Goal: Task Accomplishment & Management: Complete application form

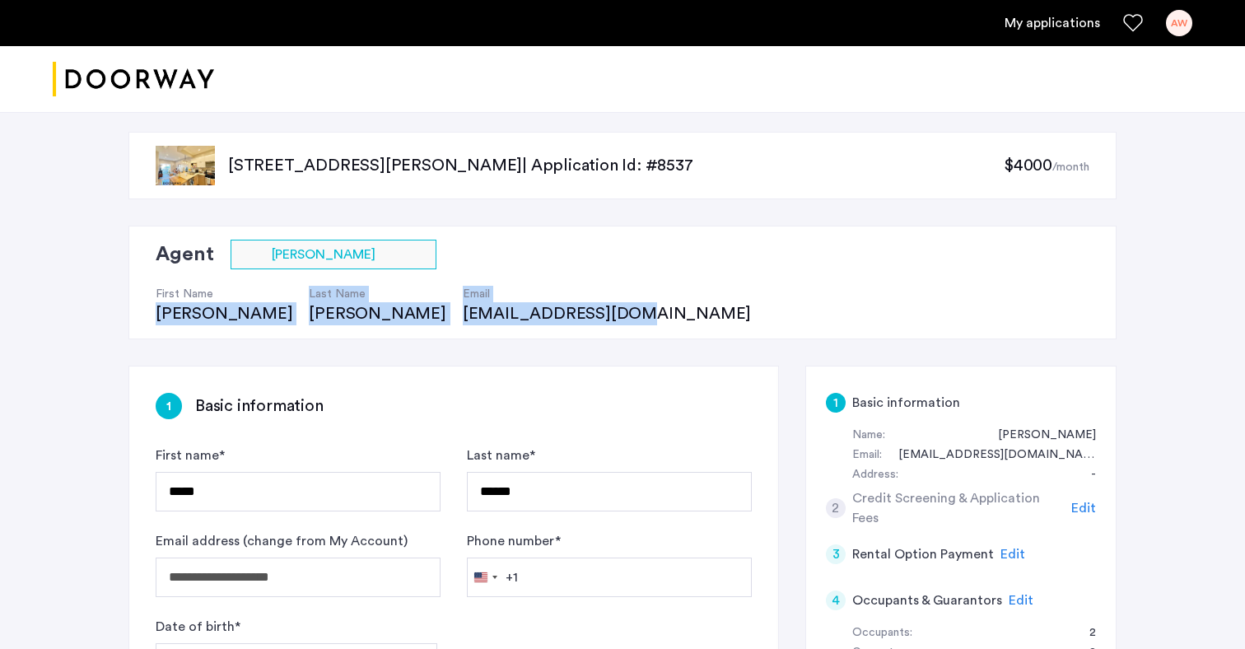
click at [1031, 26] on link "My applications" at bounding box center [1052, 23] width 96 height 20
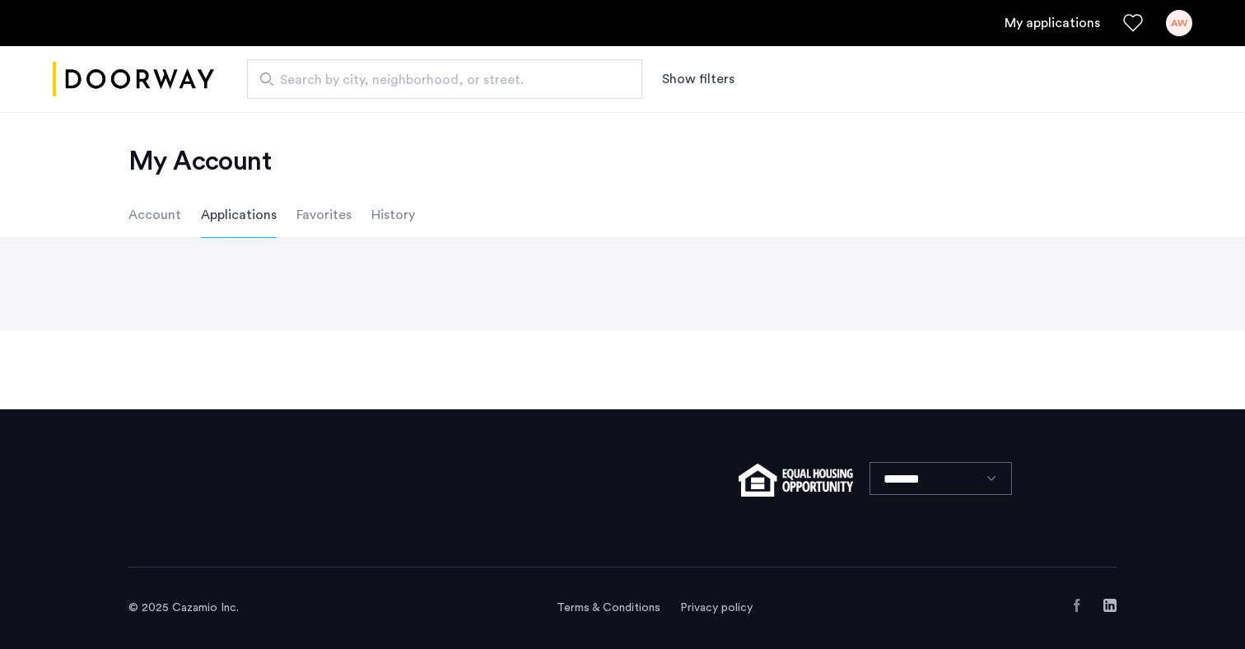
click at [167, 215] on li "Account" at bounding box center [154, 215] width 53 height 46
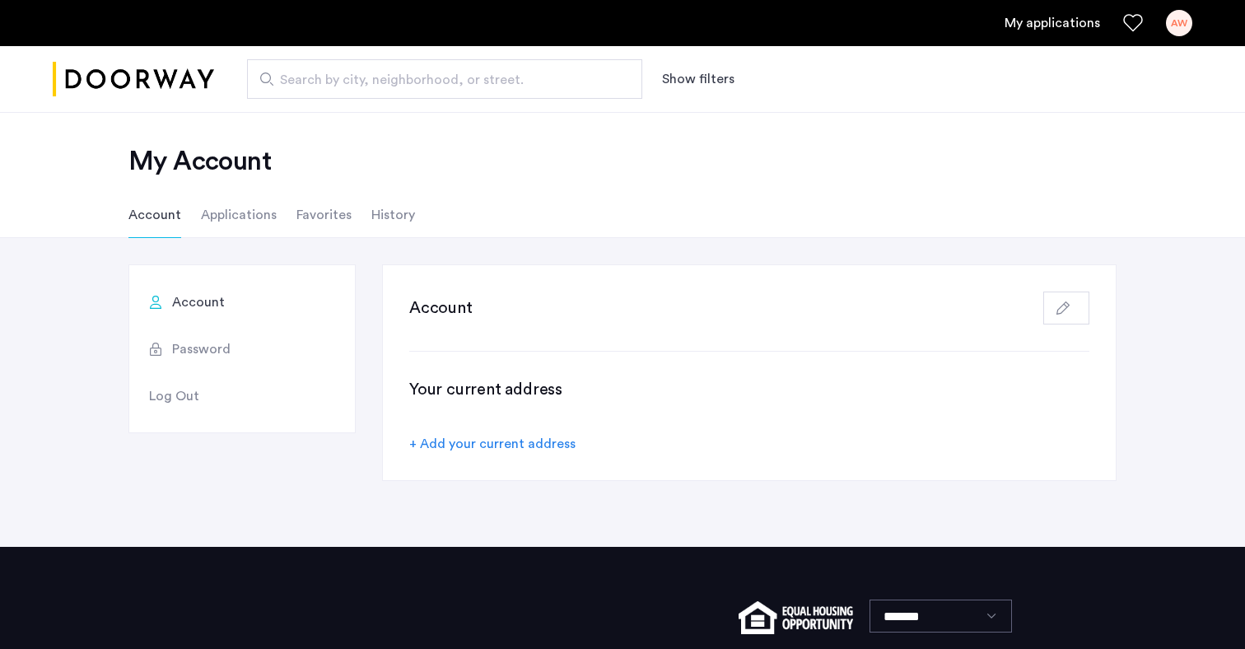
click at [167, 215] on li "Account" at bounding box center [154, 215] width 53 height 46
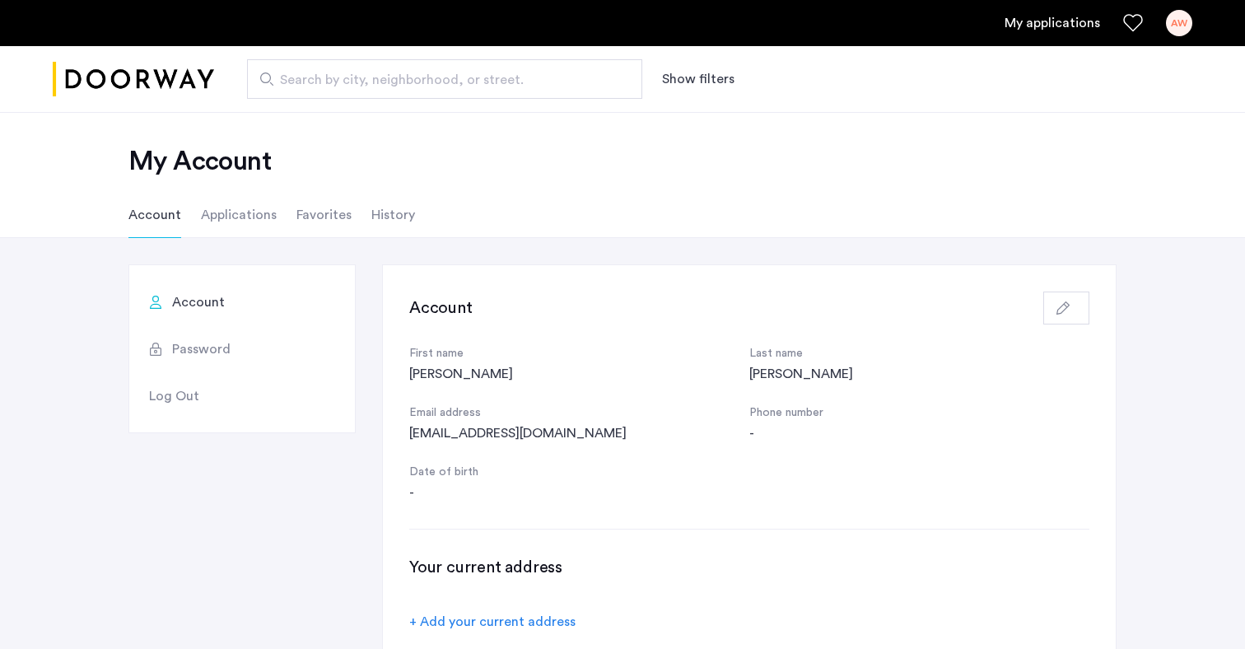
click at [1179, 25] on div "AW" at bounding box center [1179, 23] width 26 height 26
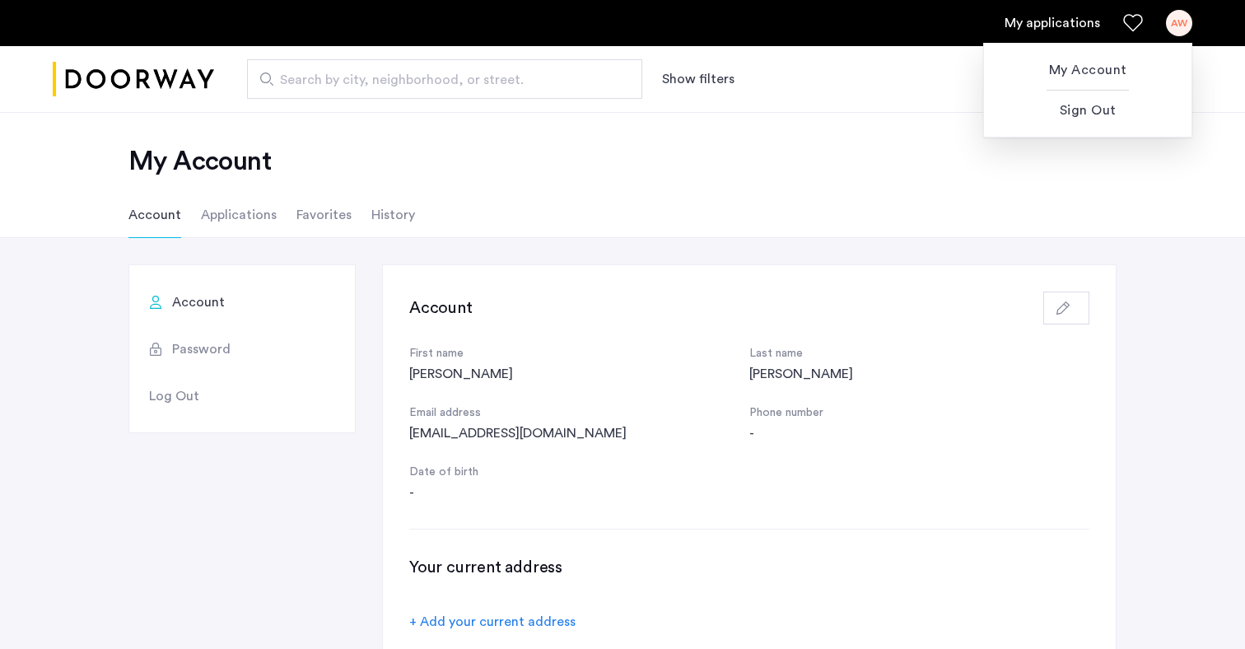
click at [242, 223] on div at bounding box center [622, 324] width 1245 height 649
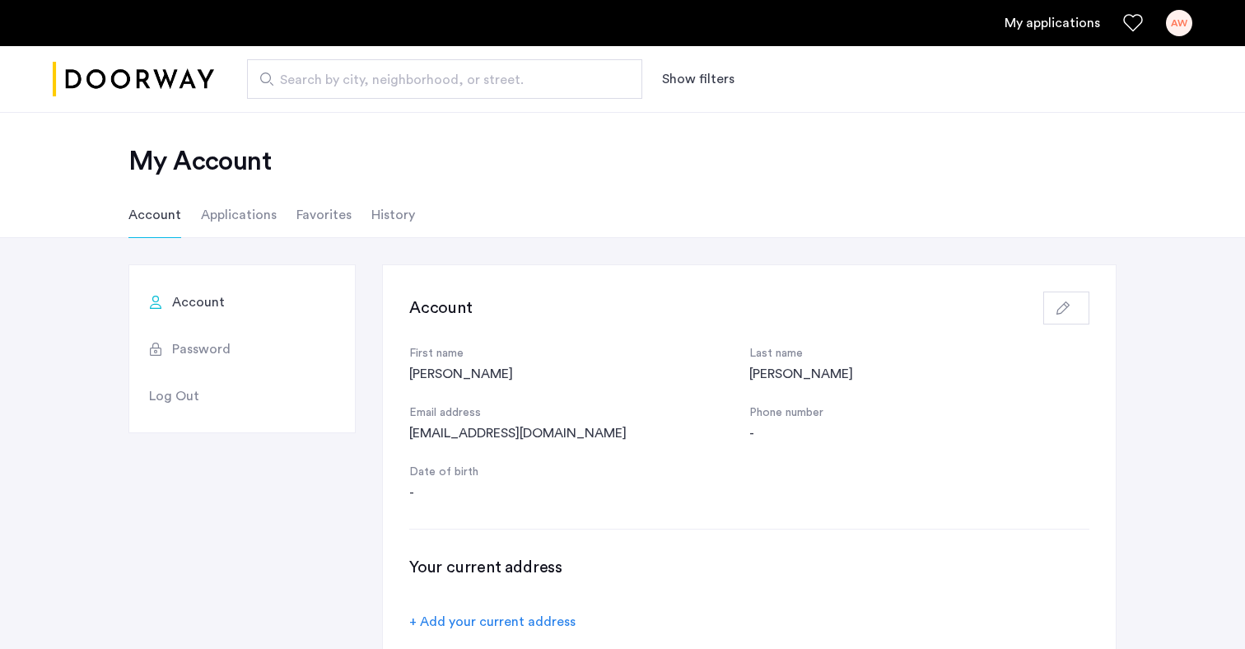
click at [244, 217] on li "Applications" at bounding box center [239, 215] width 76 height 46
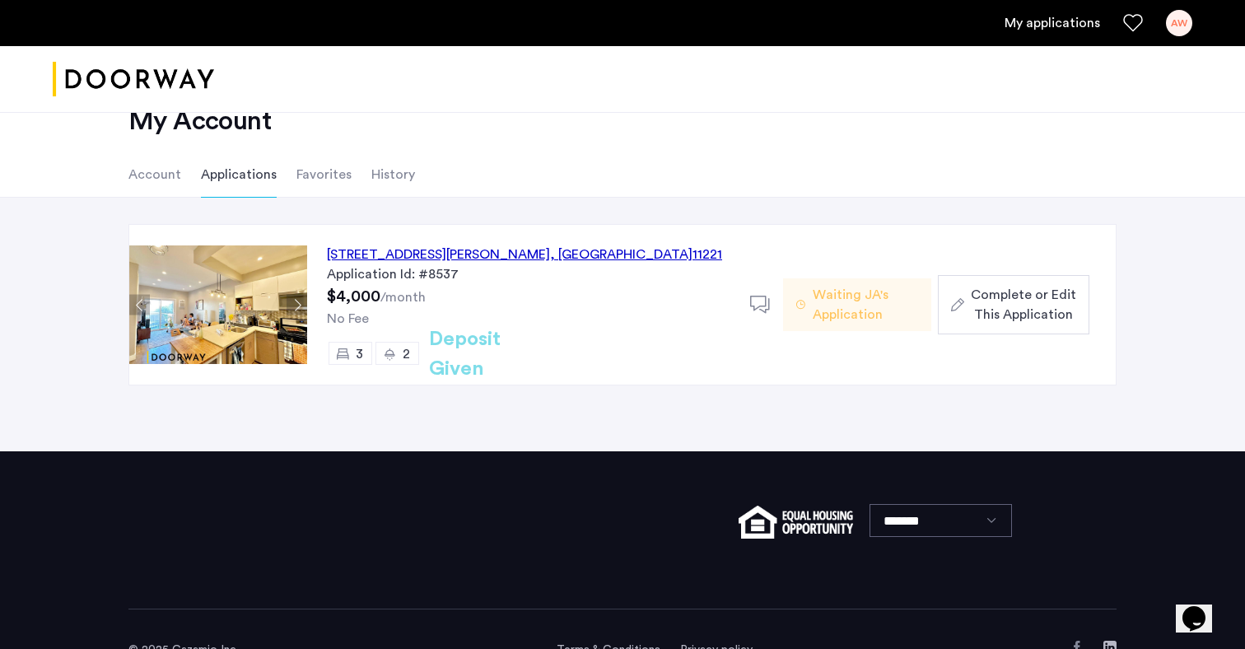
scroll to position [57, 0]
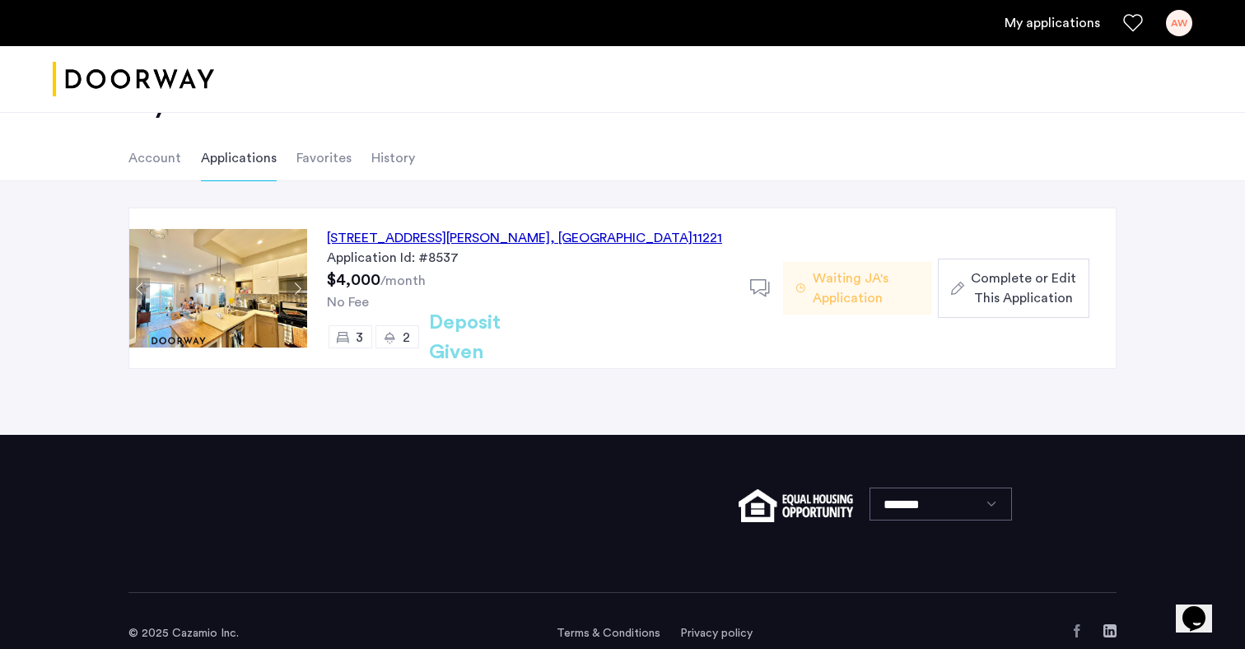
click at [992, 273] on span "Complete or Edit This Application" at bounding box center [1023, 288] width 105 height 40
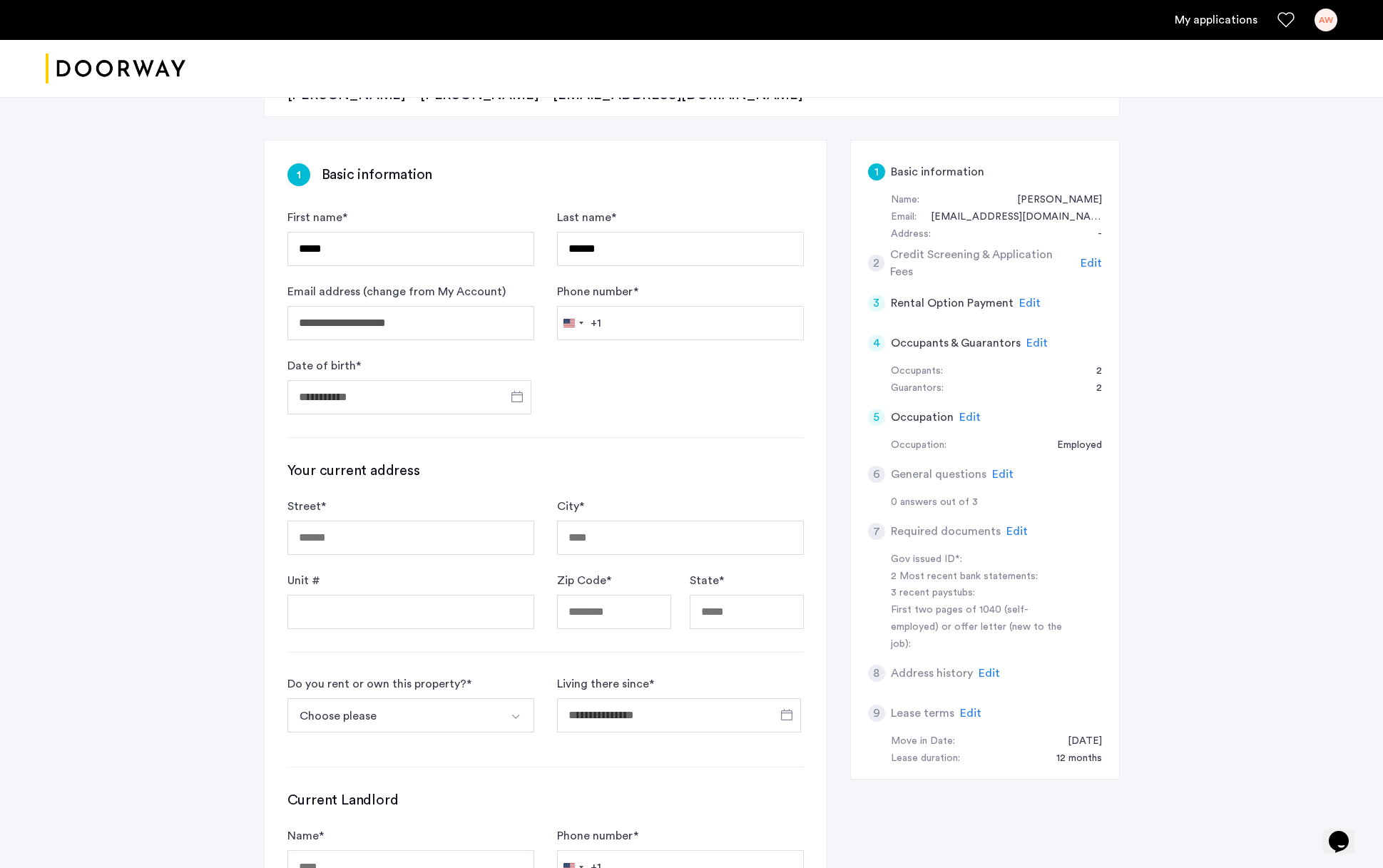
scroll to position [184, 0]
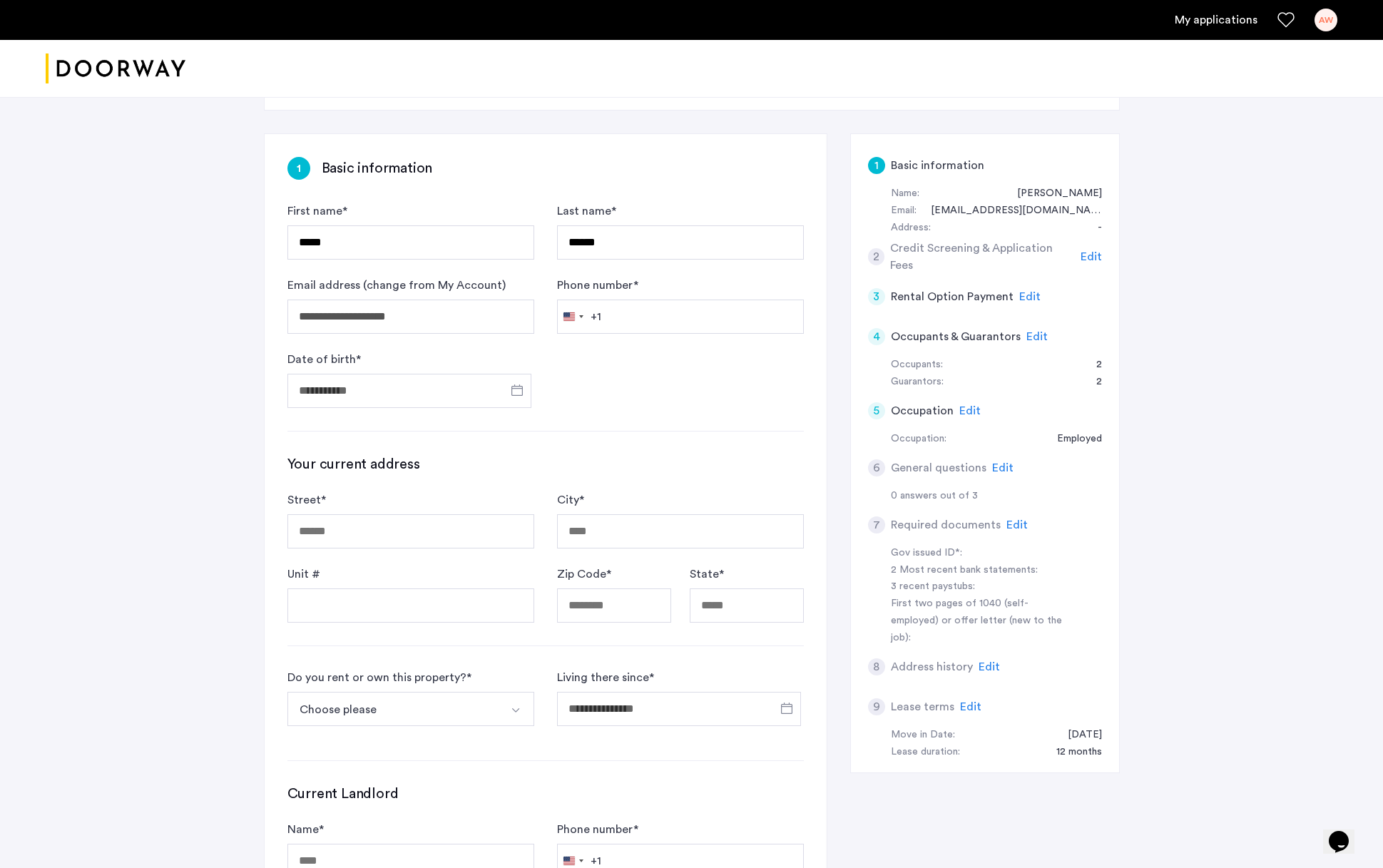
click at [1028, 297] on span "Edit" at bounding box center [1029, 296] width 22 height 11
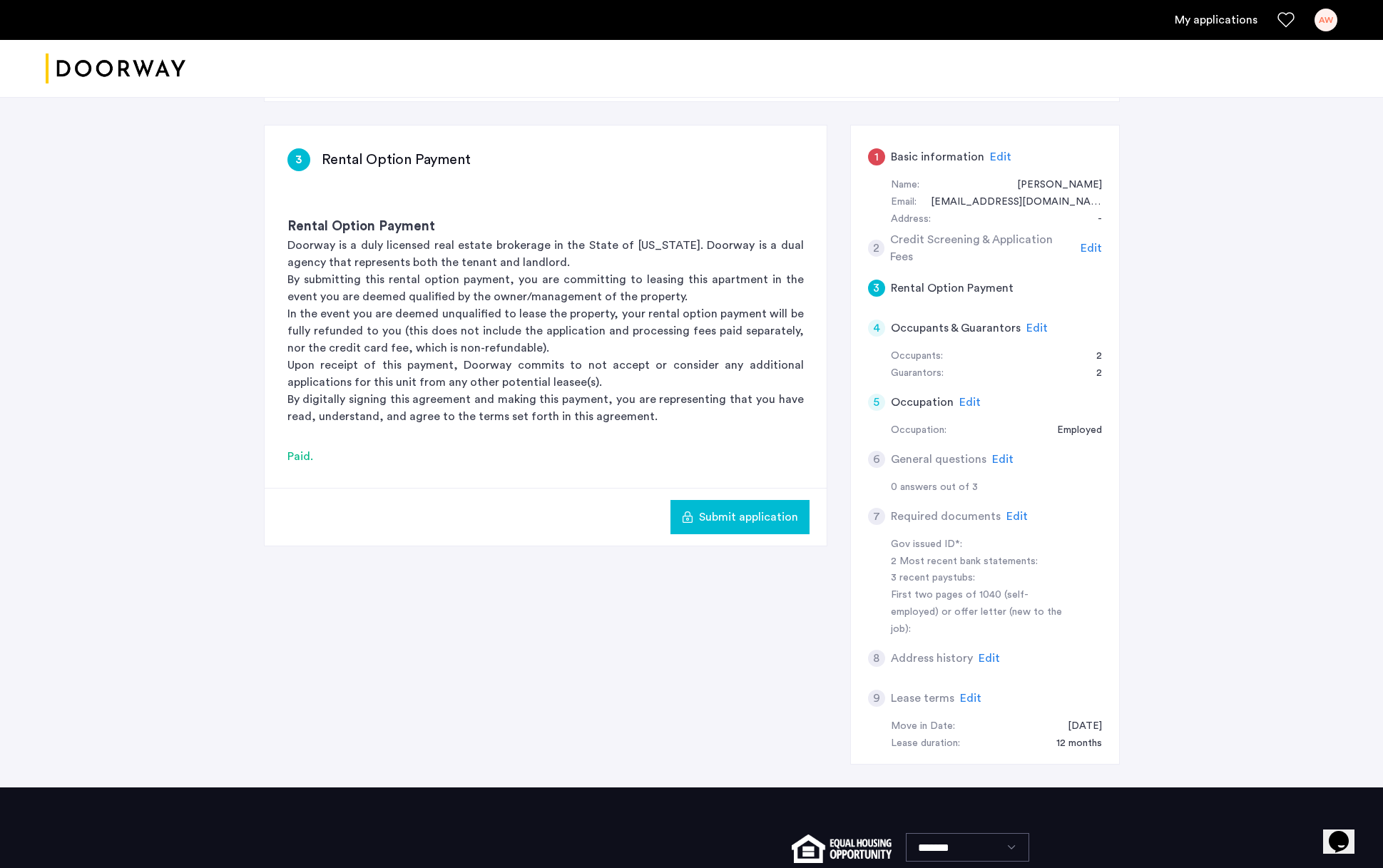
scroll to position [191, 0]
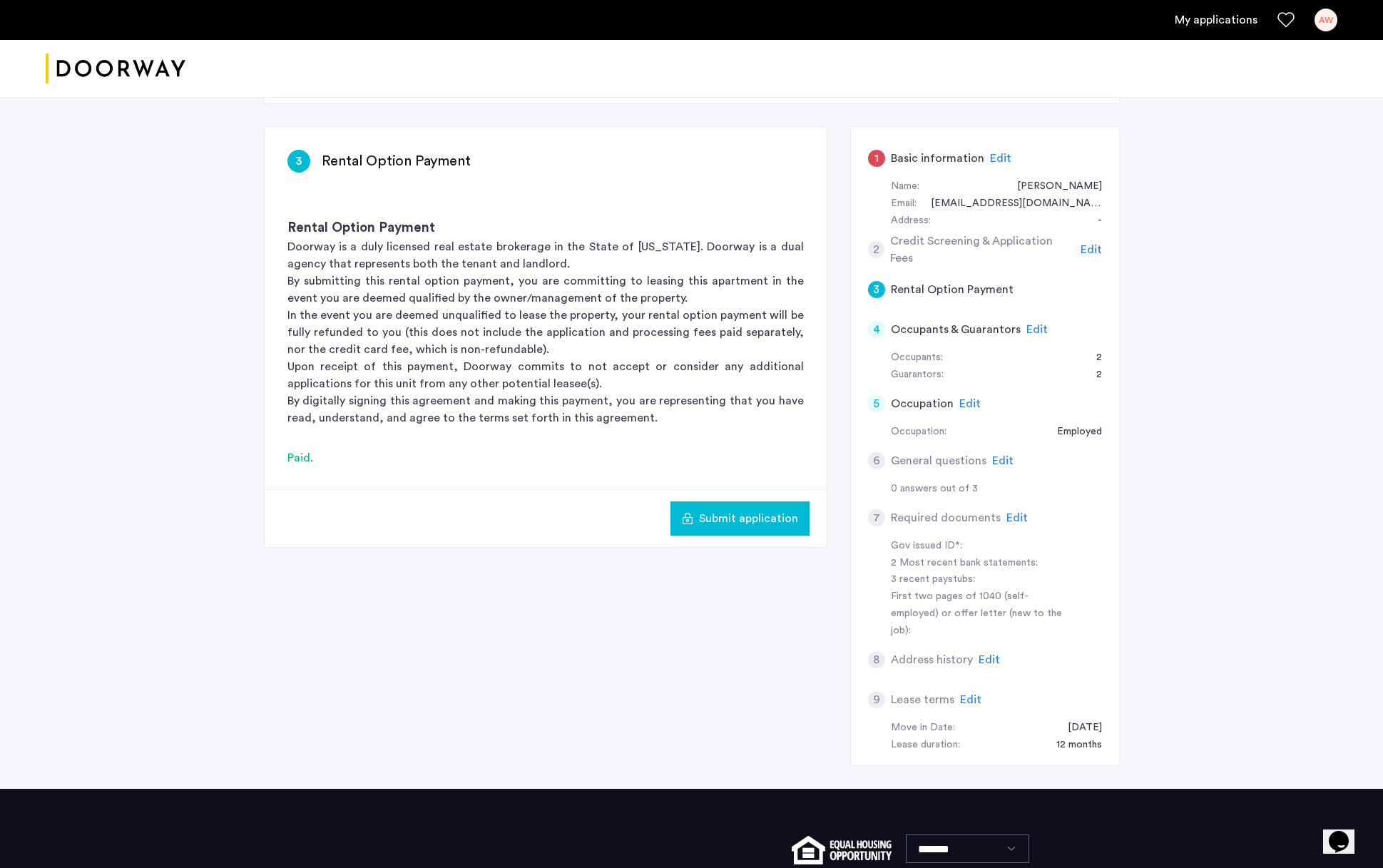
click at [959, 405] on span "Edit" at bounding box center [970, 403] width 22 height 11
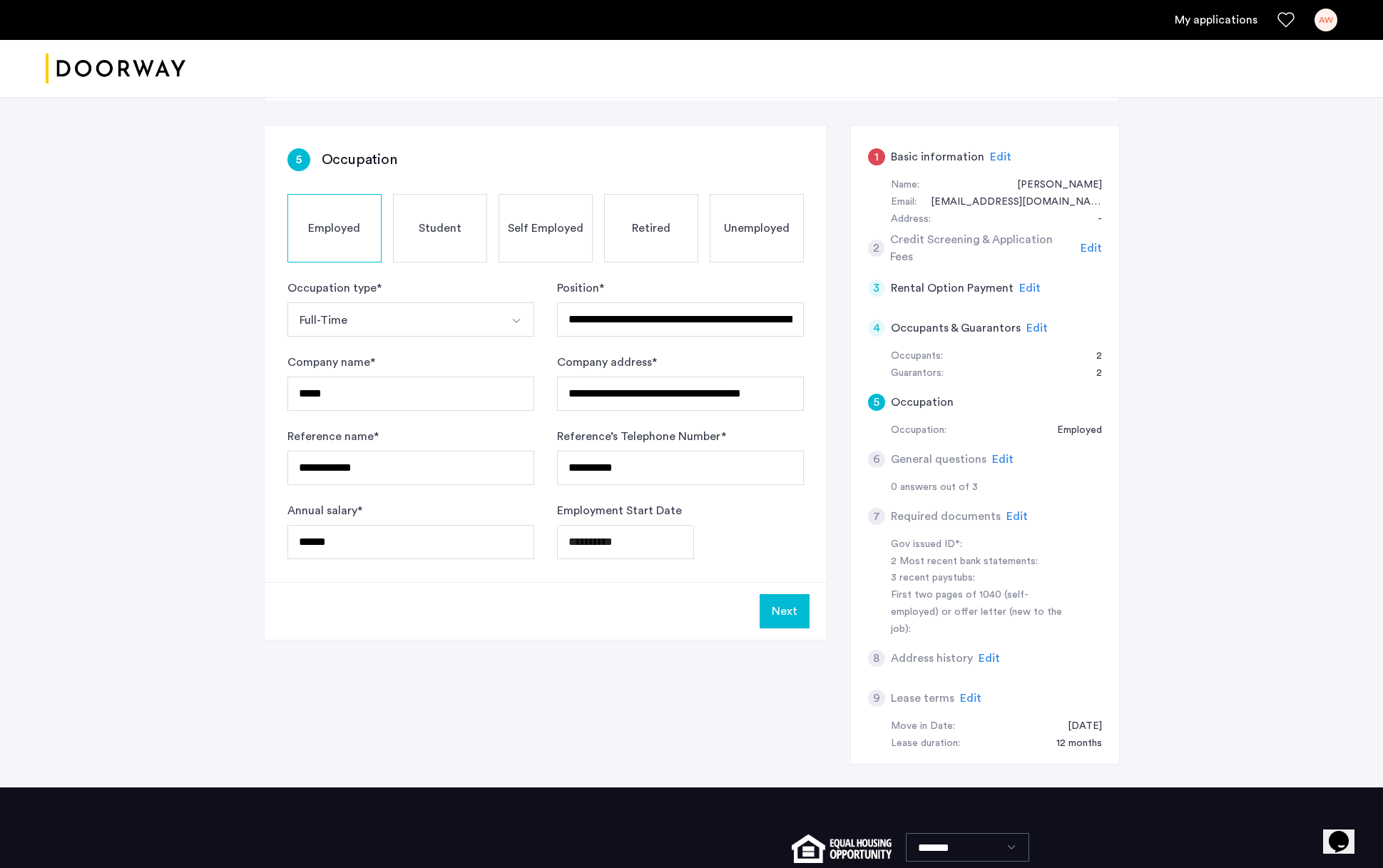
scroll to position [195, 0]
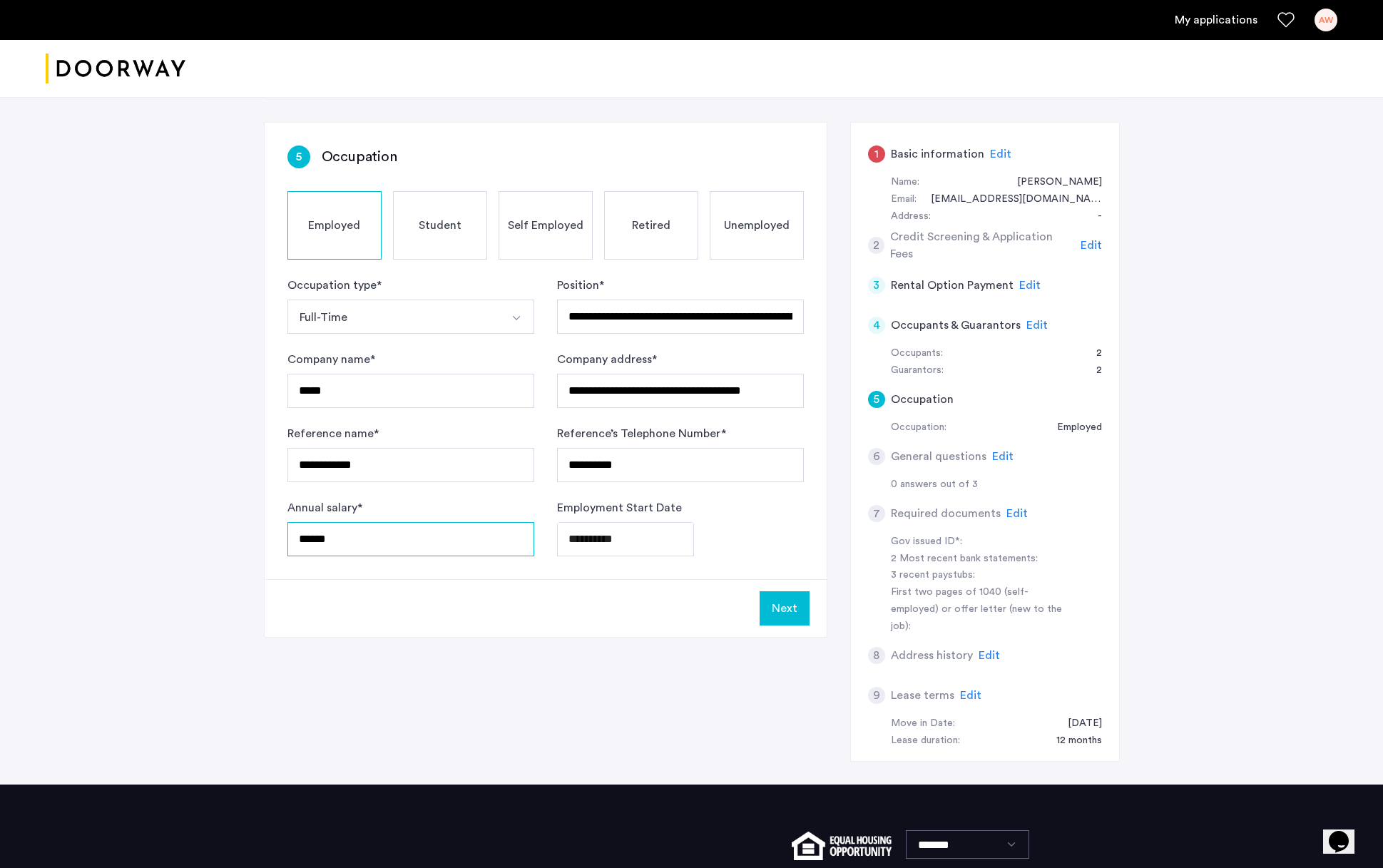
click at [368, 536] on input "******" at bounding box center [411, 540] width 247 height 35
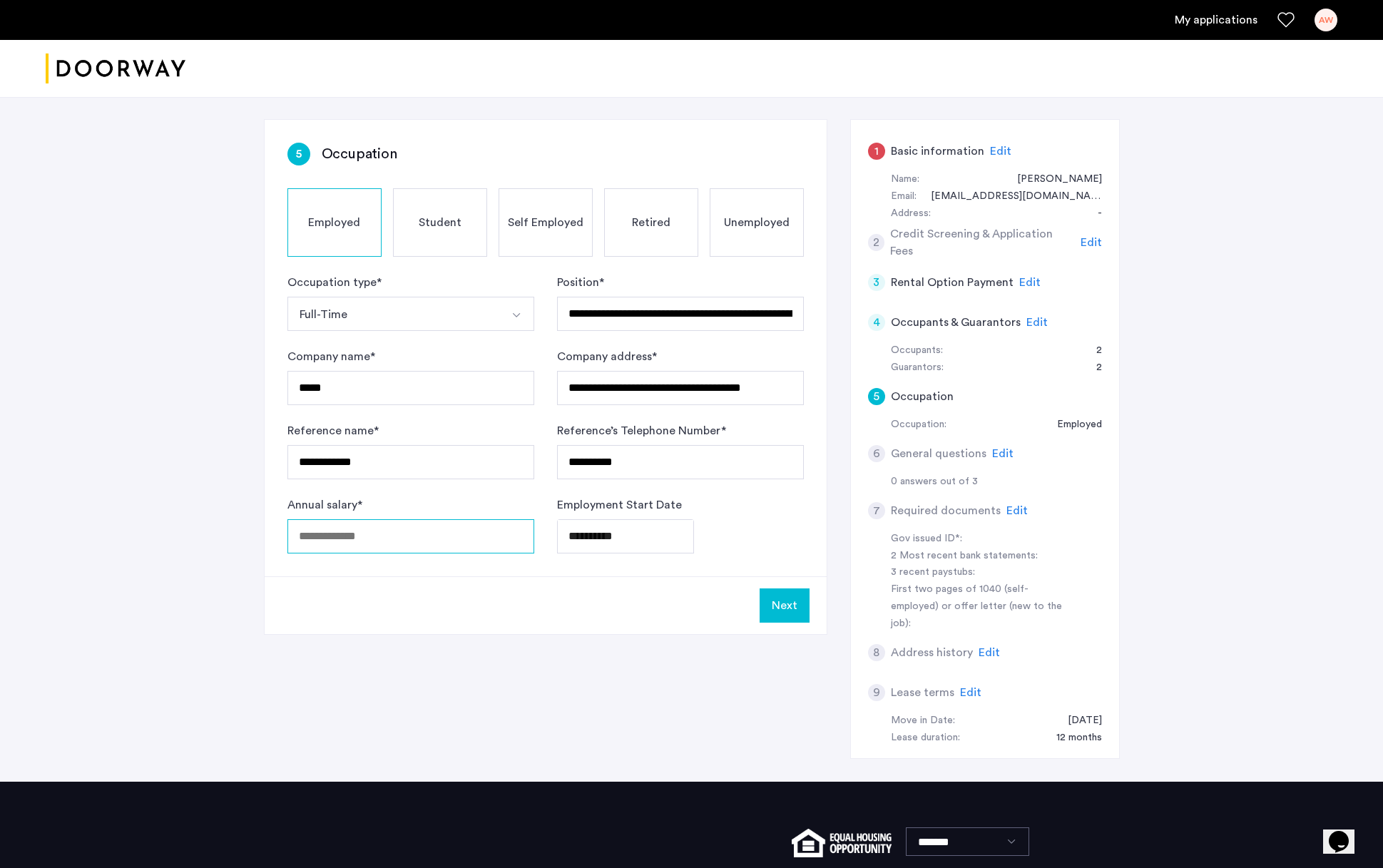
scroll to position [200, 0]
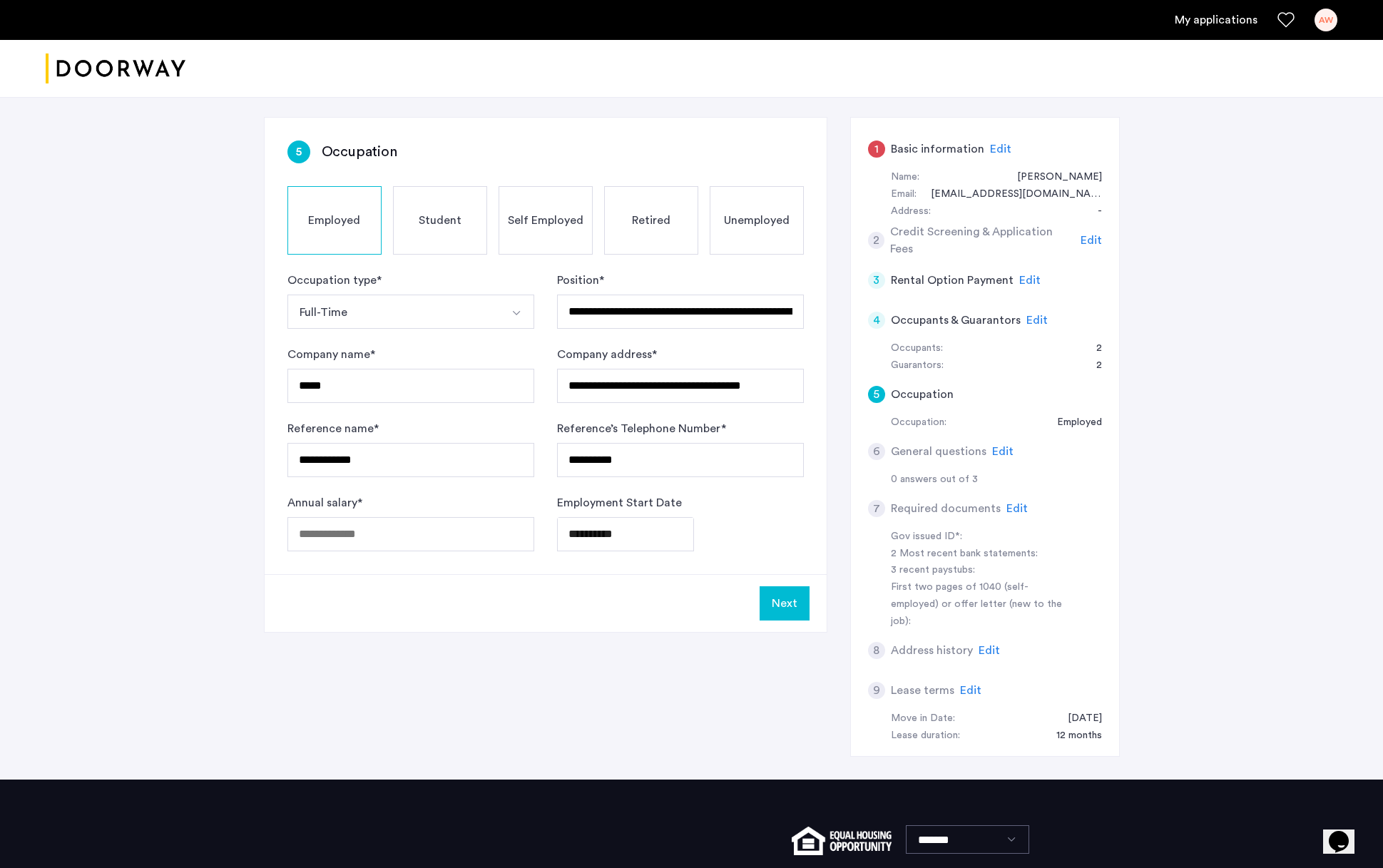
click at [1031, 321] on span "Edit" at bounding box center [1037, 320] width 22 height 11
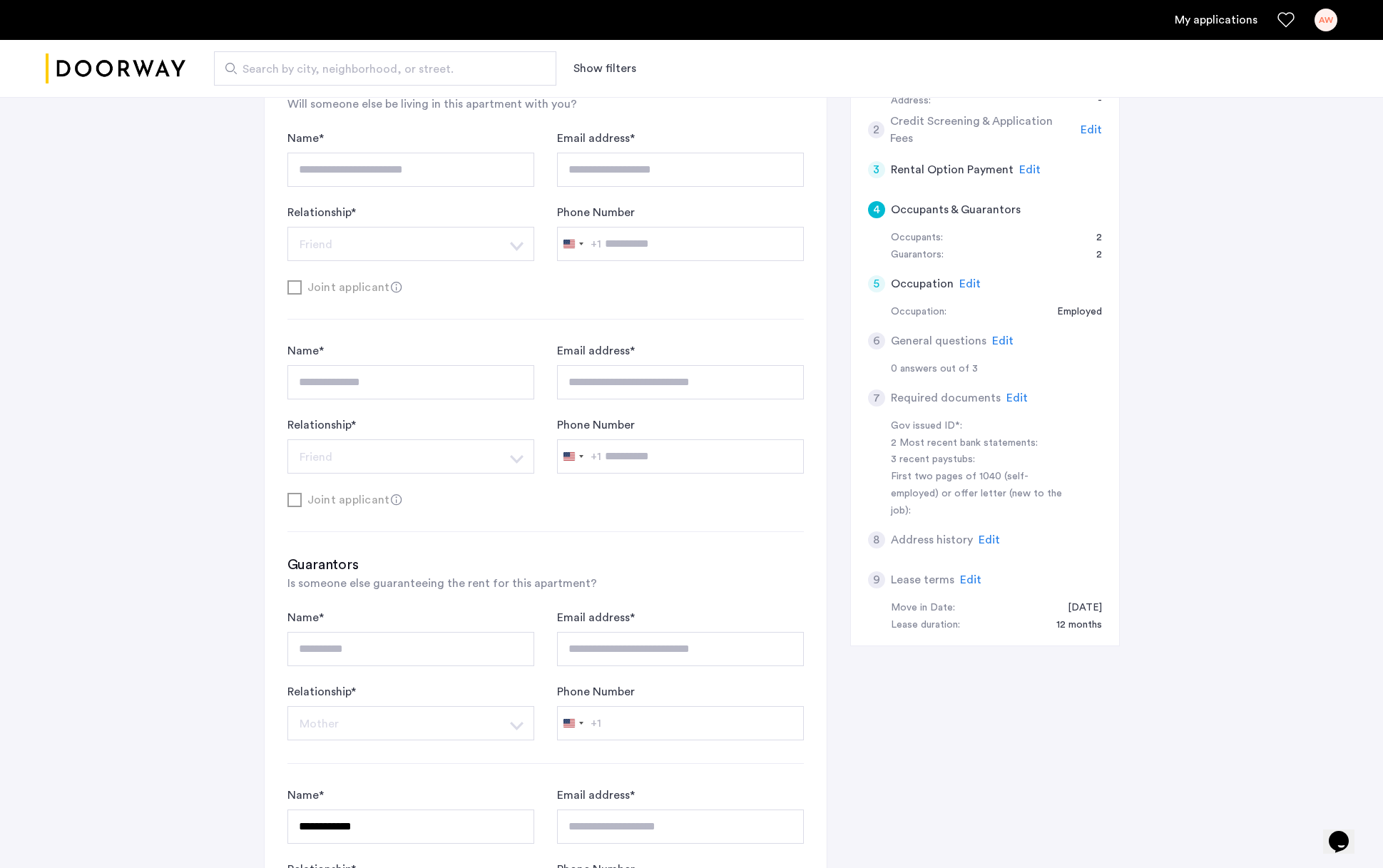
scroll to position [314, 0]
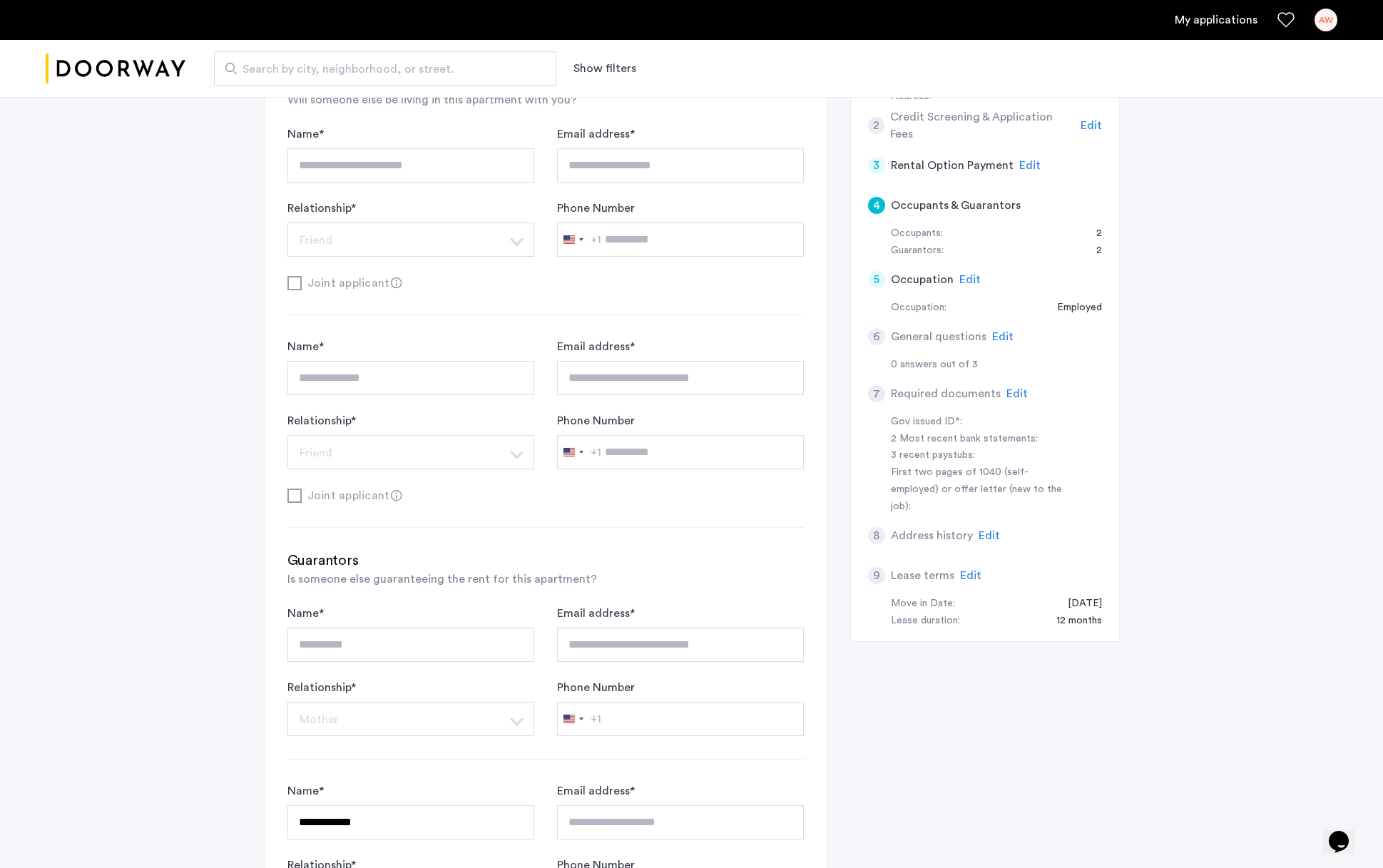
click at [1025, 165] on span "Edit" at bounding box center [1029, 165] width 22 height 11
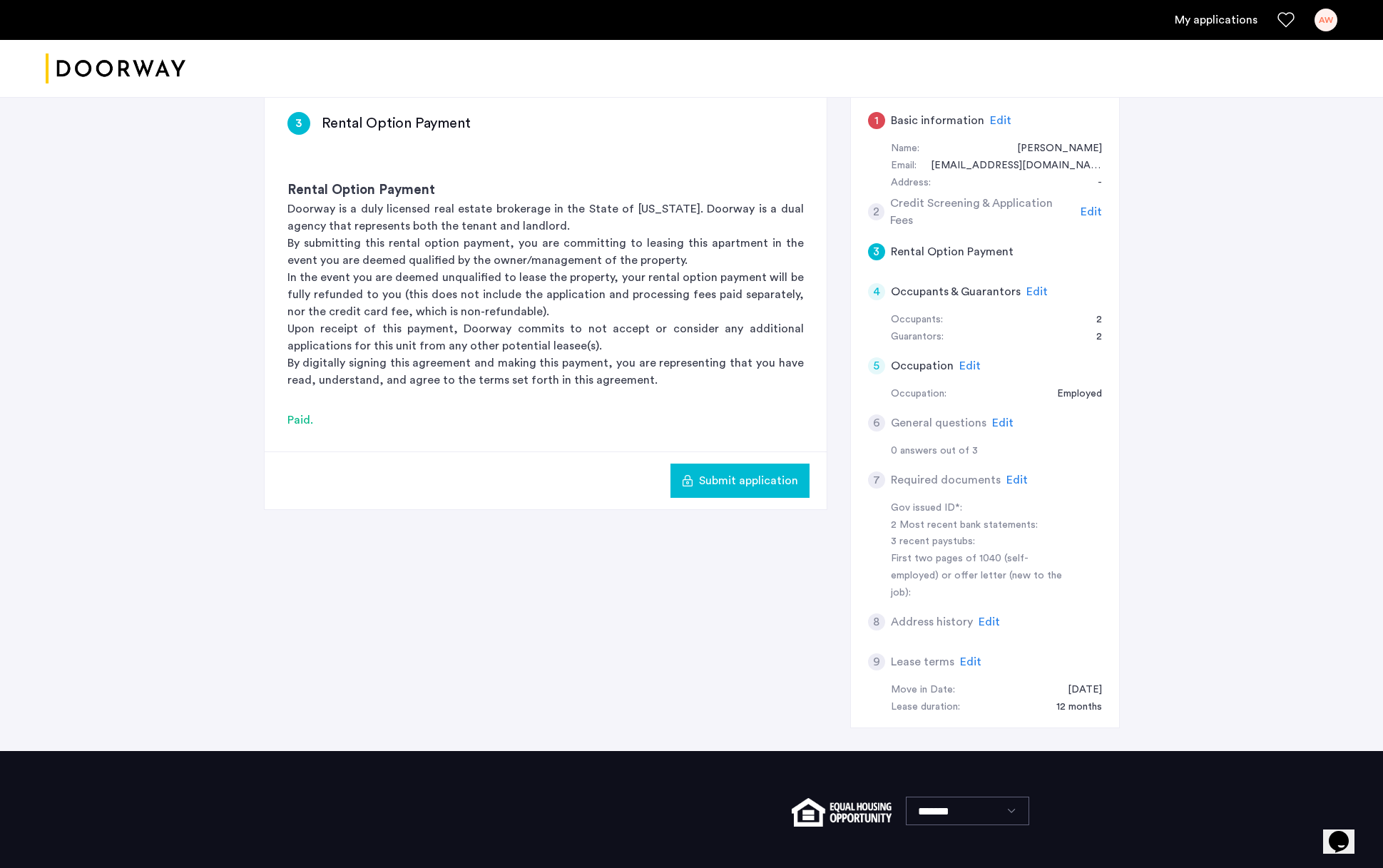
scroll to position [226, 0]
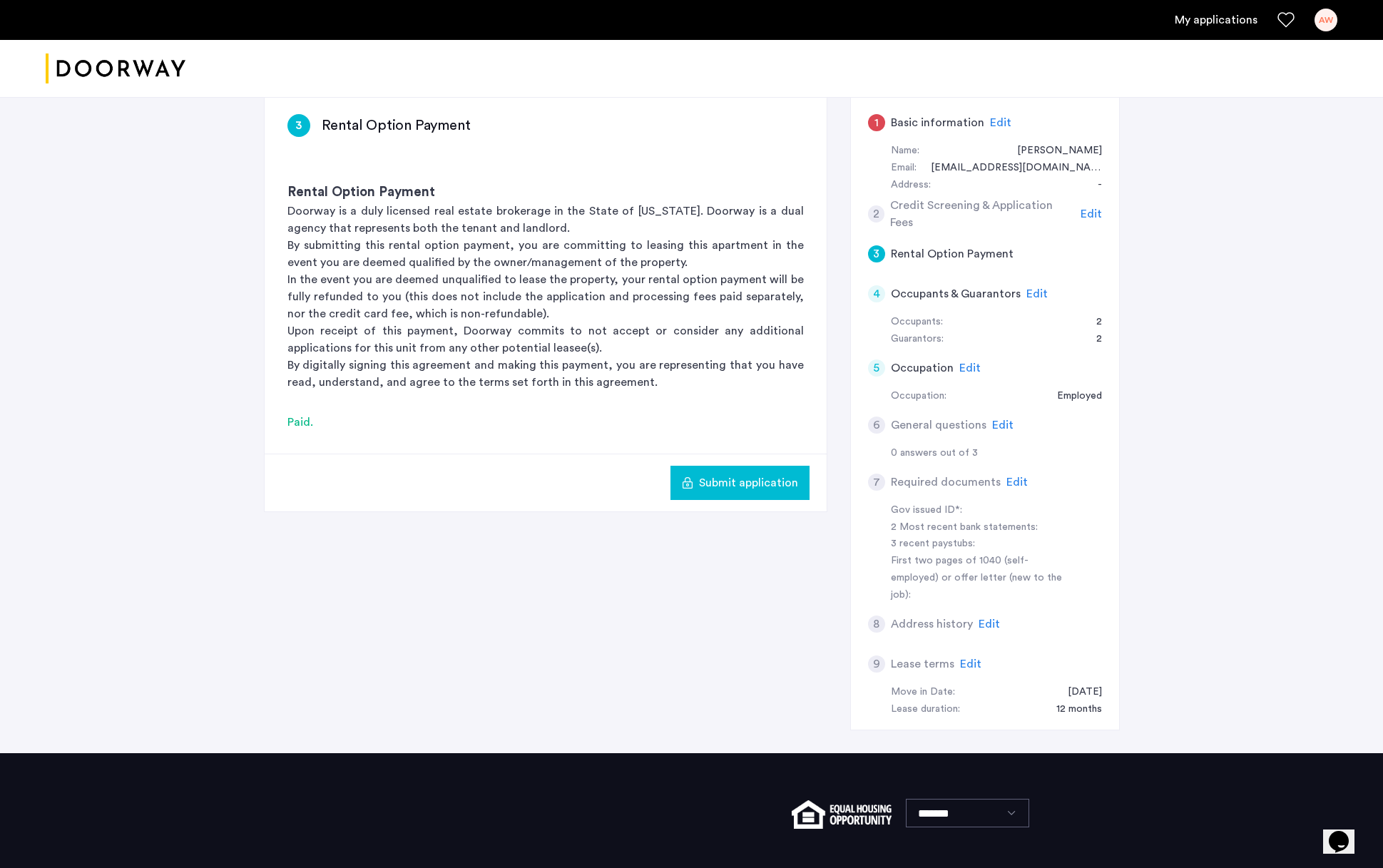
click at [967, 362] on span "Edit" at bounding box center [970, 367] width 22 height 11
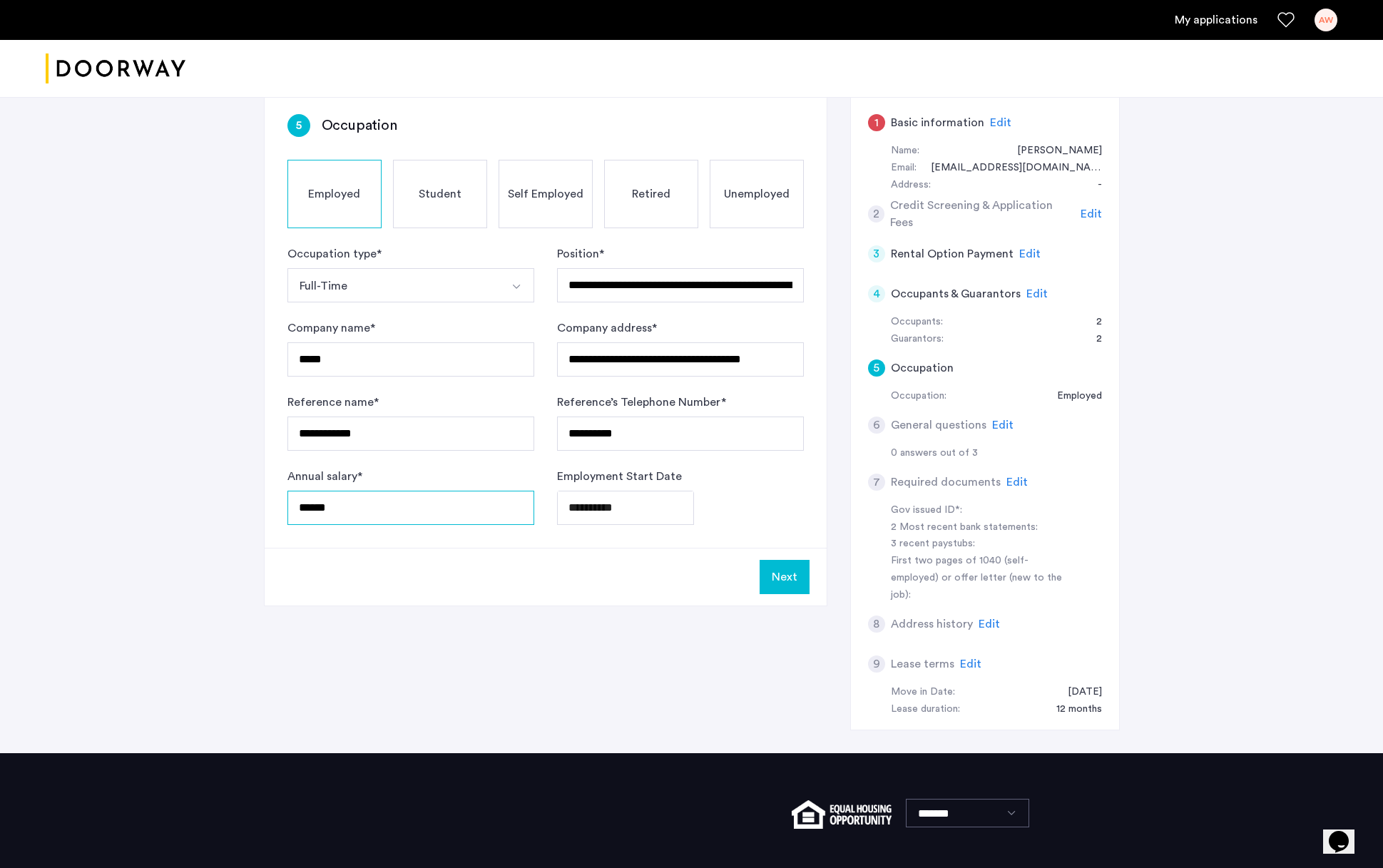
click at [341, 500] on input "******" at bounding box center [411, 508] width 247 height 35
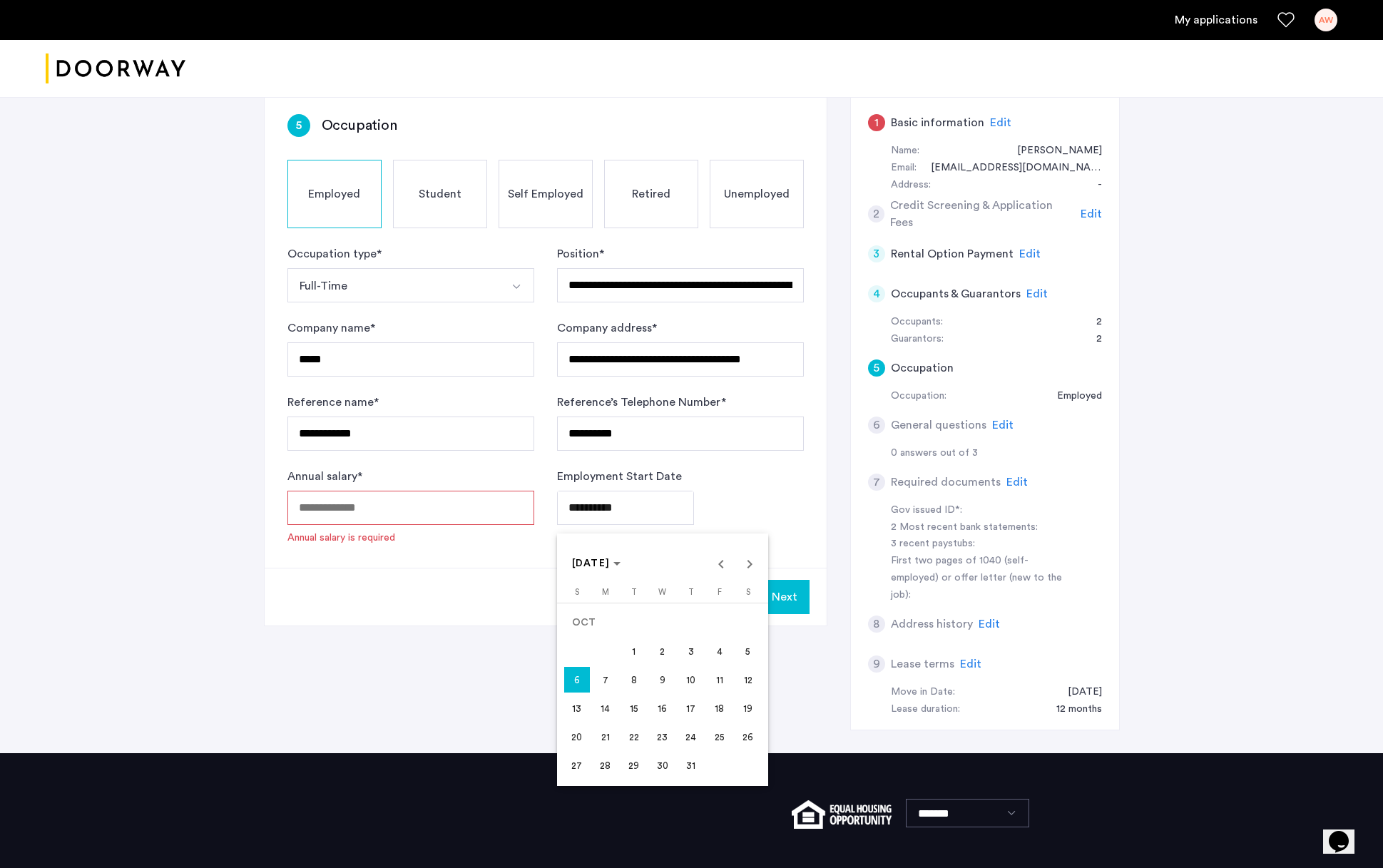
click at [626, 510] on body "**********" at bounding box center [692, 208] width 1383 height 868
click at [626, 510] on div at bounding box center [692, 434] width 1383 height 868
click at [641, 513] on body "**********" at bounding box center [692, 208] width 1383 height 868
click at [641, 513] on div at bounding box center [692, 434] width 1383 height 868
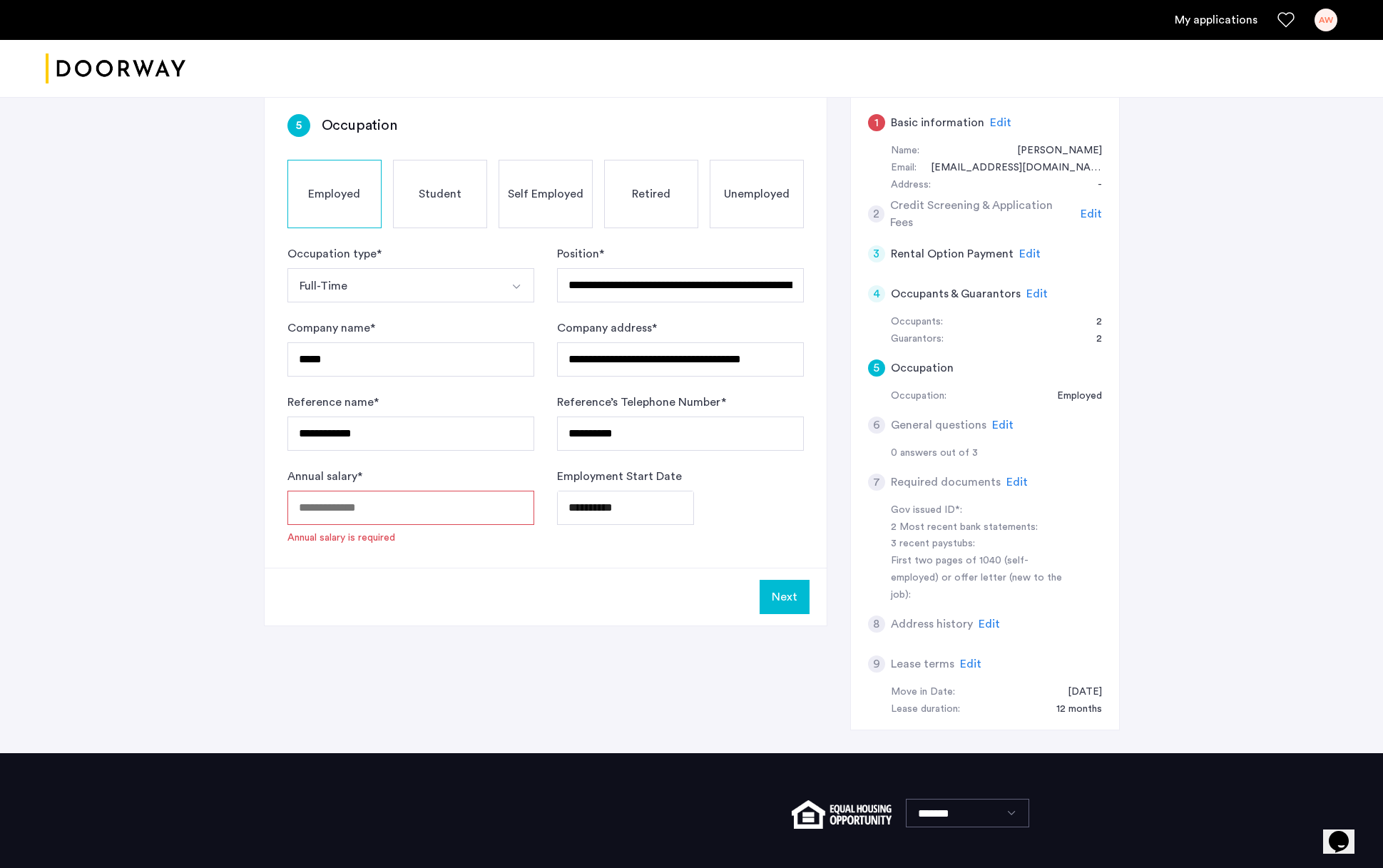
click at [640, 503] on body "**********" at bounding box center [692, 208] width 1383 height 868
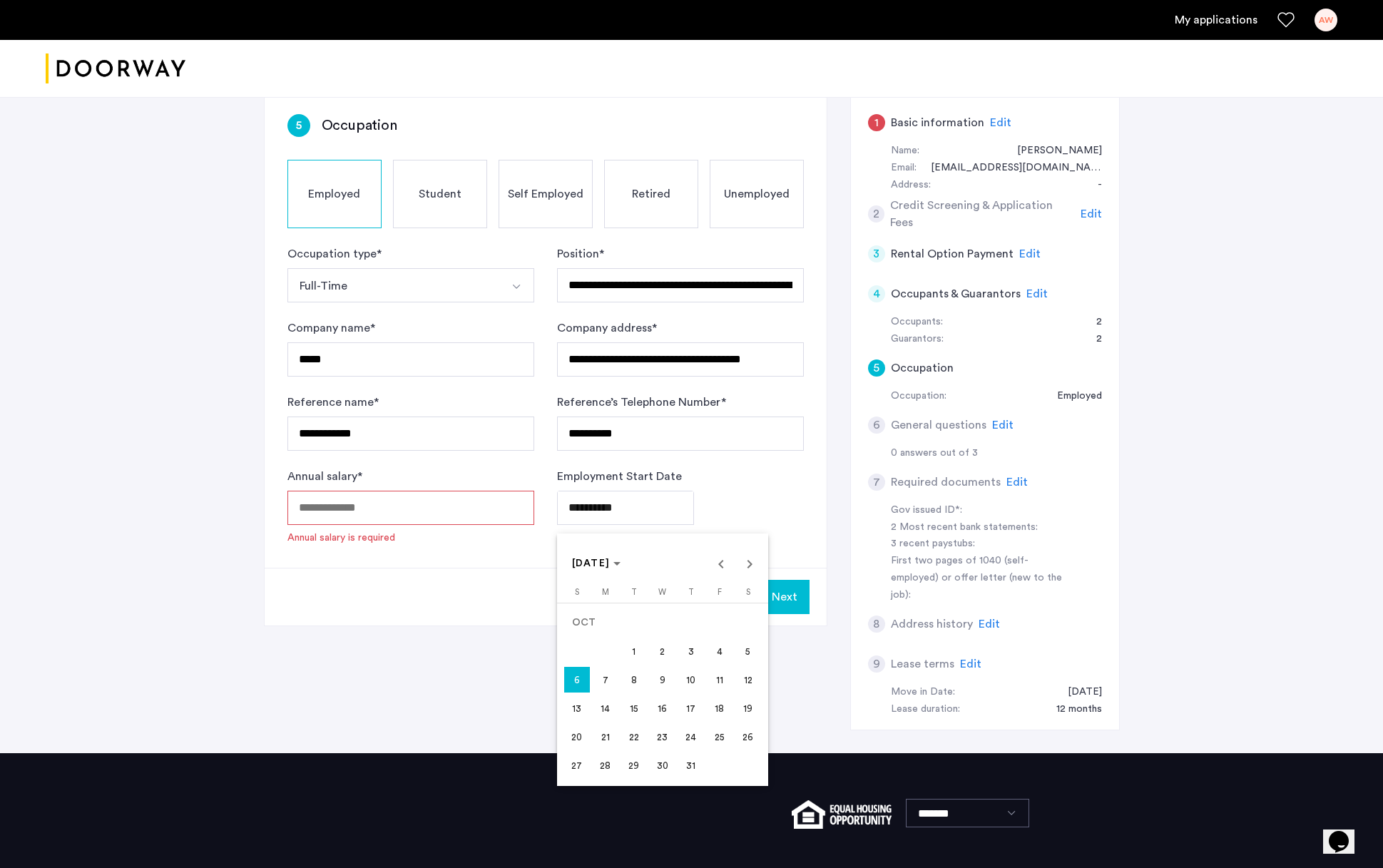
click at [386, 421] on div at bounding box center [692, 434] width 1383 height 868
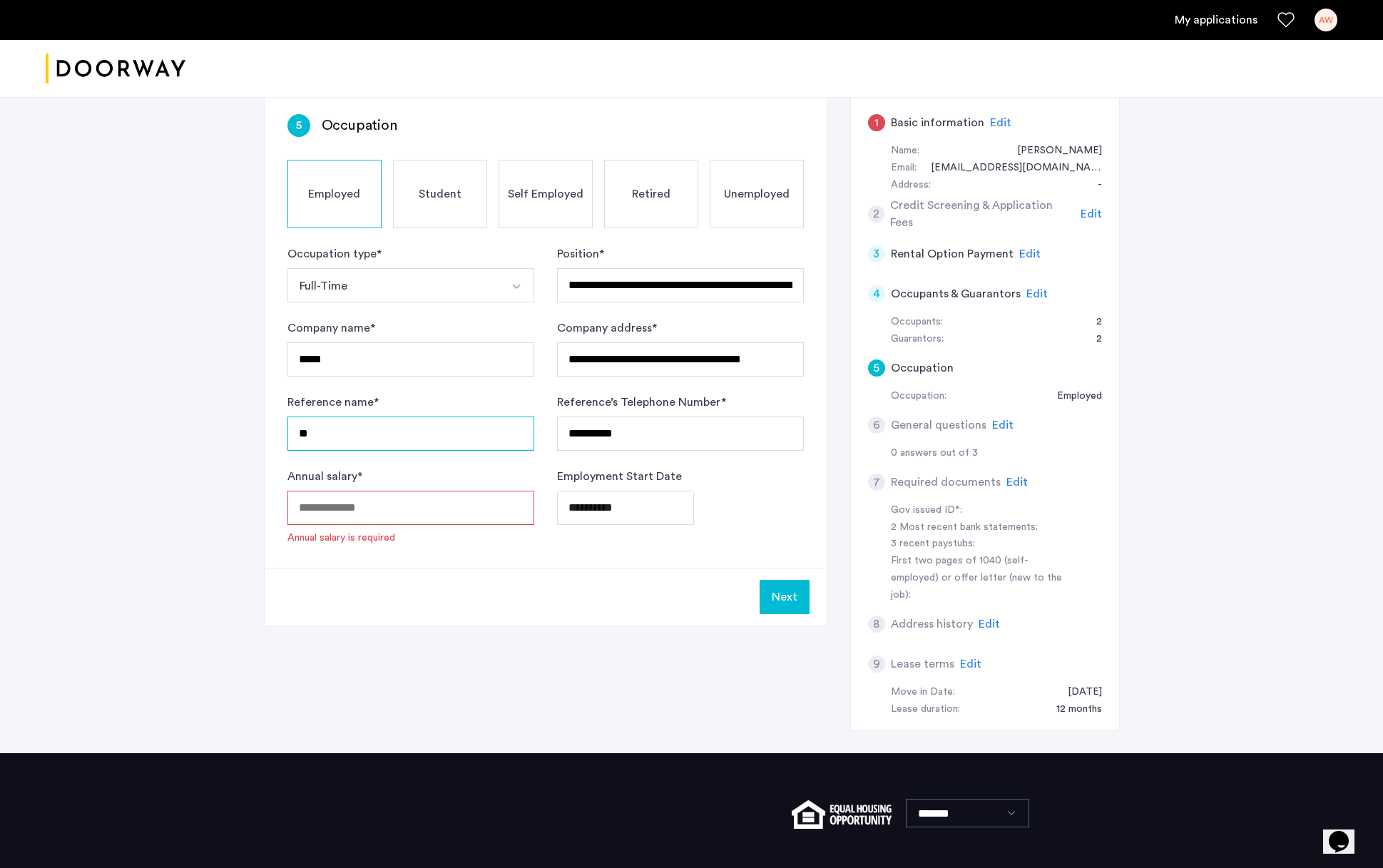
type input "*"
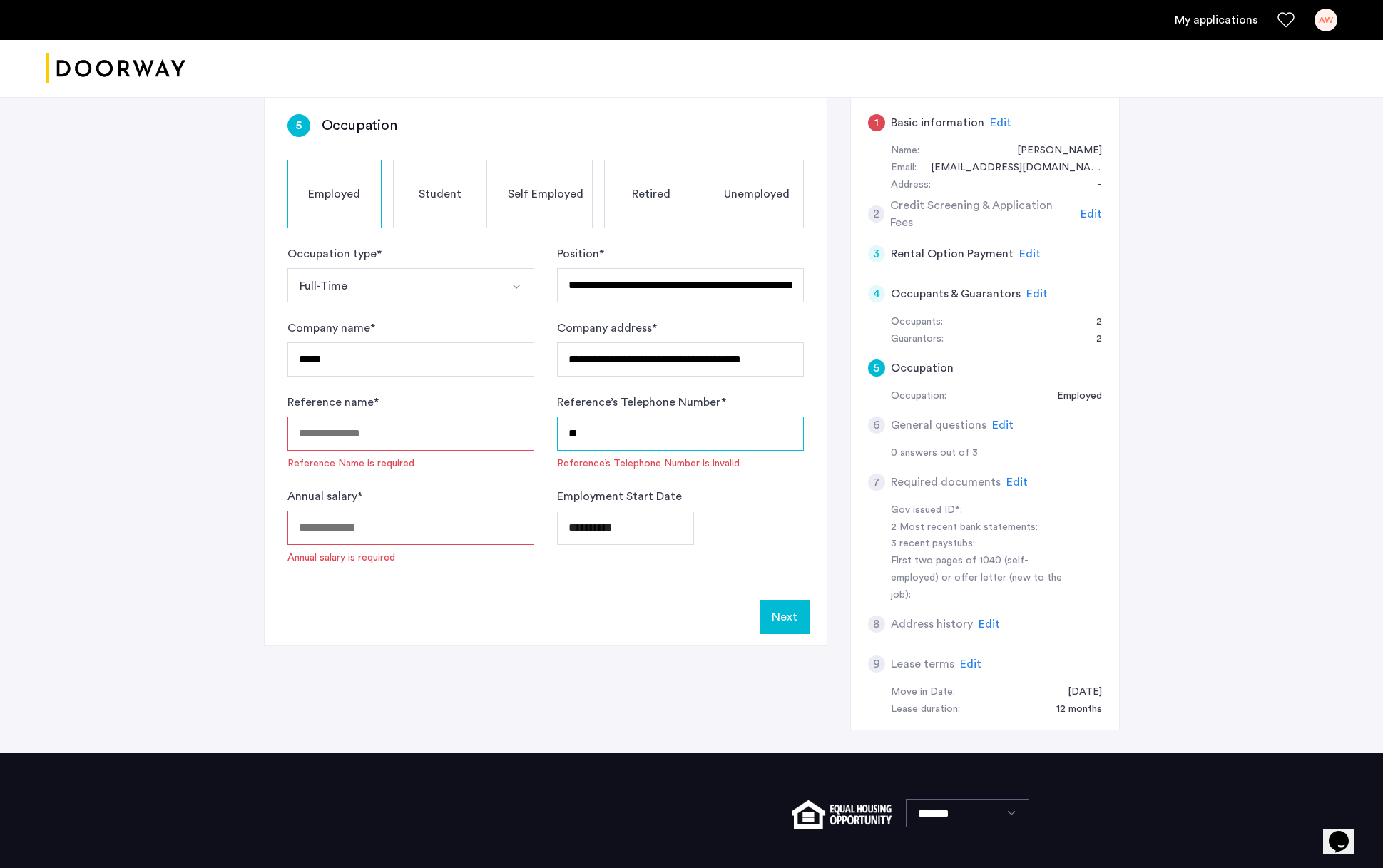
type input "*"
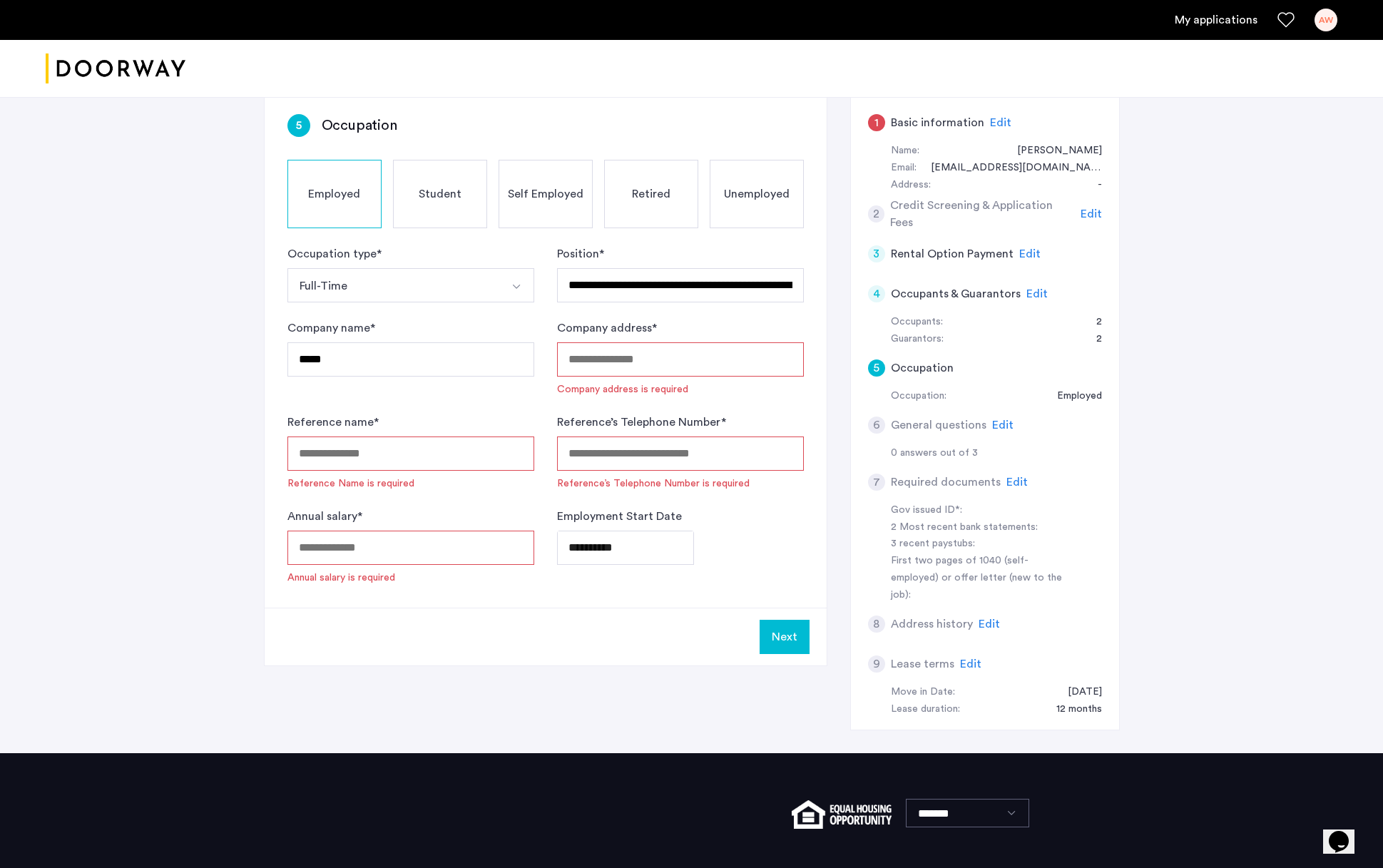
click at [789, 561] on button "Next" at bounding box center [785, 637] width 50 height 35
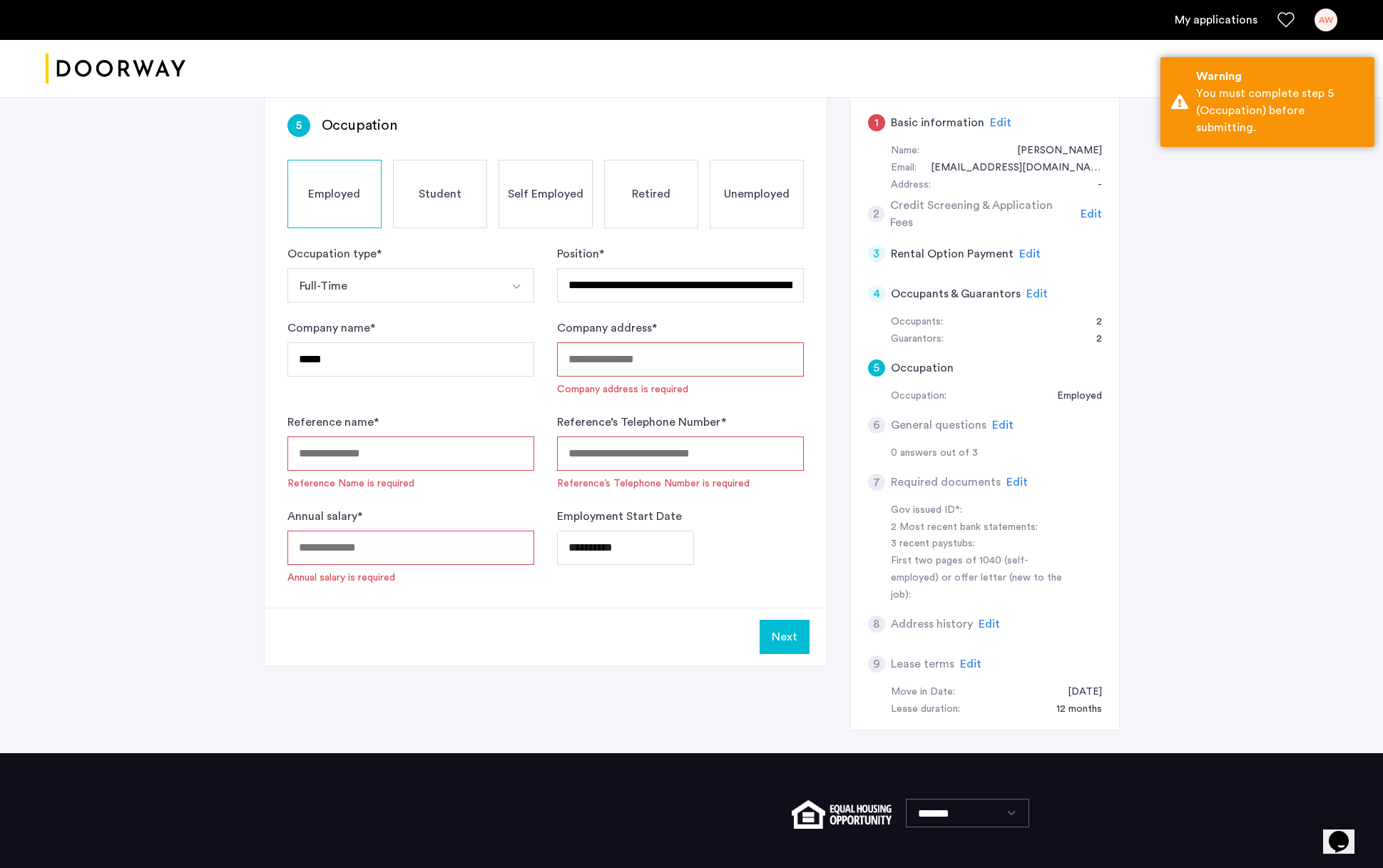
click at [779, 561] on button "Next" at bounding box center [785, 637] width 50 height 35
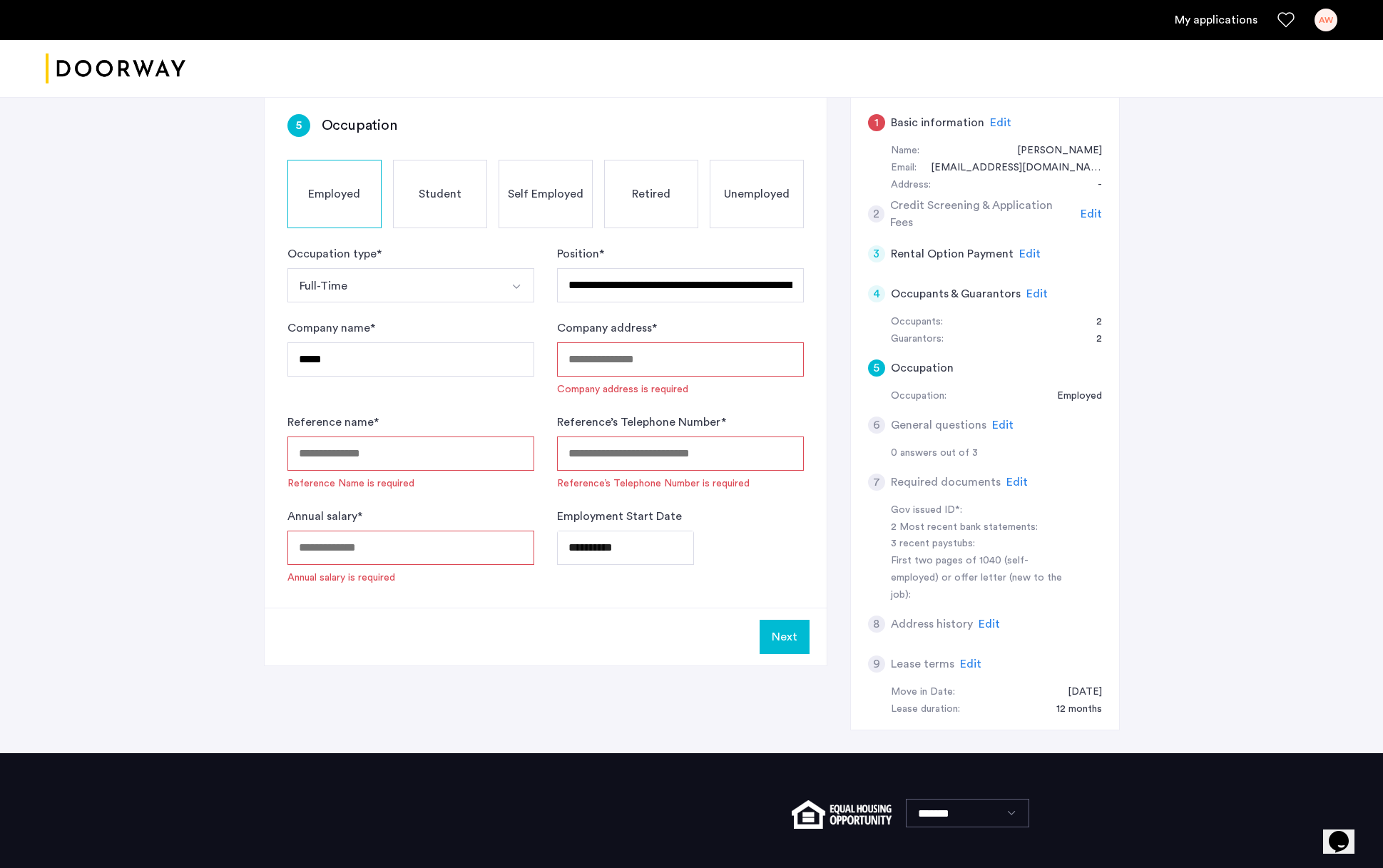
click at [670, 369] on input "Company address *" at bounding box center [680, 360] width 247 height 35
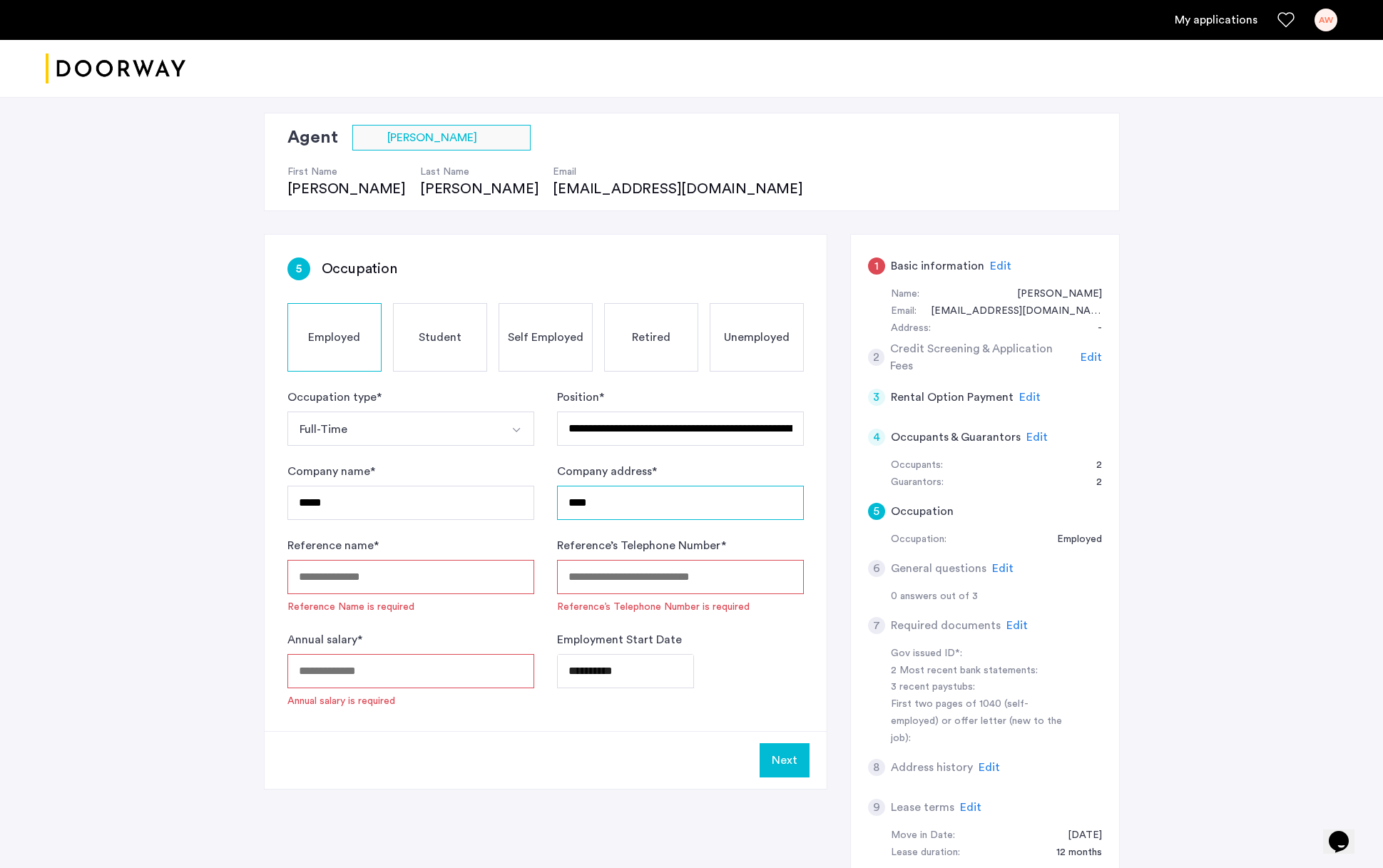
scroll to position [82, 0]
type input "****"
click at [991, 270] on span "Edit" at bounding box center [1001, 266] width 22 height 11
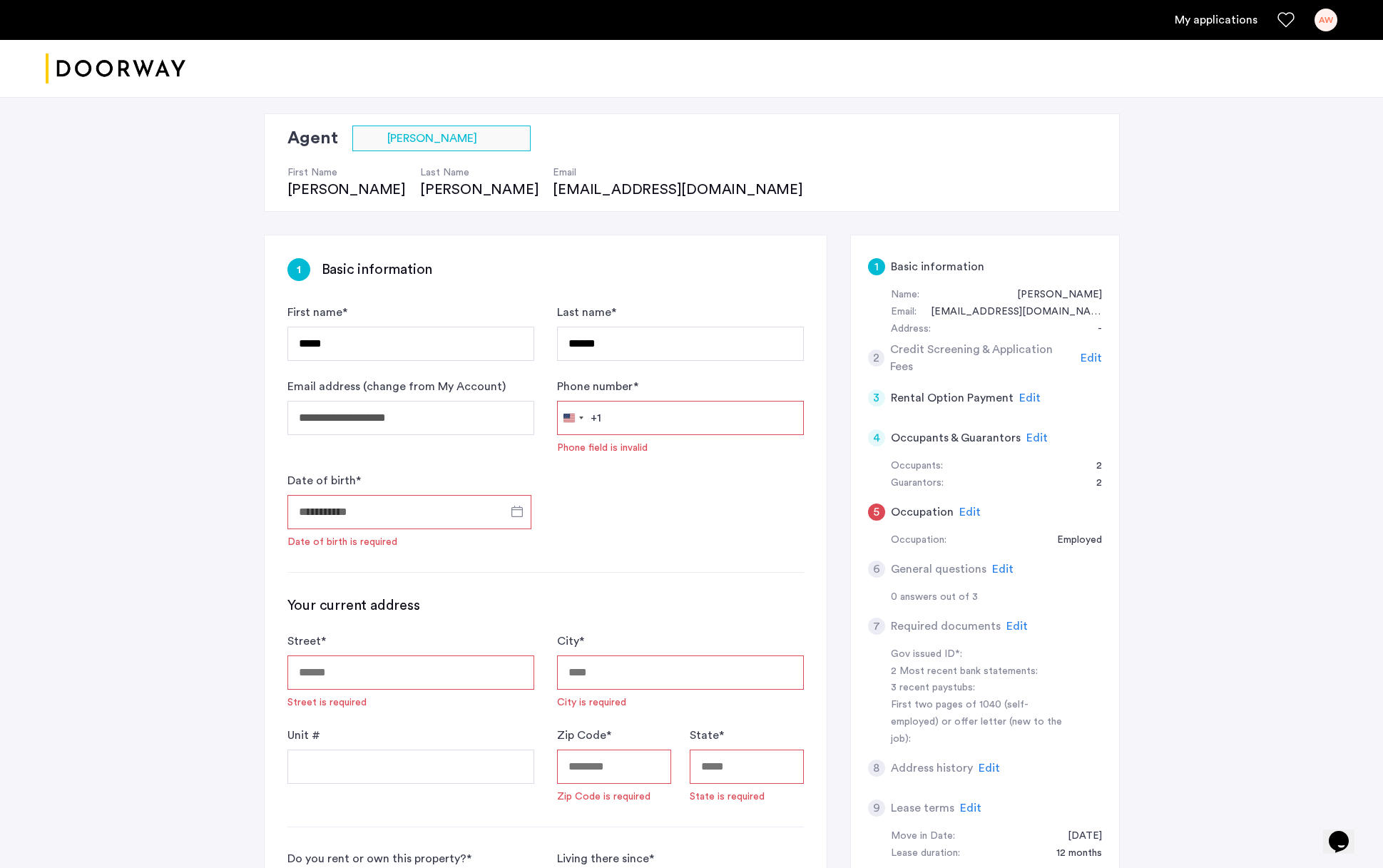
click at [940, 272] on h5 "Basic information" at bounding box center [938, 267] width 94 height 17
click at [1078, 356] on span "Edit" at bounding box center [1091, 358] width 22 height 11
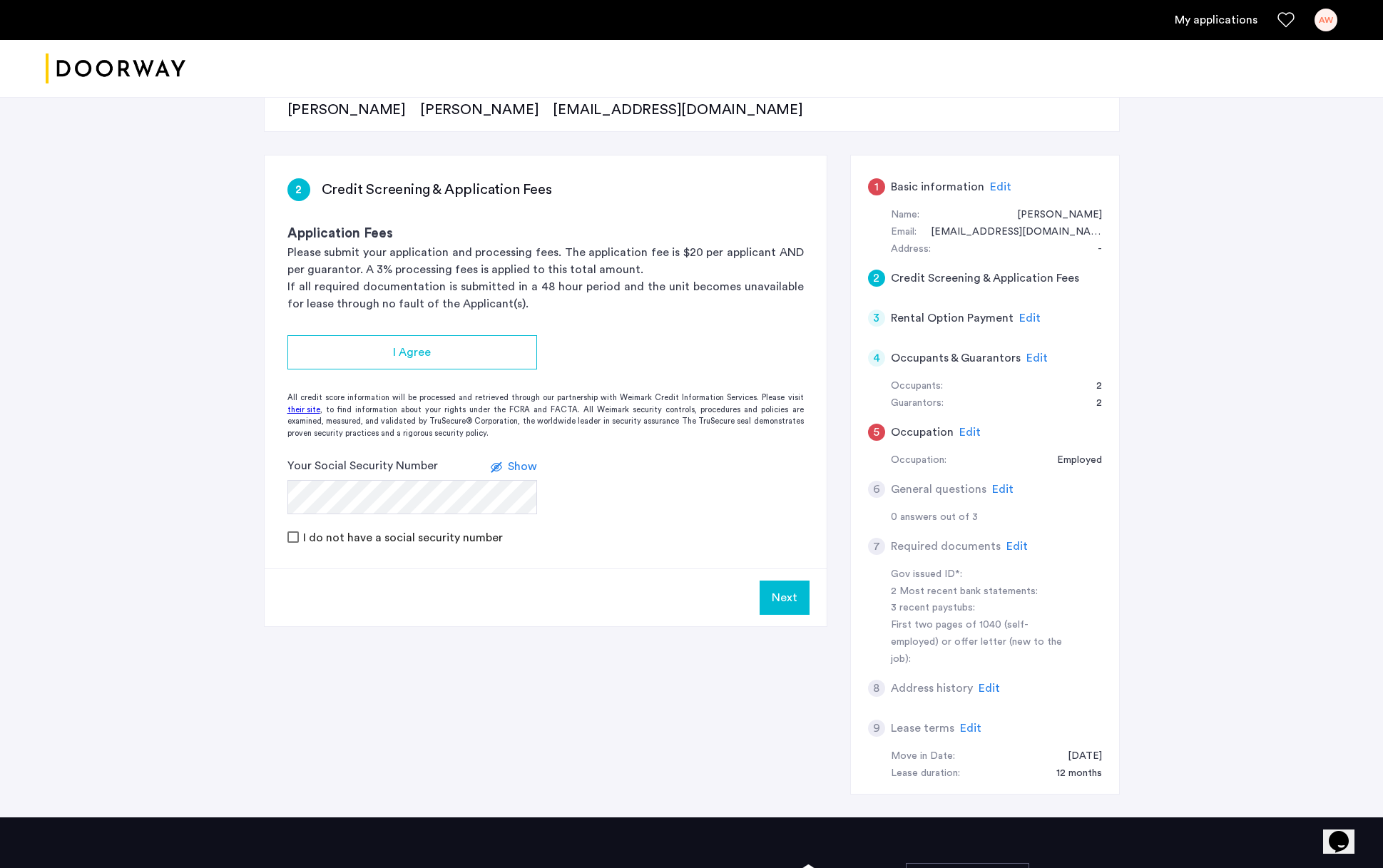
scroll to position [164, 0]
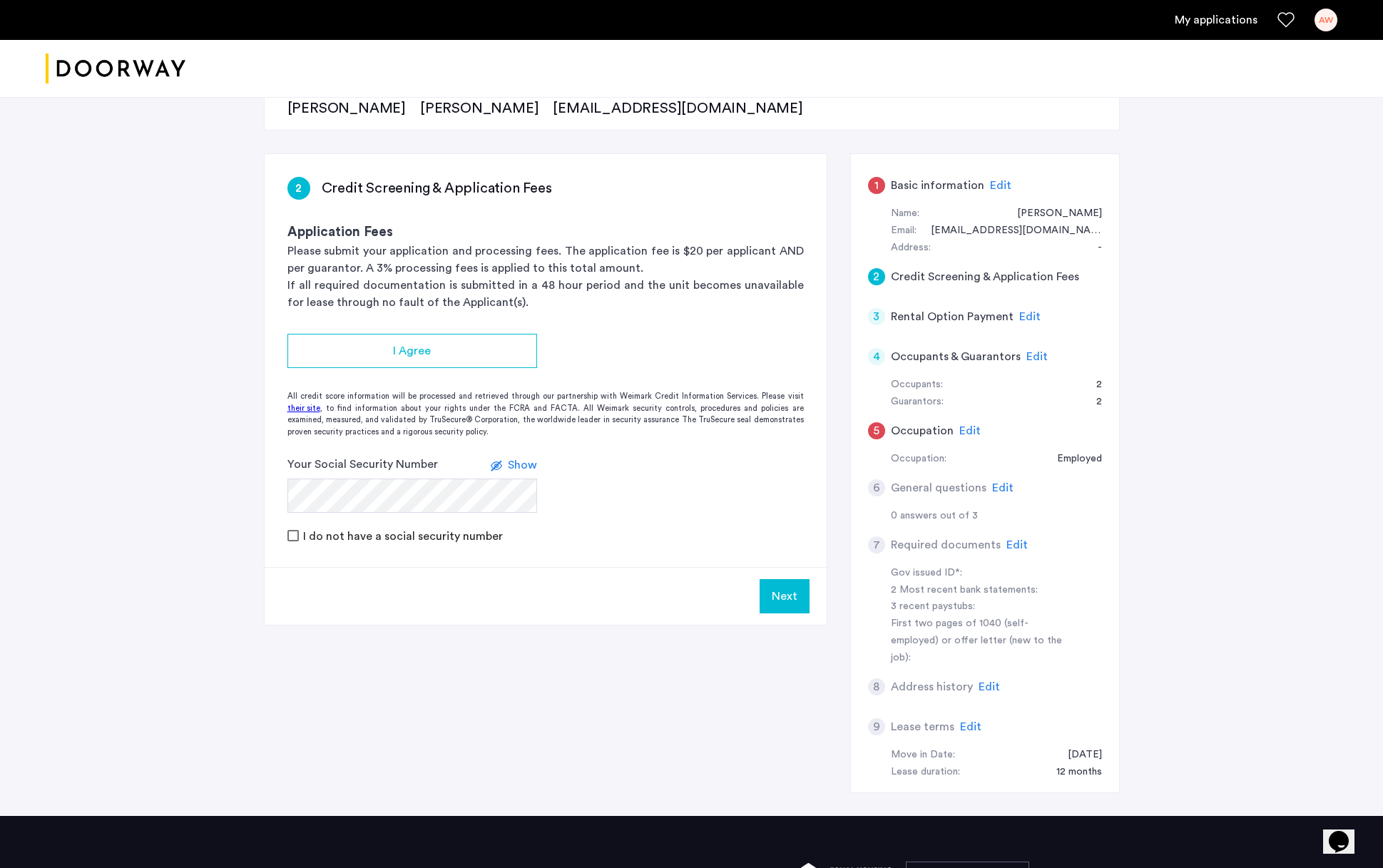
click at [971, 425] on span "Edit" at bounding box center [970, 431] width 22 height 11
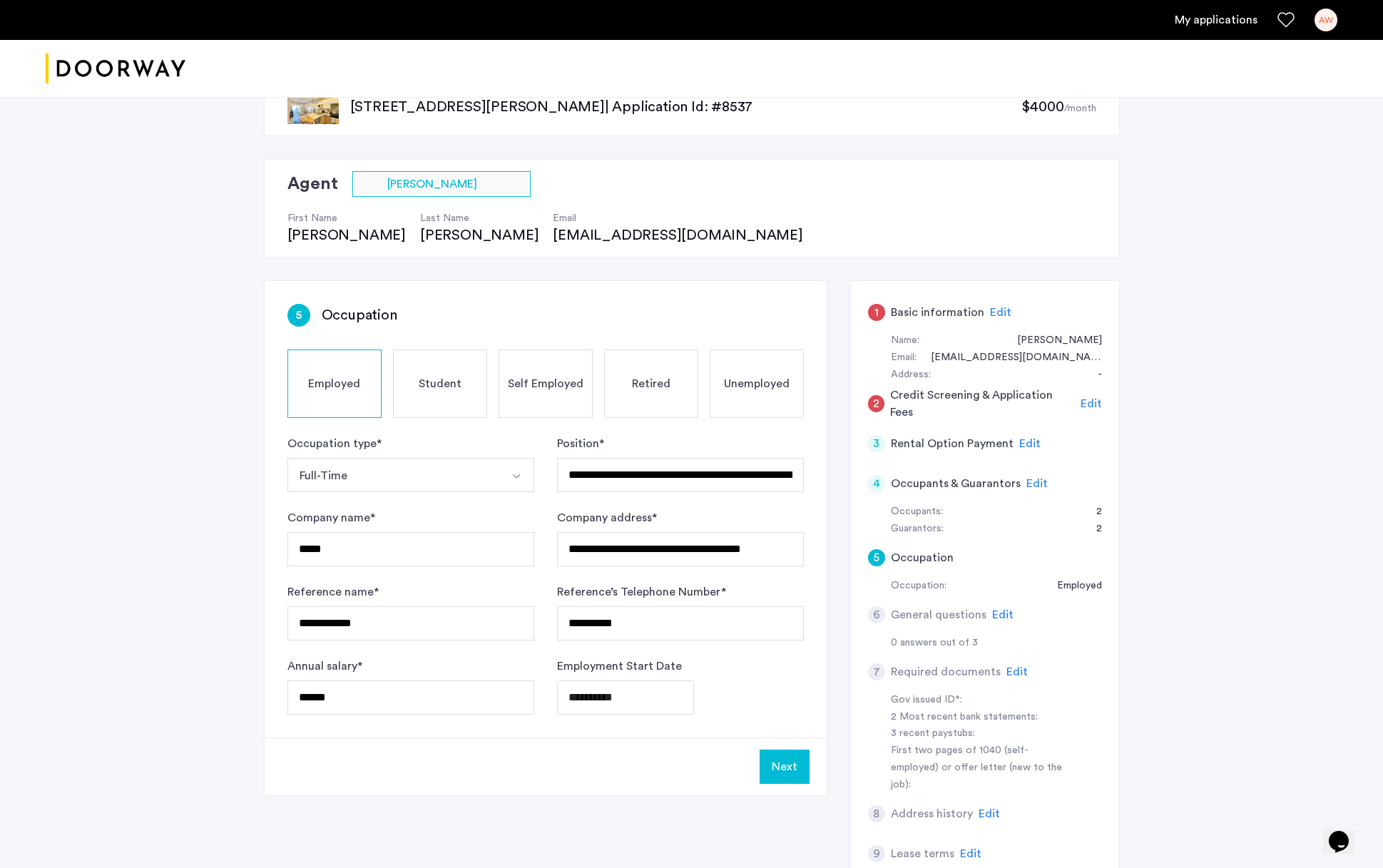
scroll to position [37, 0]
click at [1000, 308] on span "Edit" at bounding box center [1001, 311] width 22 height 11
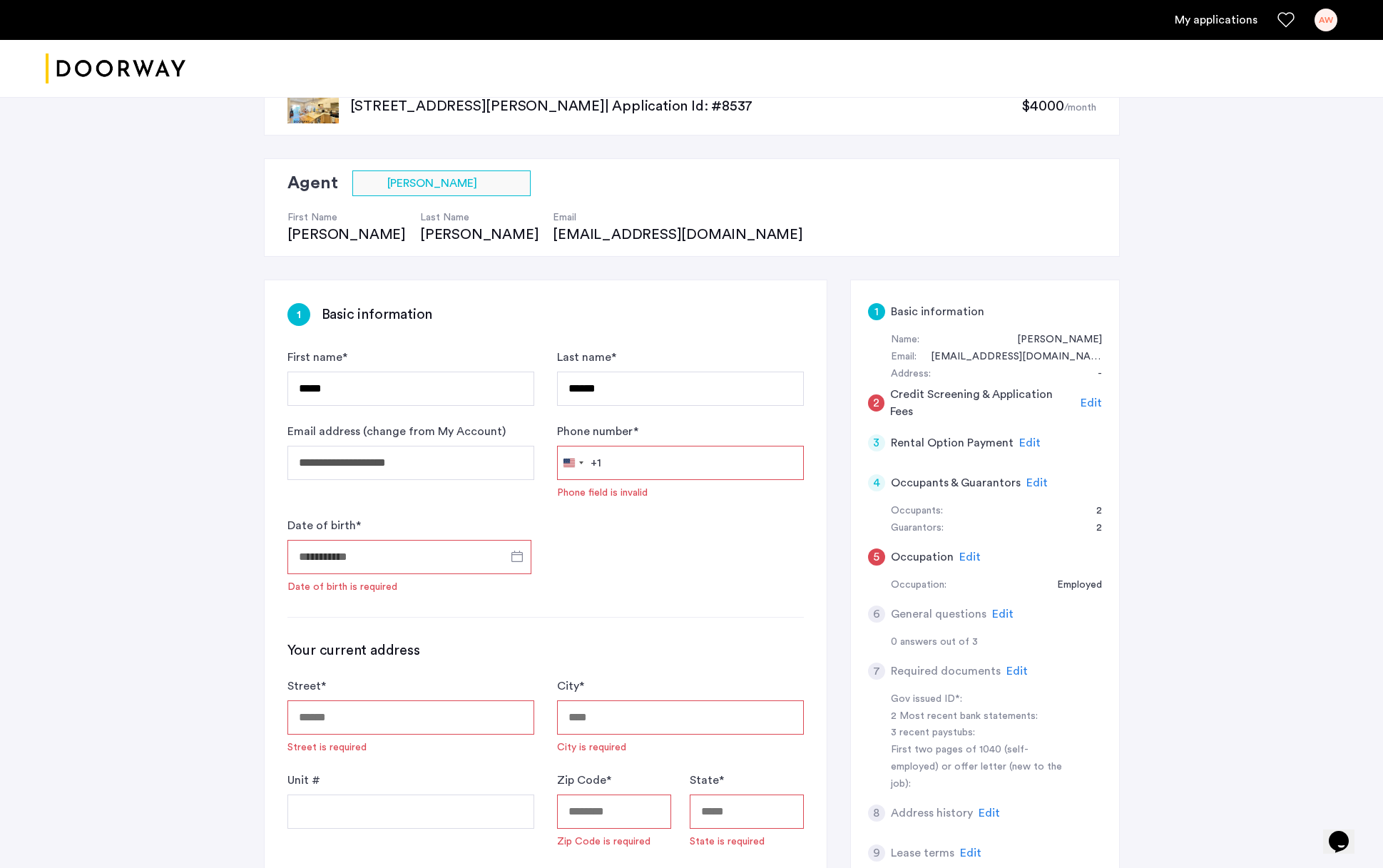
click at [1078, 404] on span "Edit" at bounding box center [1091, 403] width 22 height 11
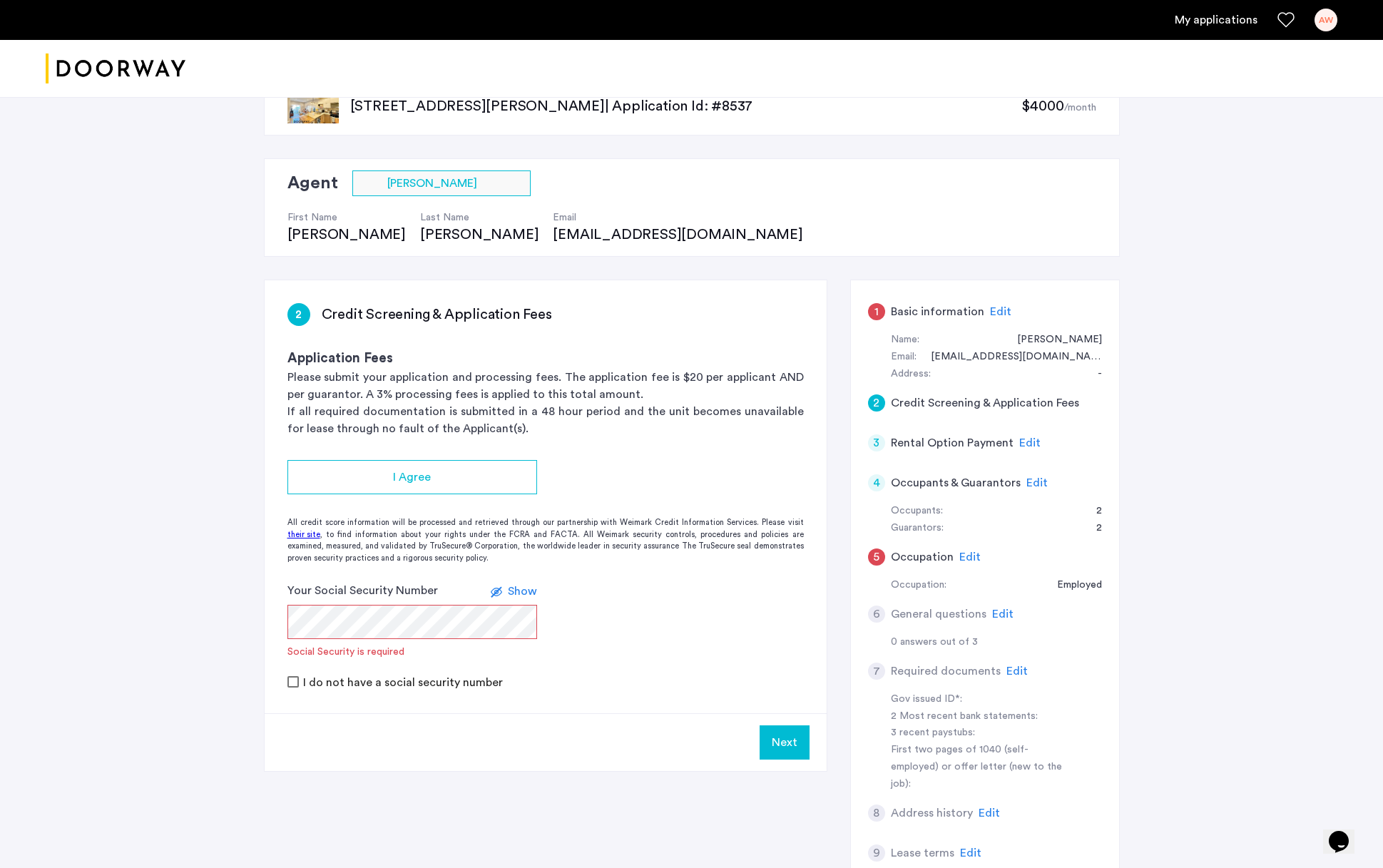
click at [1003, 308] on span "Edit" at bounding box center [1001, 311] width 22 height 11
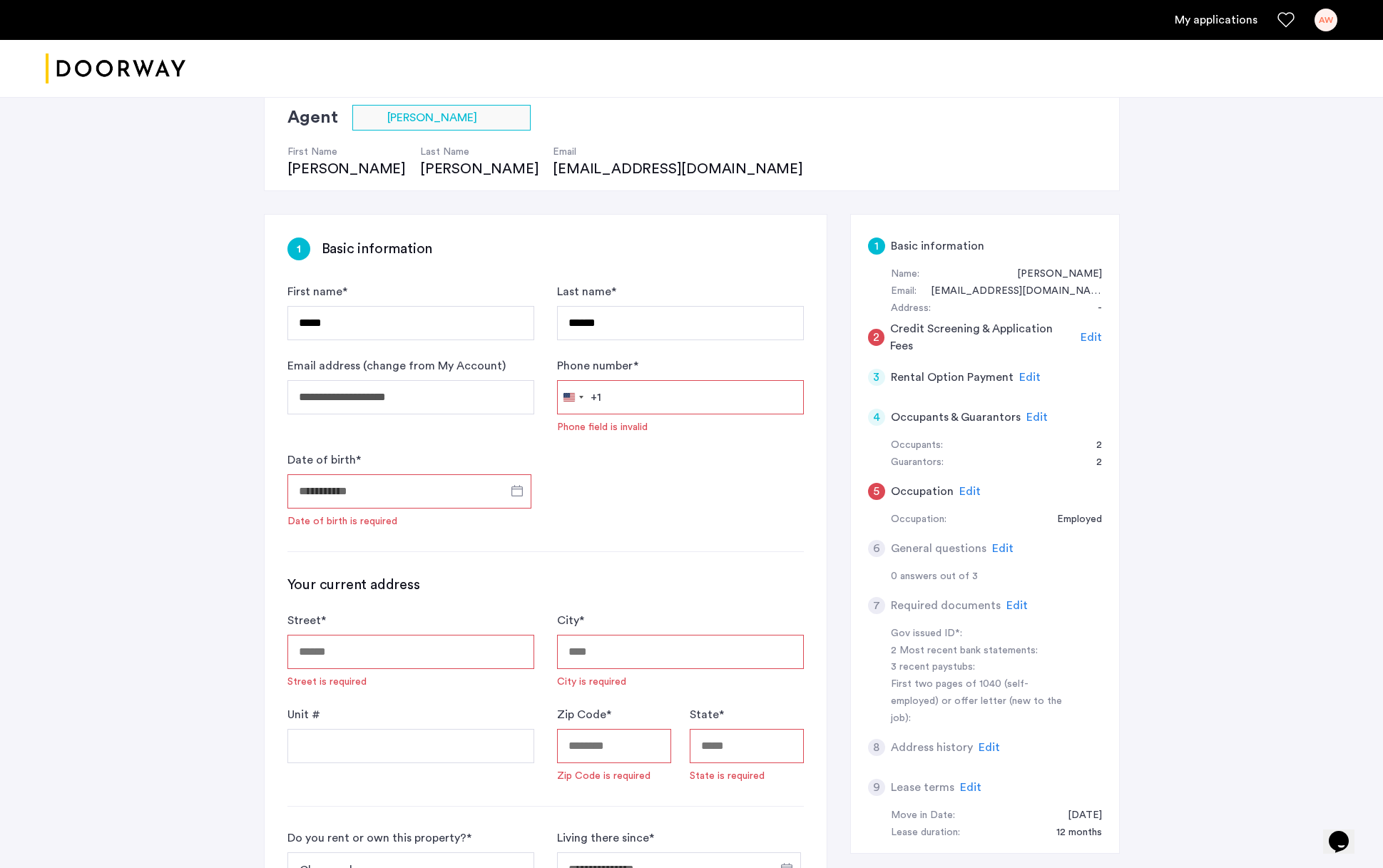
scroll to position [91, 0]
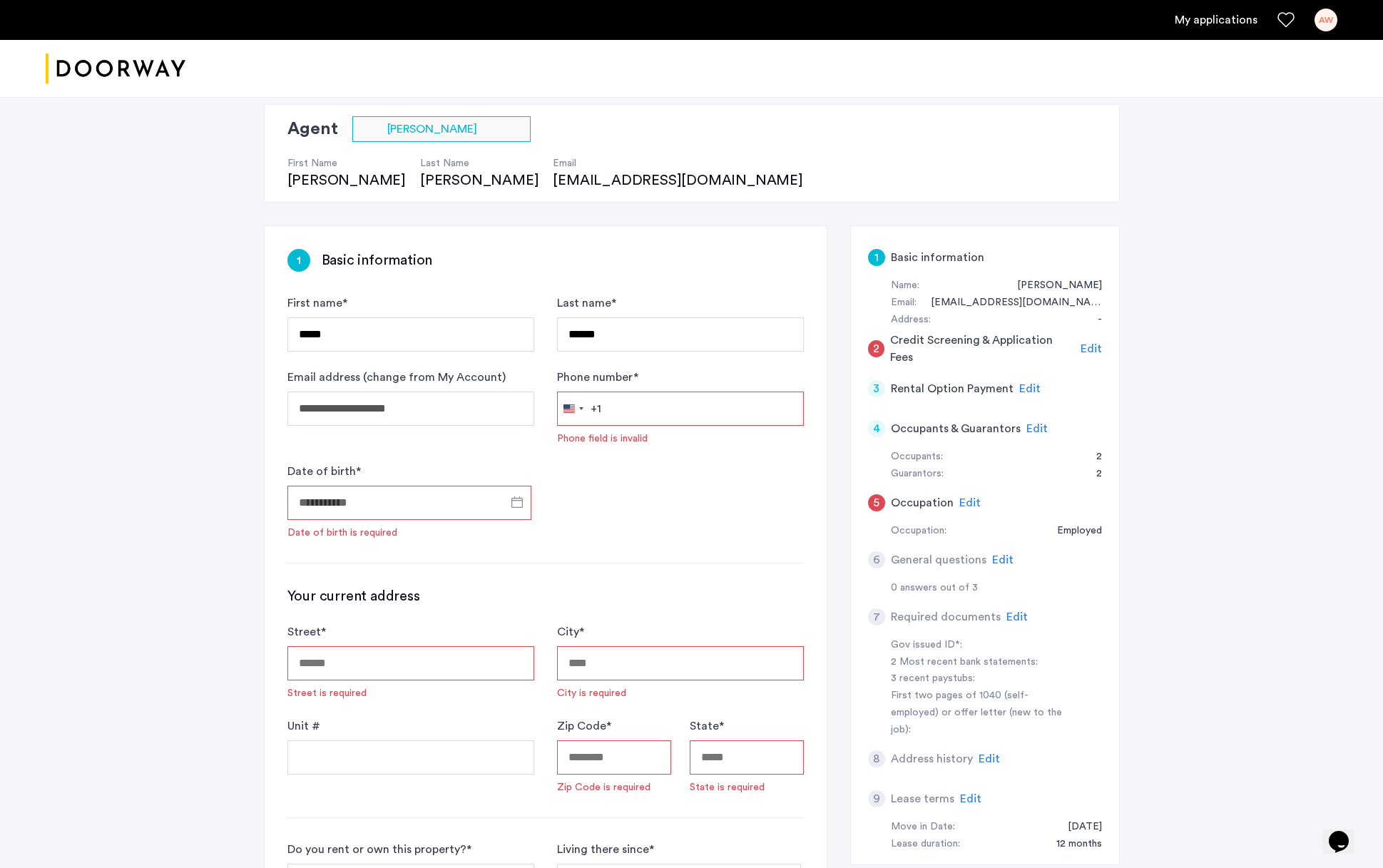
click at [1078, 347] on span "Edit" at bounding box center [1091, 348] width 22 height 11
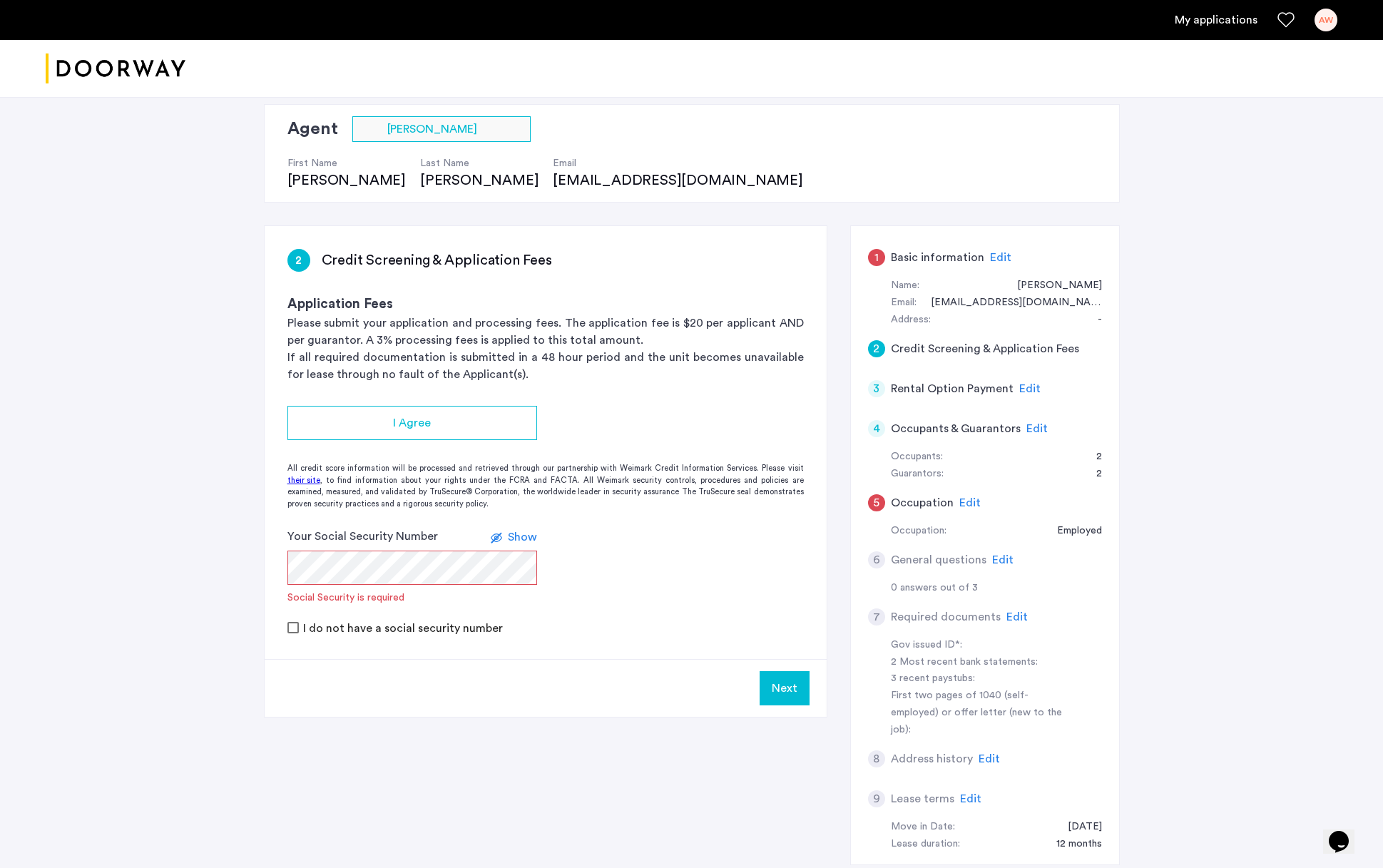
click at [1078, 348] on div "2 Credit Screening & Application Fees" at bounding box center [985, 349] width 234 height 40
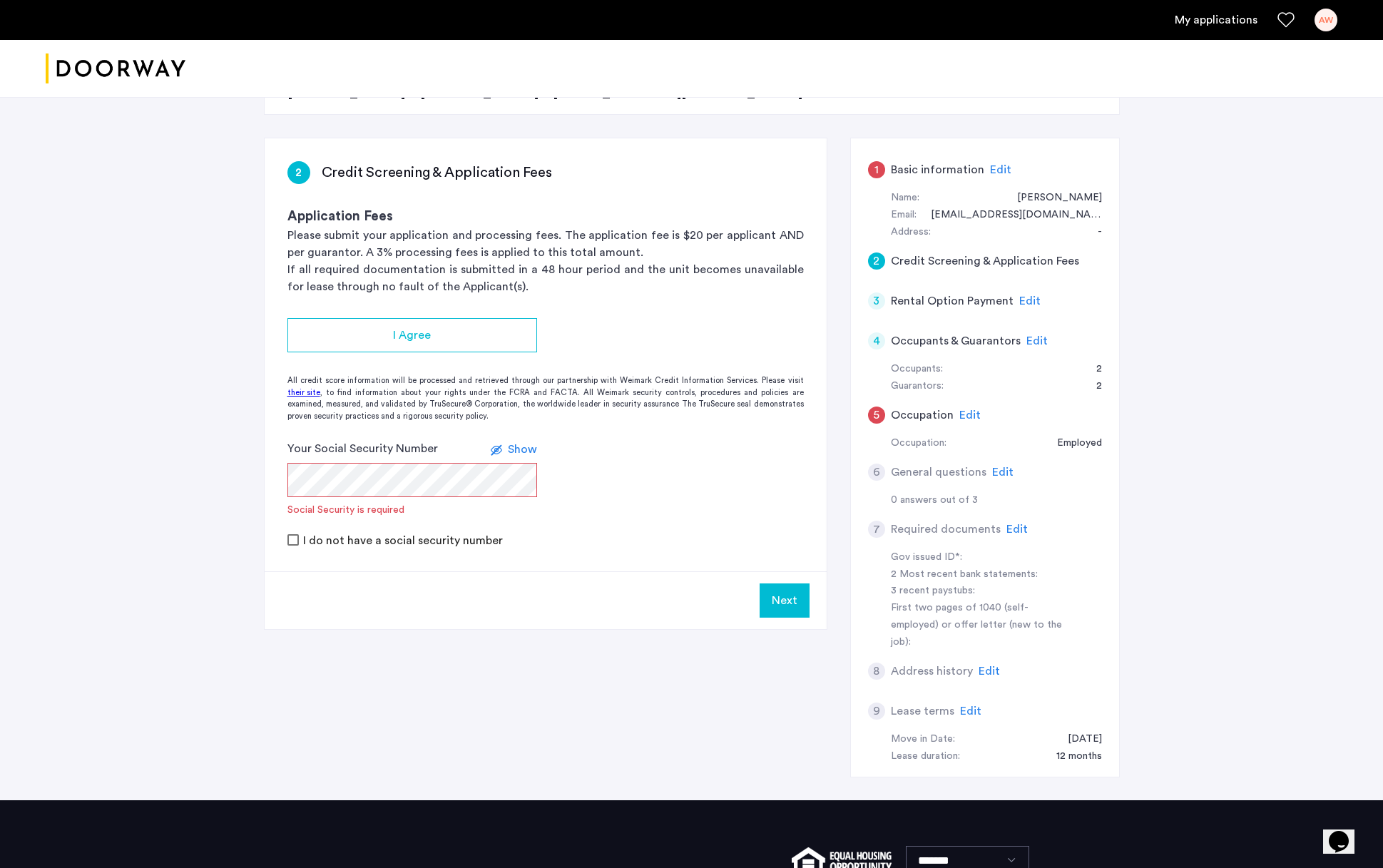
scroll to position [181, 0]
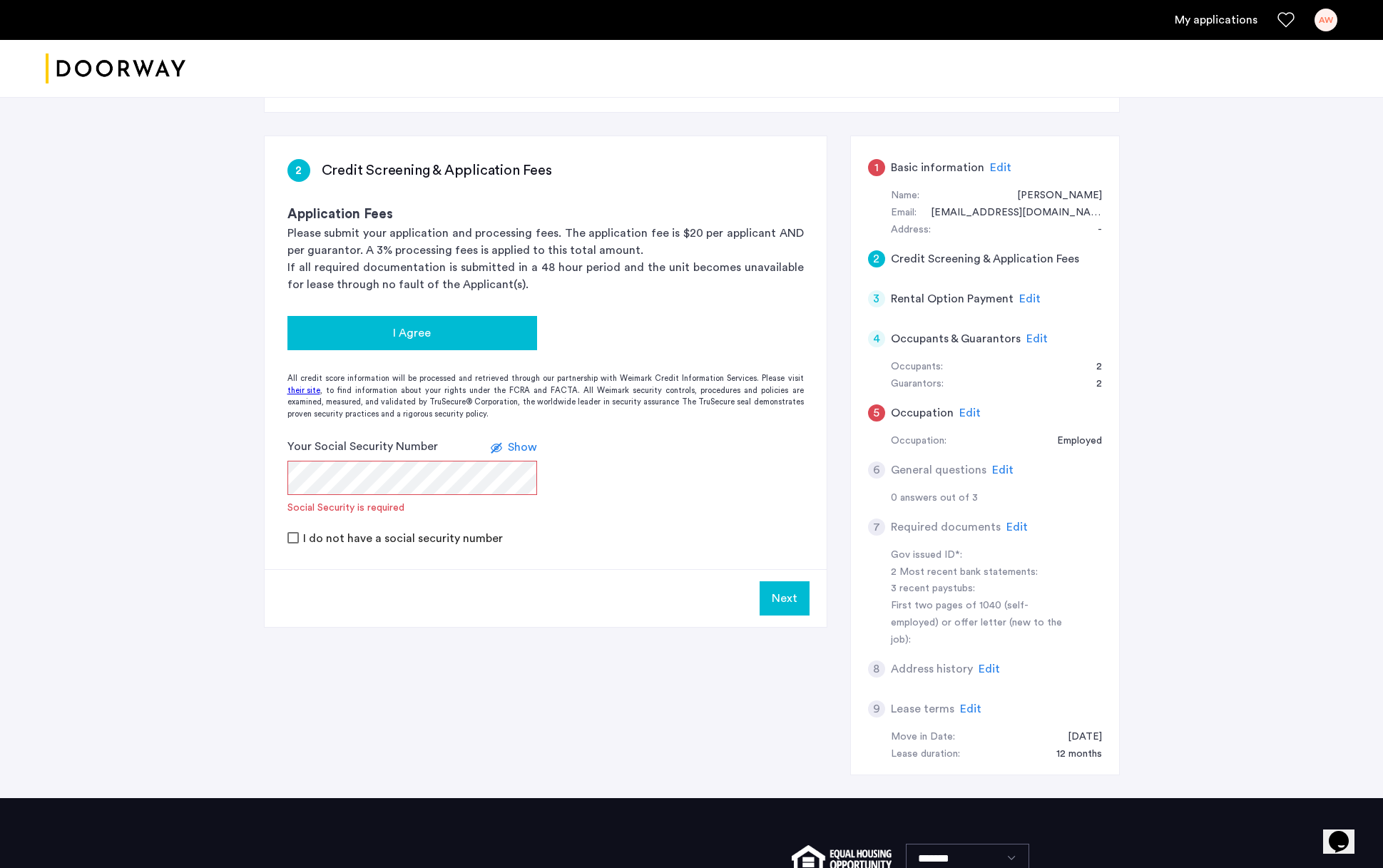
click at [499, 343] on button "I Agree" at bounding box center [412, 334] width 250 height 35
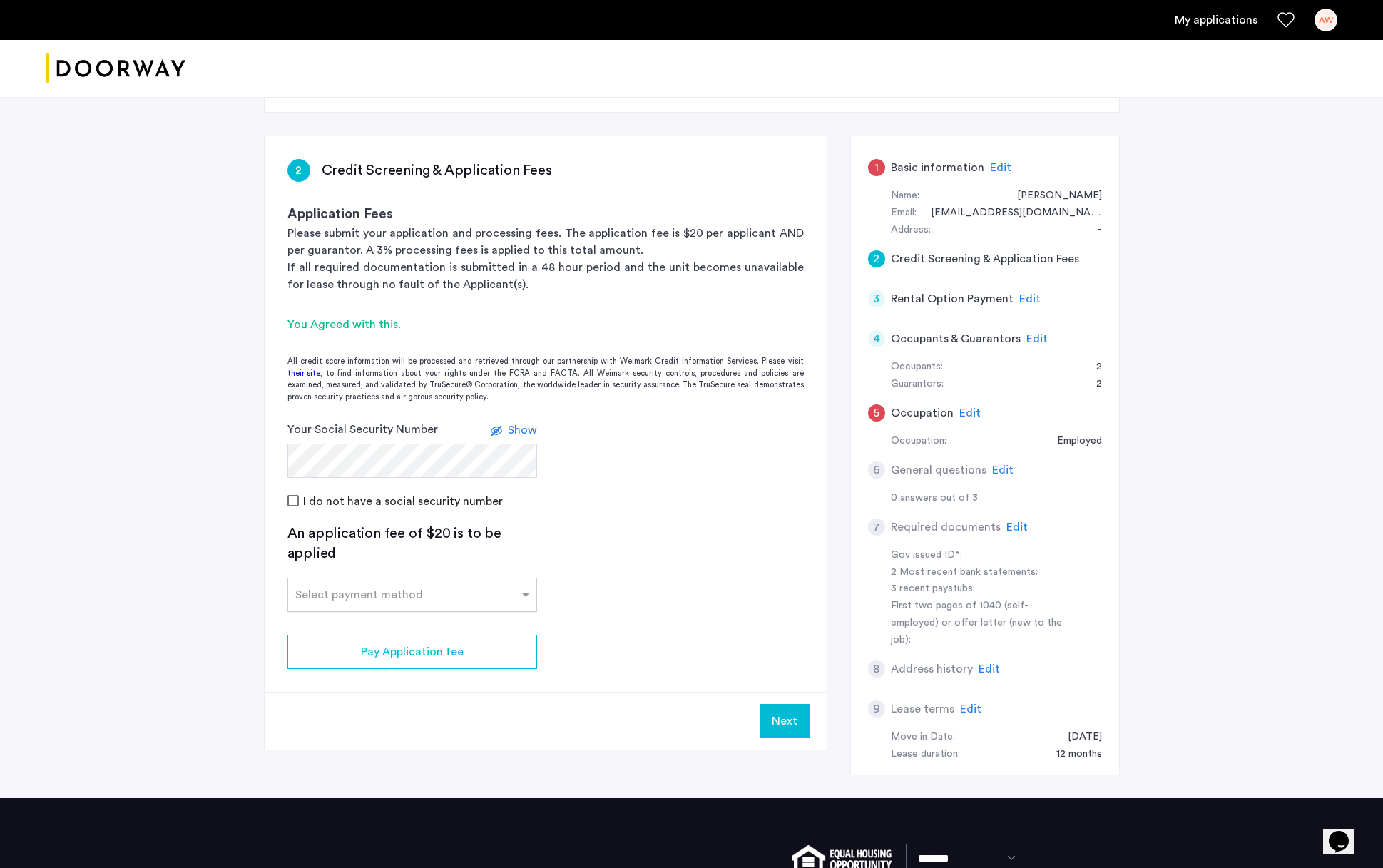
click at [497, 561] on input "text" at bounding box center [398, 593] width 205 height 10
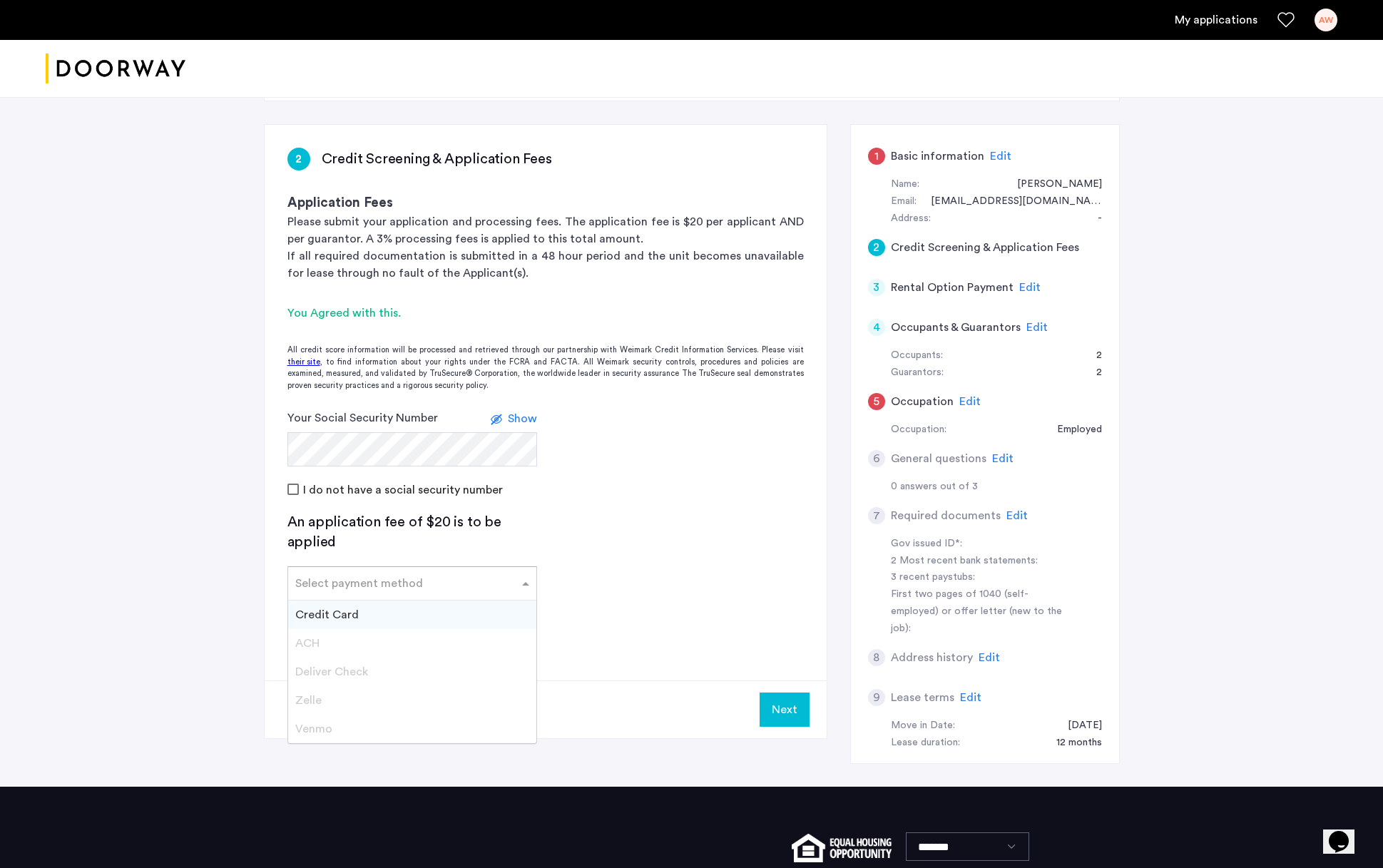
scroll to position [194, 0]
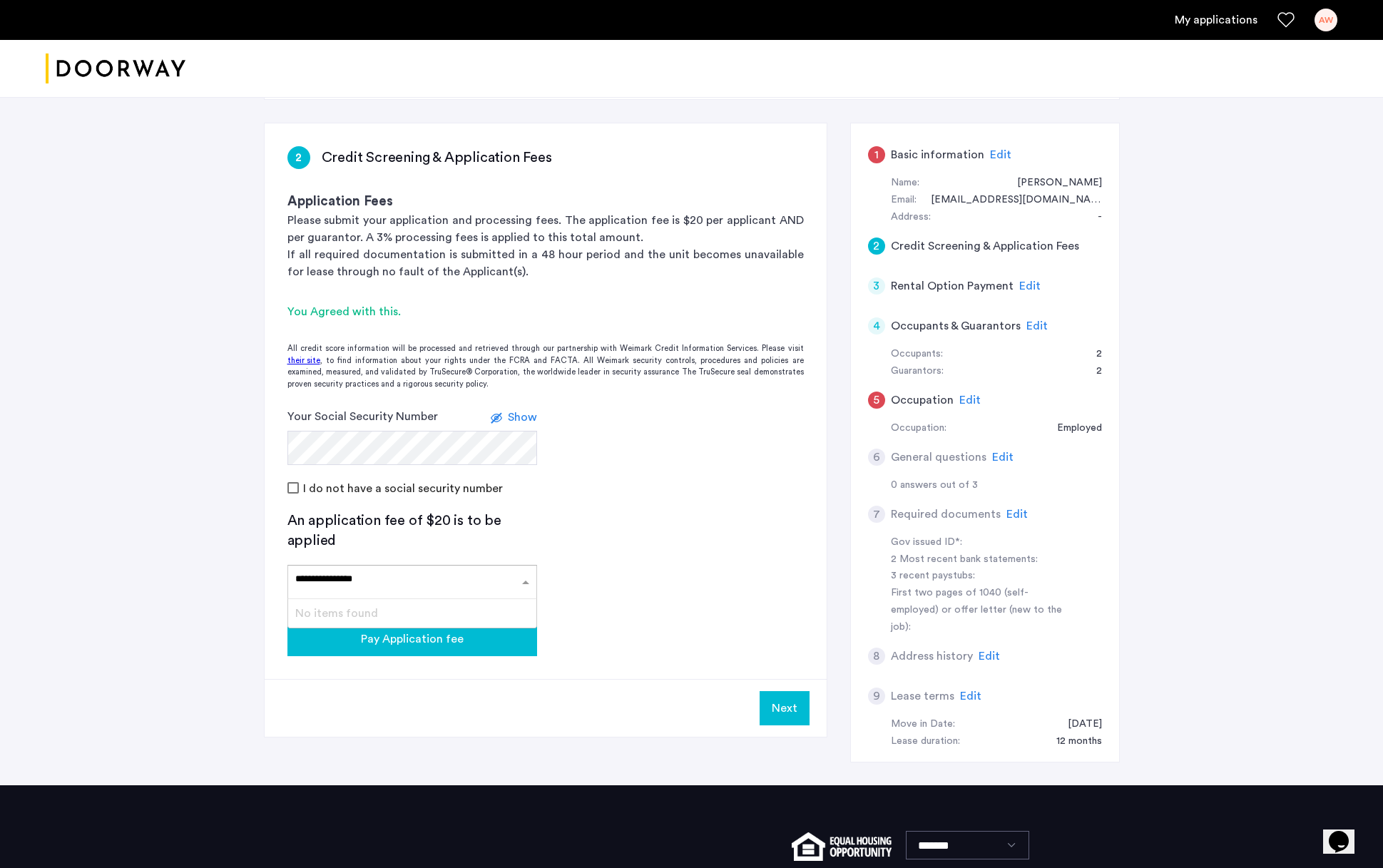
type input "**********"
click at [458, 561] on button "Pay Application fee" at bounding box center [412, 639] width 250 height 35
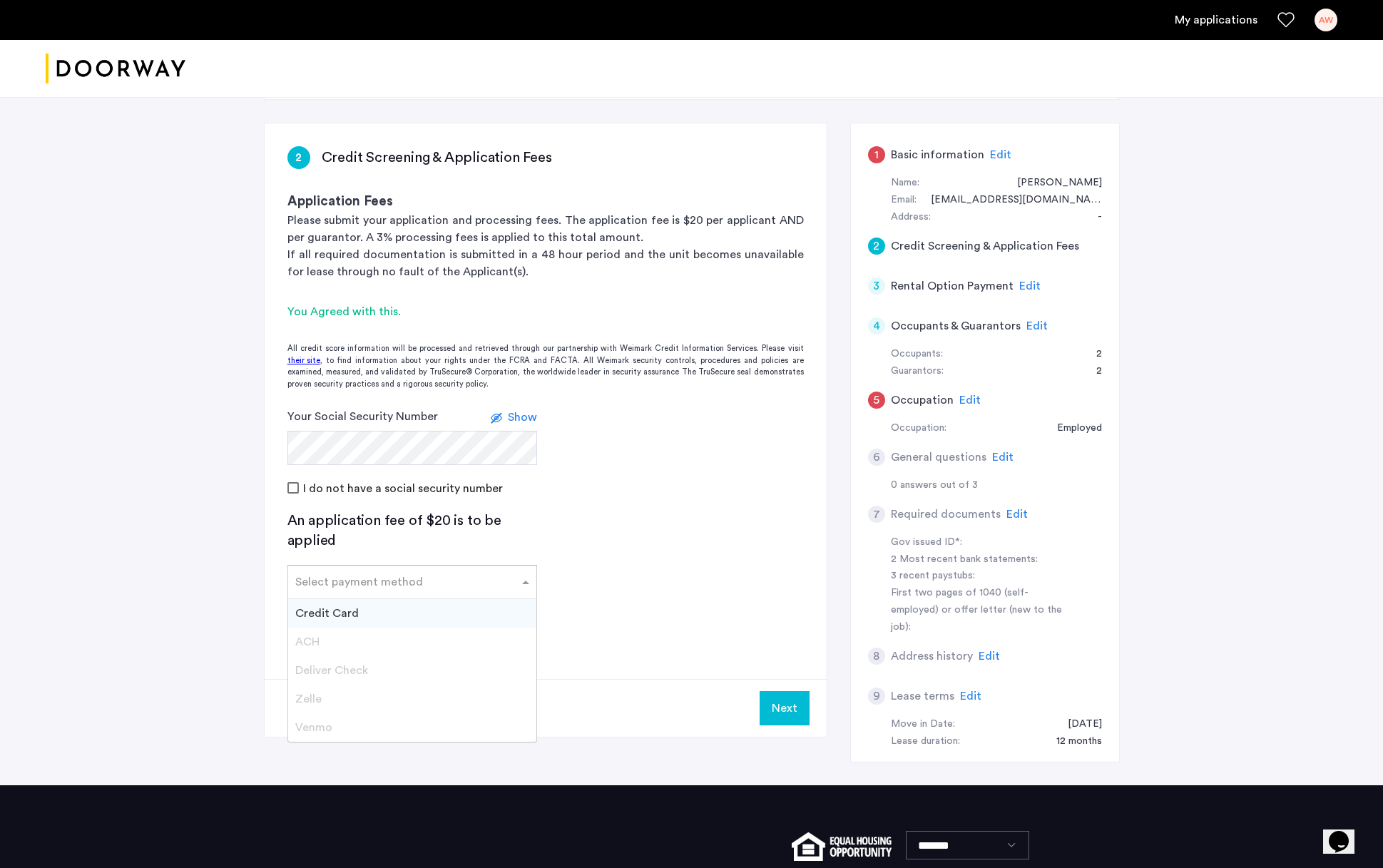
click at [477, 561] on div "Select payment method" at bounding box center [404, 582] width 230 height 17
click at [453, 561] on div "Credit Card" at bounding box center [412, 613] width 249 height 29
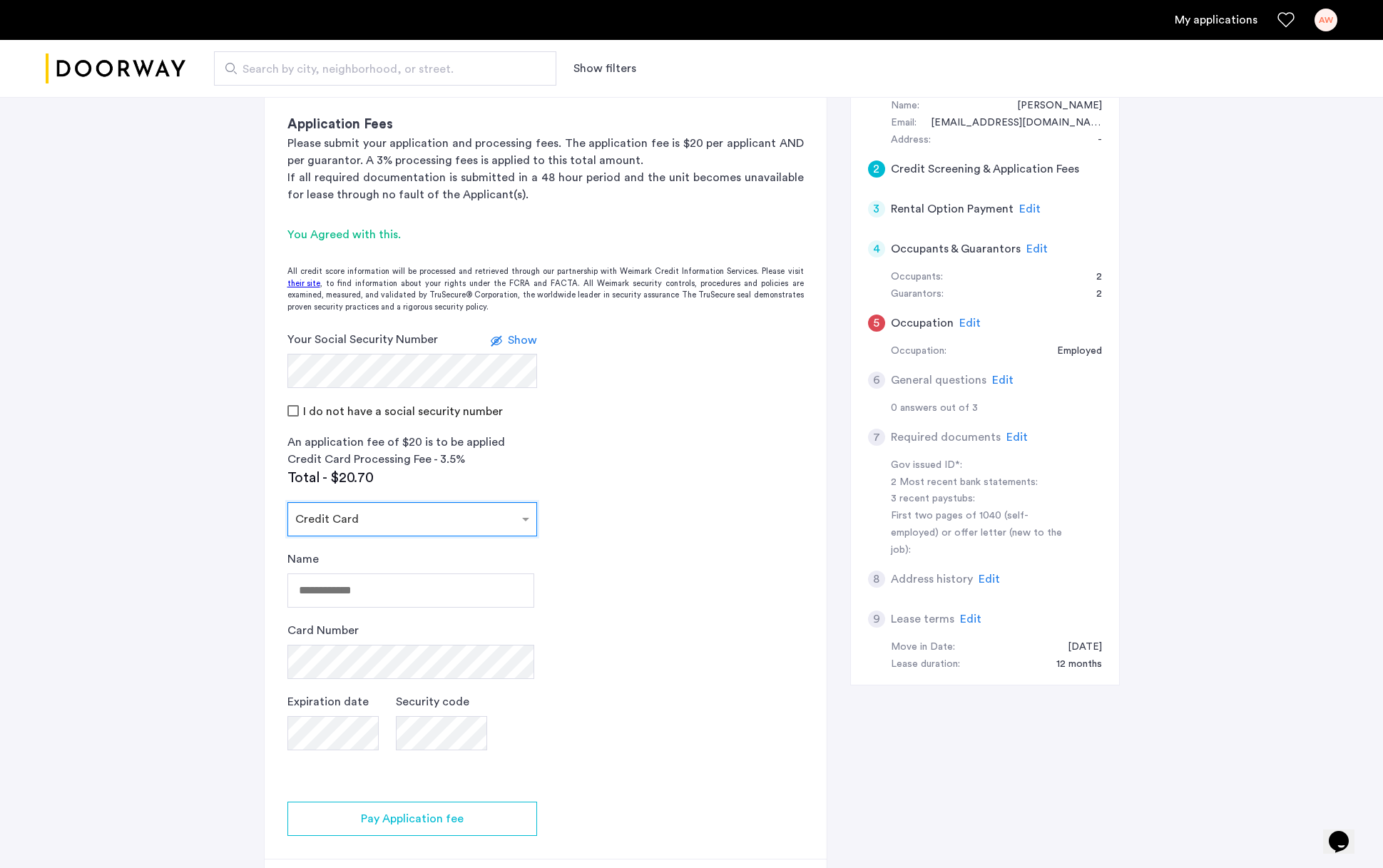
scroll to position [279, 0]
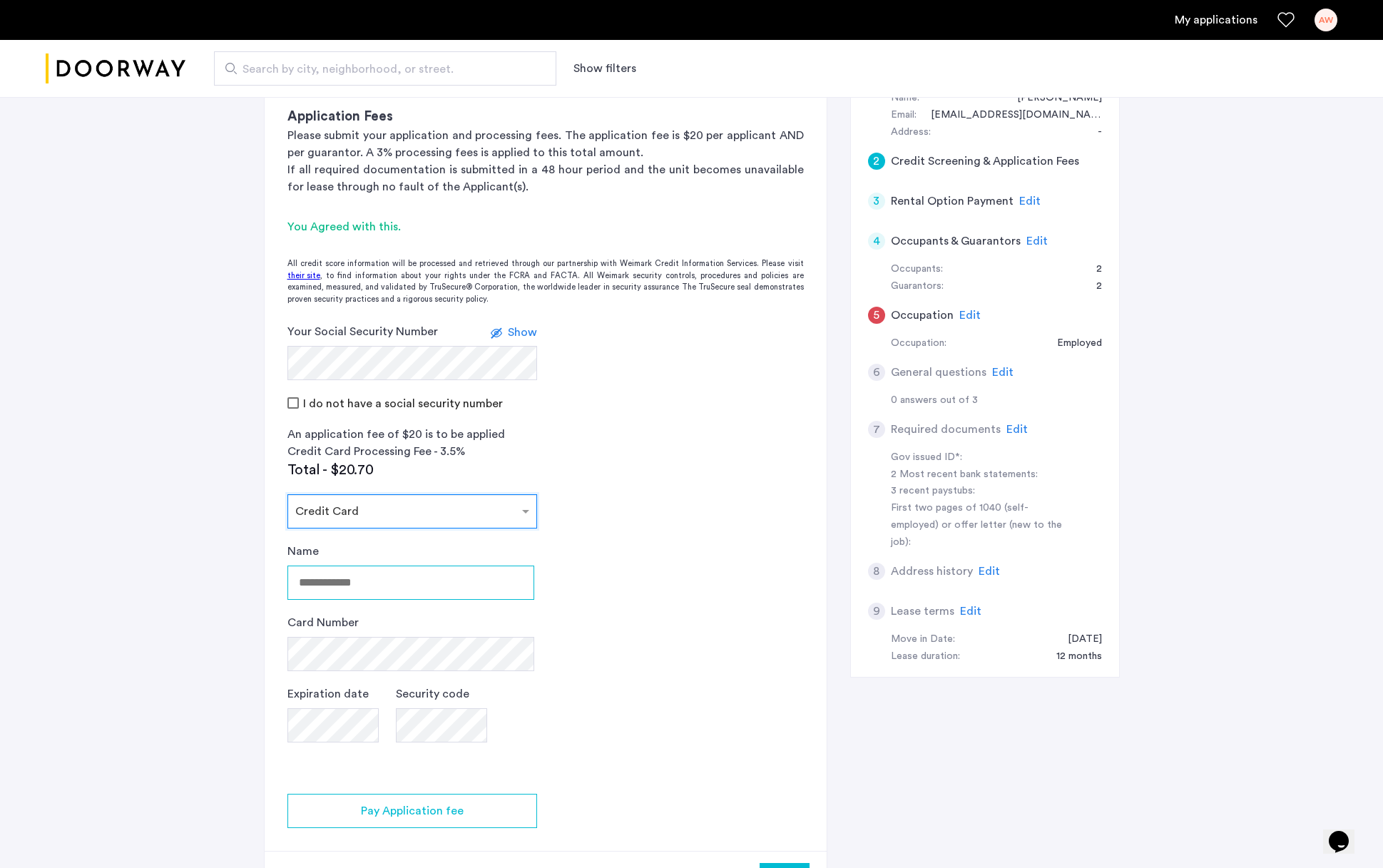
click at [456, 561] on input "Name" at bounding box center [411, 583] width 247 height 35
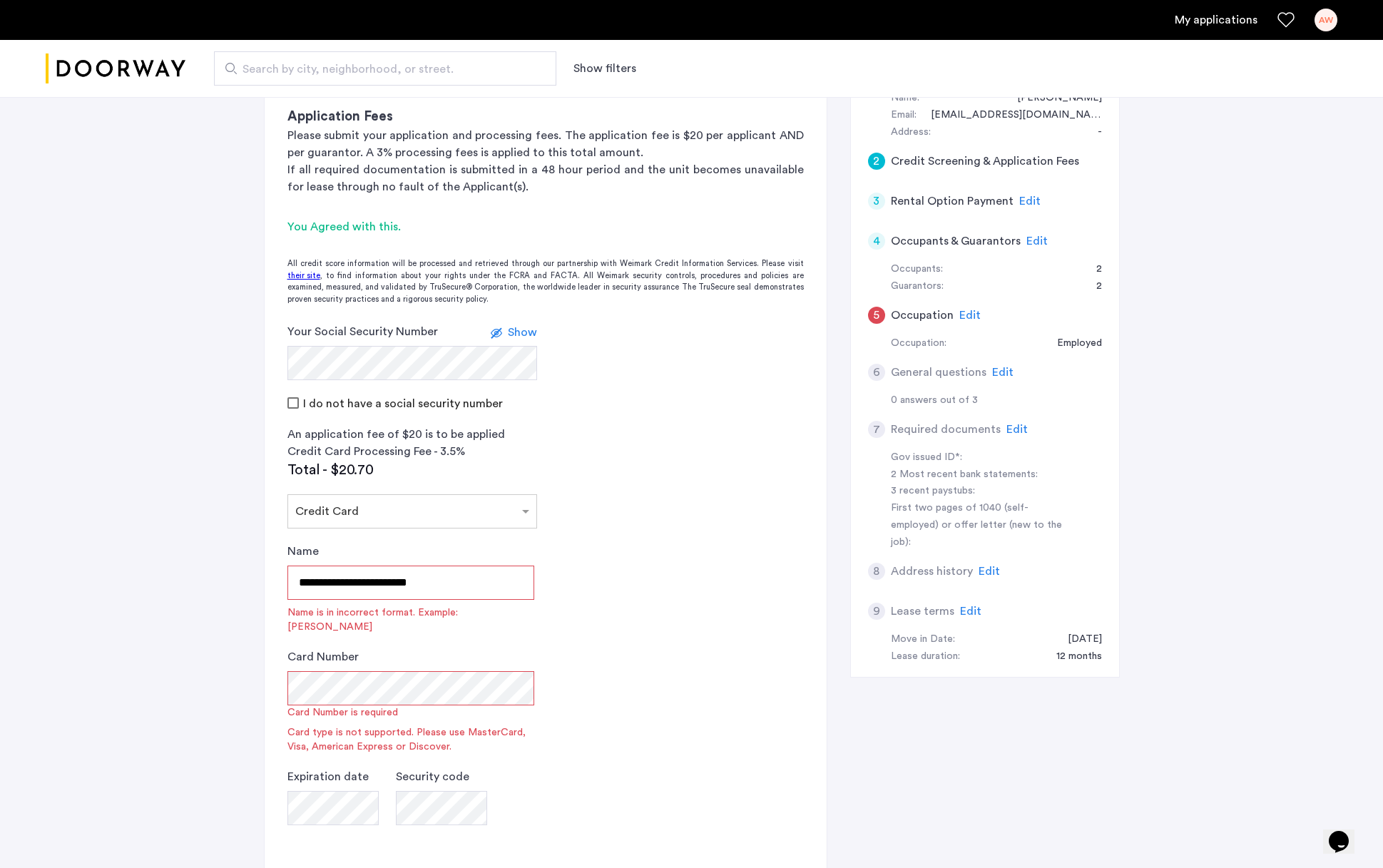
drag, startPoint x: 445, startPoint y: 584, endPoint x: 364, endPoint y: 583, distance: 81.0
click at [364, 561] on input "**********" at bounding box center [411, 583] width 247 height 35
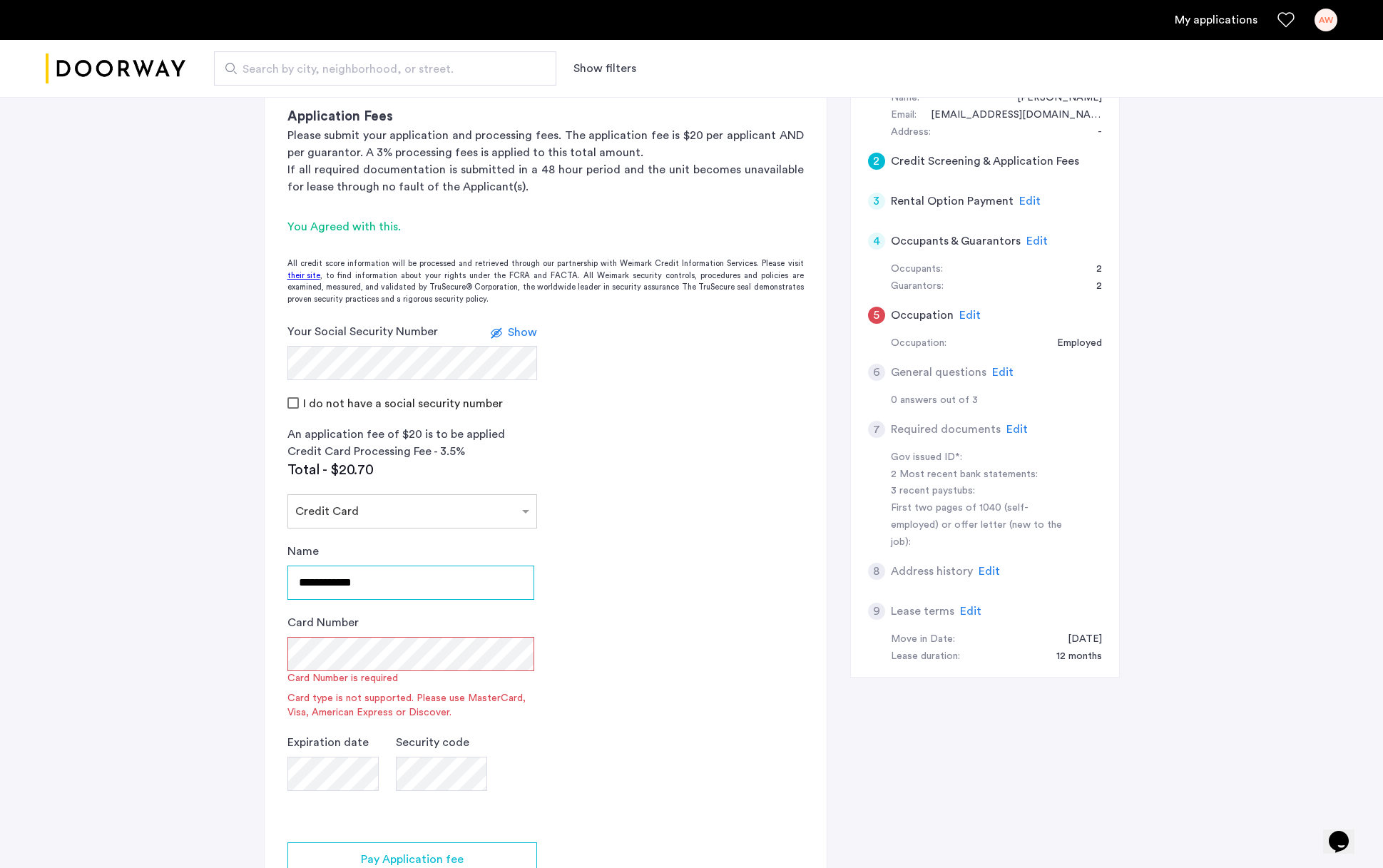
type input "**********"
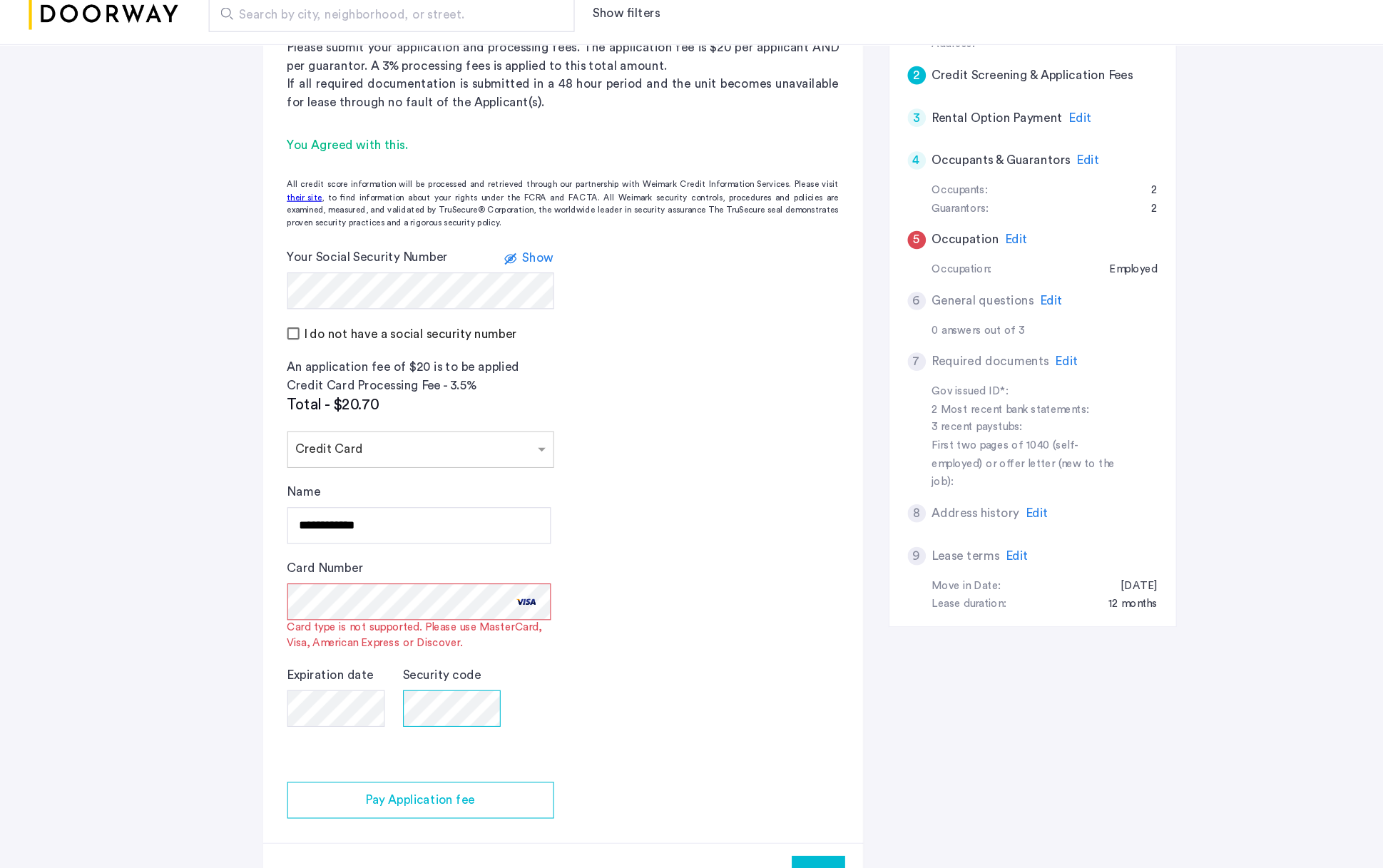
scroll to position [327, 0]
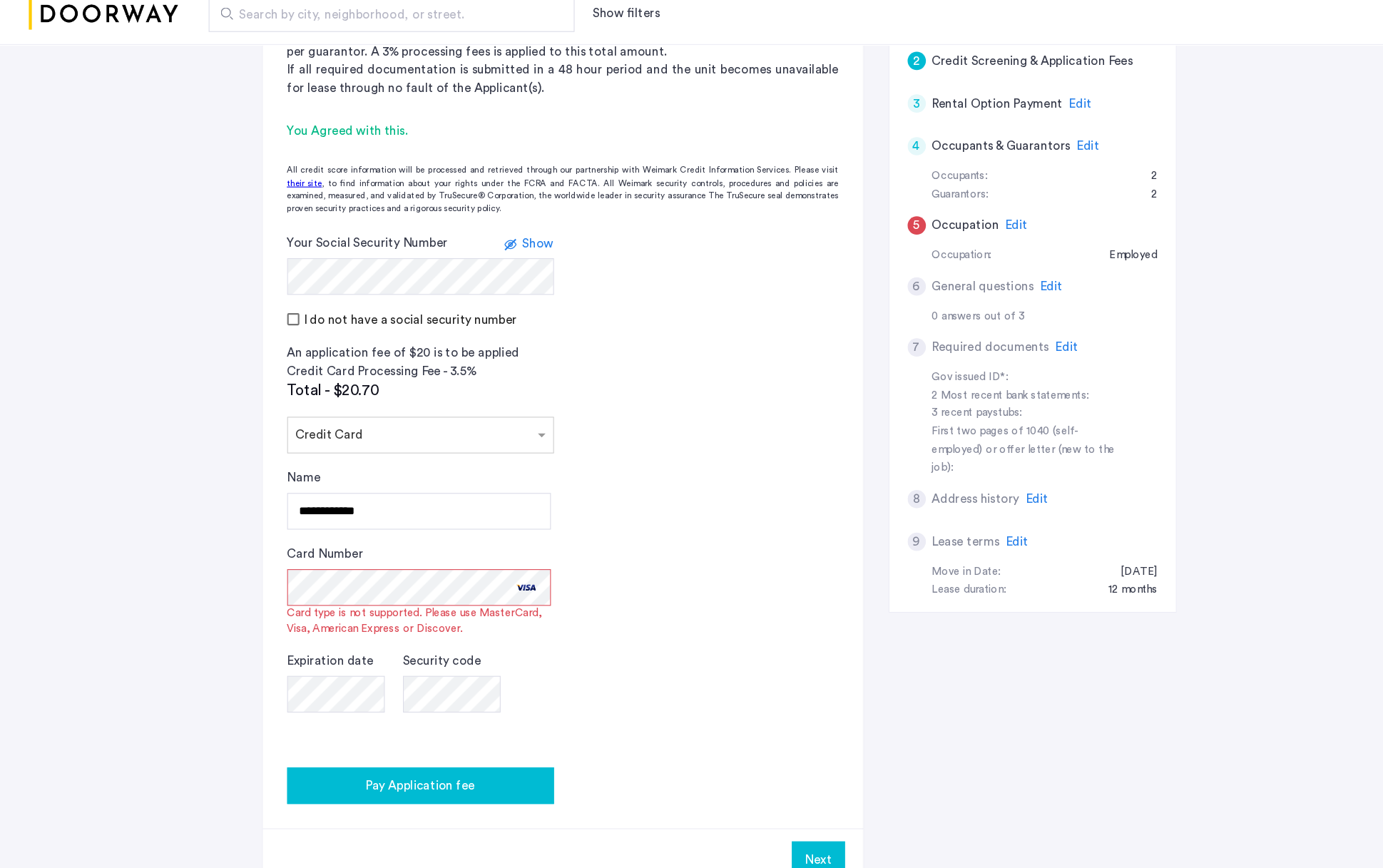
click at [390, 561] on span "Pay Application fee" at bounding box center [412, 791] width 103 height 17
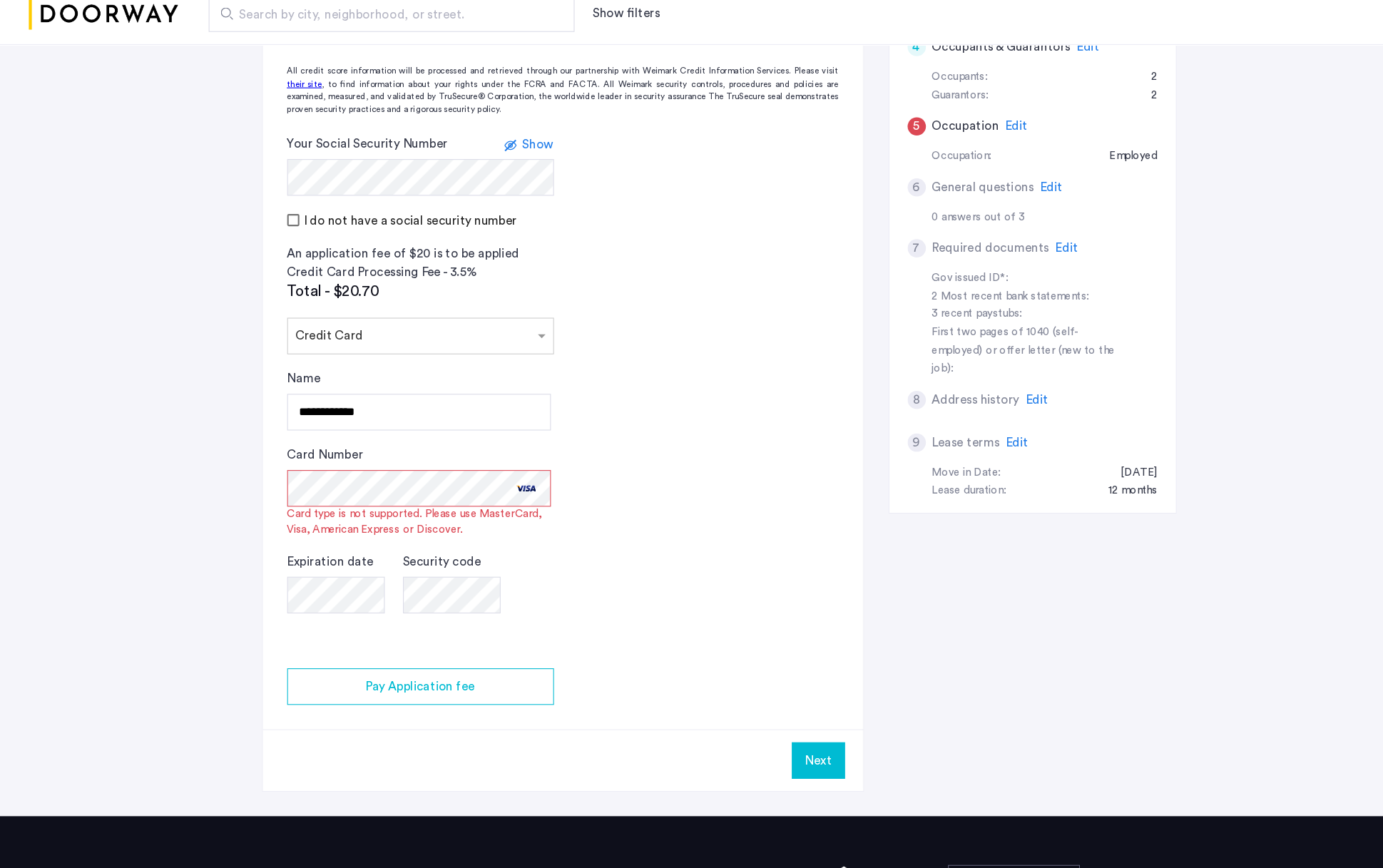
scroll to position [422, 0]
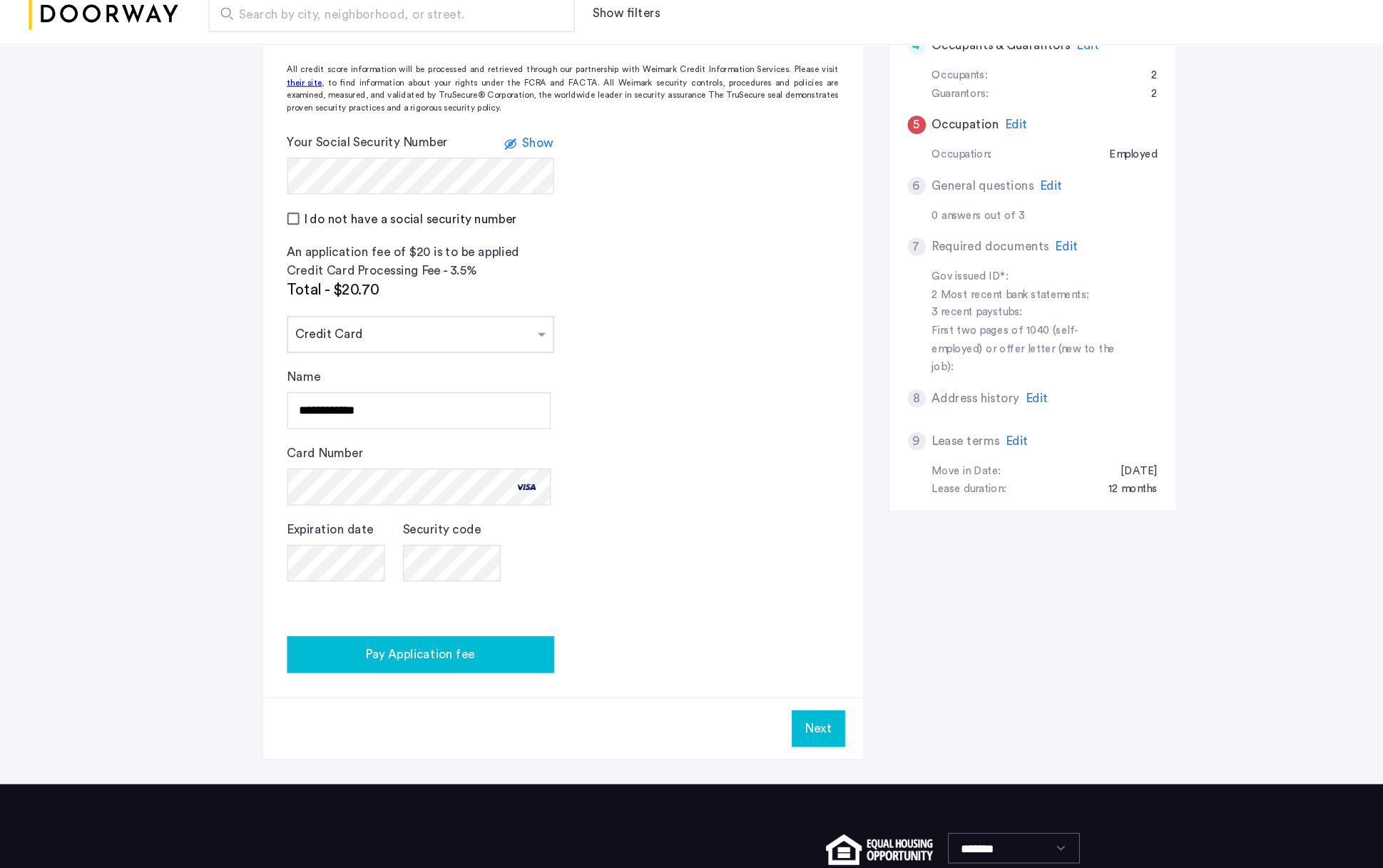
click at [390, 561] on span "Pay Application fee" at bounding box center [412, 669] width 103 height 17
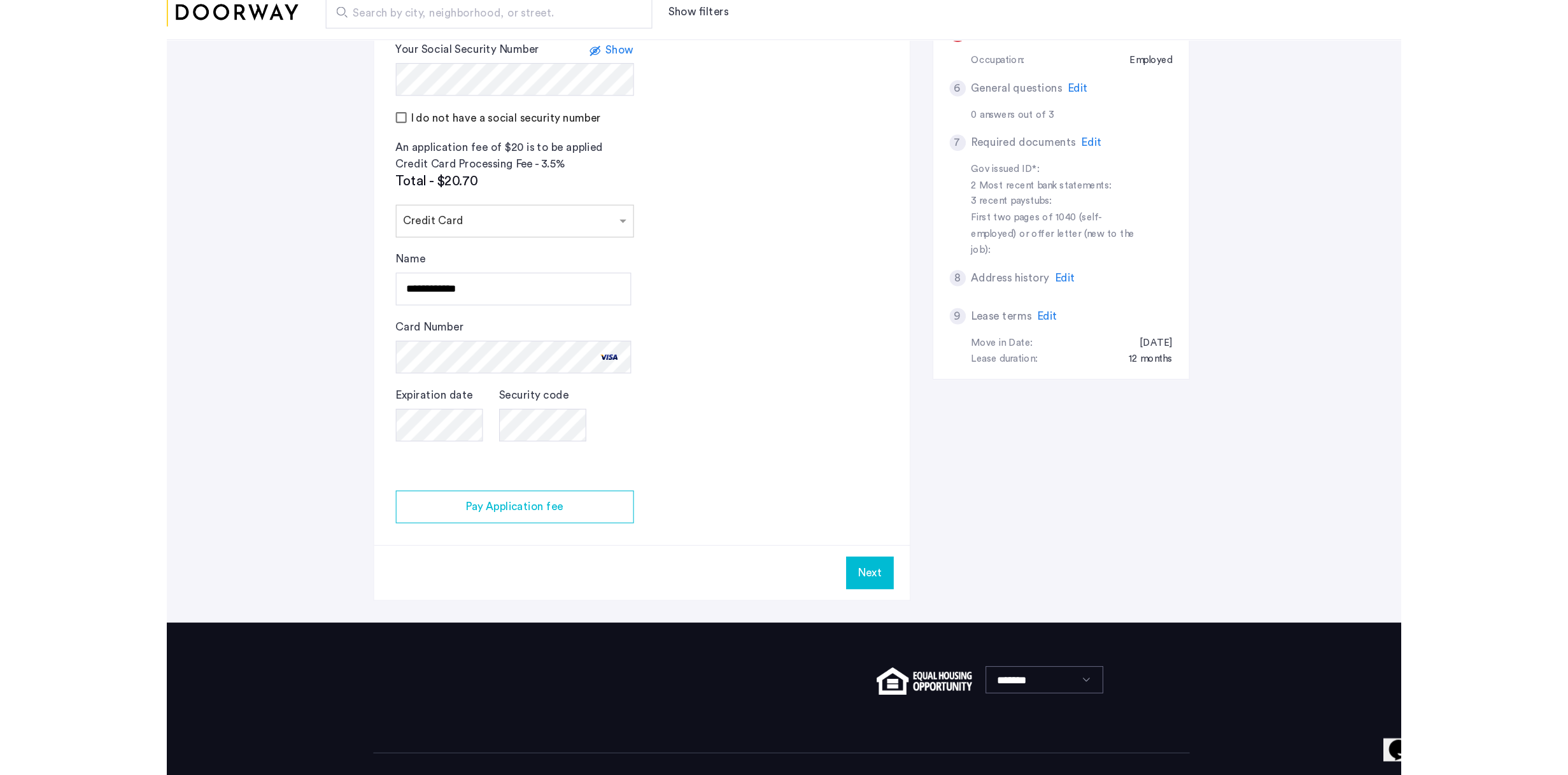
scroll to position [451, 0]
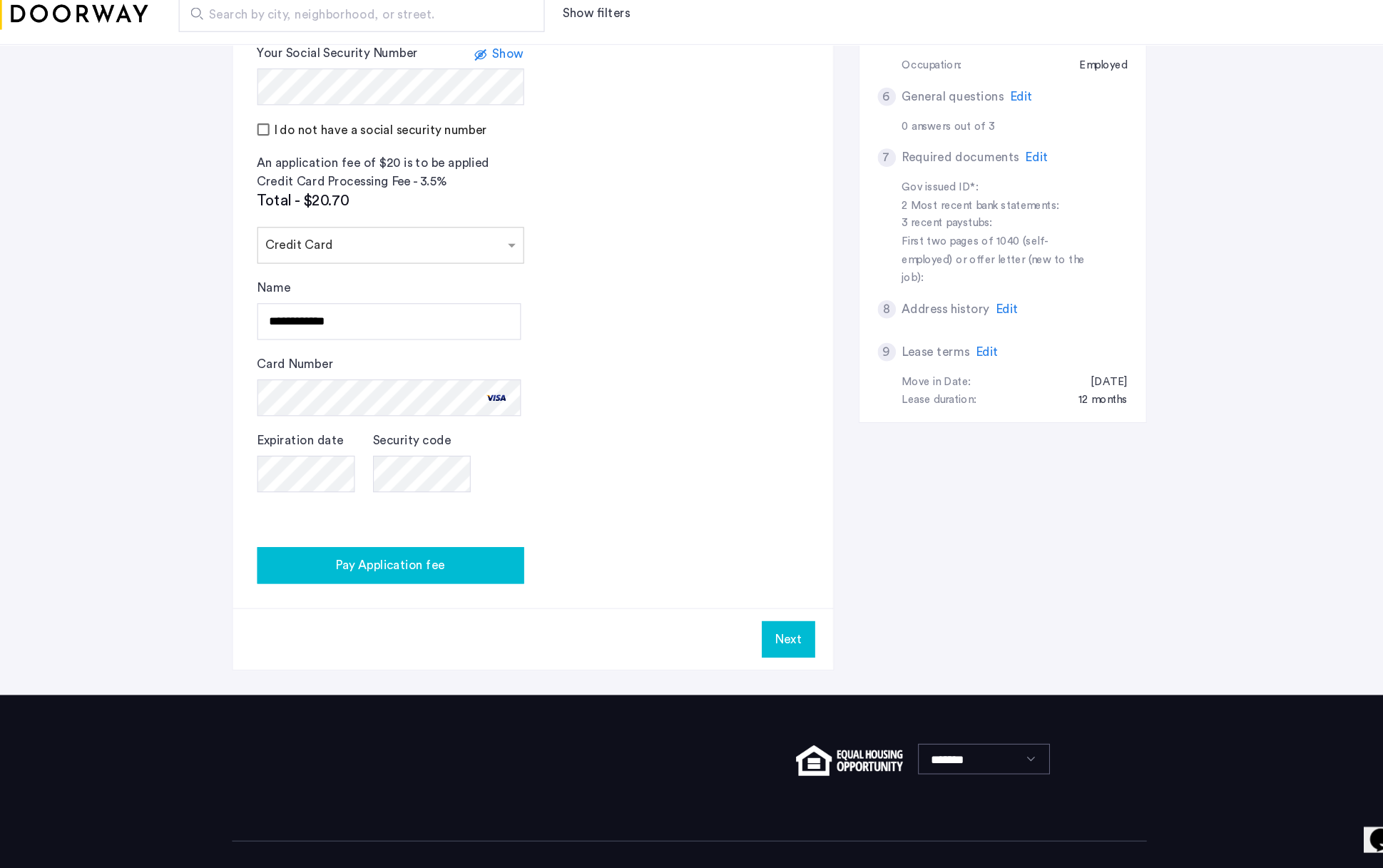
click at [414, 561] on button "Pay Application fee" at bounding box center [412, 585] width 250 height 35
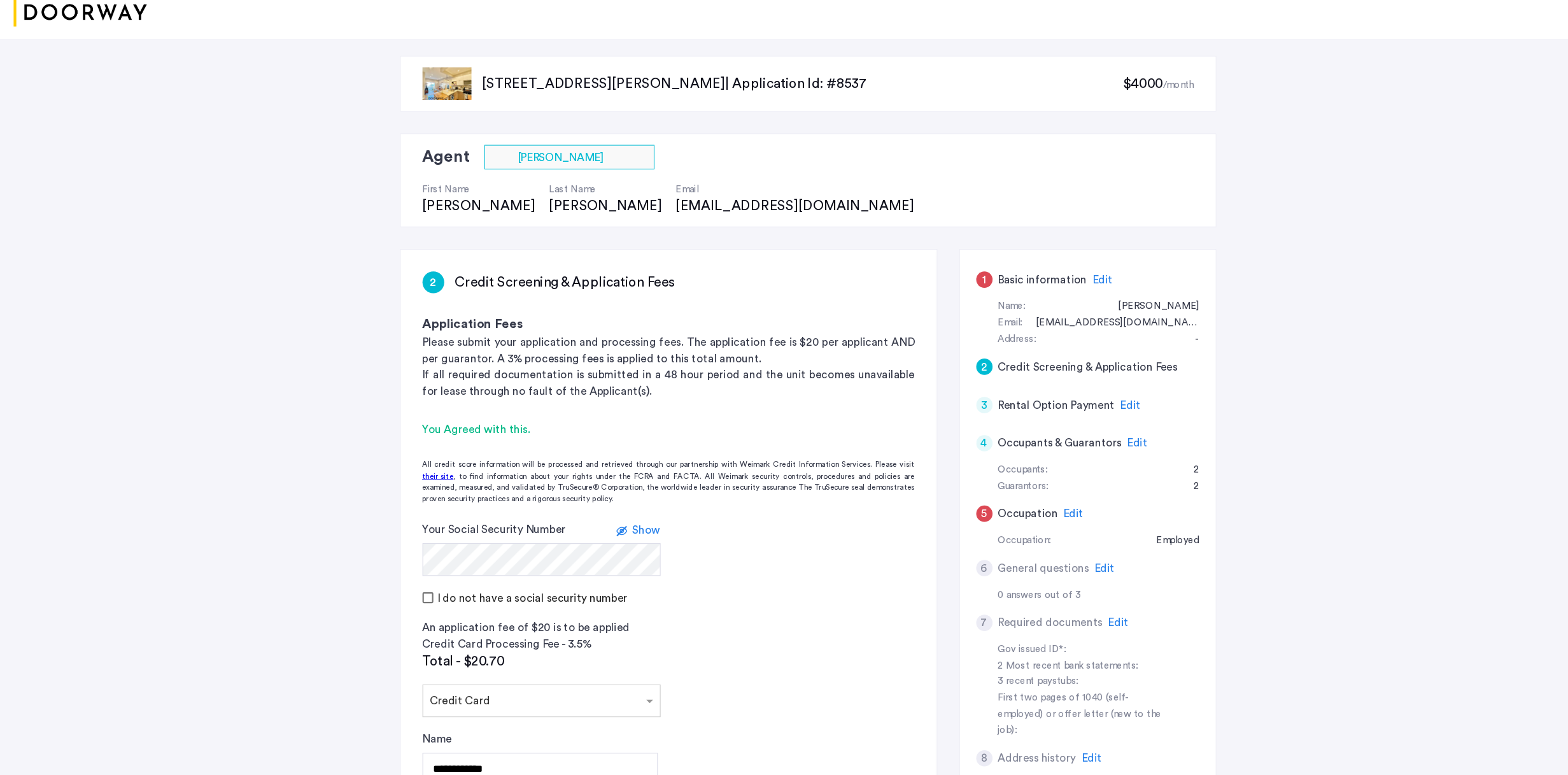
scroll to position [1, 0]
click at [962, 306] on span "Edit" at bounding box center [1059, 310] width 19 height 10
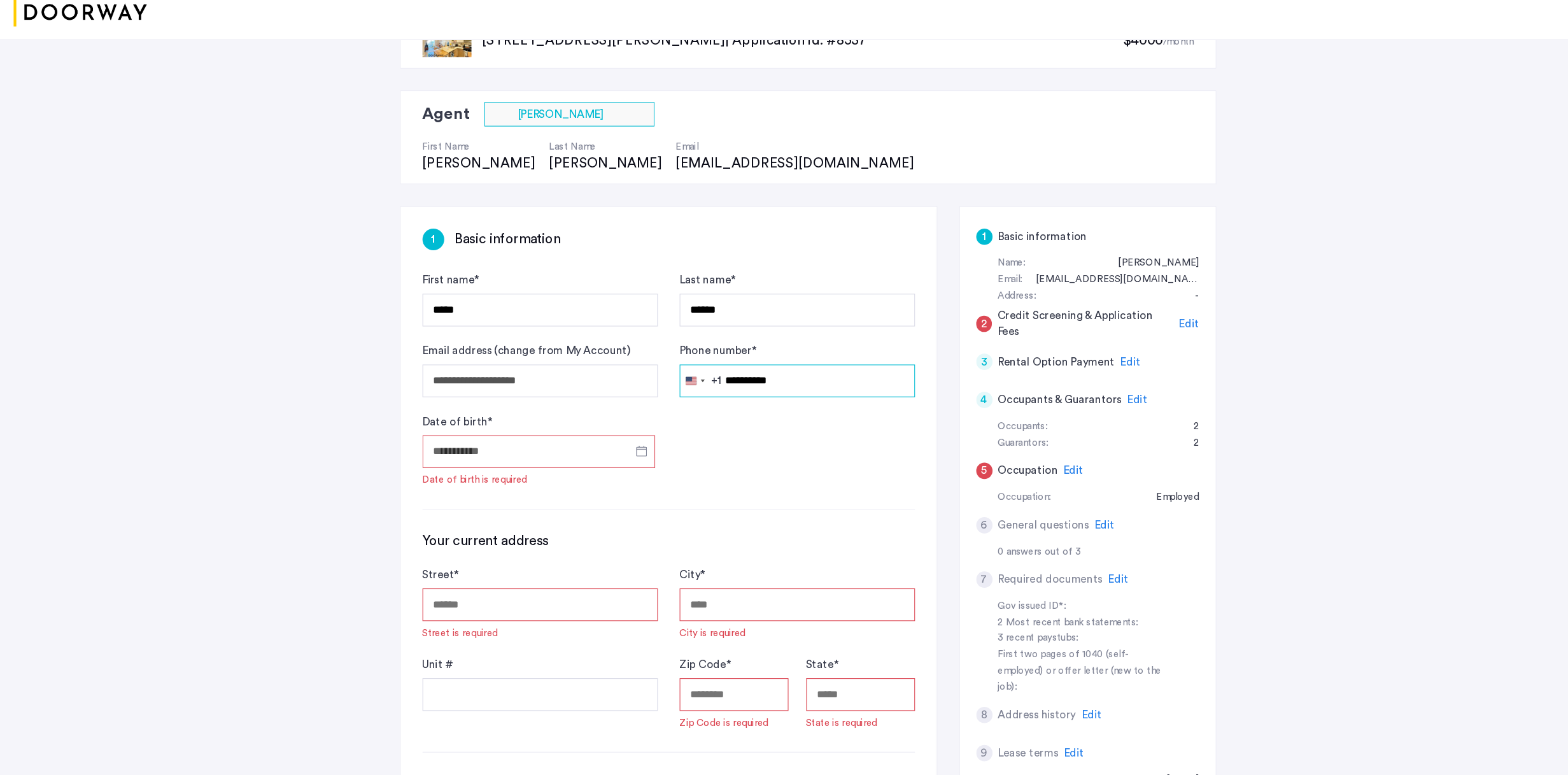
scroll to position [42, 0]
type input "**********"
click at [562, 456] on input "Date of birth *" at bounding box center [532, 471] width 218 height 31
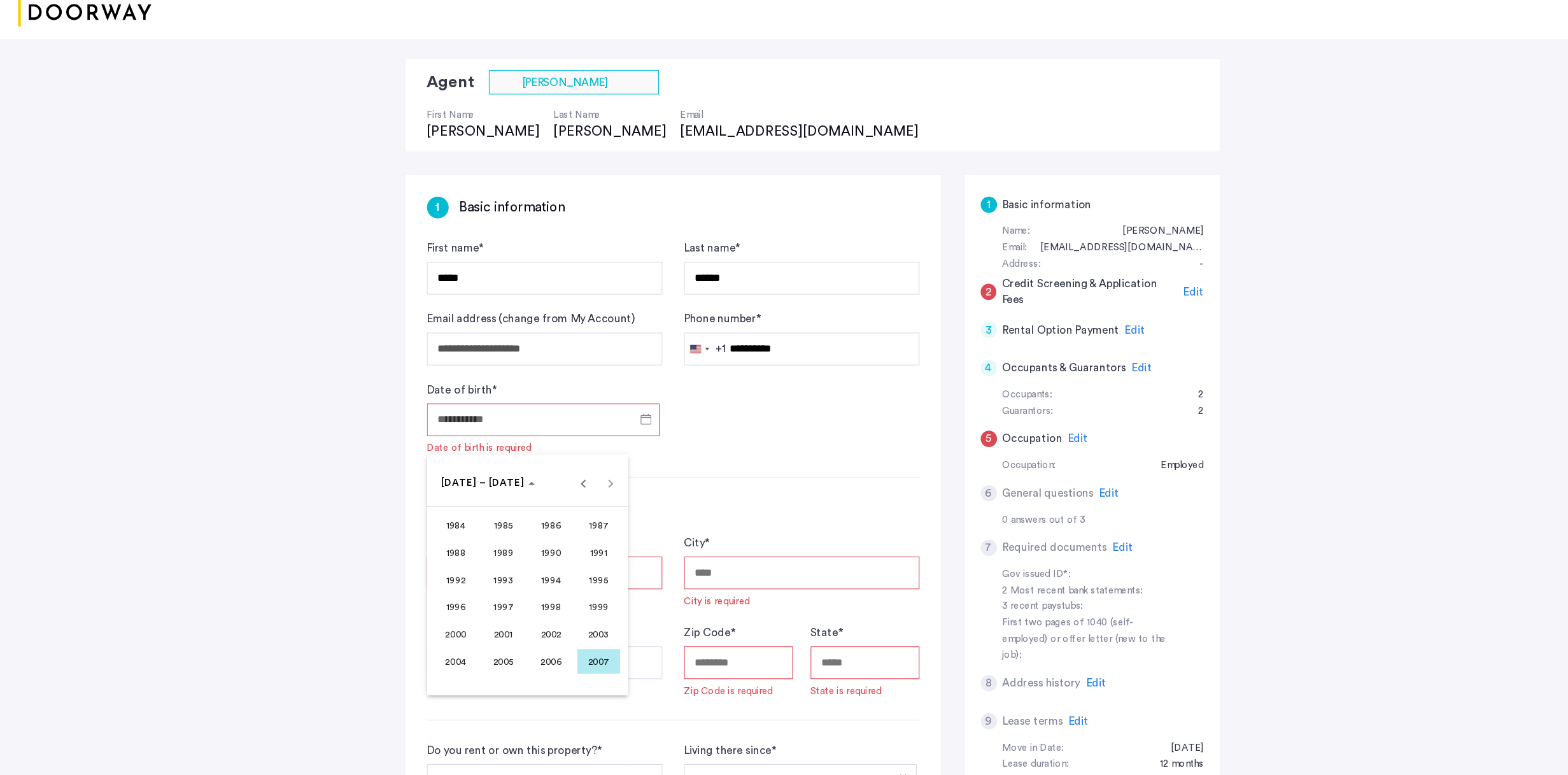
scroll to position [75, 0]
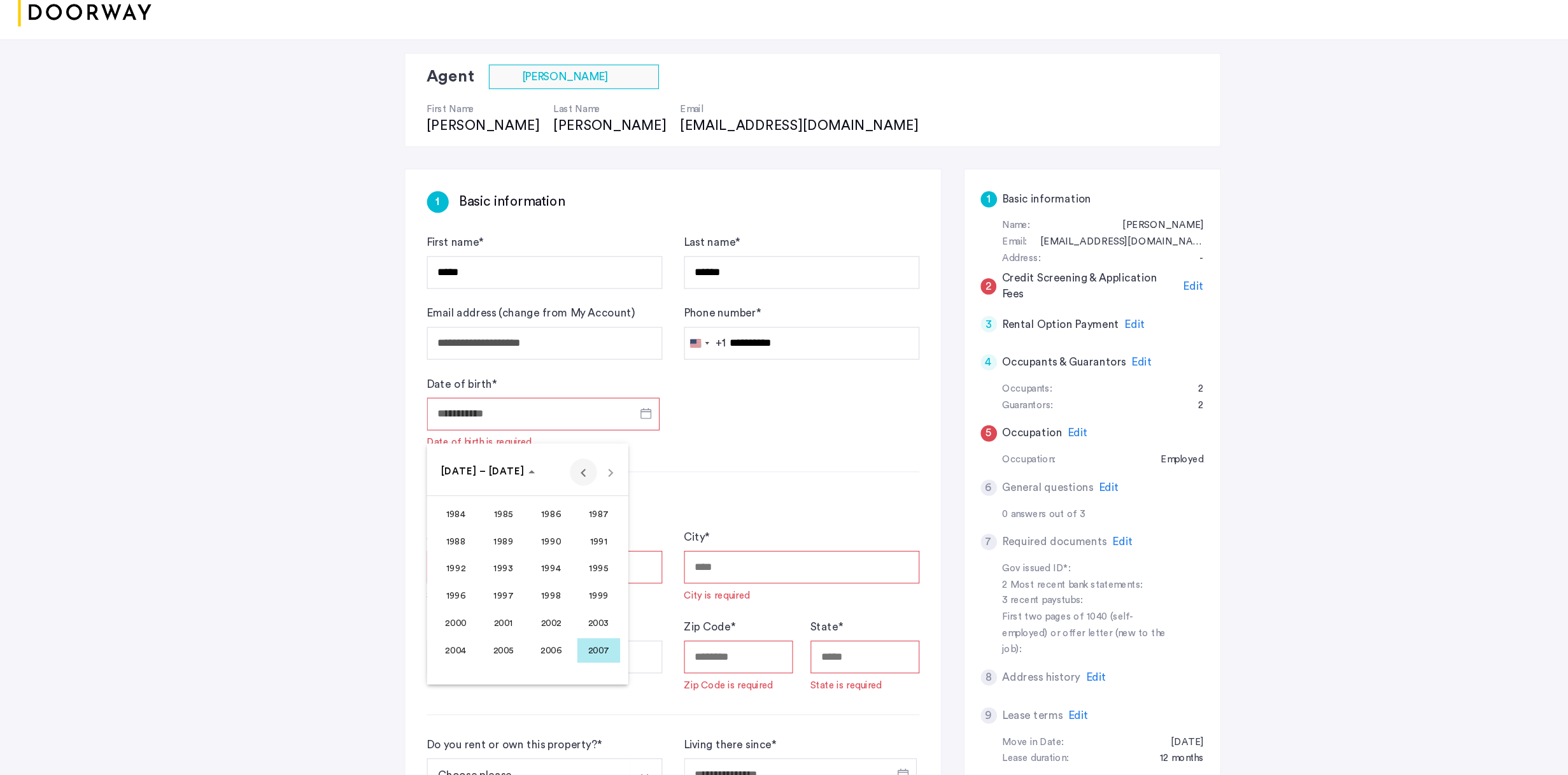
click at [557, 479] on span "Previous 24 years" at bounding box center [569, 491] width 26 height 26
click at [582, 479] on span "Next 24 years" at bounding box center [595, 491] width 26 height 26
click at [520, 501] on span "1966" at bounding box center [540, 557] width 40 height 23
click at [475, 501] on span "JUN" at bounding box center [495, 582] width 40 height 23
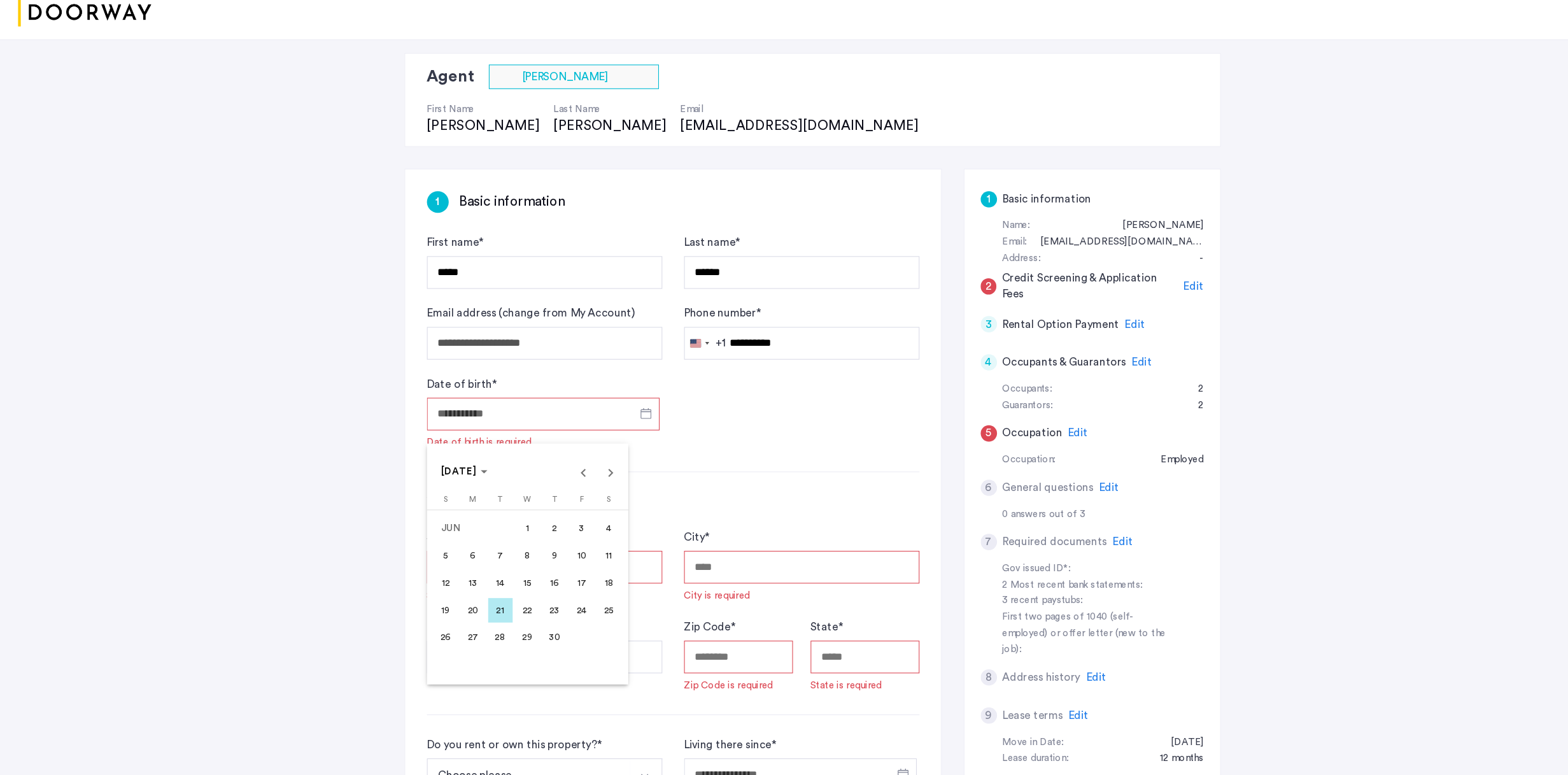
click at [531, 501] on span "2" at bounding box center [543, 545] width 23 height 23
type input "**********"
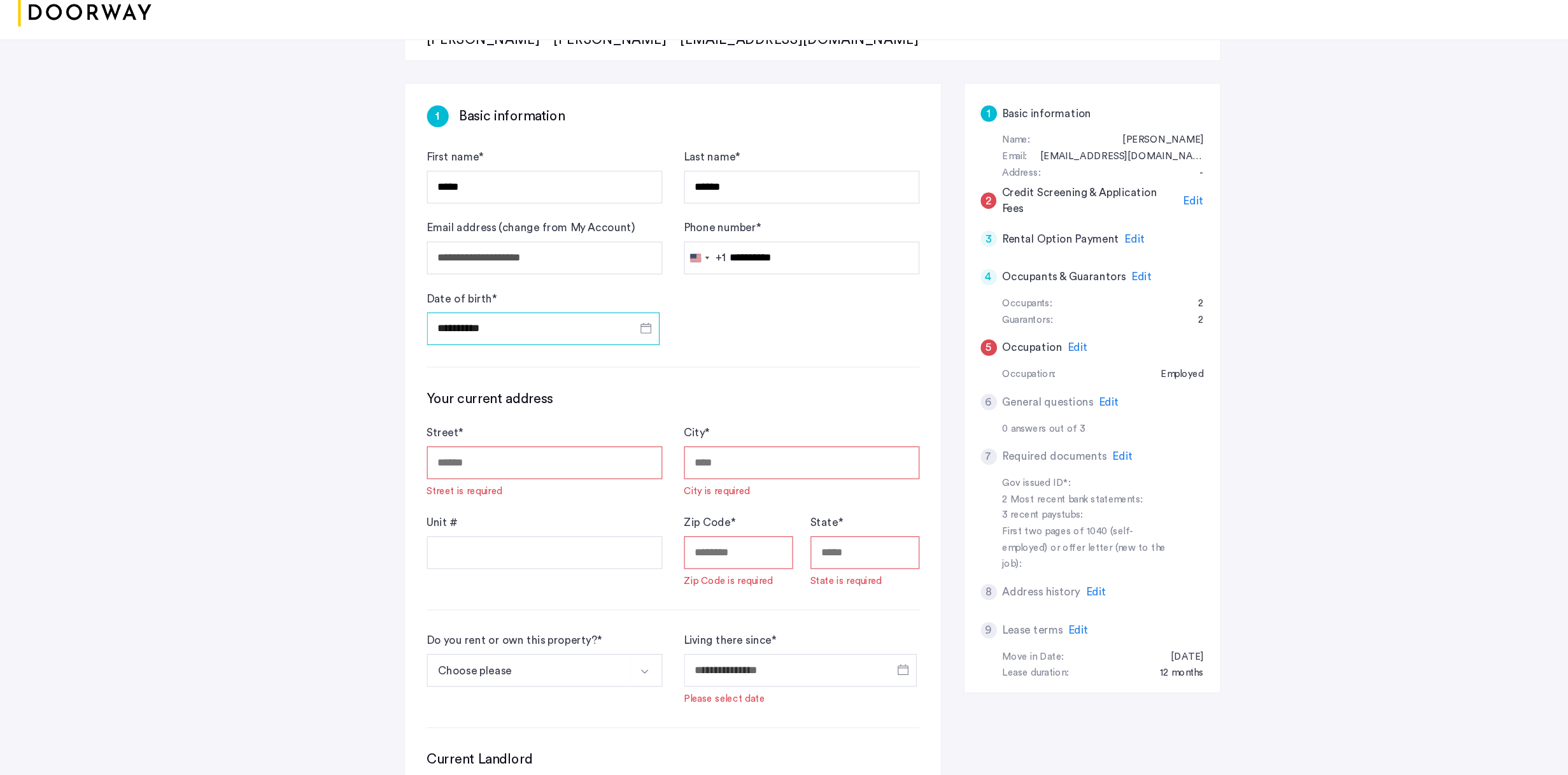
scroll to position [162, 0]
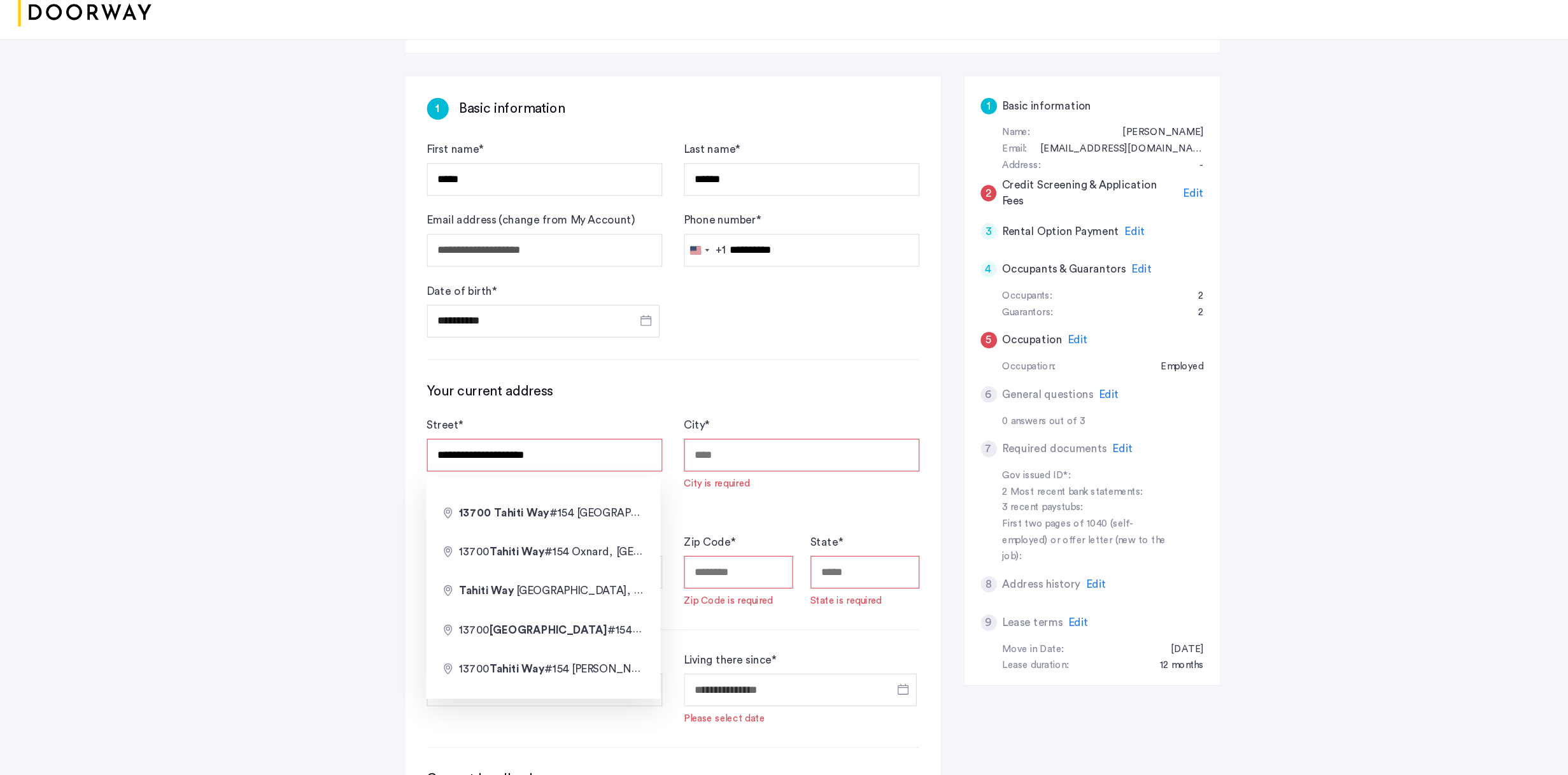
type input "**********"
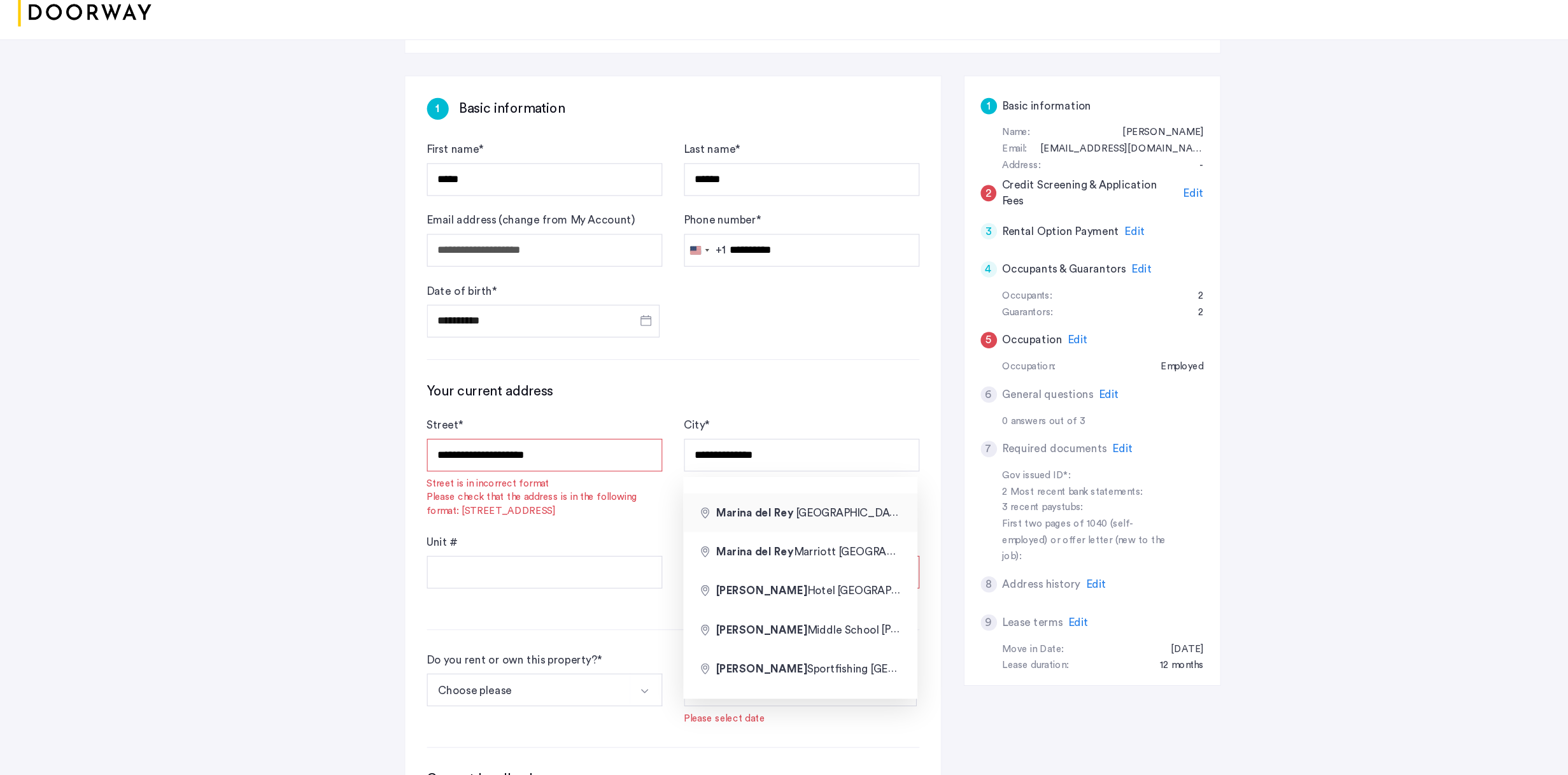
type input "**********"
type input "*****"
type input "**"
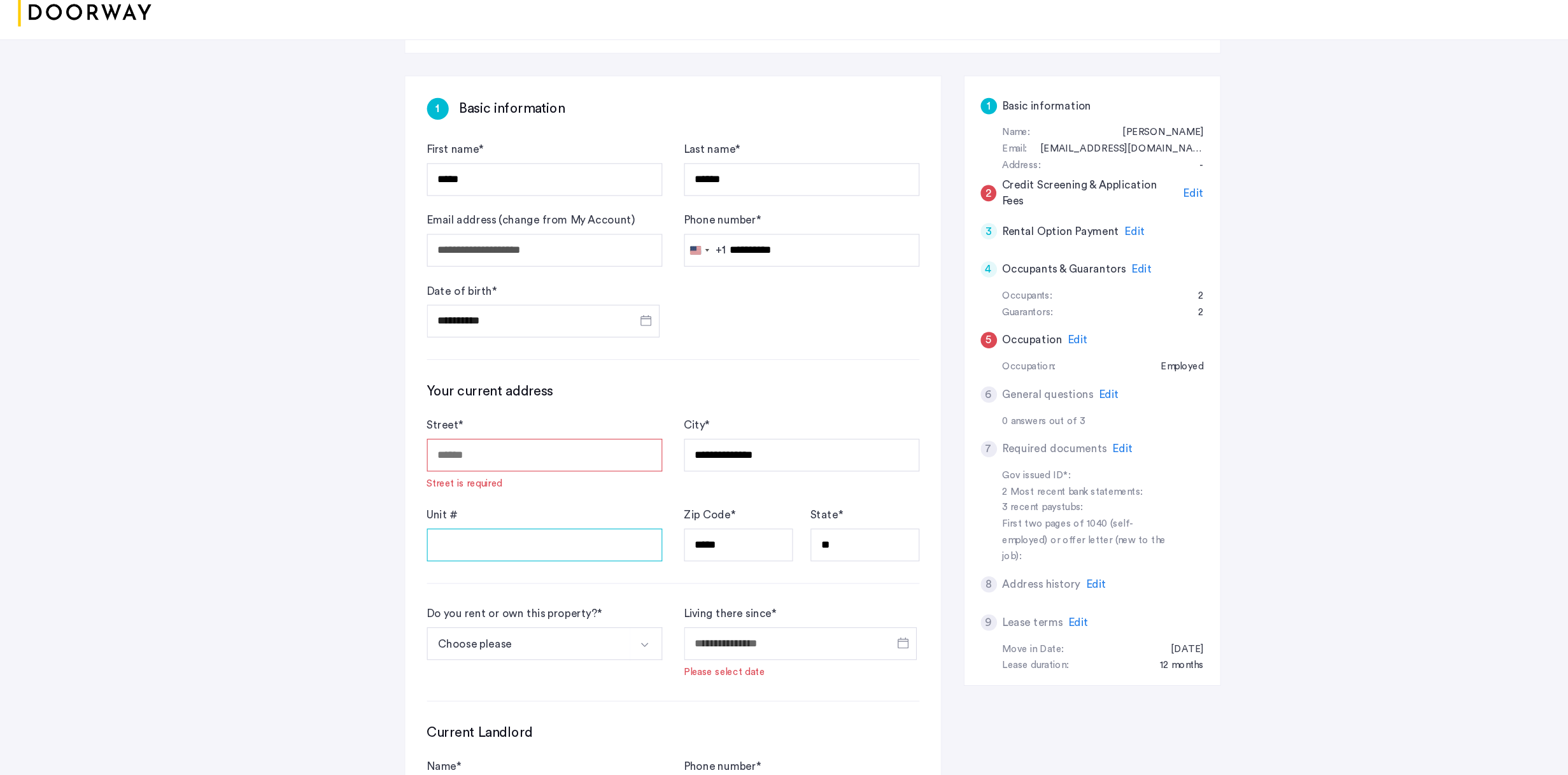
click at [485, 501] on input "Unit #" at bounding box center [533, 560] width 220 height 31
click at [506, 460] on input "Street *" at bounding box center [533, 476] width 220 height 31
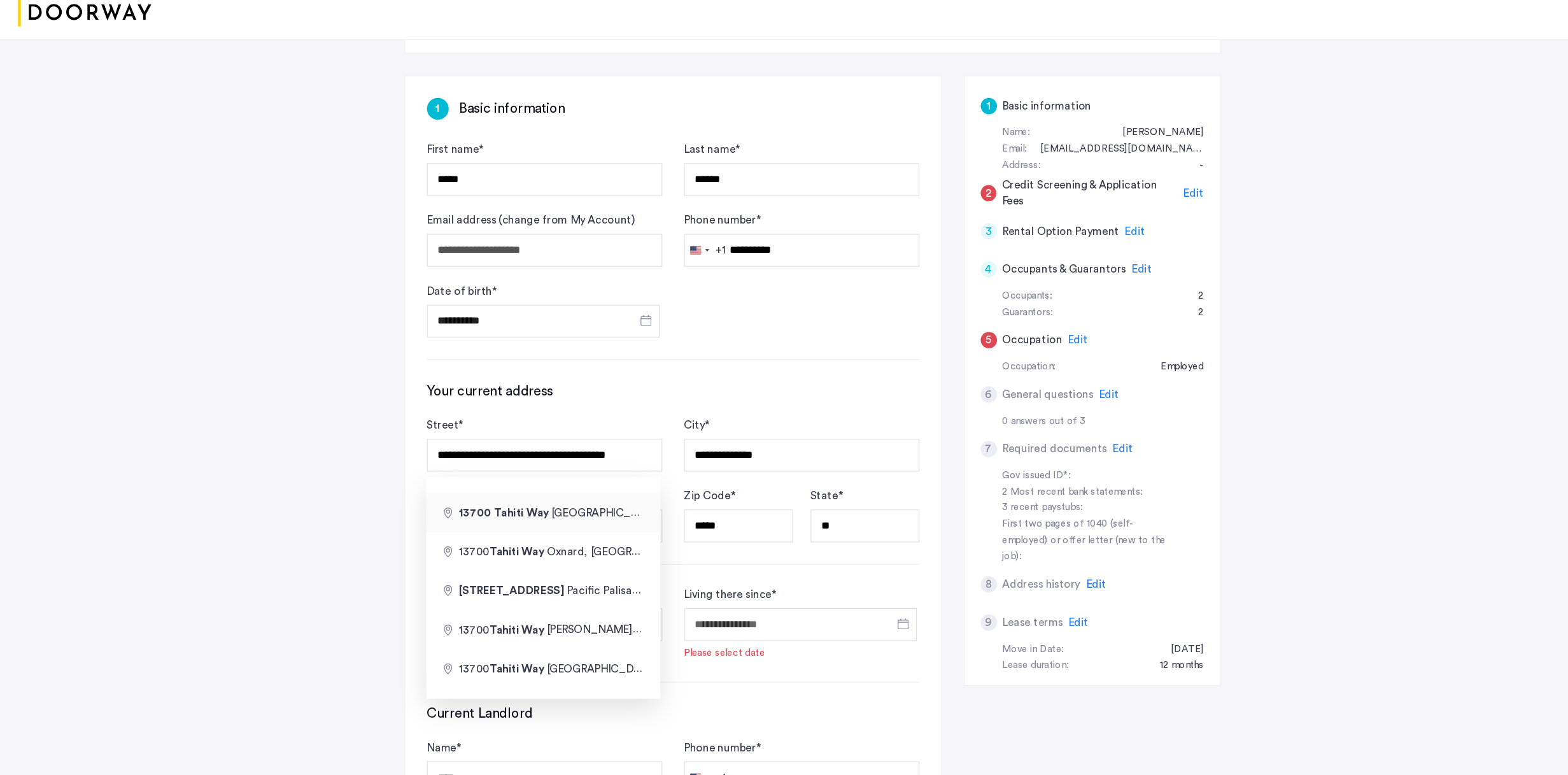
type input "**********"
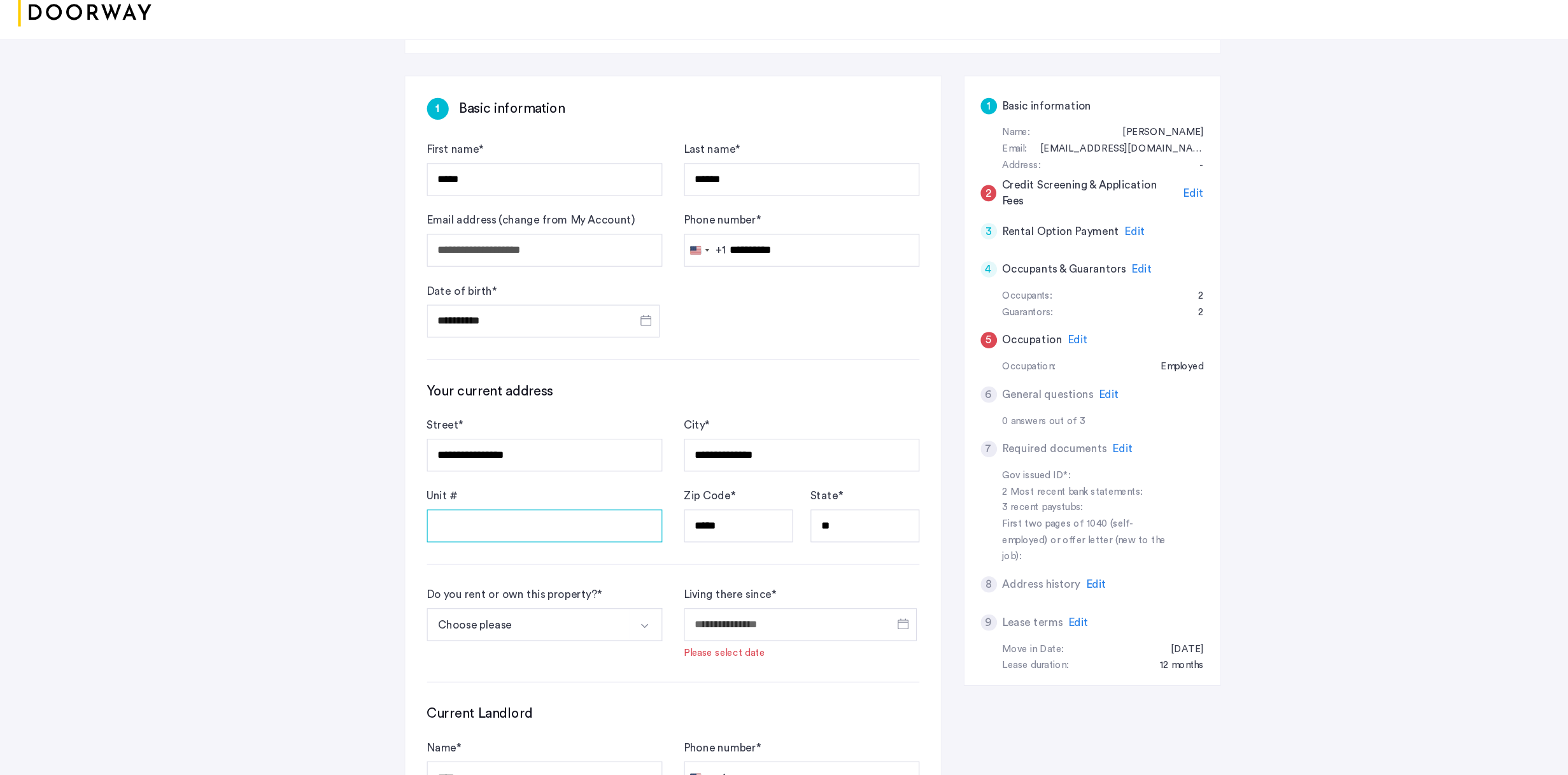
click at [492, 501] on input "Unit #" at bounding box center [533, 542] width 220 height 31
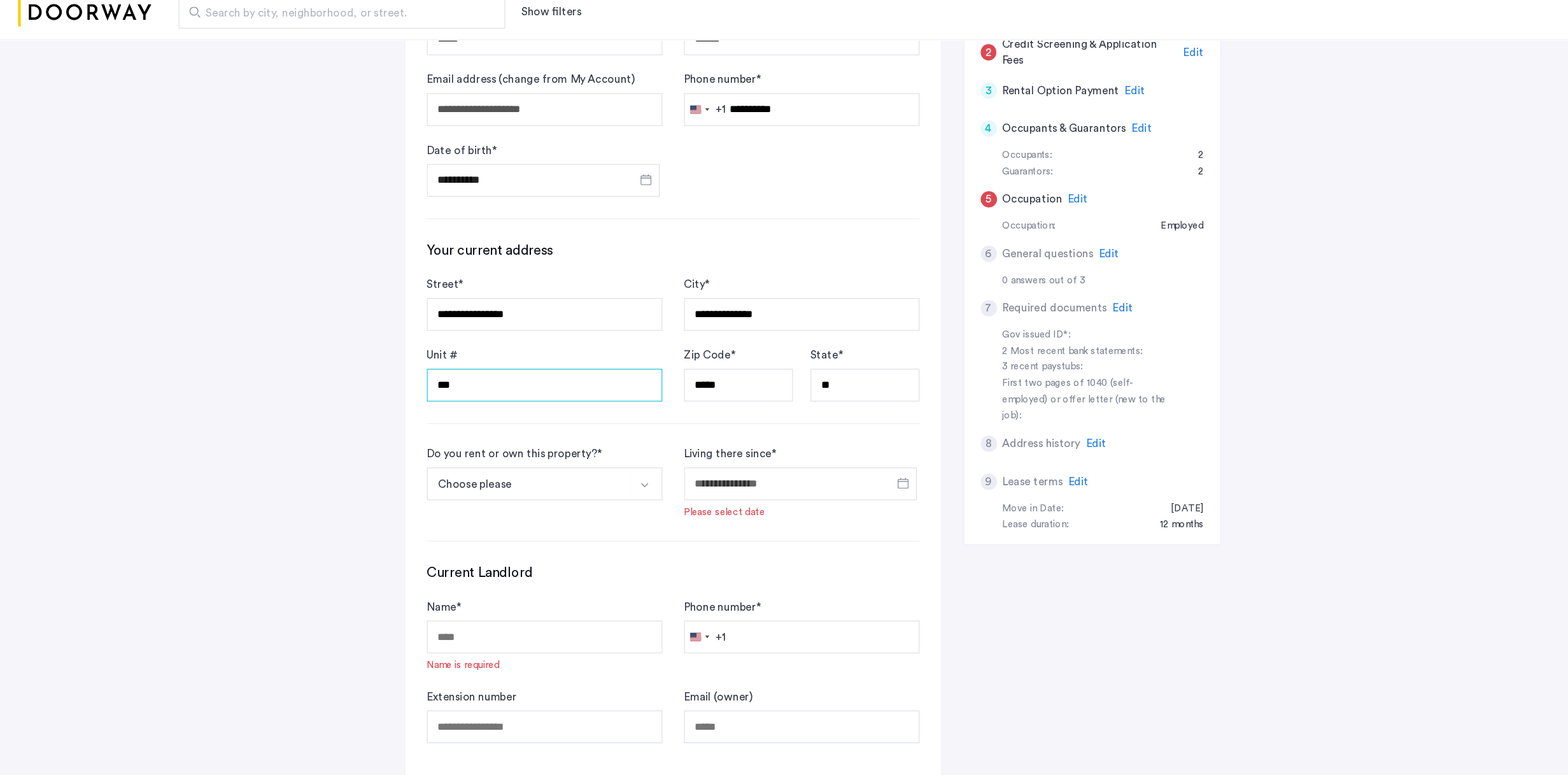
scroll to position [297, 0]
type input "***"
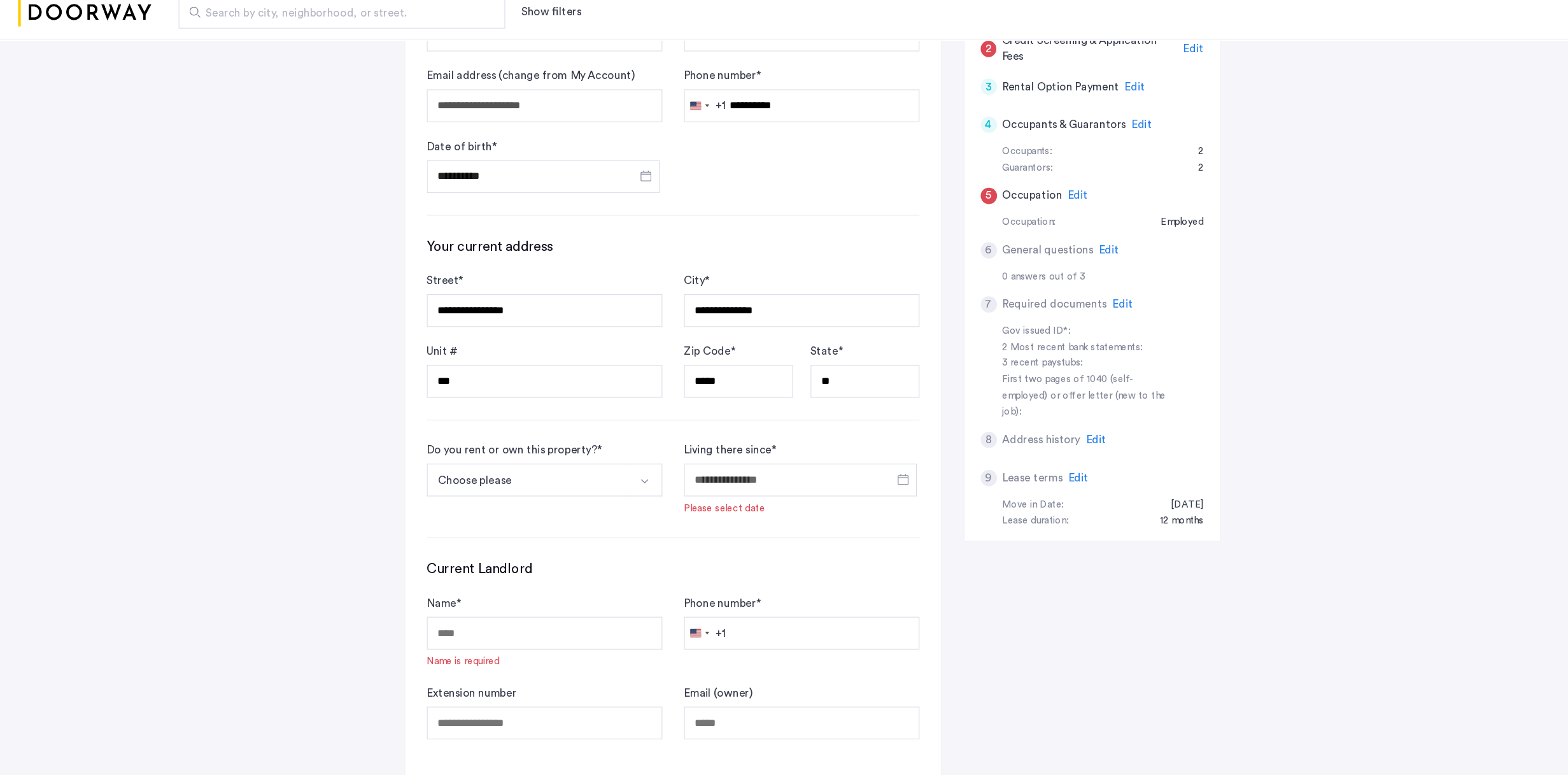
click at [510, 484] on button "Choose please" at bounding box center [518, 500] width 190 height 31
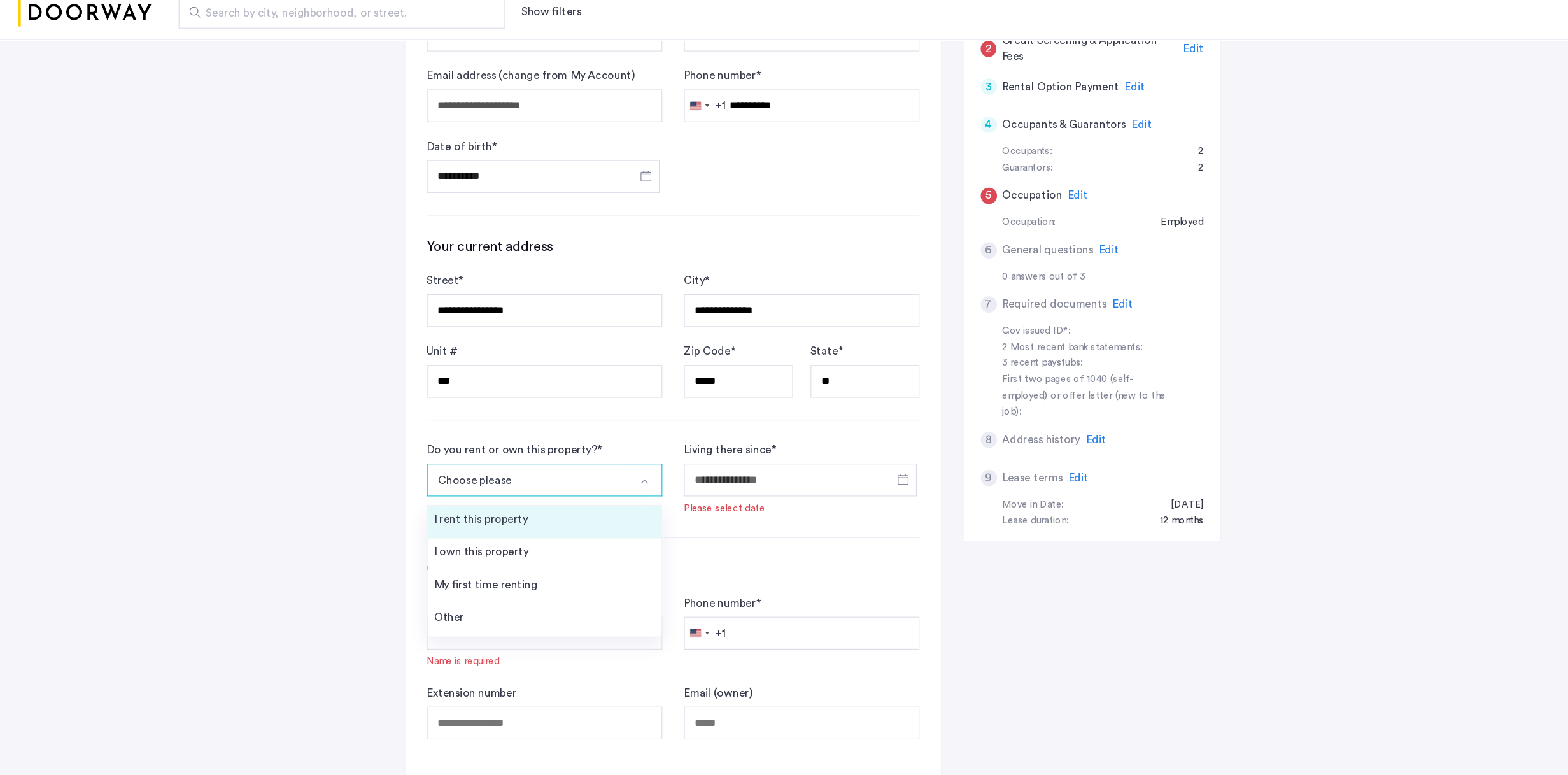
click at [499, 501] on li "I rent this property" at bounding box center [533, 539] width 219 height 31
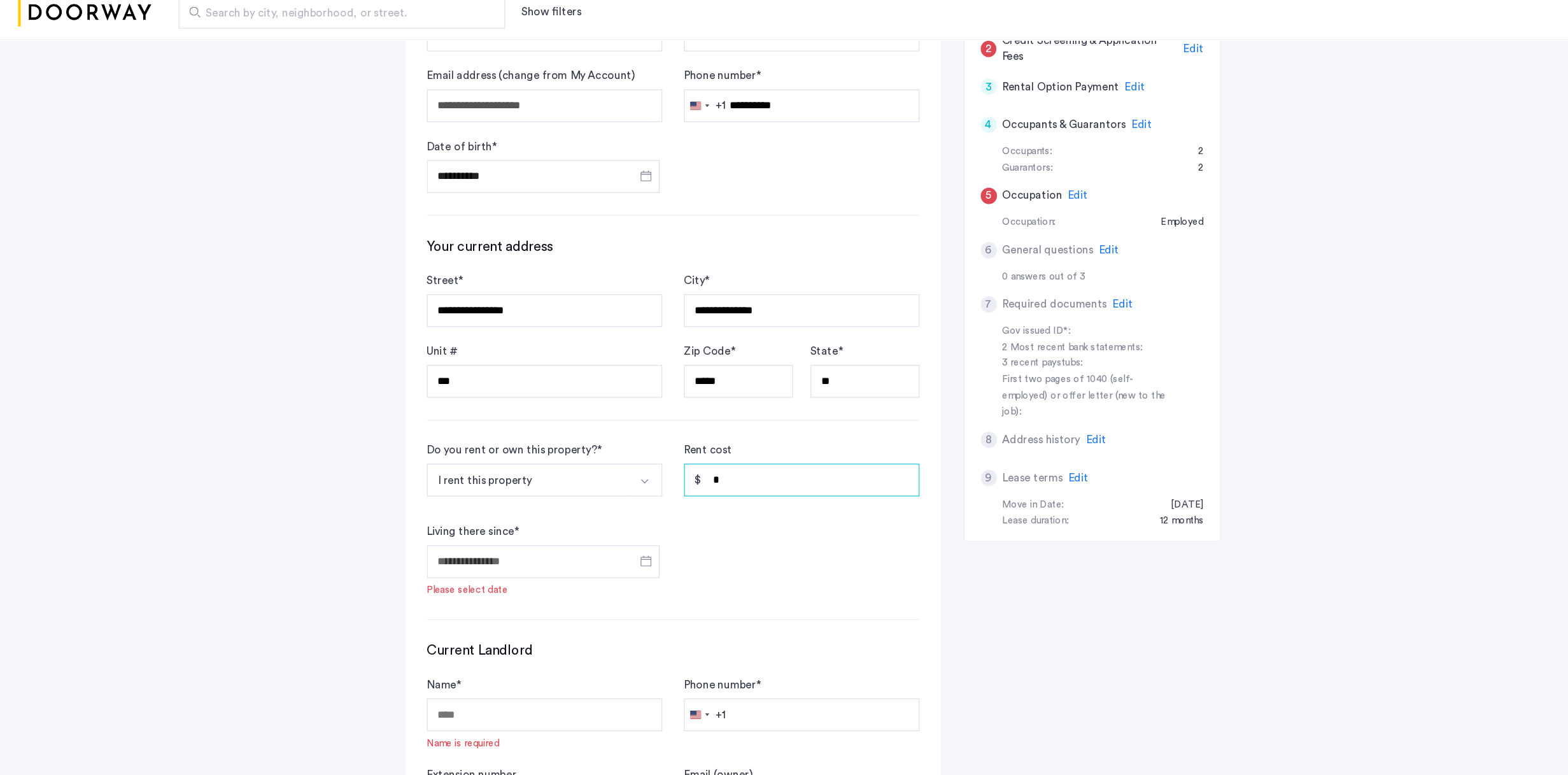
click at [712, 484] on input "*" at bounding box center [774, 500] width 220 height 31
type input "*****"
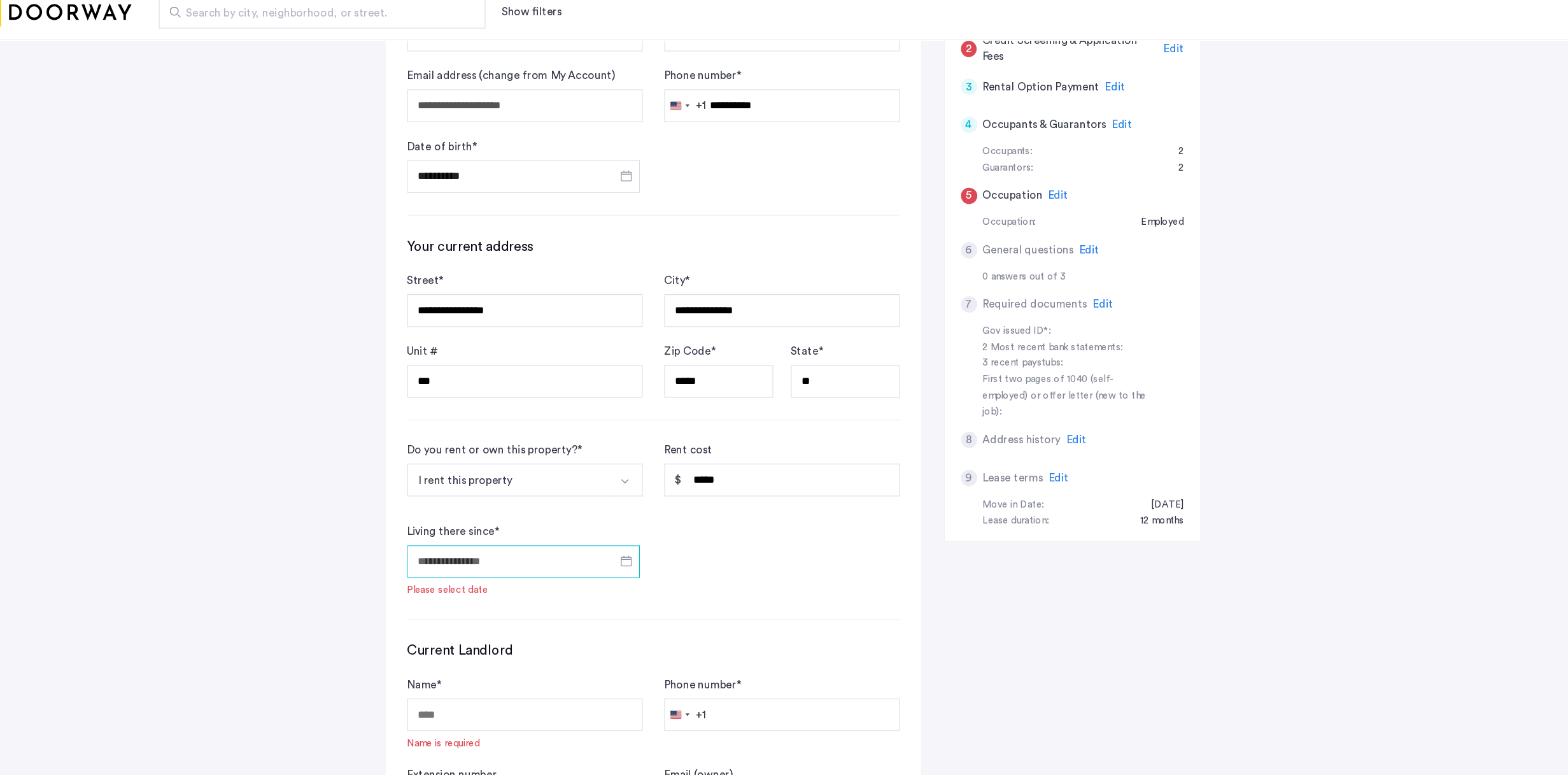
click at [496, 501] on input "Living there since *" at bounding box center [532, 575] width 218 height 31
click at [475, 501] on span "2023" at bounding box center [495, 524] width 40 height 23
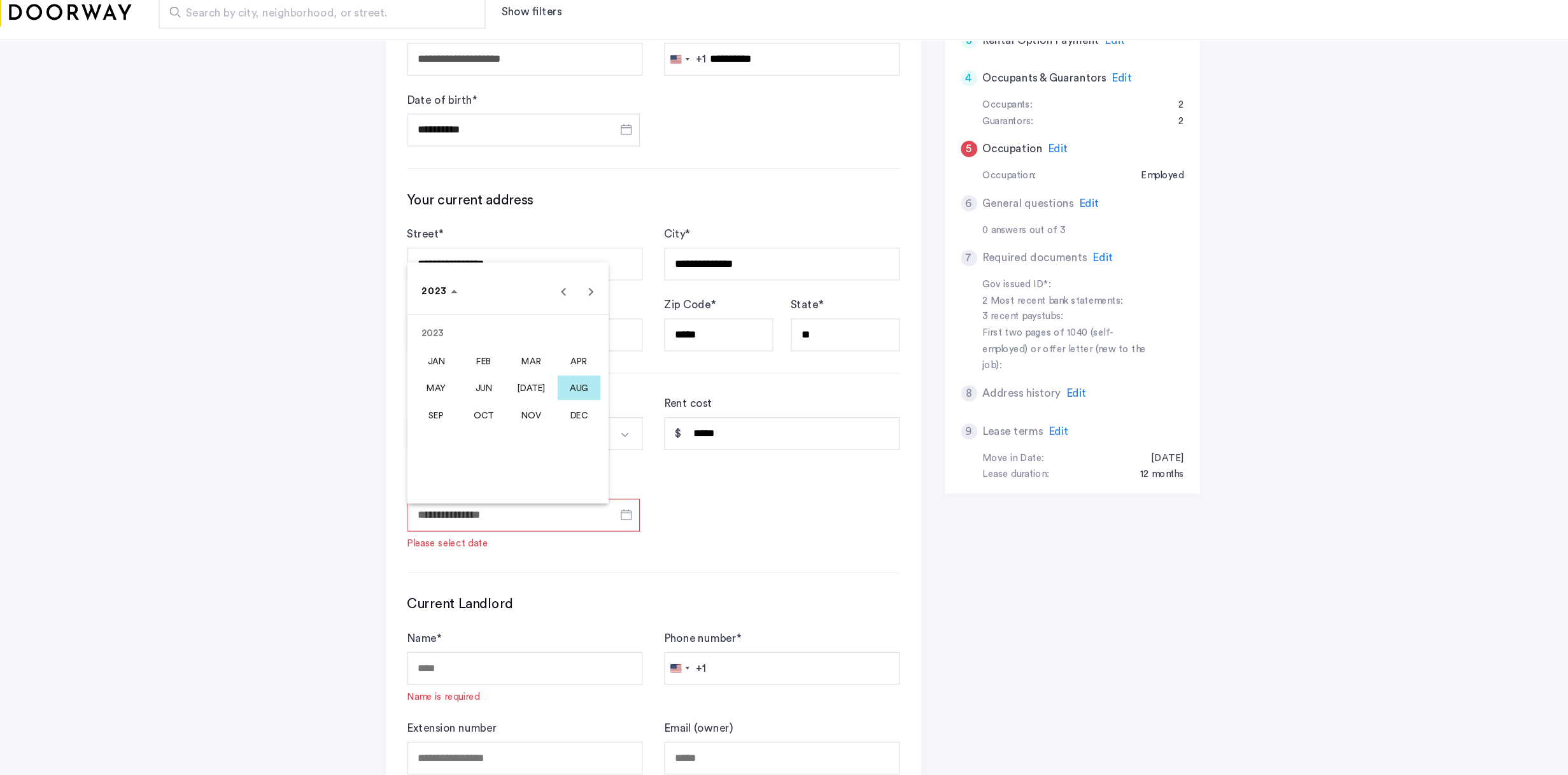
scroll to position [359, 0]
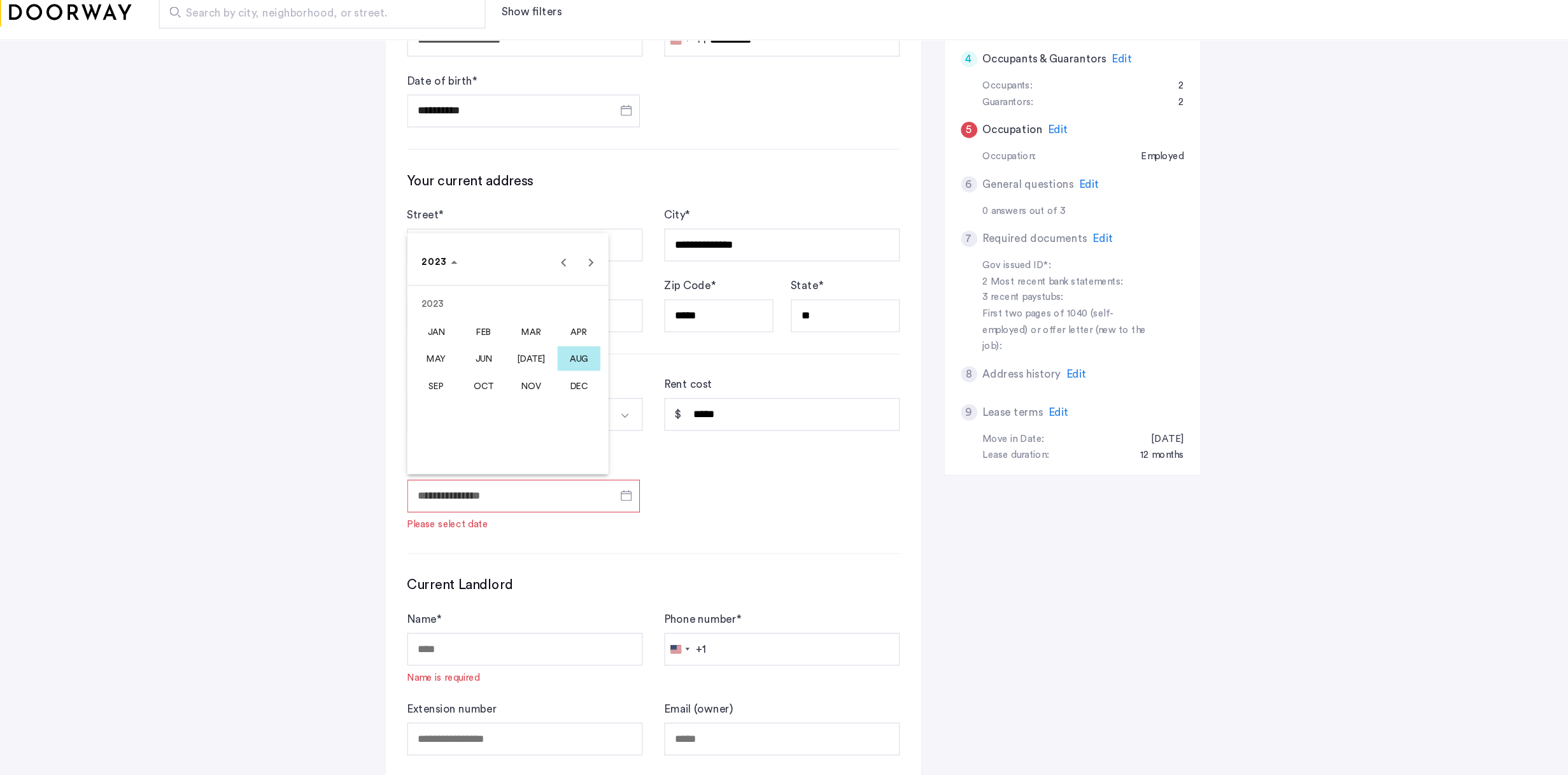
click at [564, 348] on span "APR" at bounding box center [584, 360] width 40 height 23
click at [531, 412] on span "20" at bounding box center [543, 424] width 23 height 23
type input "**********"
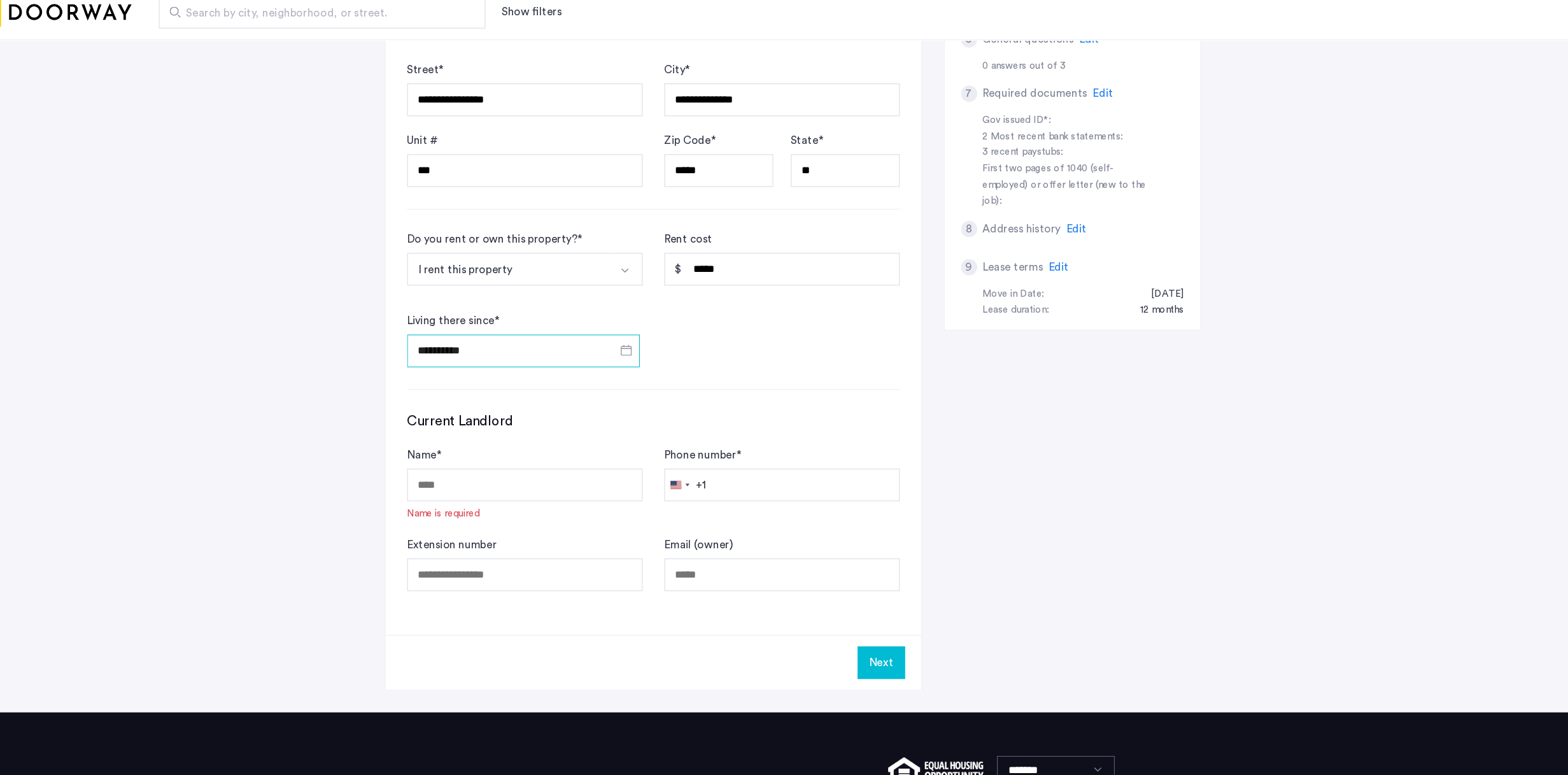
scroll to position [499, 0]
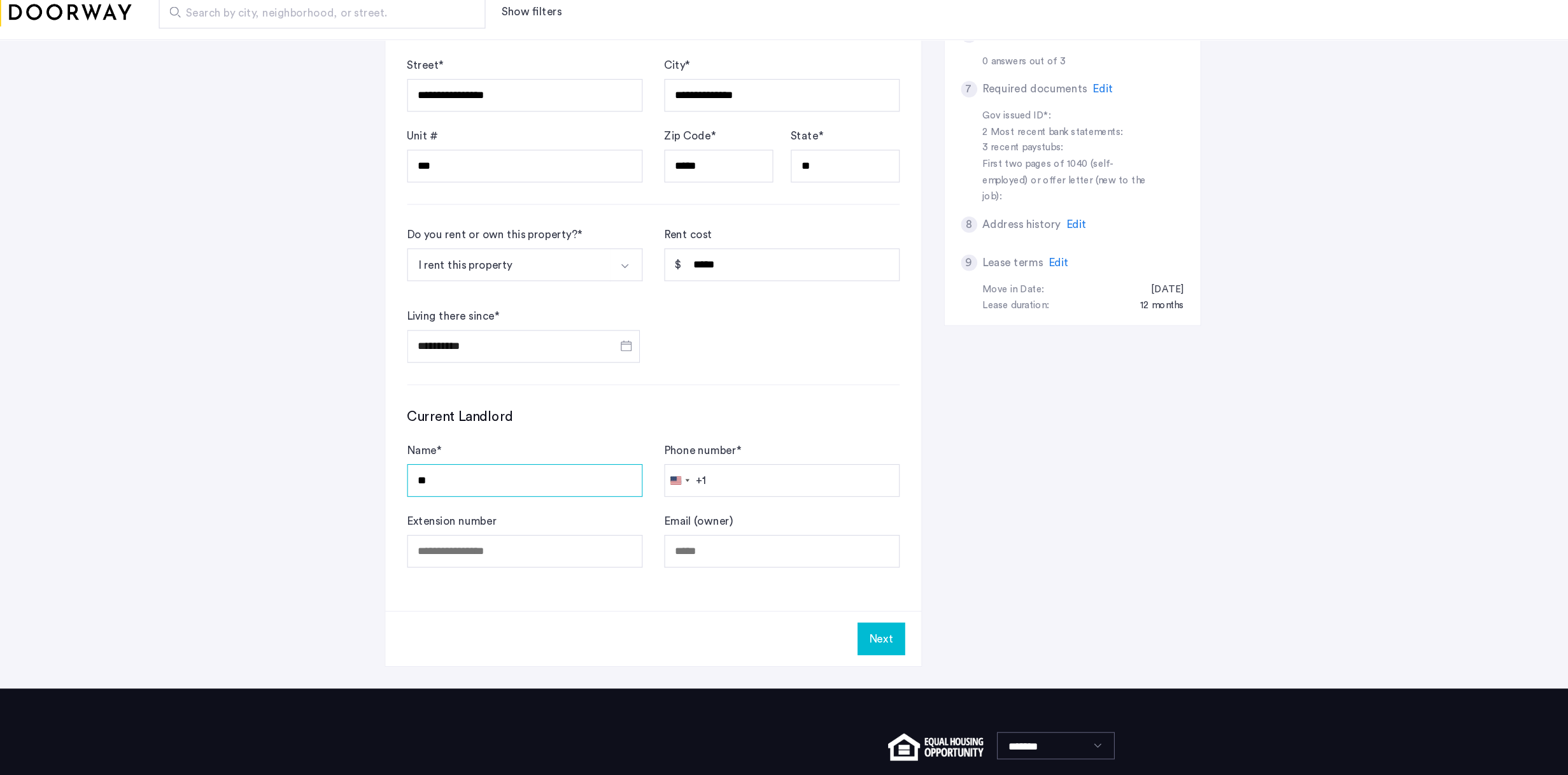
type input "***"
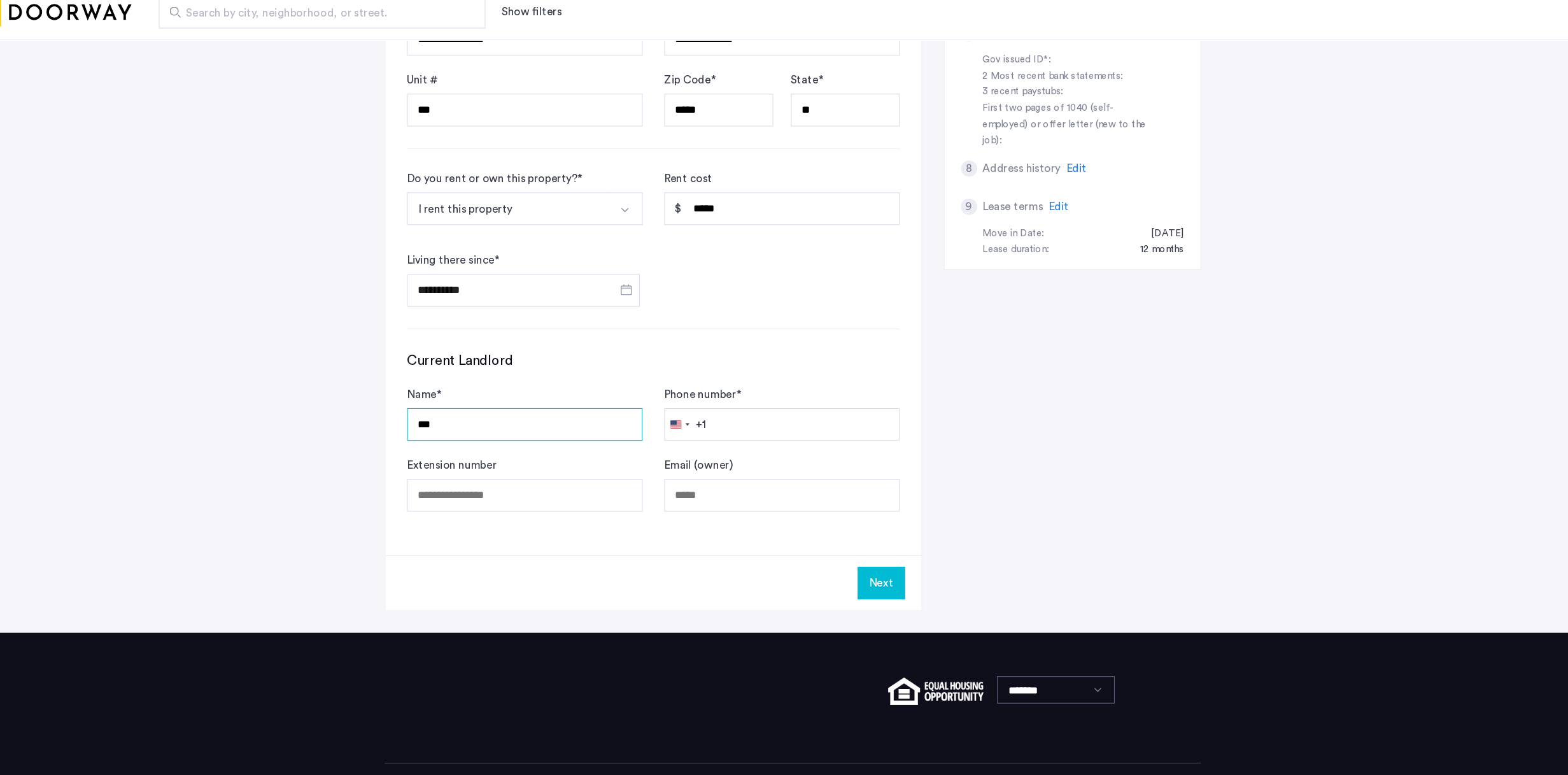
scroll to position [558, 0]
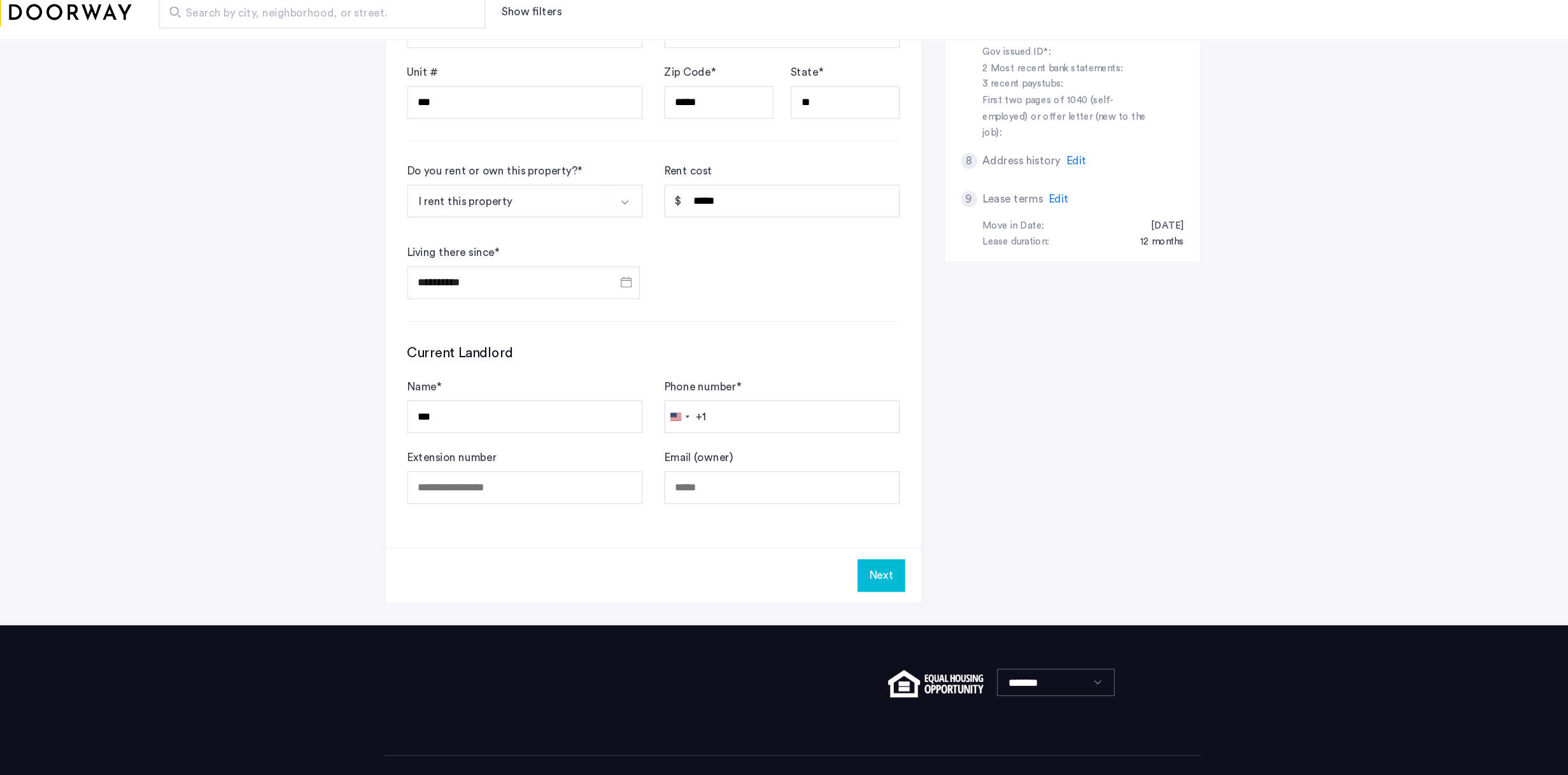
click at [844, 501] on button "Next" at bounding box center [867, 589] width 45 height 31
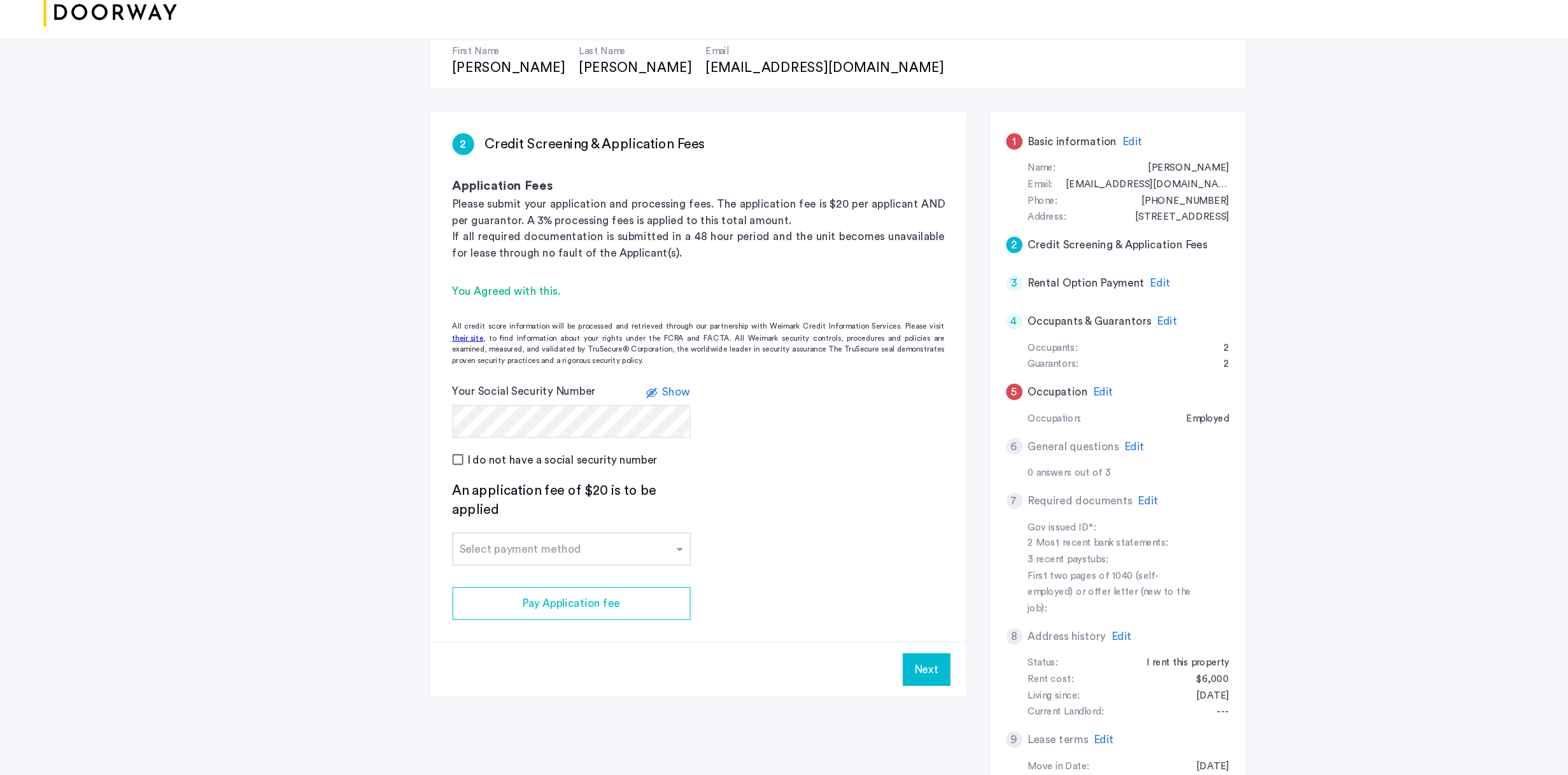
scroll to position [179, 0]
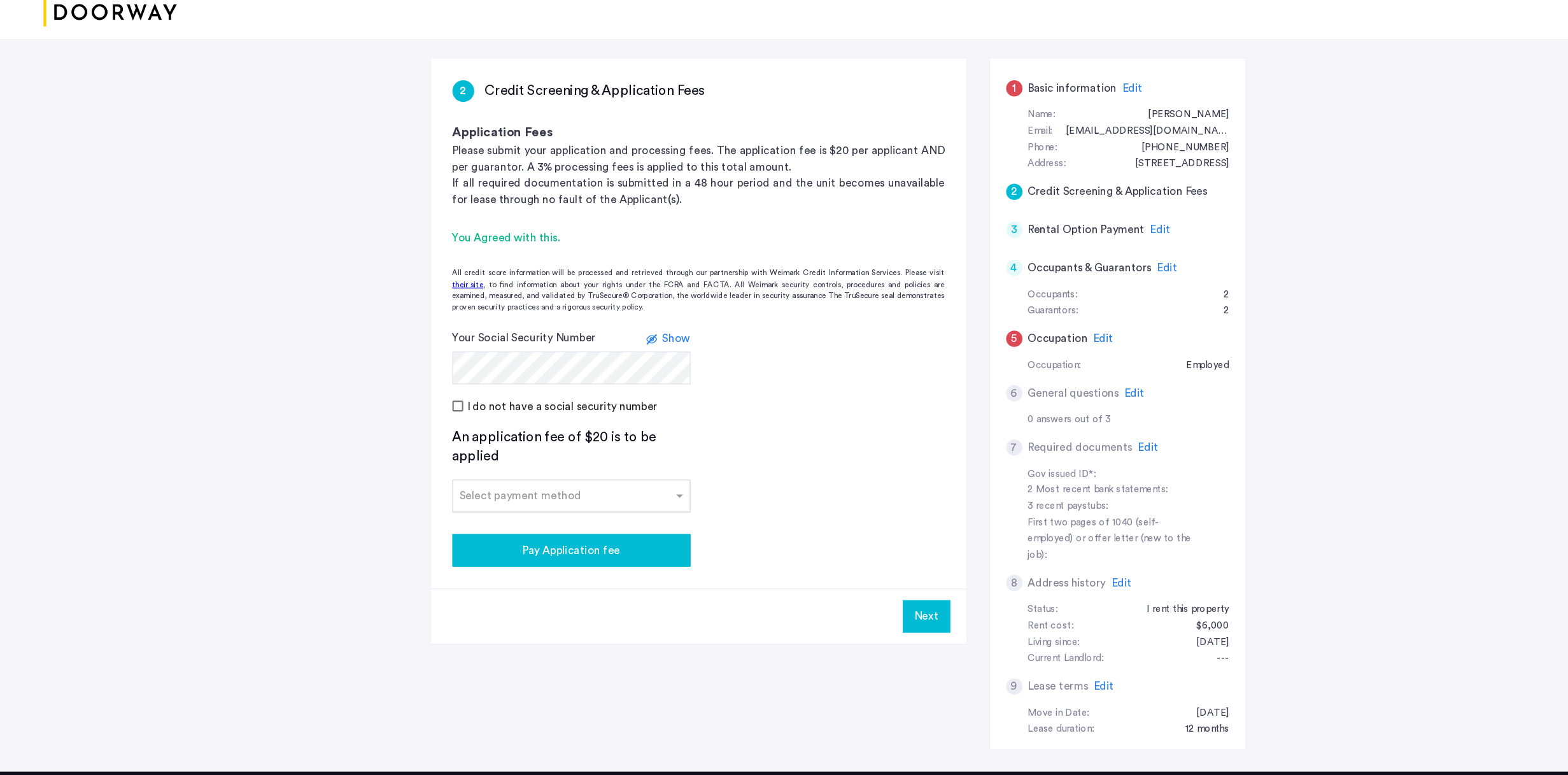
click at [596, 501] on button "Pay Application fee" at bounding box center [534, 565] width 223 height 31
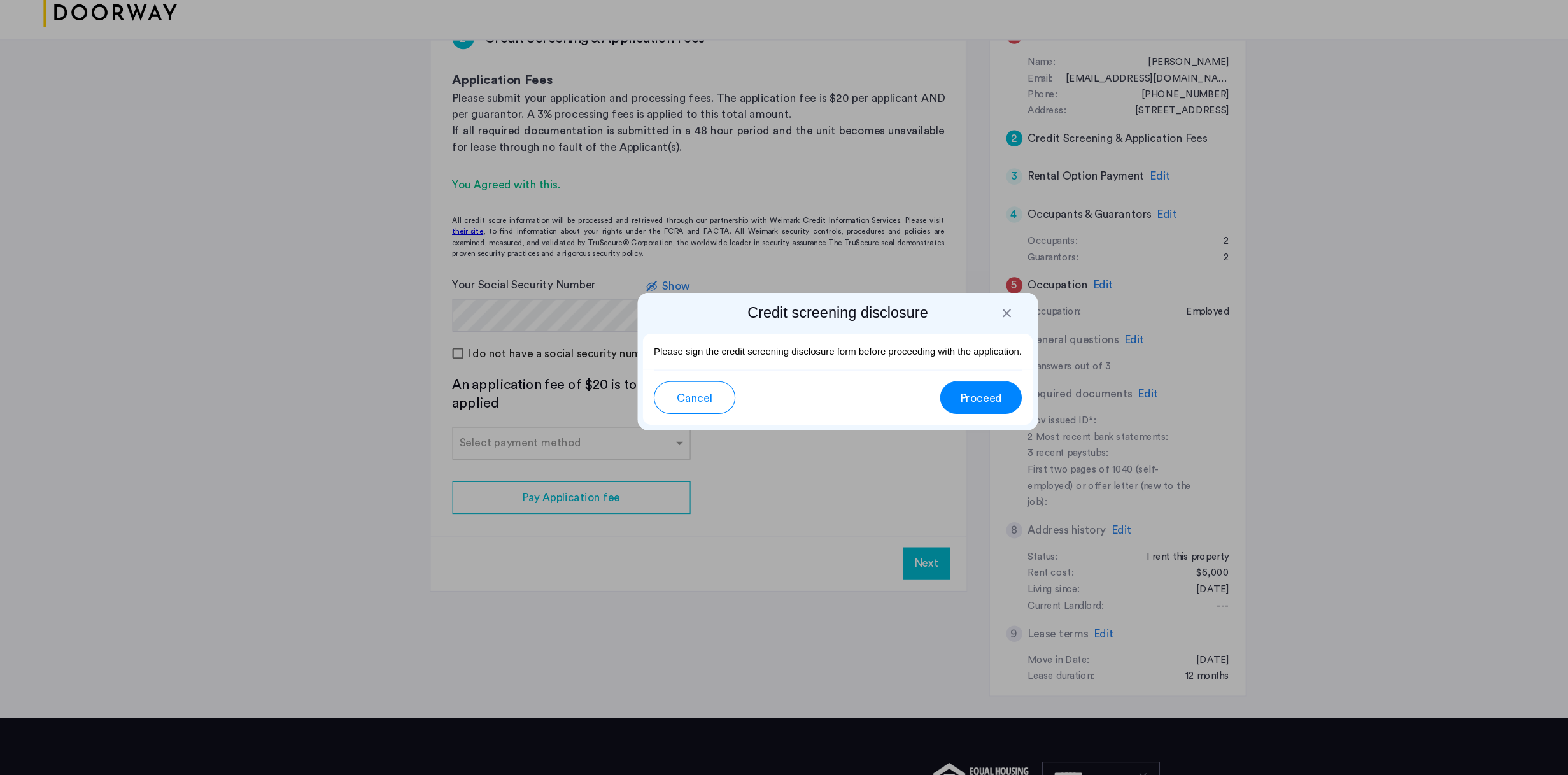
click at [916, 415] on span "Proceed" at bounding box center [918, 422] width 39 height 15
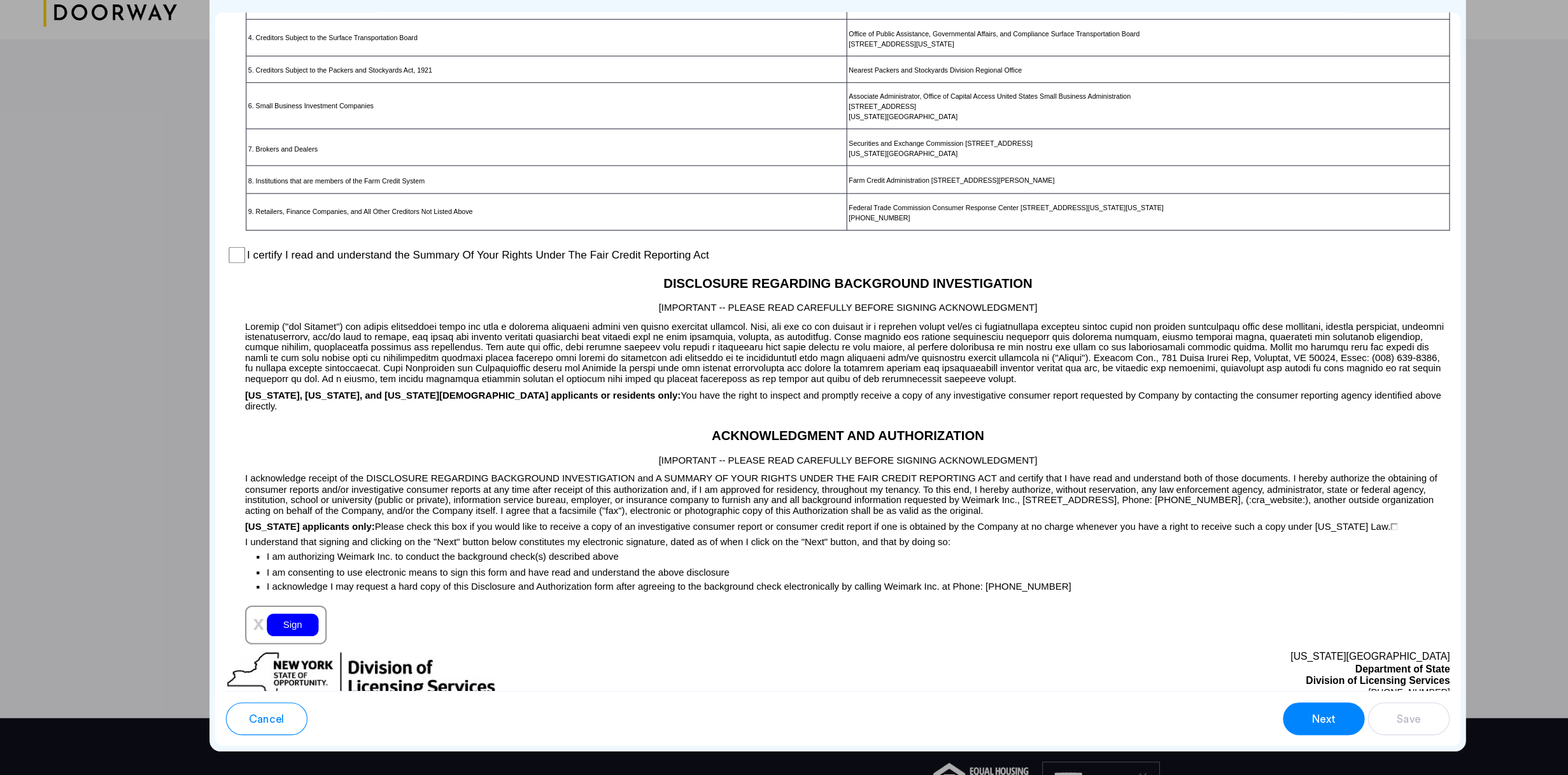
scroll to position [838, 0]
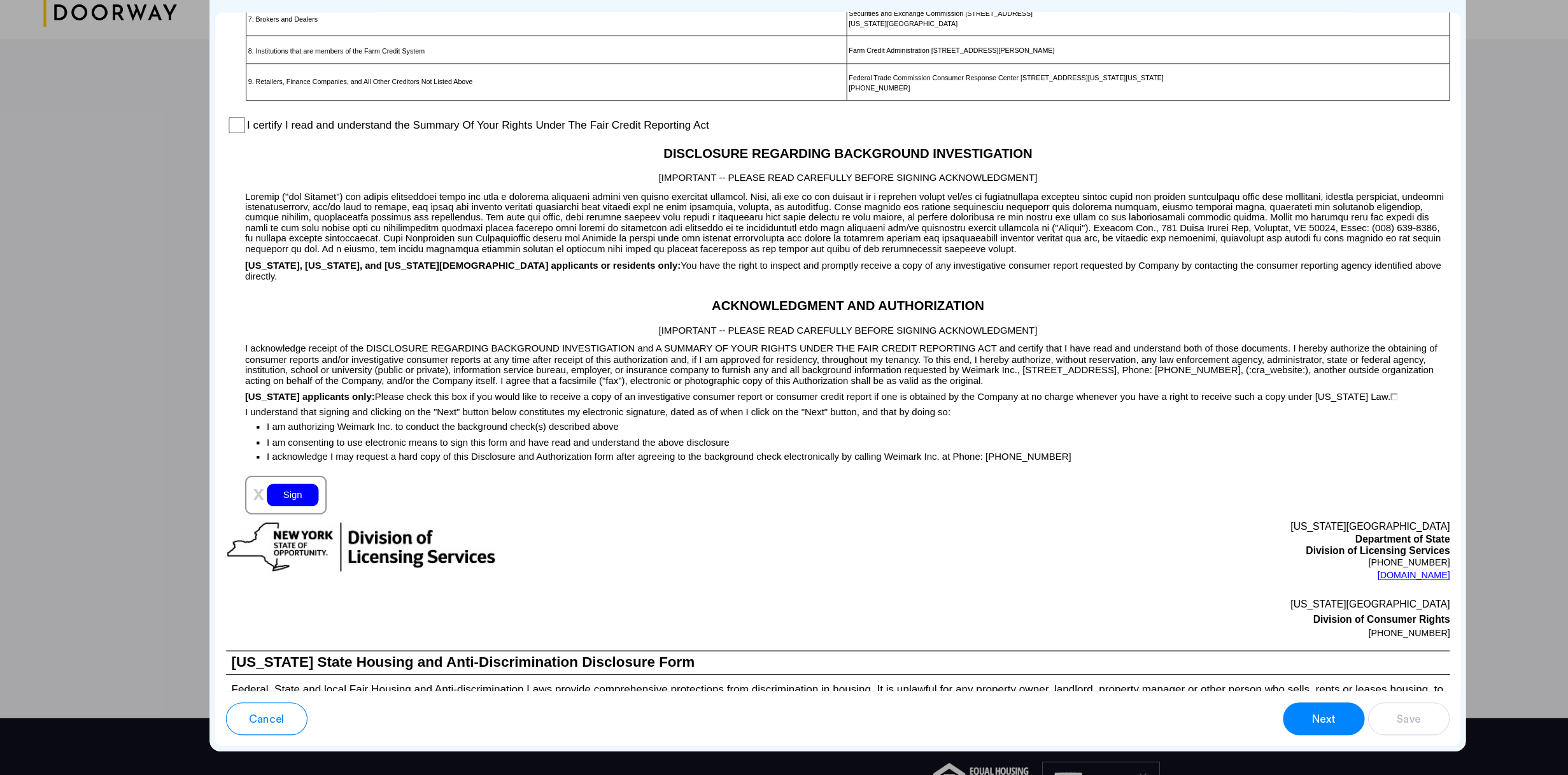
click at [228, 176] on div "I certify I read and understand the Summary Of Your Rights Under The Fair Credi…" at bounding box center [783, 166] width 1145 height 19
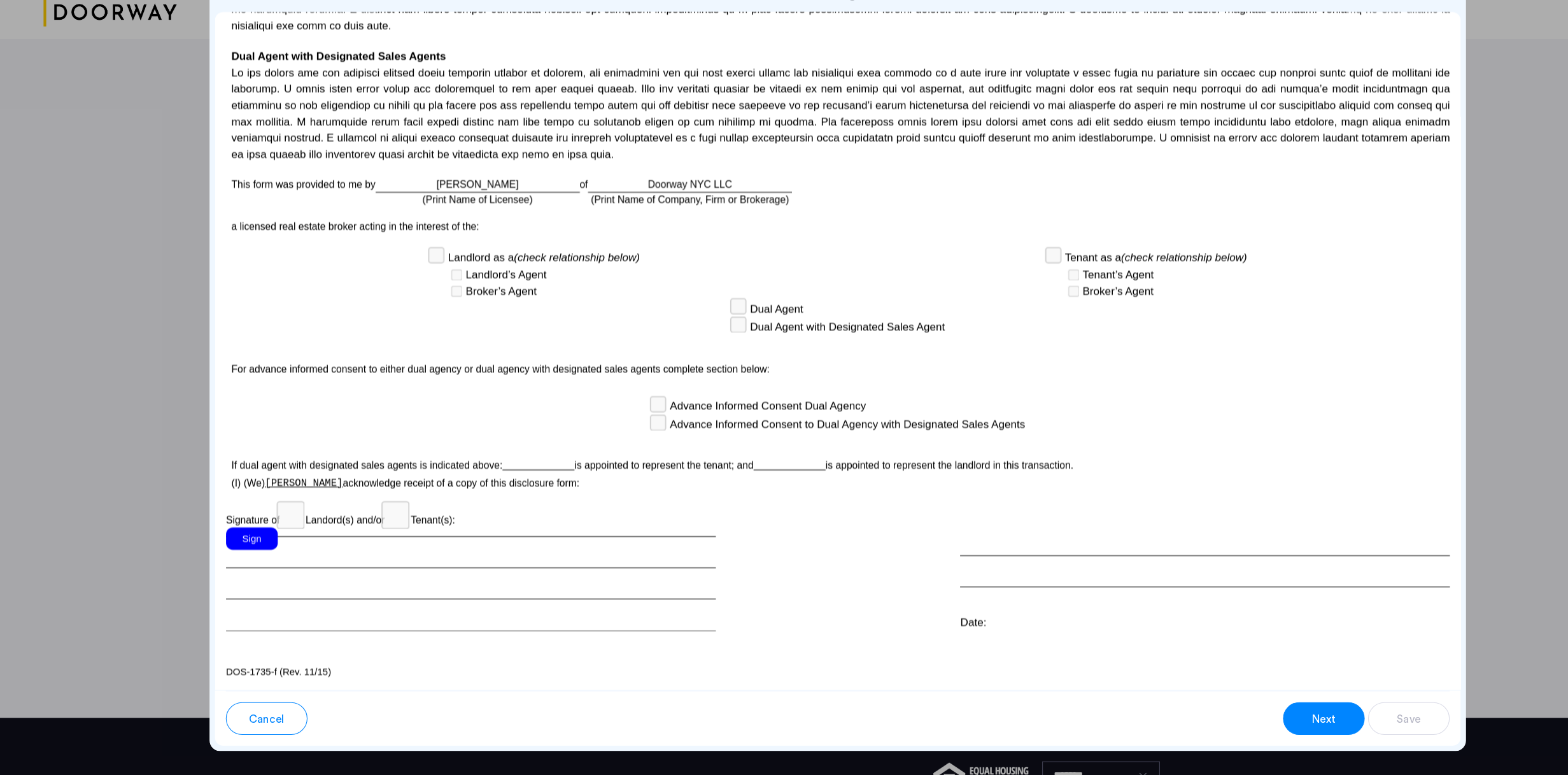
scroll to position [0, 0]
click at [261, 501] on p "Signature of Landord(s) and/or Tenant(s):" at bounding box center [783, 532] width 1145 height 21
click at [232, 501] on div "Sign" at bounding box center [235, 553] width 49 height 21
click at [949, 501] on div at bounding box center [1127, 571] width 458 height 56
click at [912, 501] on div "Date:" at bounding box center [1127, 633] width 458 height 15
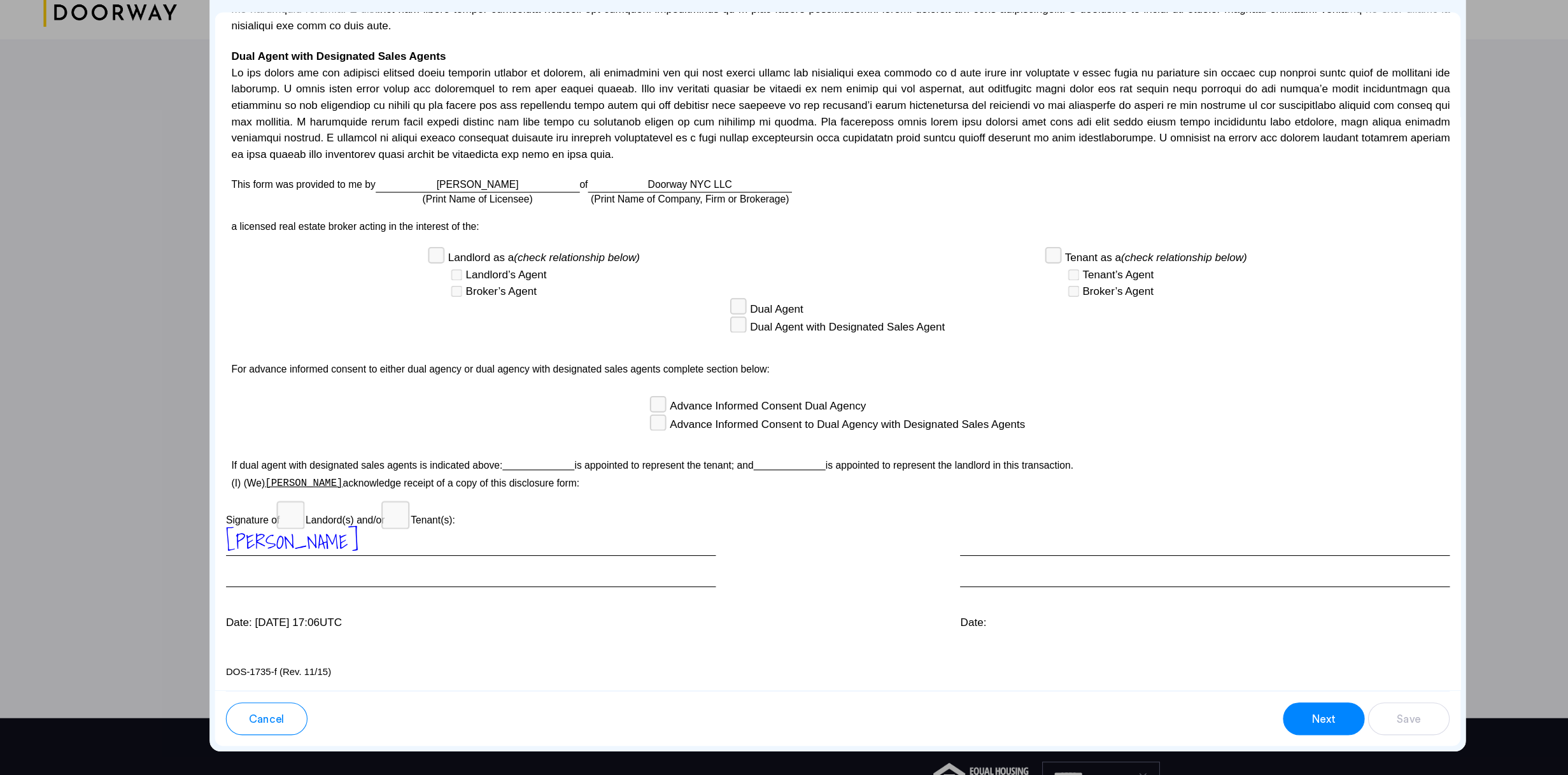
click at [912, 501] on div "Date:" at bounding box center [1127, 633] width 458 height 15
click at [932, 501] on div at bounding box center [1127, 571] width 458 height 56
click at [935, 501] on div at bounding box center [1127, 571] width 458 height 56
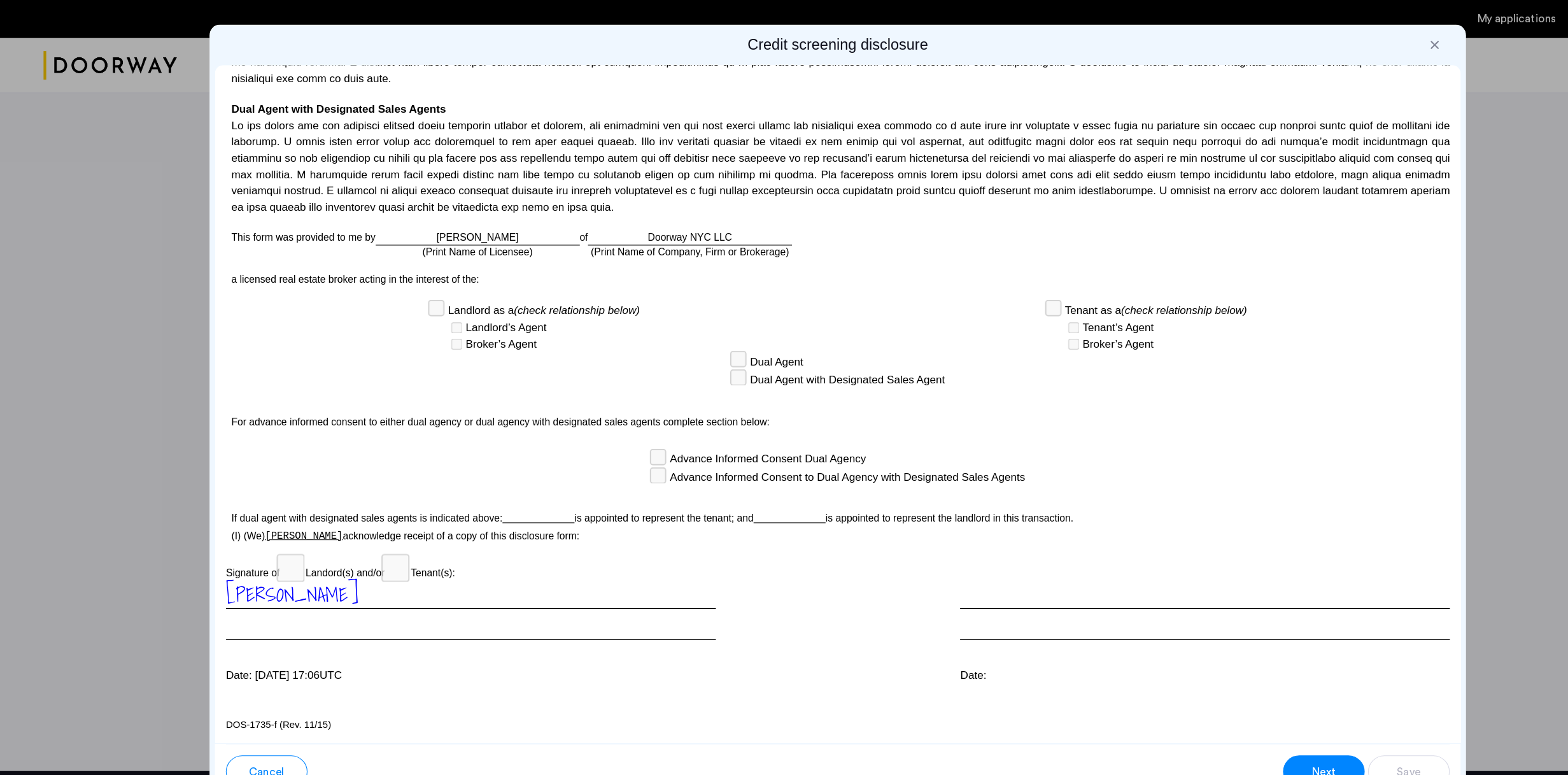
scroll to position [2841, 0]
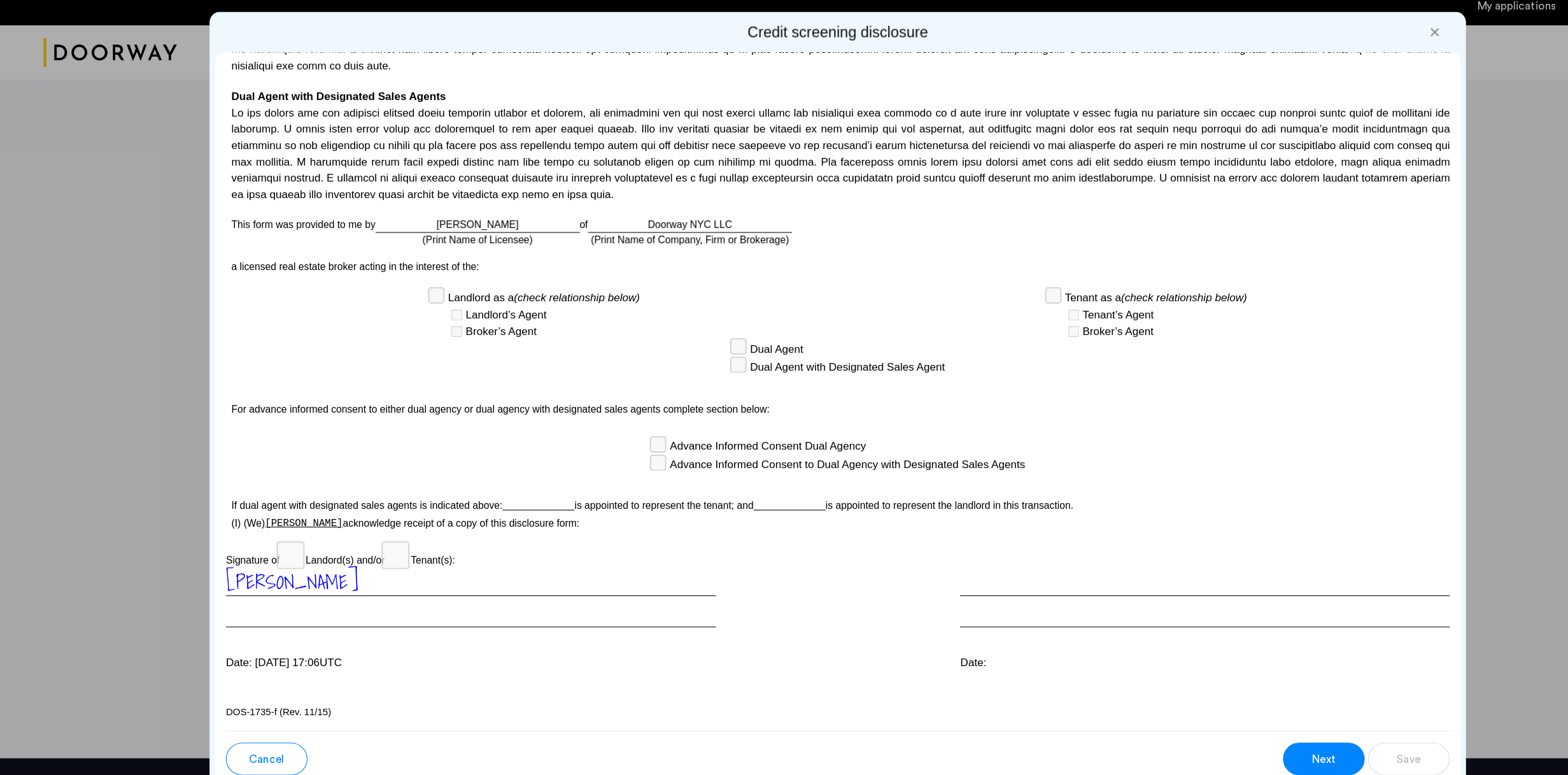
click at [916, 501] on div at bounding box center [1127, 571] width 458 height 56
click at [902, 501] on div "Date:" at bounding box center [1127, 633] width 458 height 15
click at [962, 501] on span "Next" at bounding box center [1239, 723] width 23 height 15
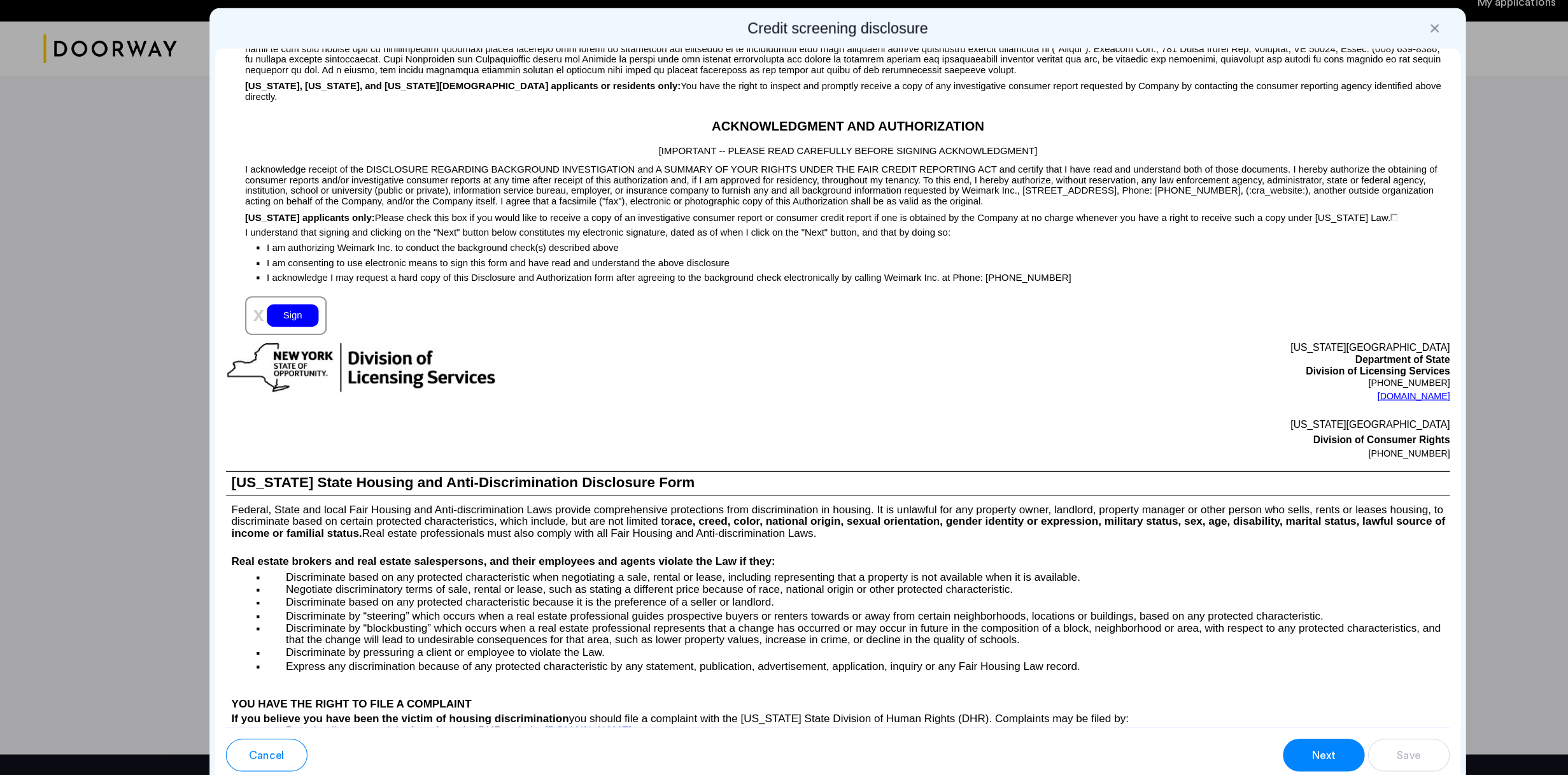
click at [275, 322] on div "Sign" at bounding box center [274, 311] width 49 height 21
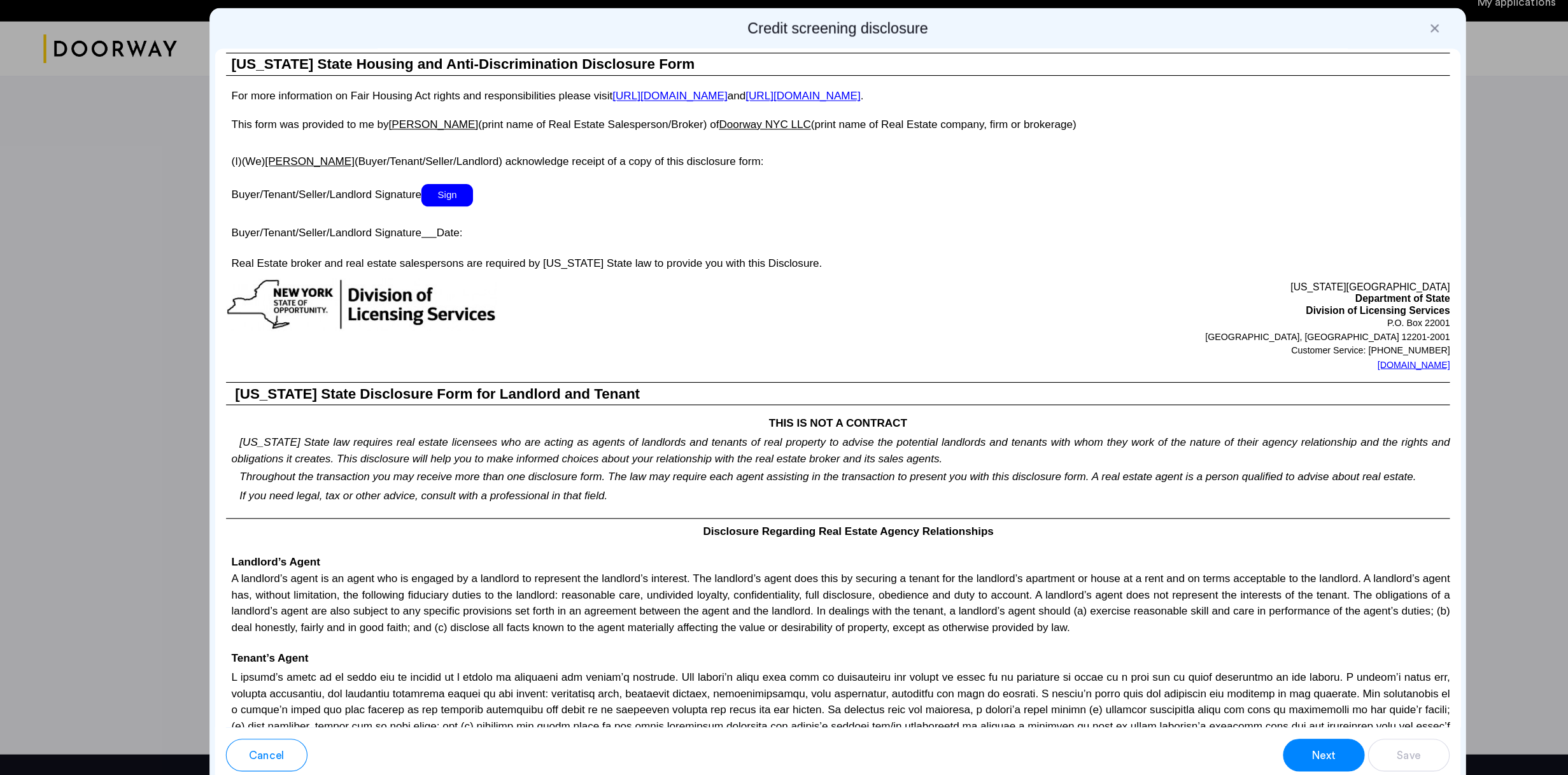
scroll to position [2144, 0]
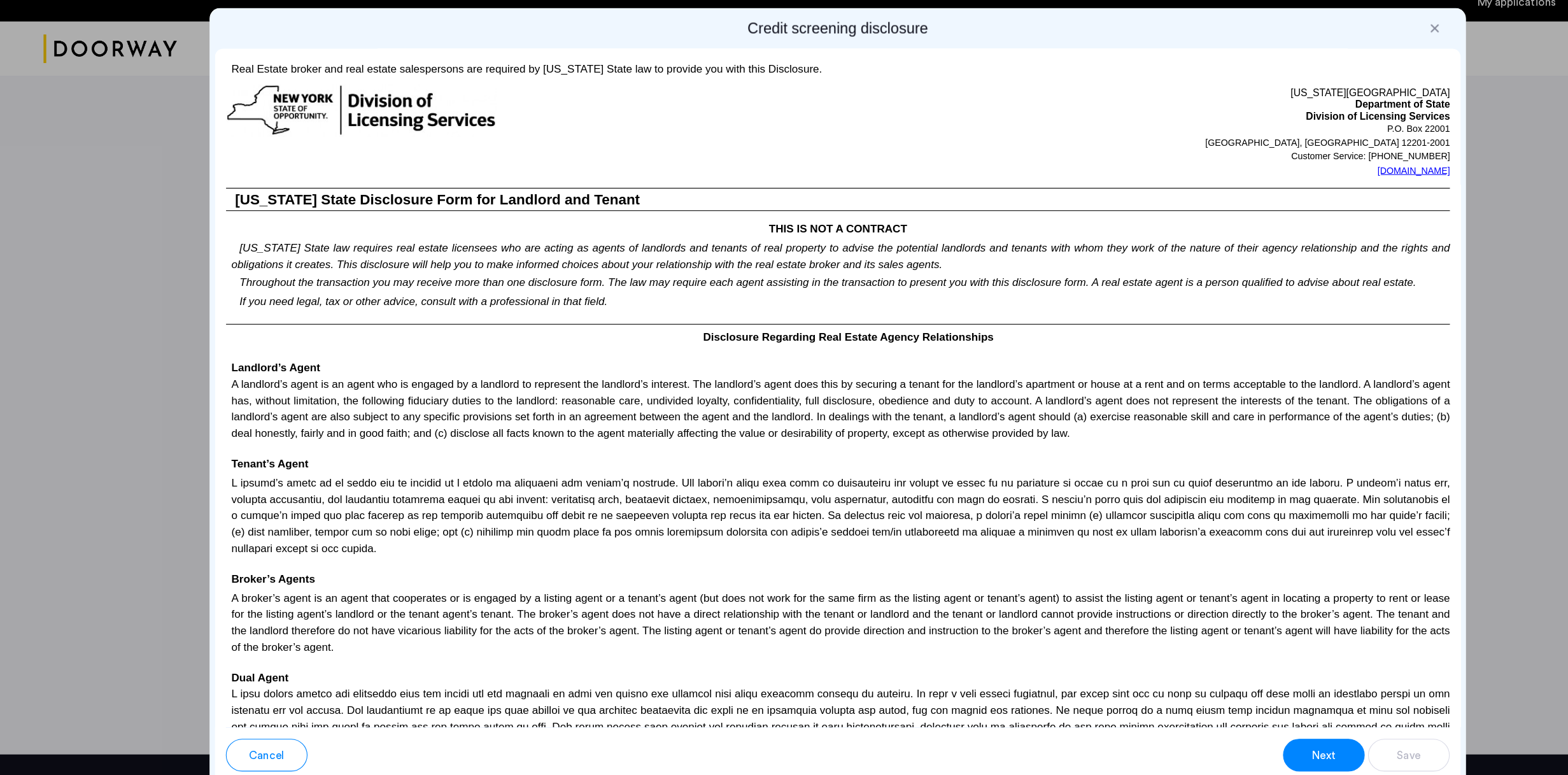
click at [962, 501] on span "Next" at bounding box center [1239, 723] width 23 height 15
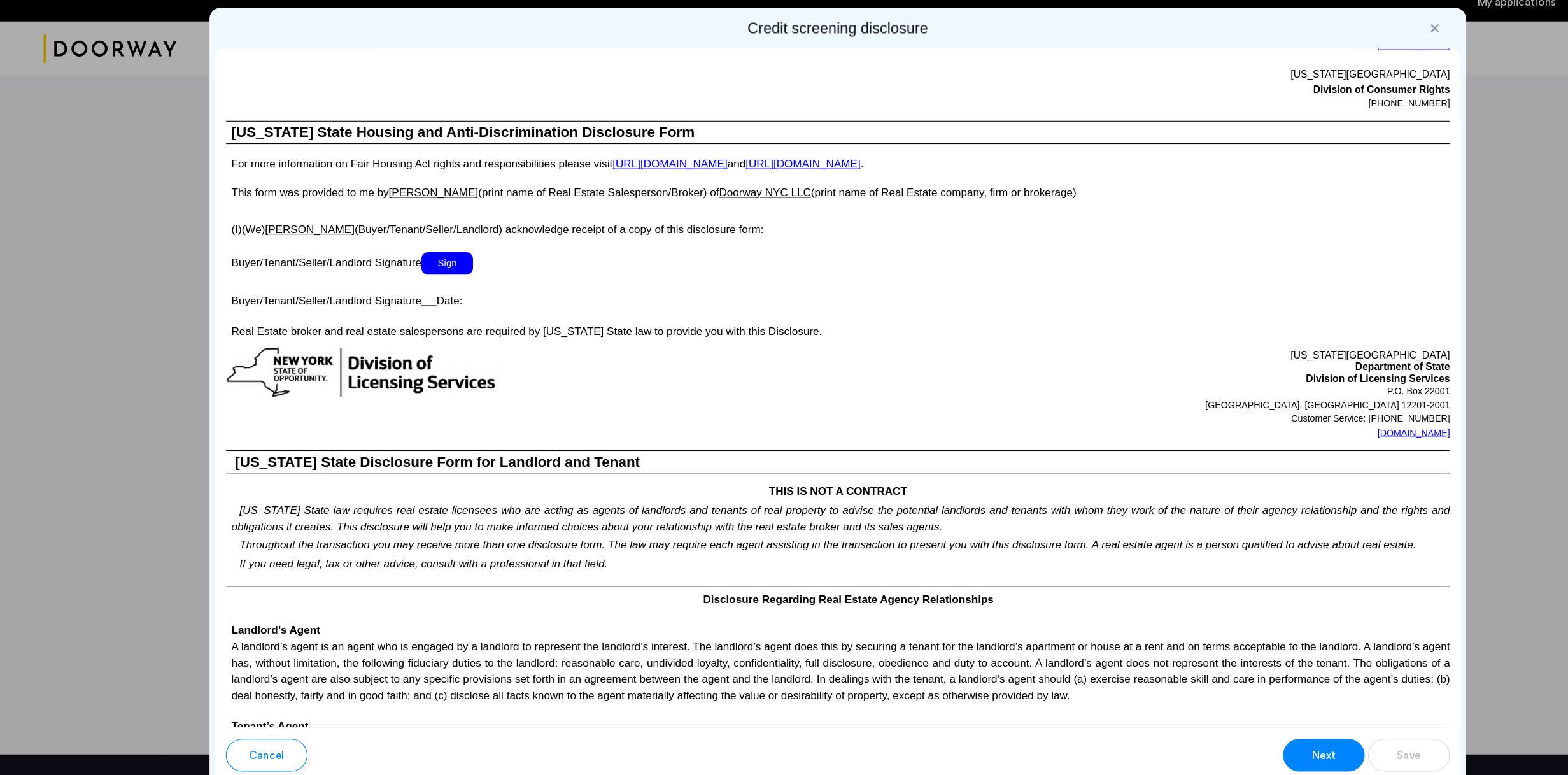
scroll to position [1859, 0]
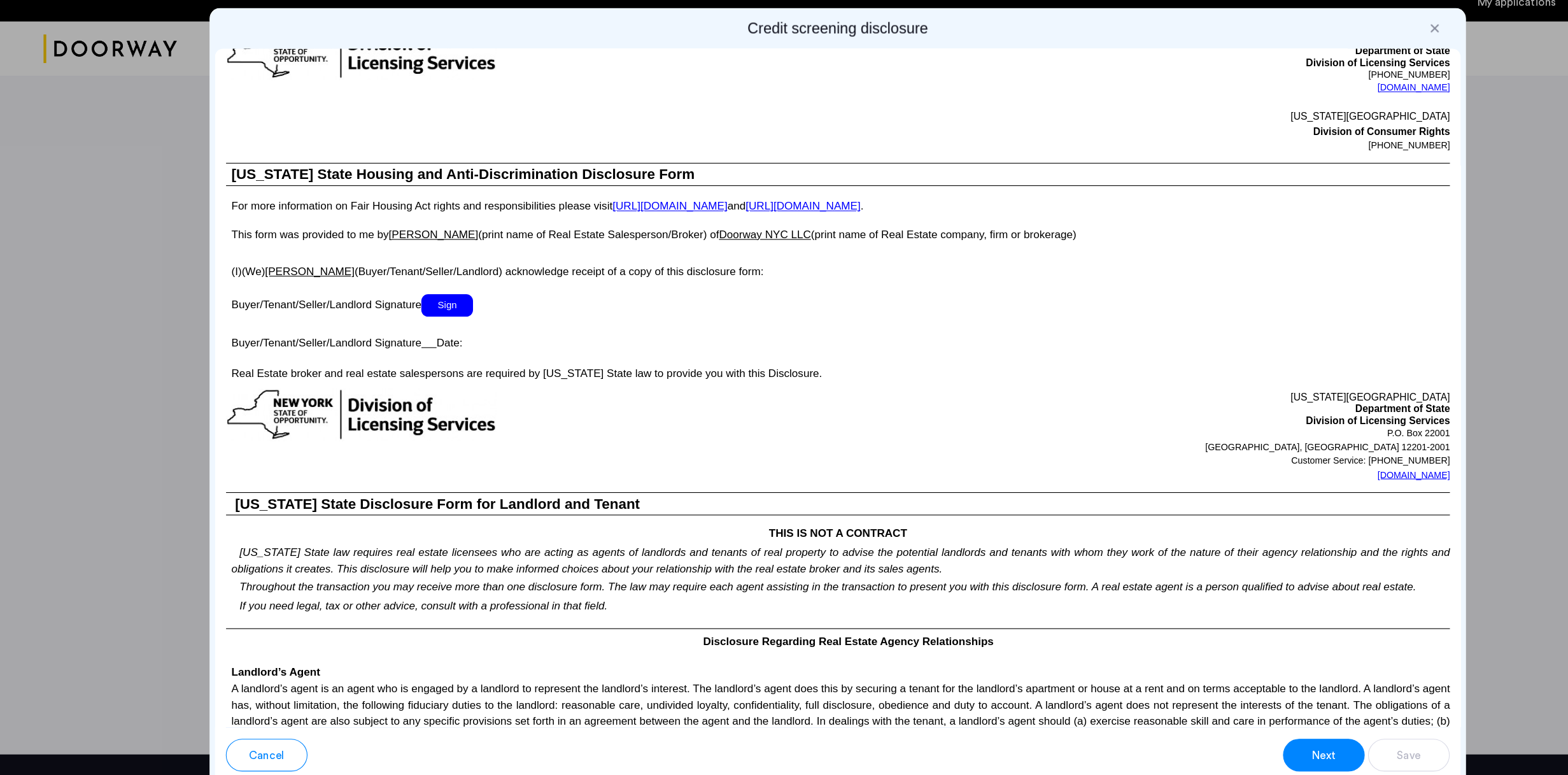
click at [419, 312] on span "Sign" at bounding box center [418, 301] width 49 height 21
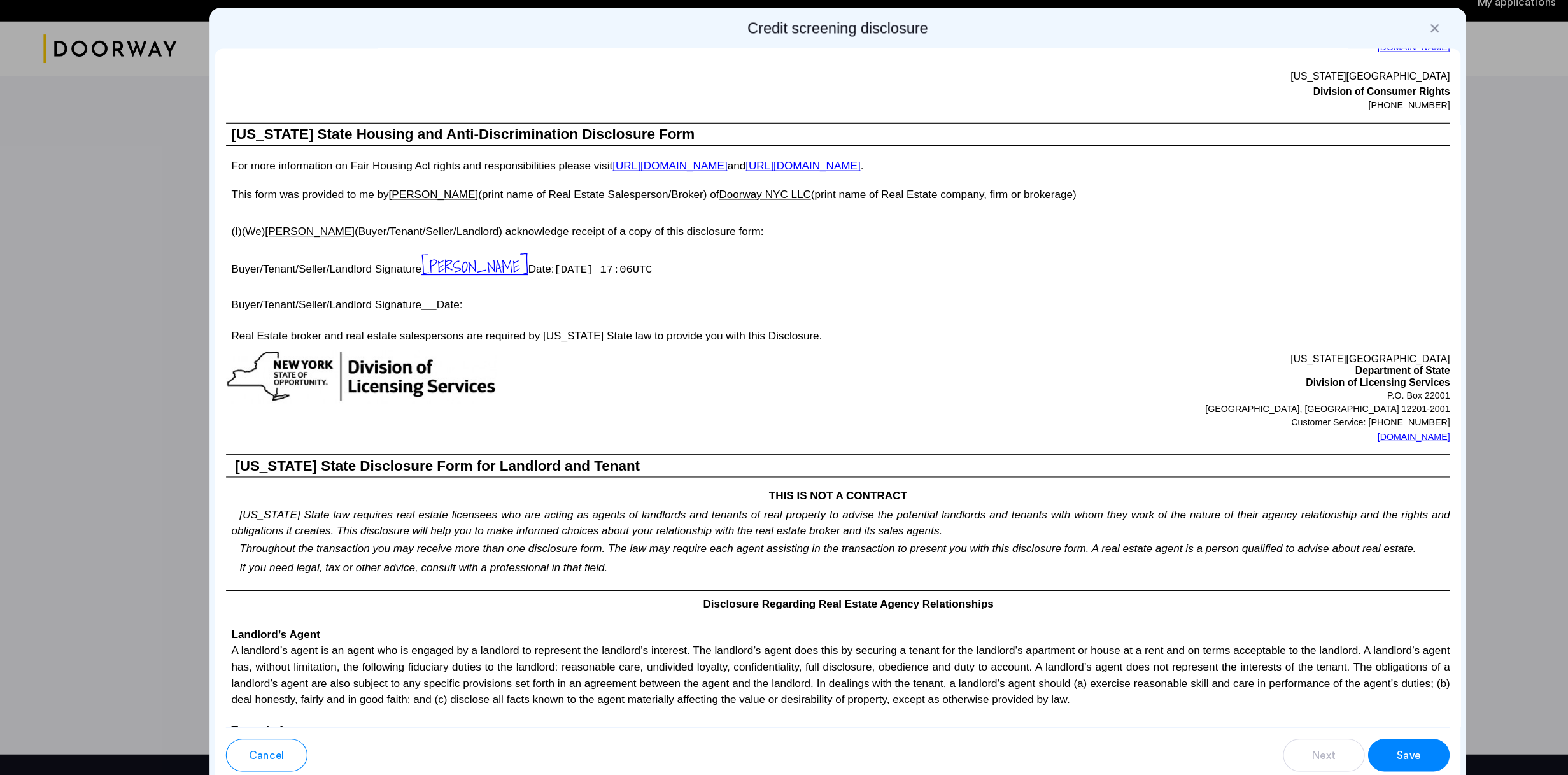
scroll to position [1918, 0]
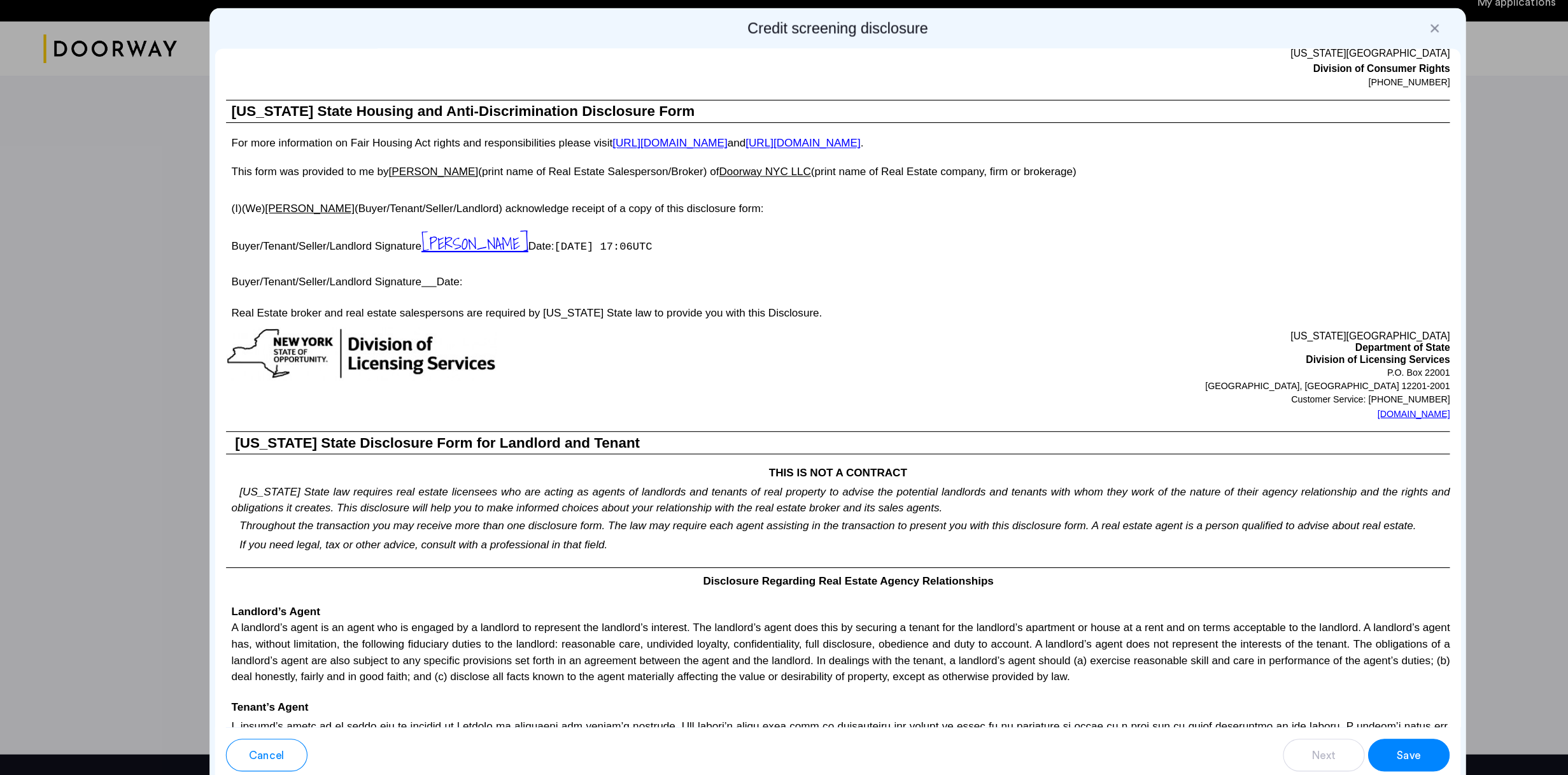
click at [962, 501] on span "Save" at bounding box center [1318, 723] width 22 height 15
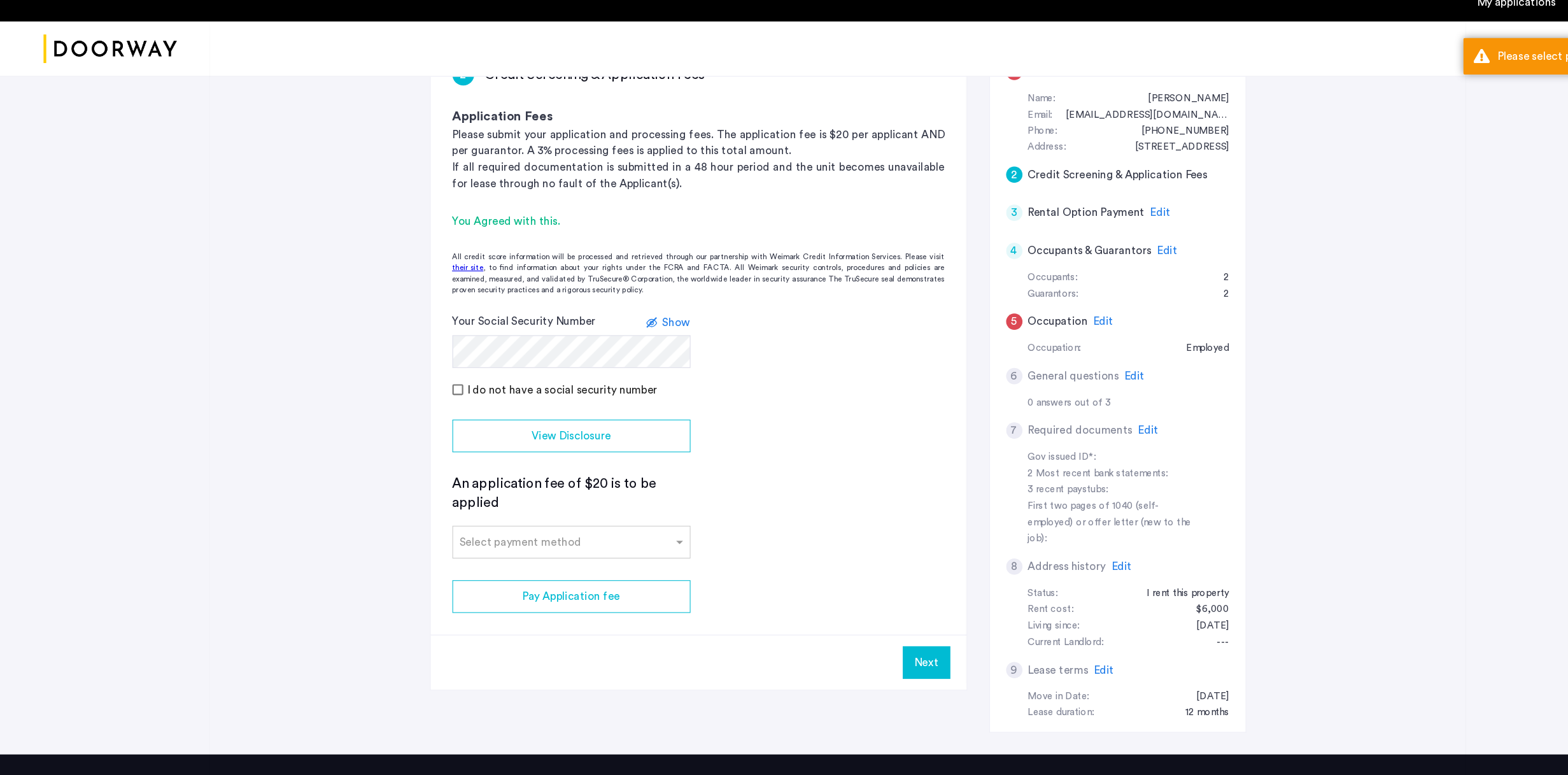
scroll to position [179, 0]
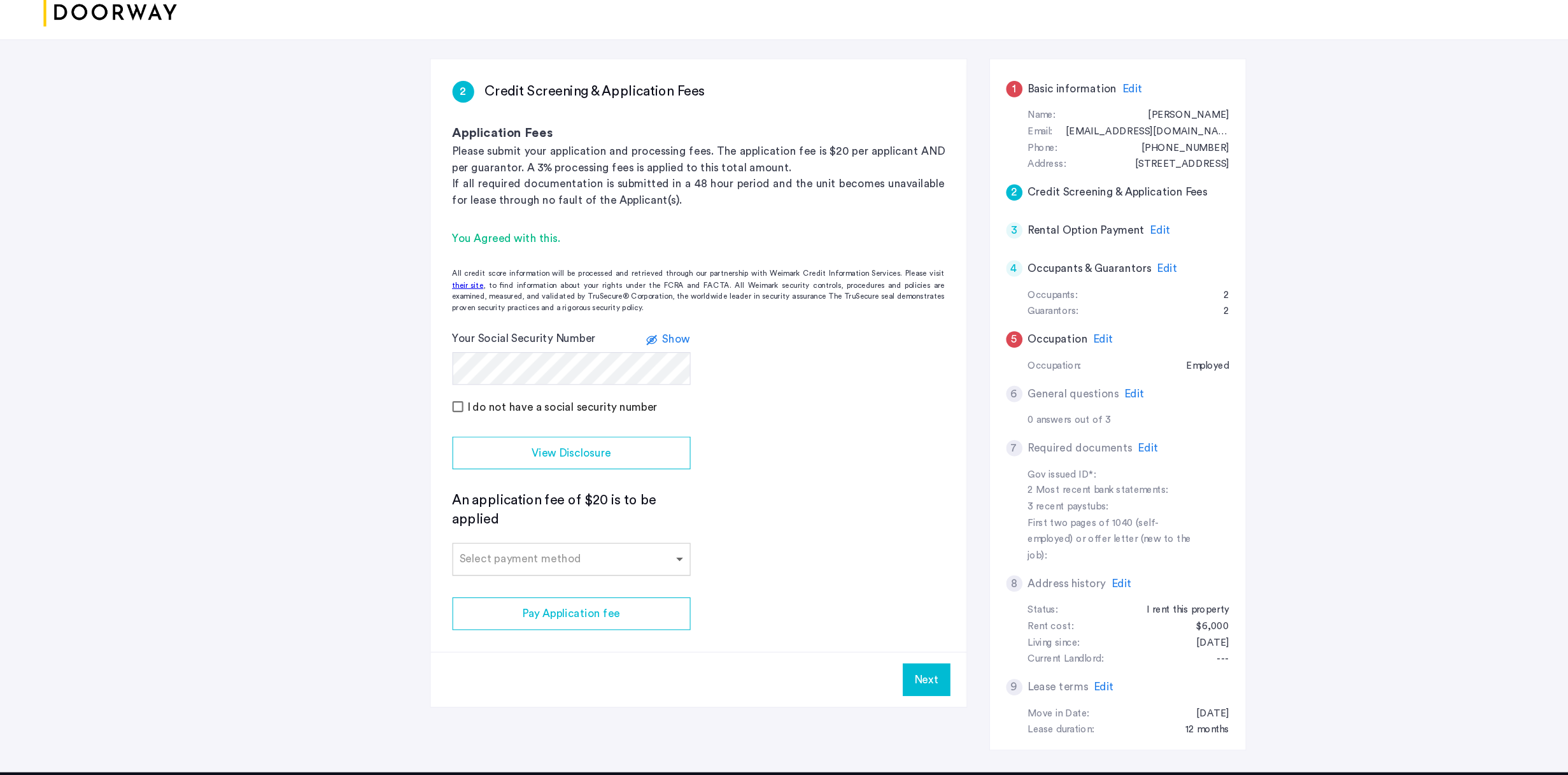
click at [629, 501] on span at bounding box center [637, 573] width 16 height 15
click at [567, 501] on div "Credit Card" at bounding box center [534, 601] width 222 height 26
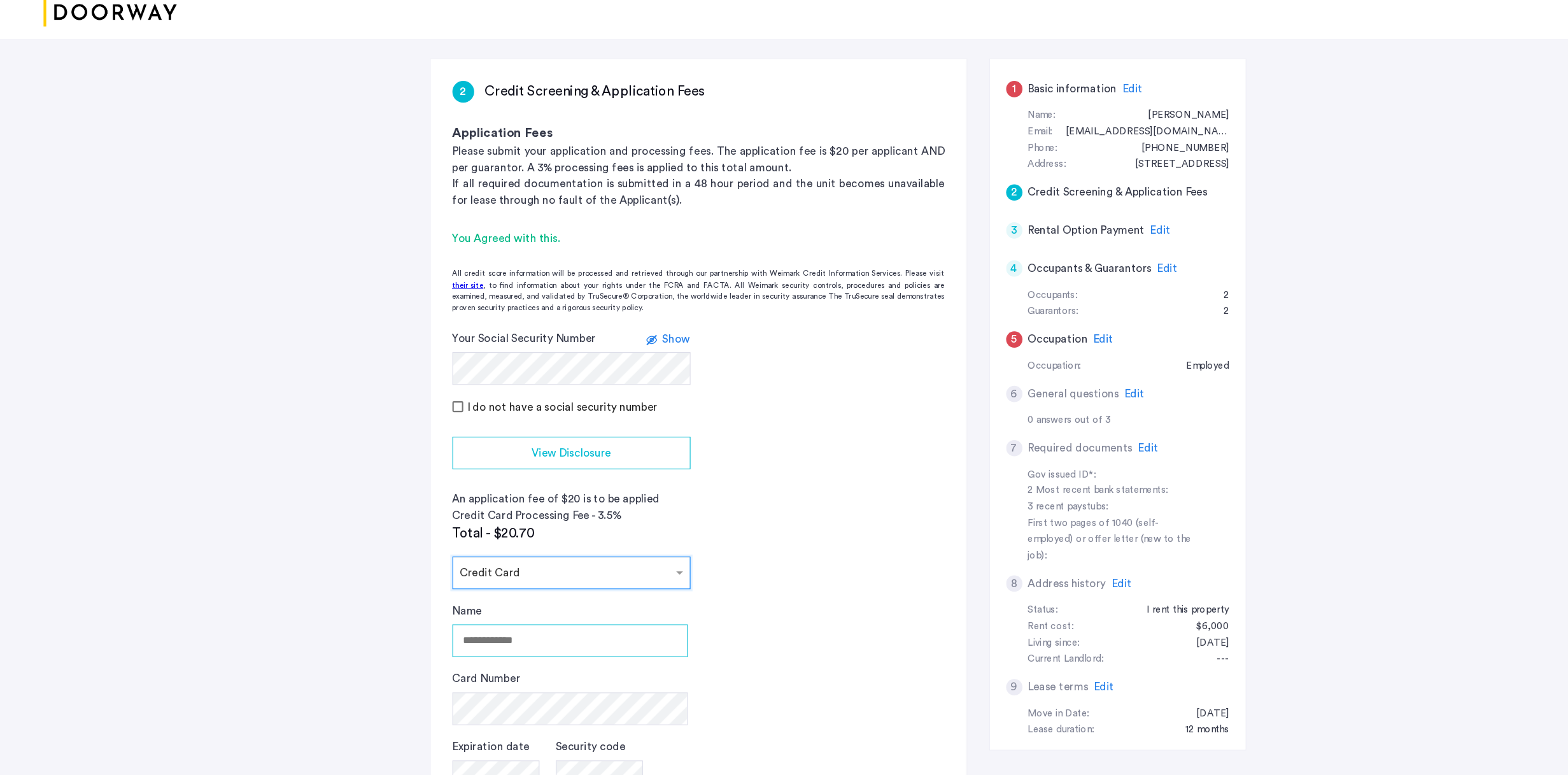
click at [516, 501] on input "Name" at bounding box center [533, 650] width 220 height 31
type input "**********"
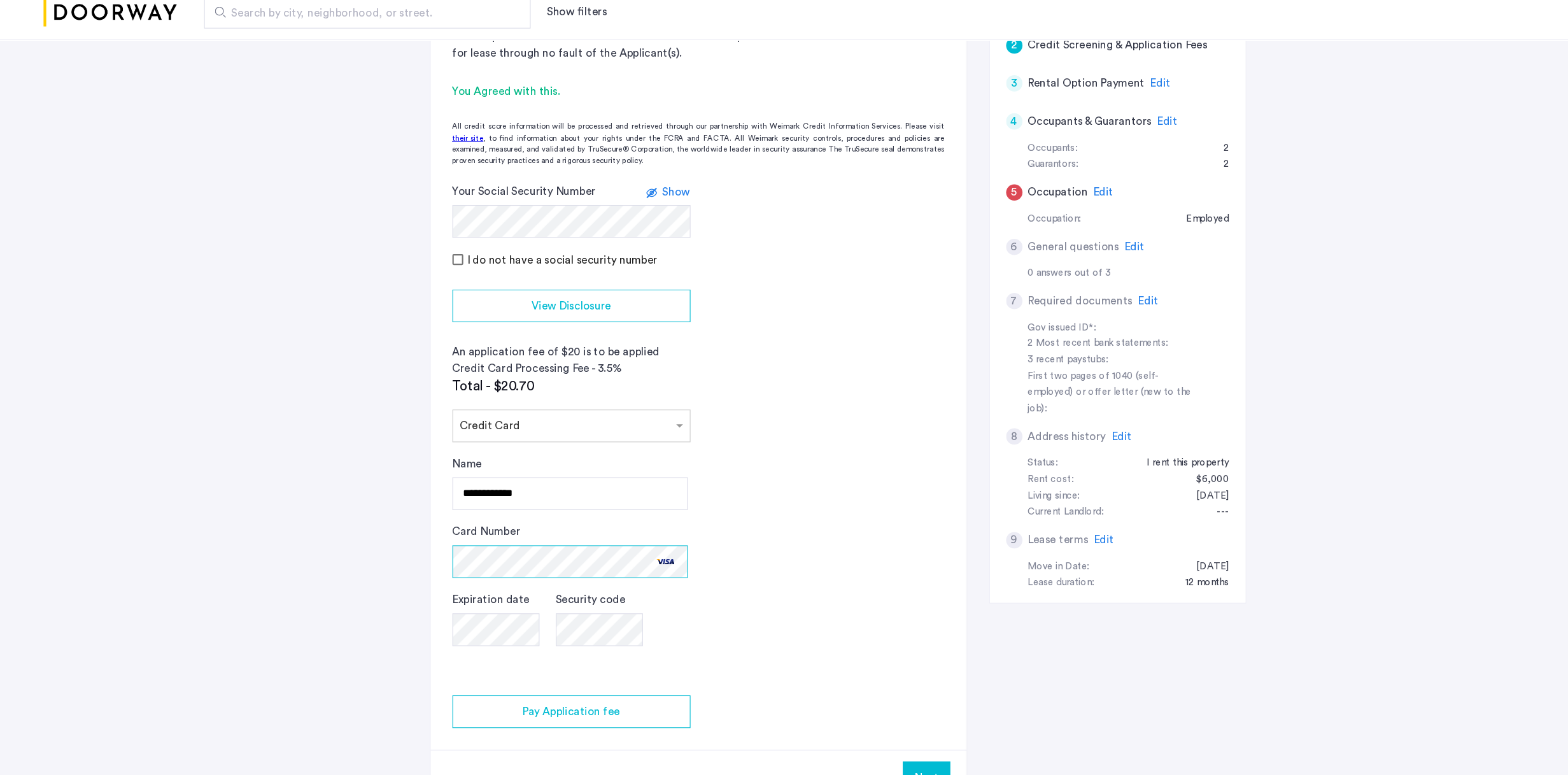
scroll to position [320, 0]
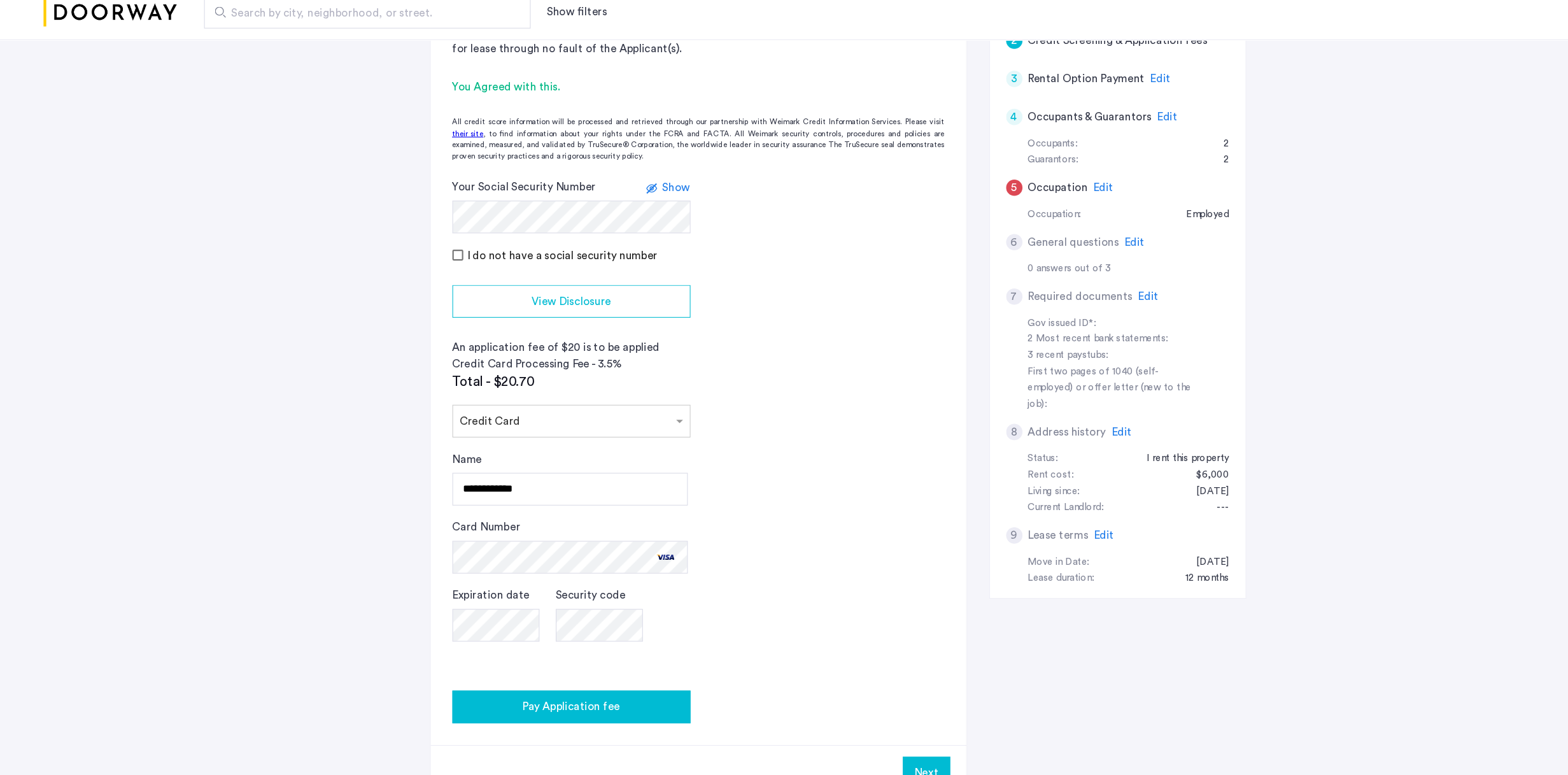
click at [547, 501] on button "Pay Application fee" at bounding box center [534, 712] width 223 height 31
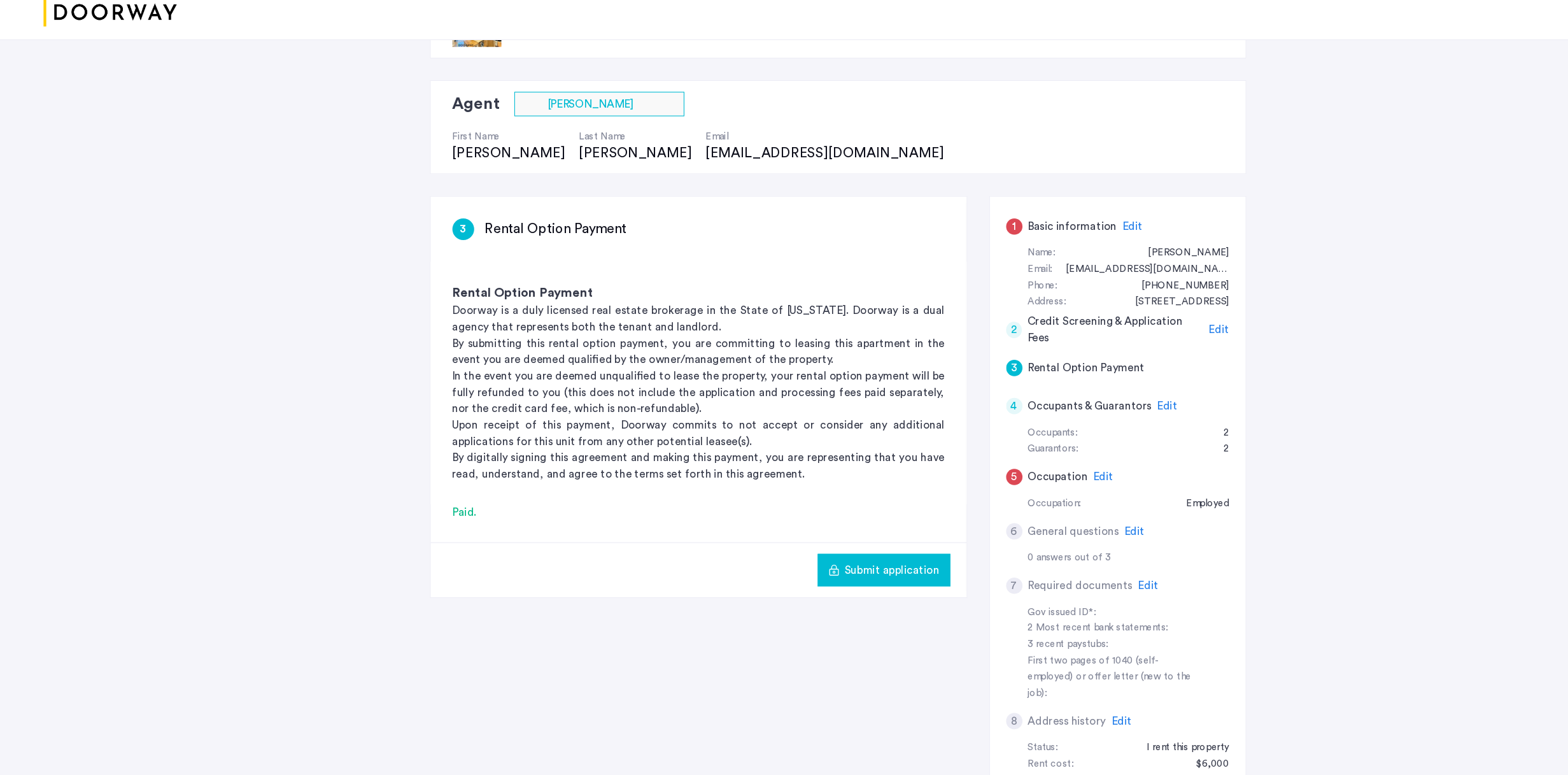
scroll to position [50, 0]
click at [962, 424] on span "Edit" at bounding box center [1092, 428] width 19 height 10
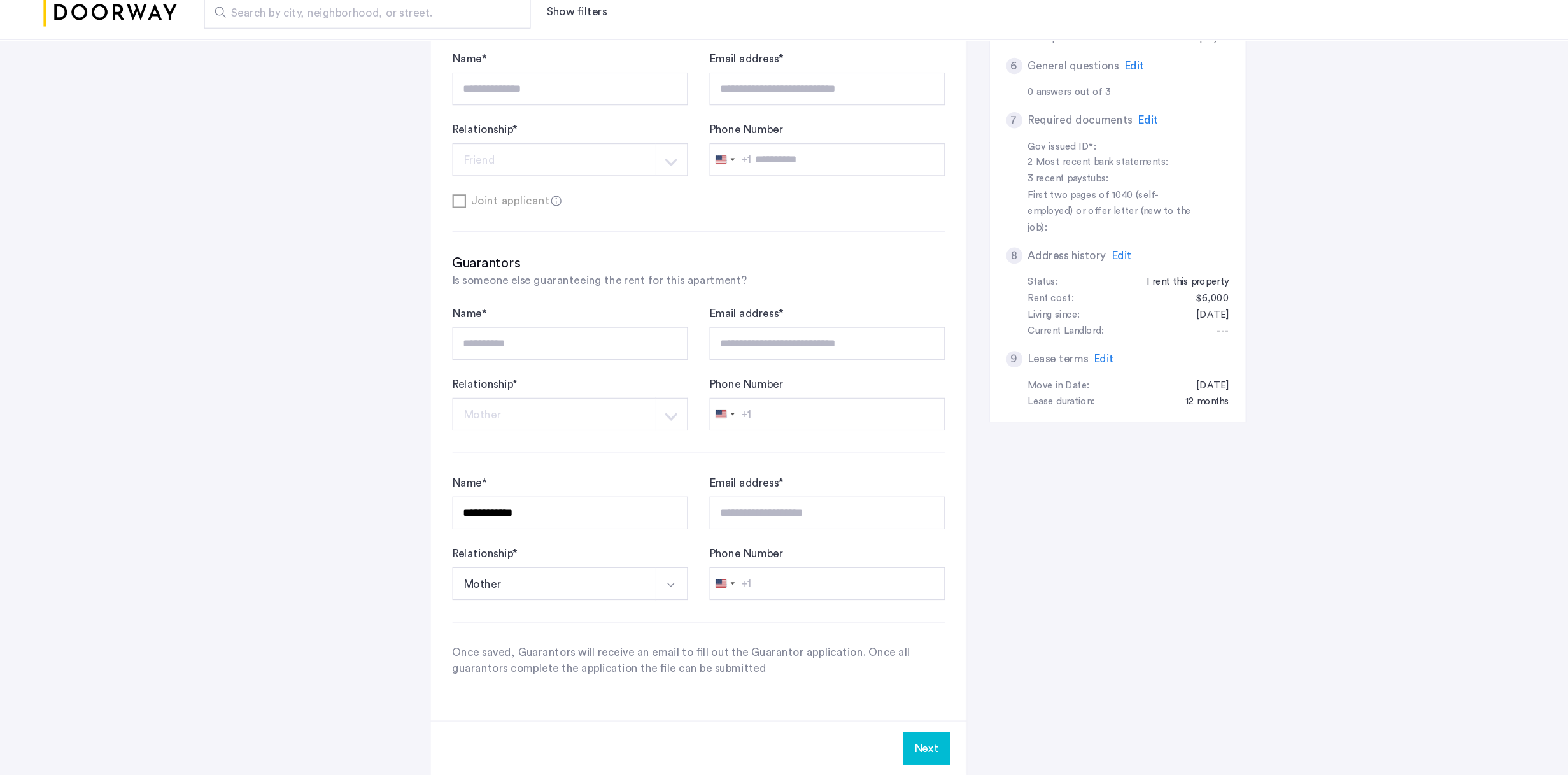
scroll to position [487, 0]
click at [599, 501] on button "Mother" at bounding box center [518, 594] width 190 height 31
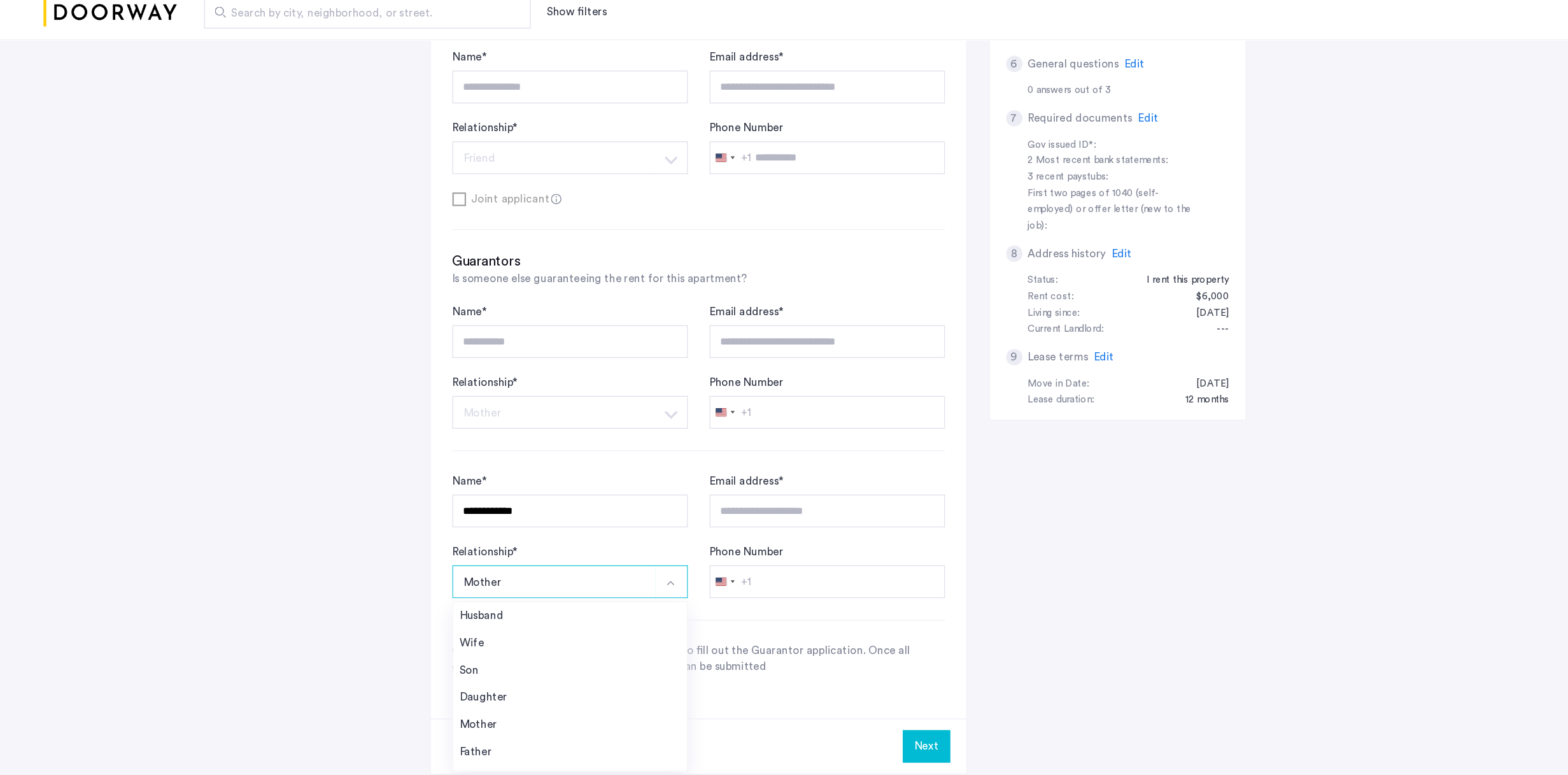
click at [599, 501] on button "Mother" at bounding box center [518, 594] width 190 height 31
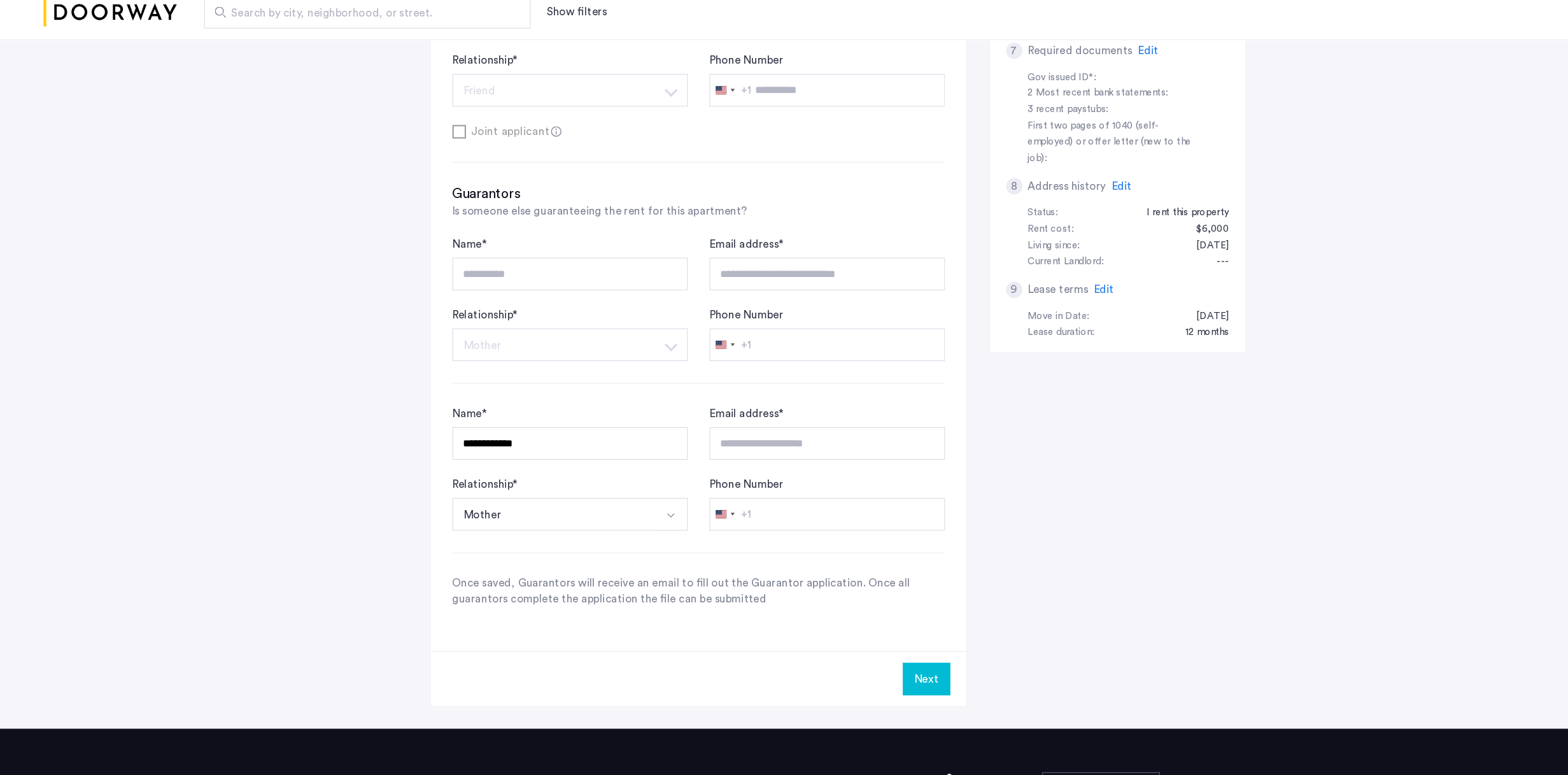
scroll to position [555, 0]
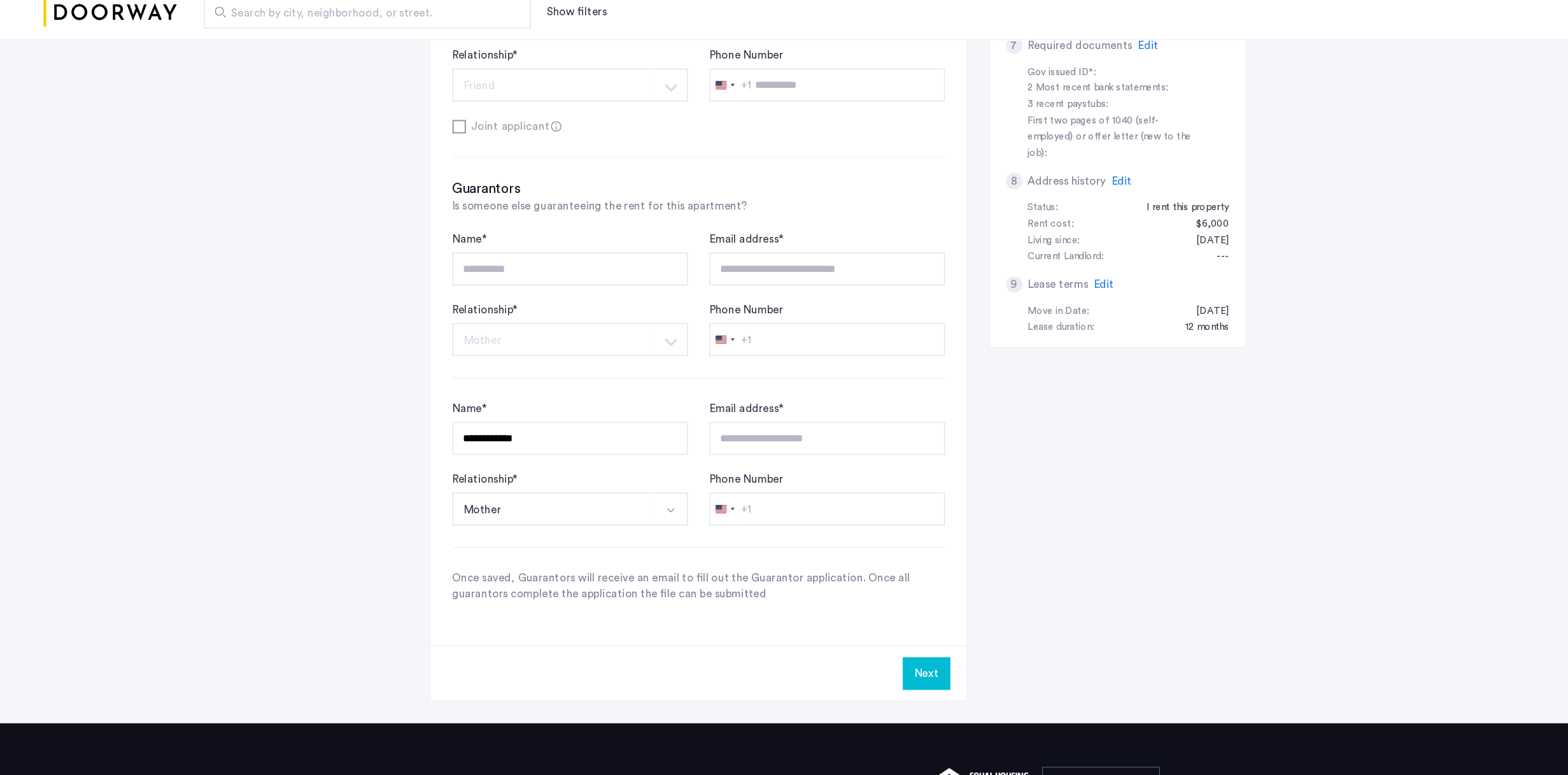
click at [866, 501] on button "Next" at bounding box center [867, 681] width 45 height 31
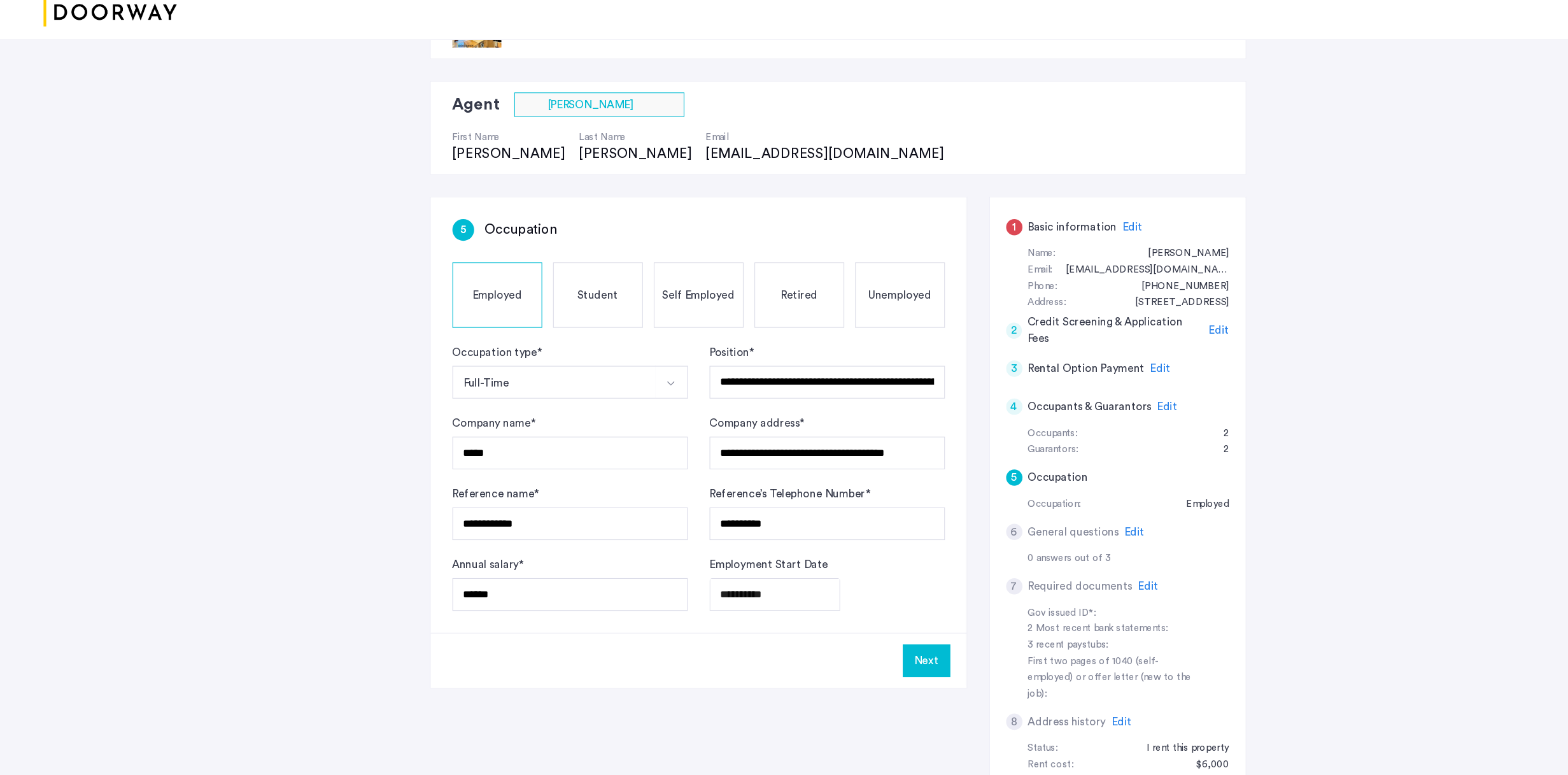
scroll to position [52, 0]
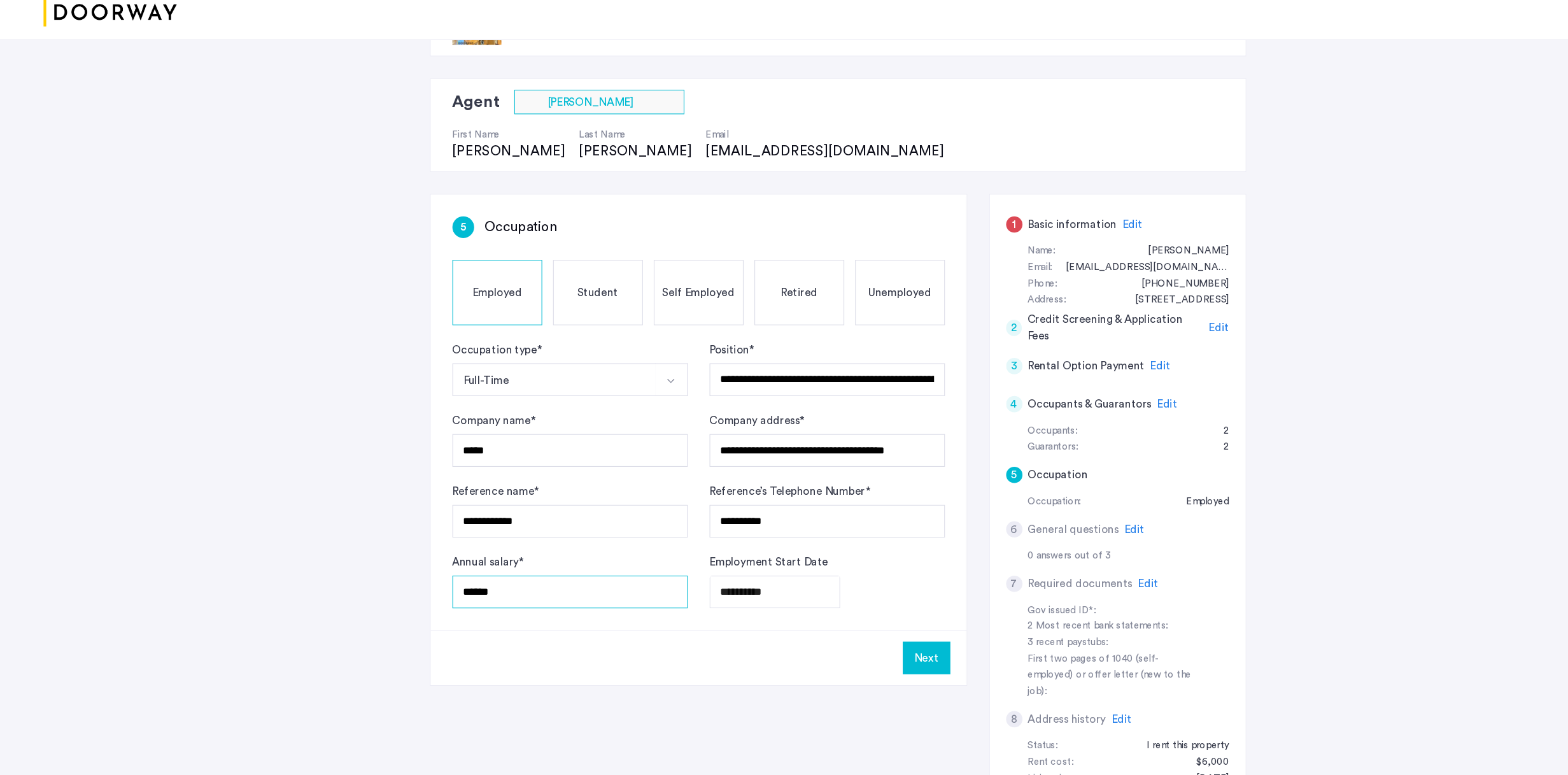
click at [517, 501] on input "******" at bounding box center [533, 604] width 220 height 31
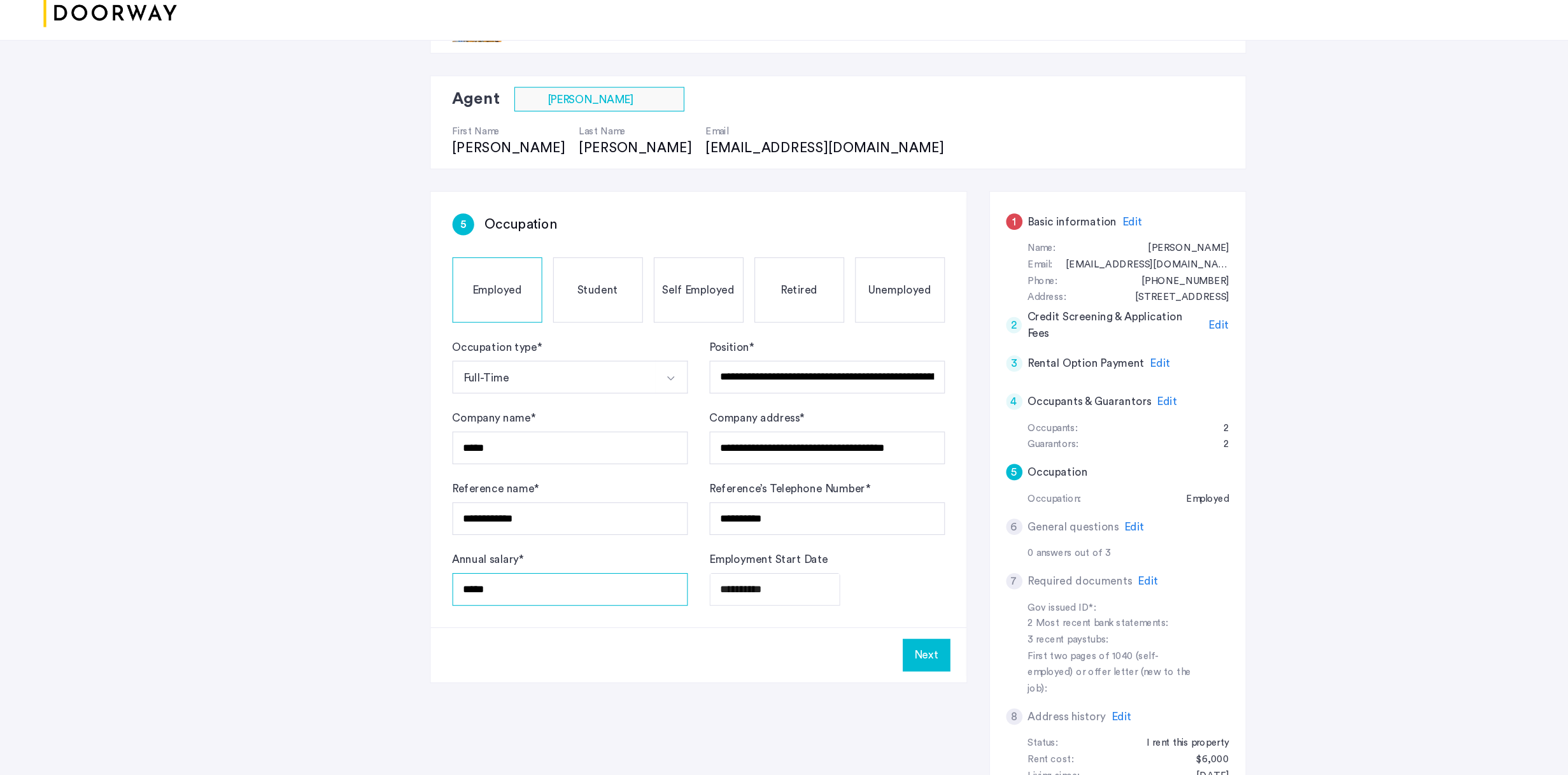
type input "******"
click at [865, 501] on button "Next" at bounding box center [867, 662] width 45 height 31
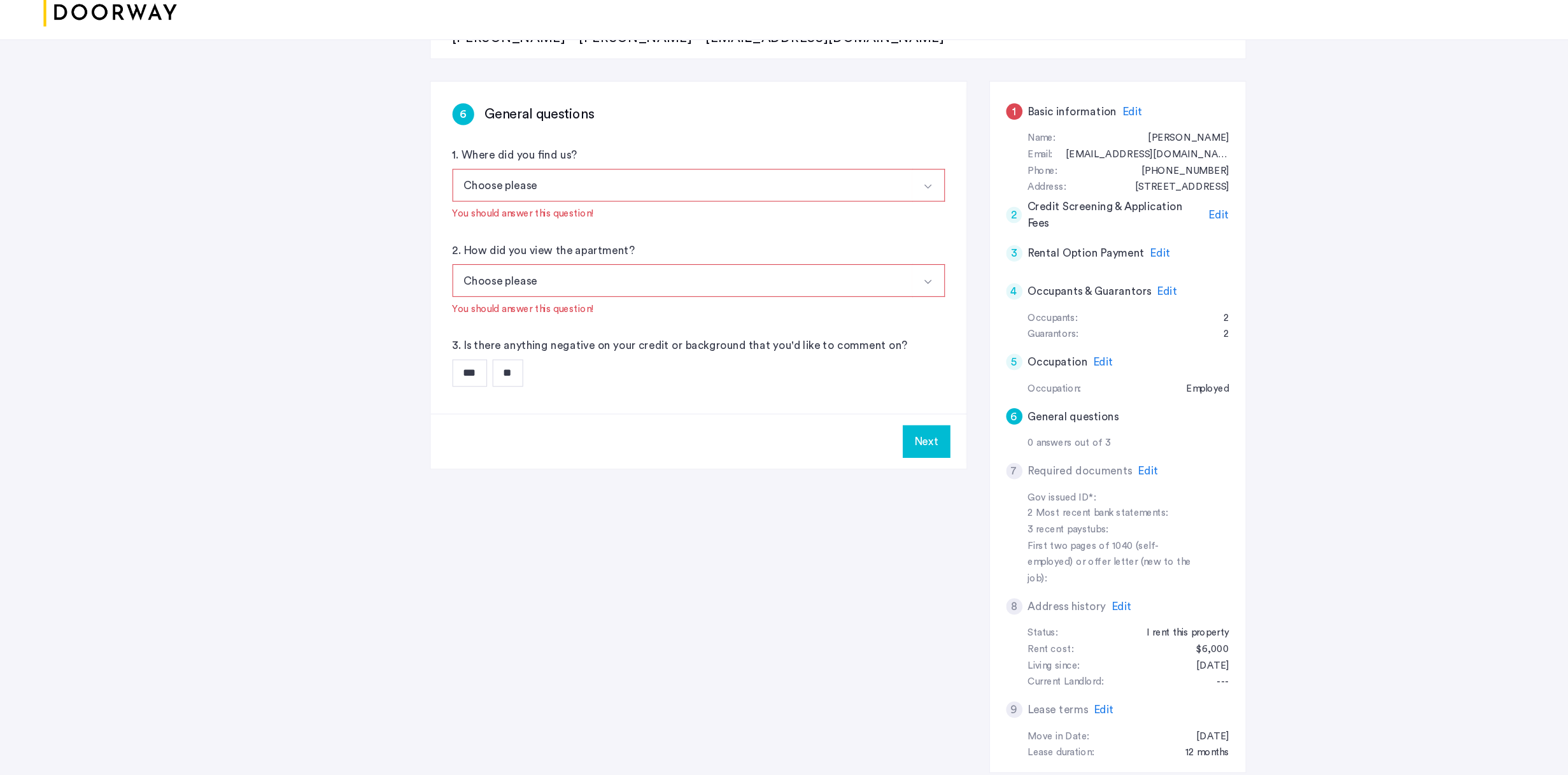
scroll to position [162, 0]
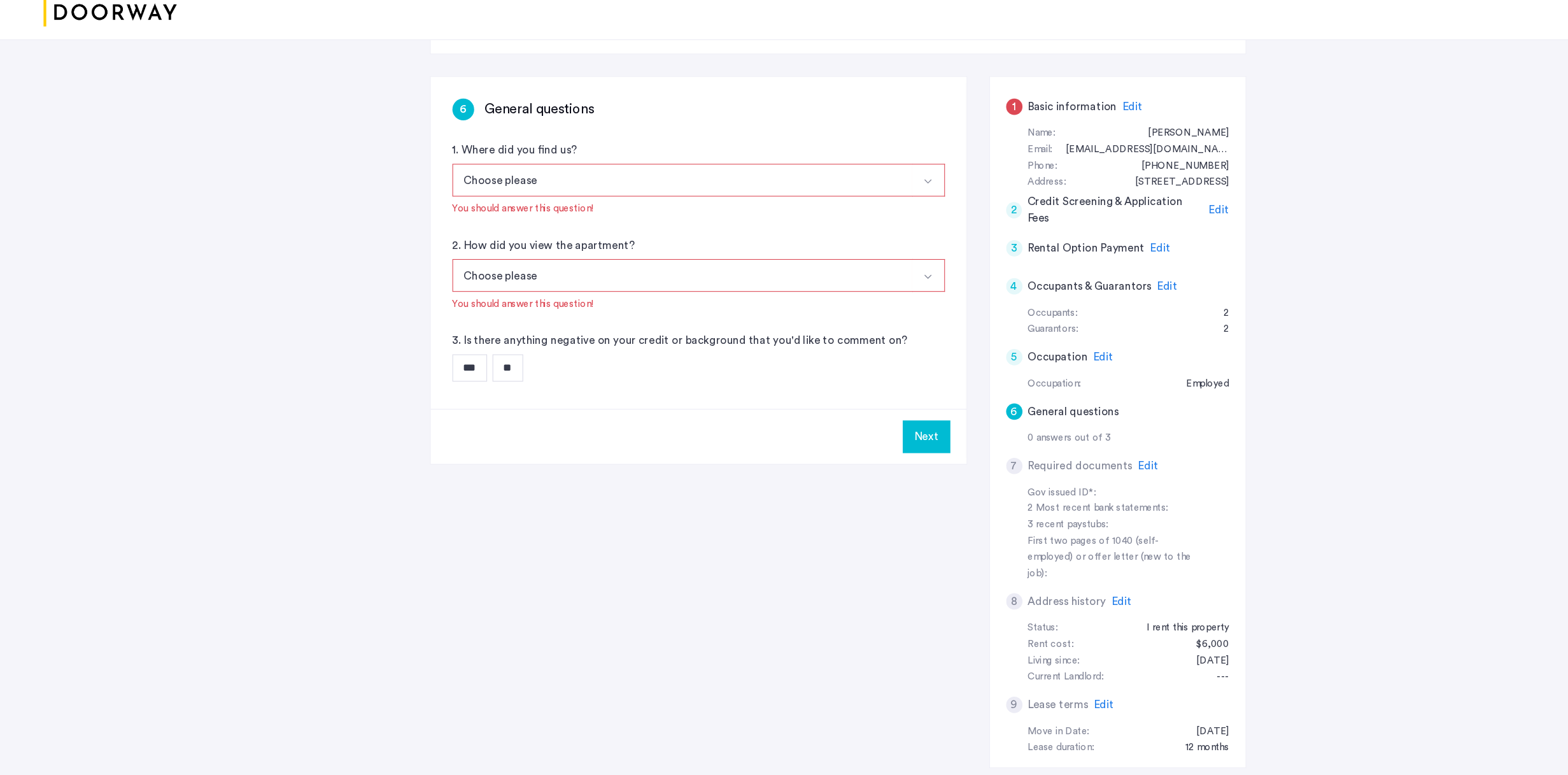
click at [962, 481] on span "Edit" at bounding box center [1074, 486] width 19 height 10
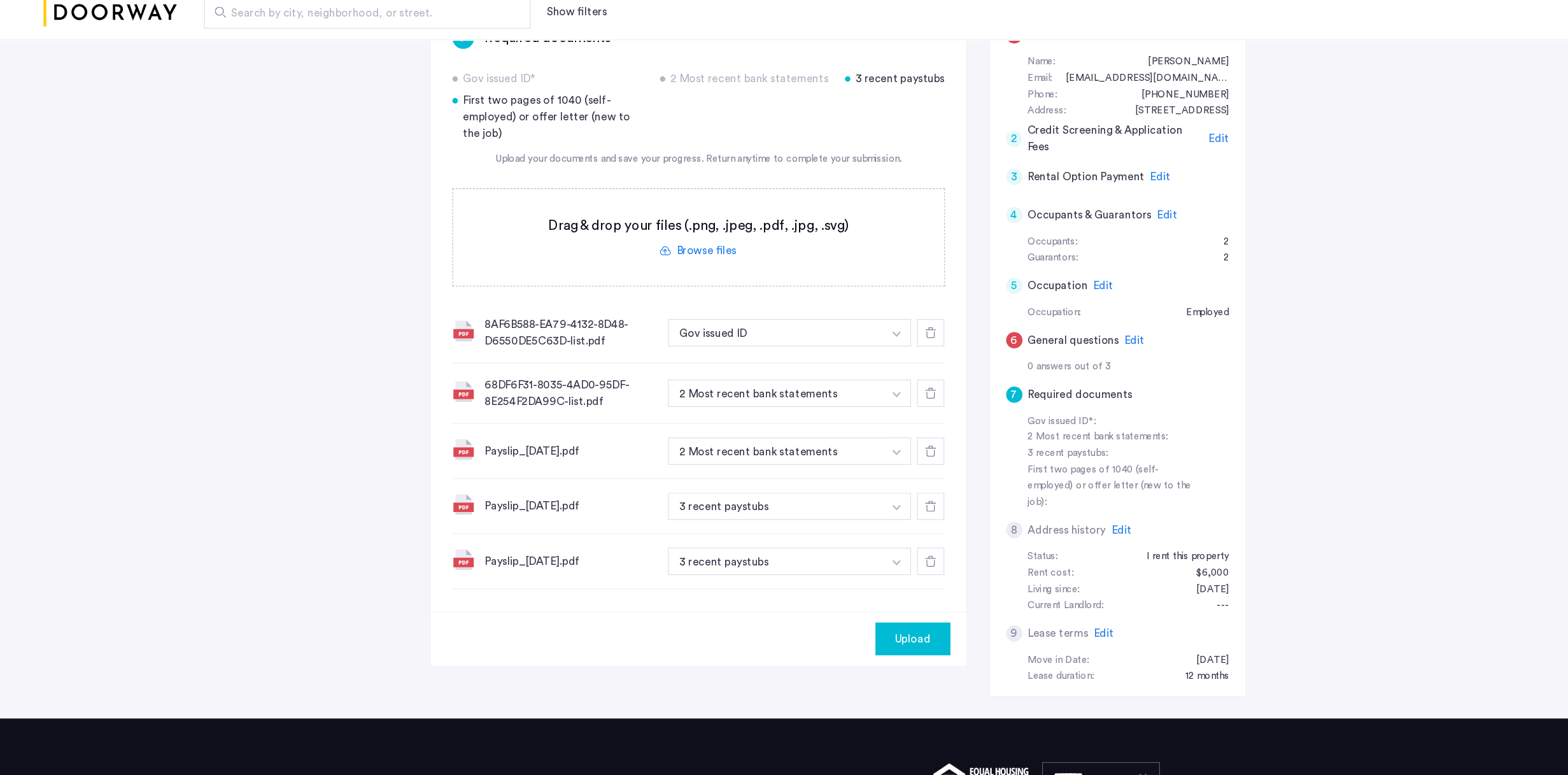
scroll to position [232, 0]
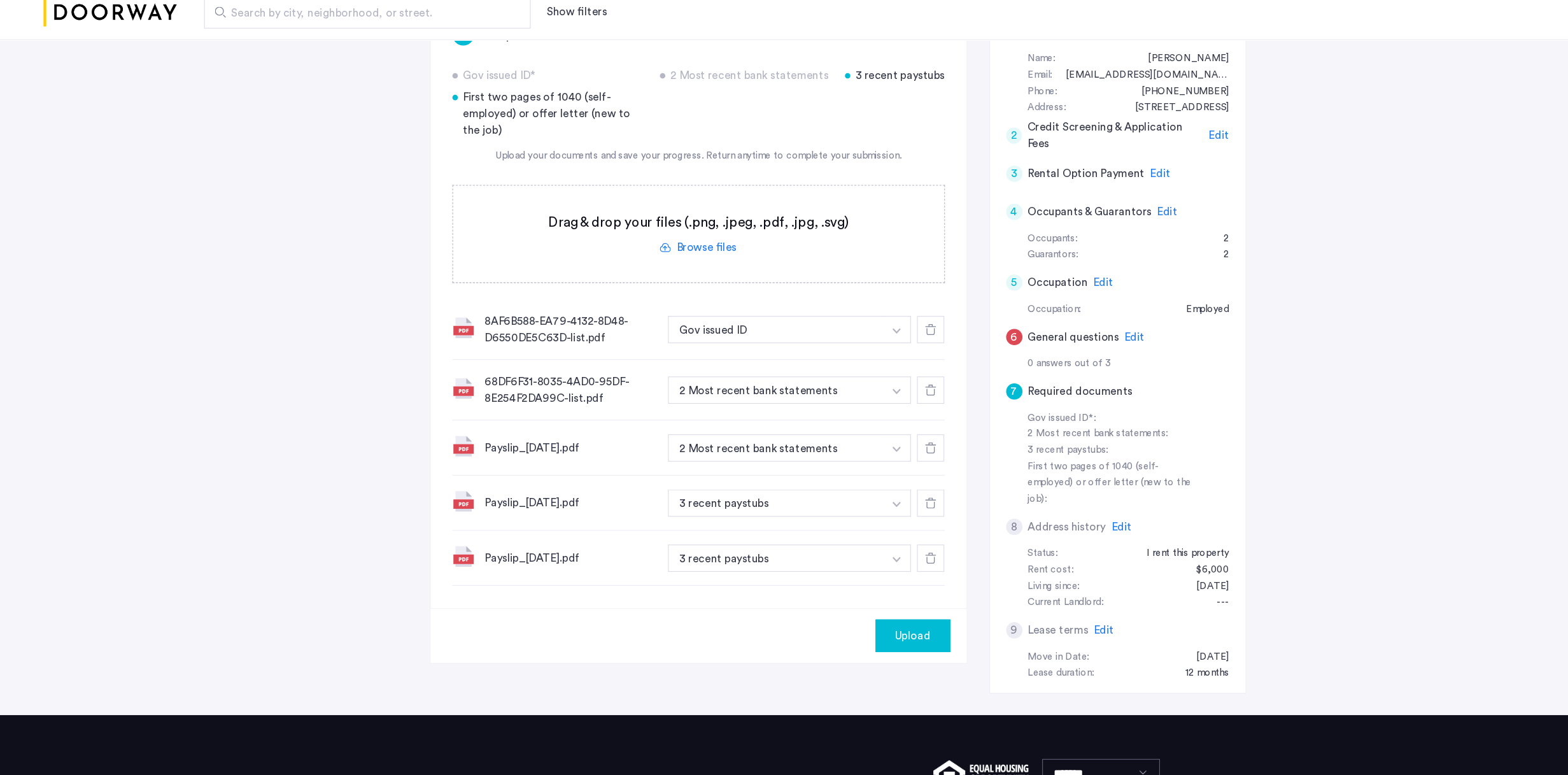
click at [856, 501] on span "Upload" at bounding box center [854, 644] width 33 height 15
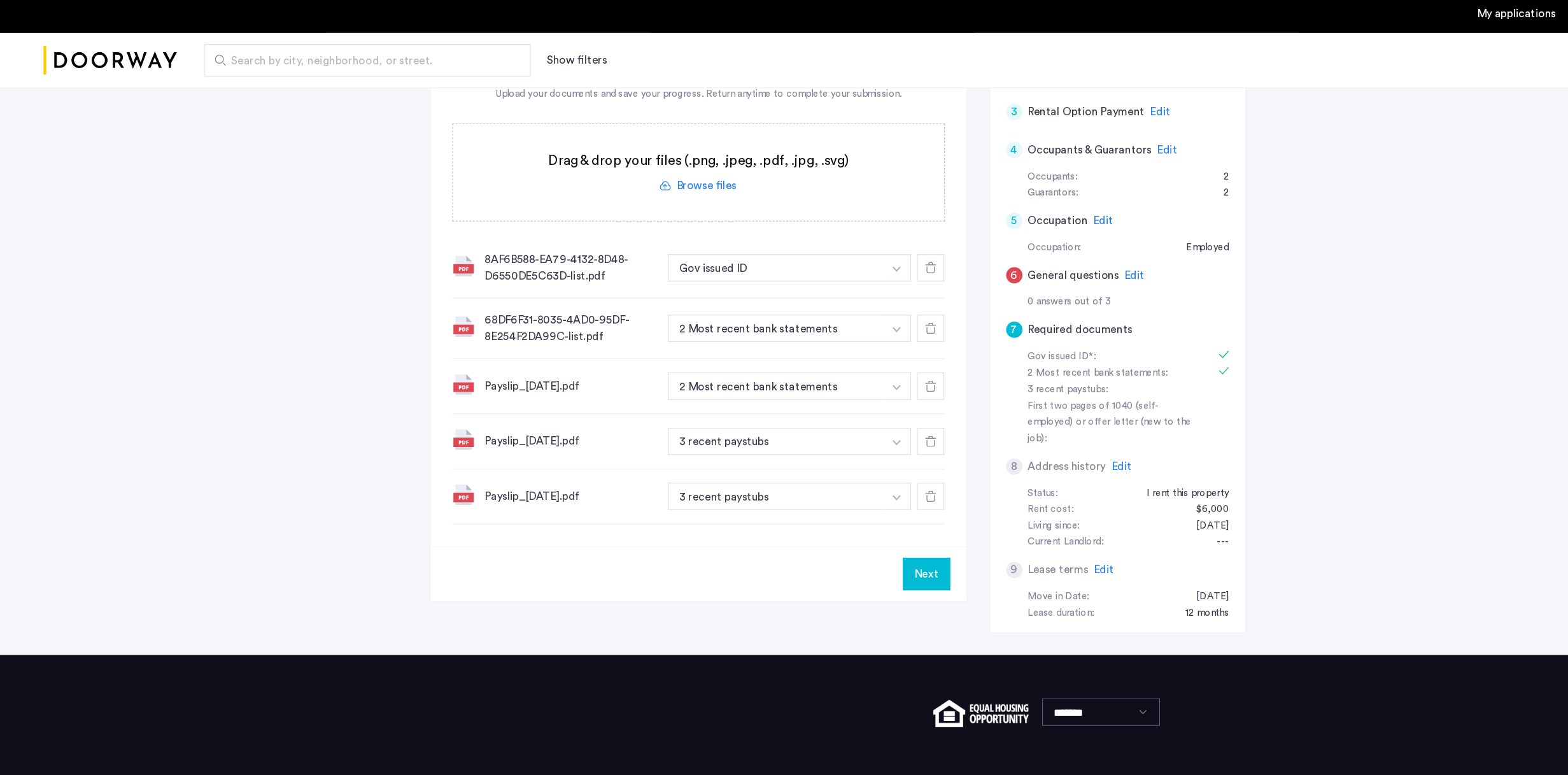
scroll to position [333, 0]
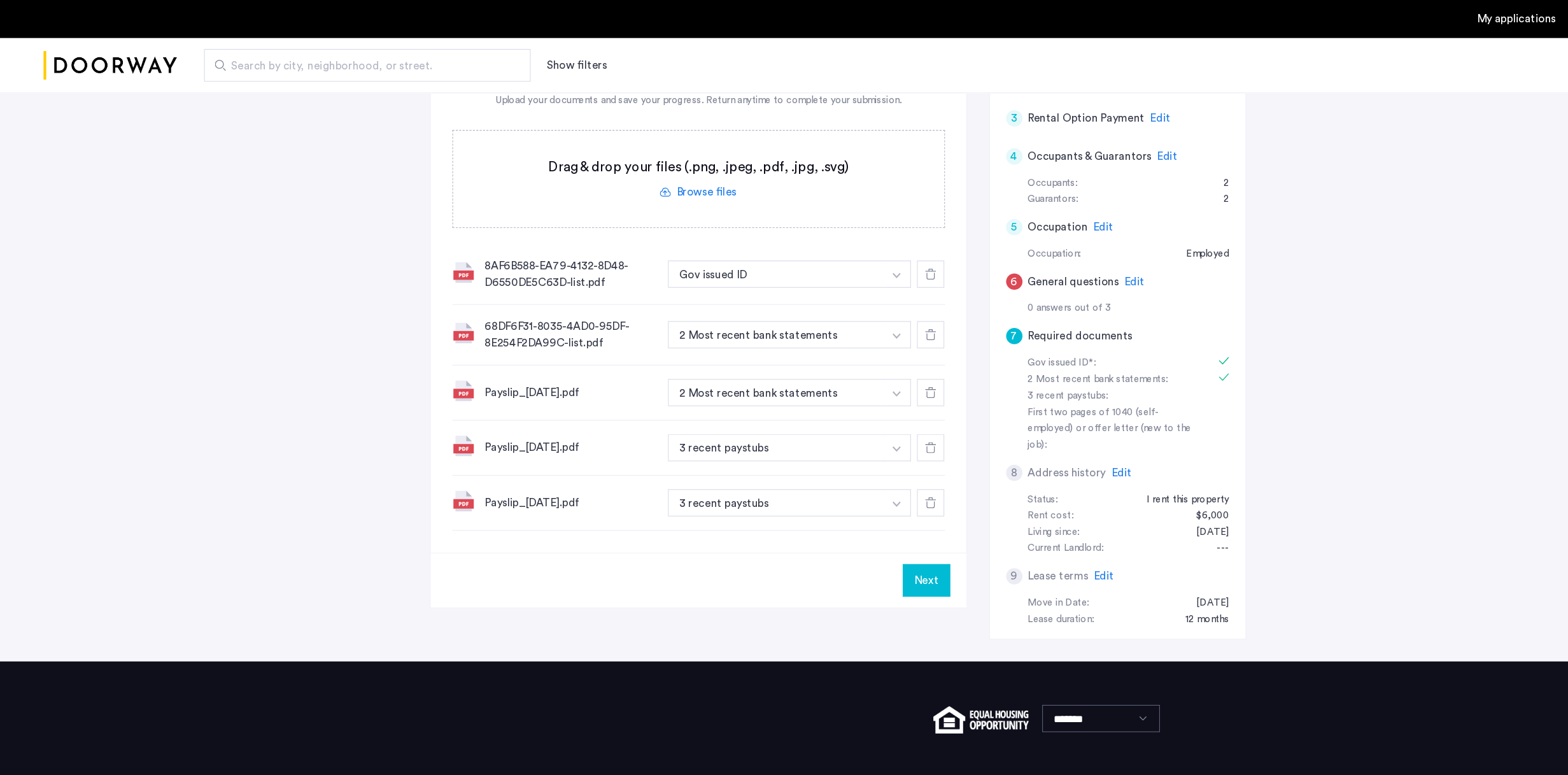
click at [874, 501] on button "Next" at bounding box center [867, 544] width 45 height 31
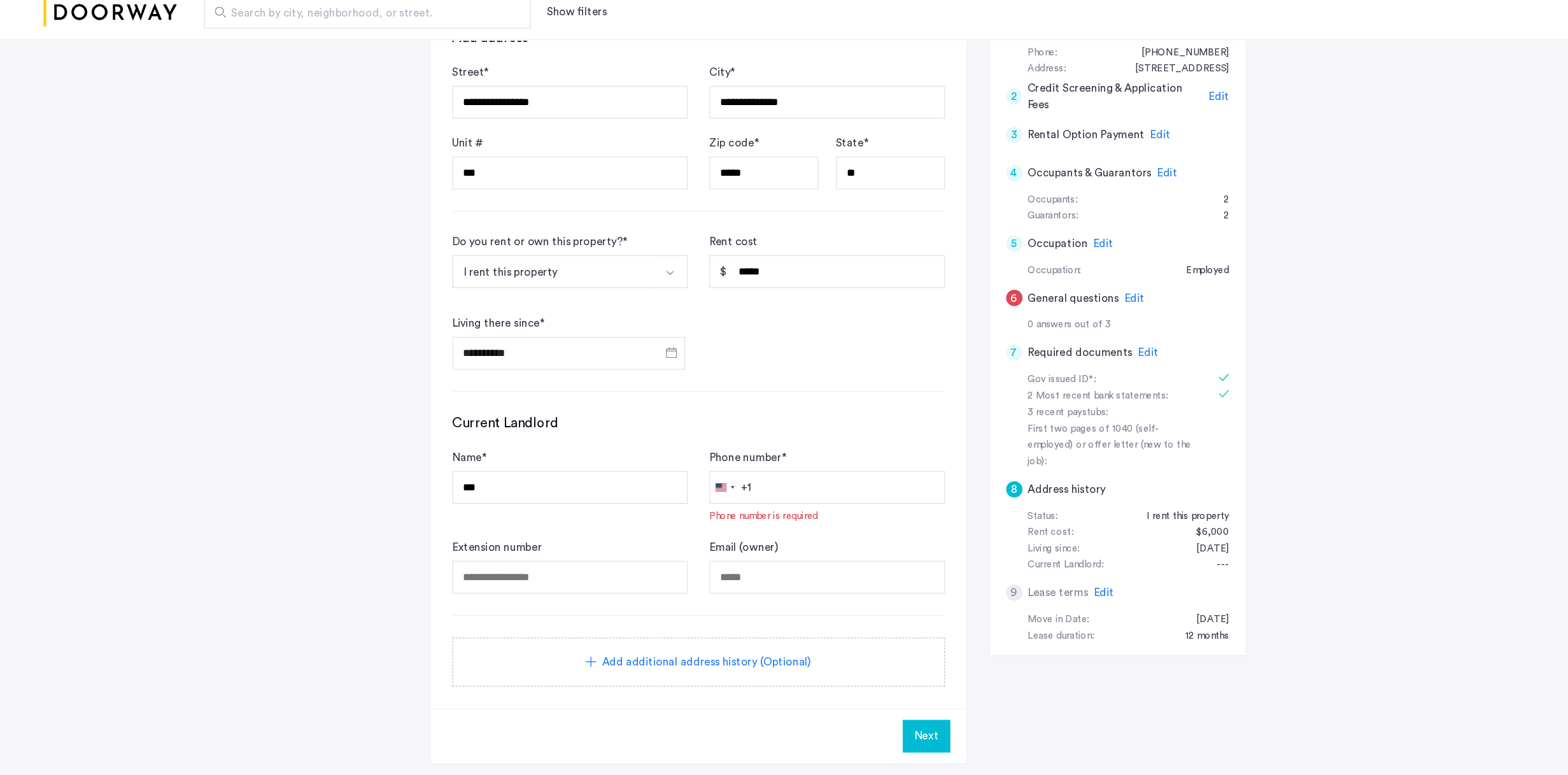
scroll to position [269, 0]
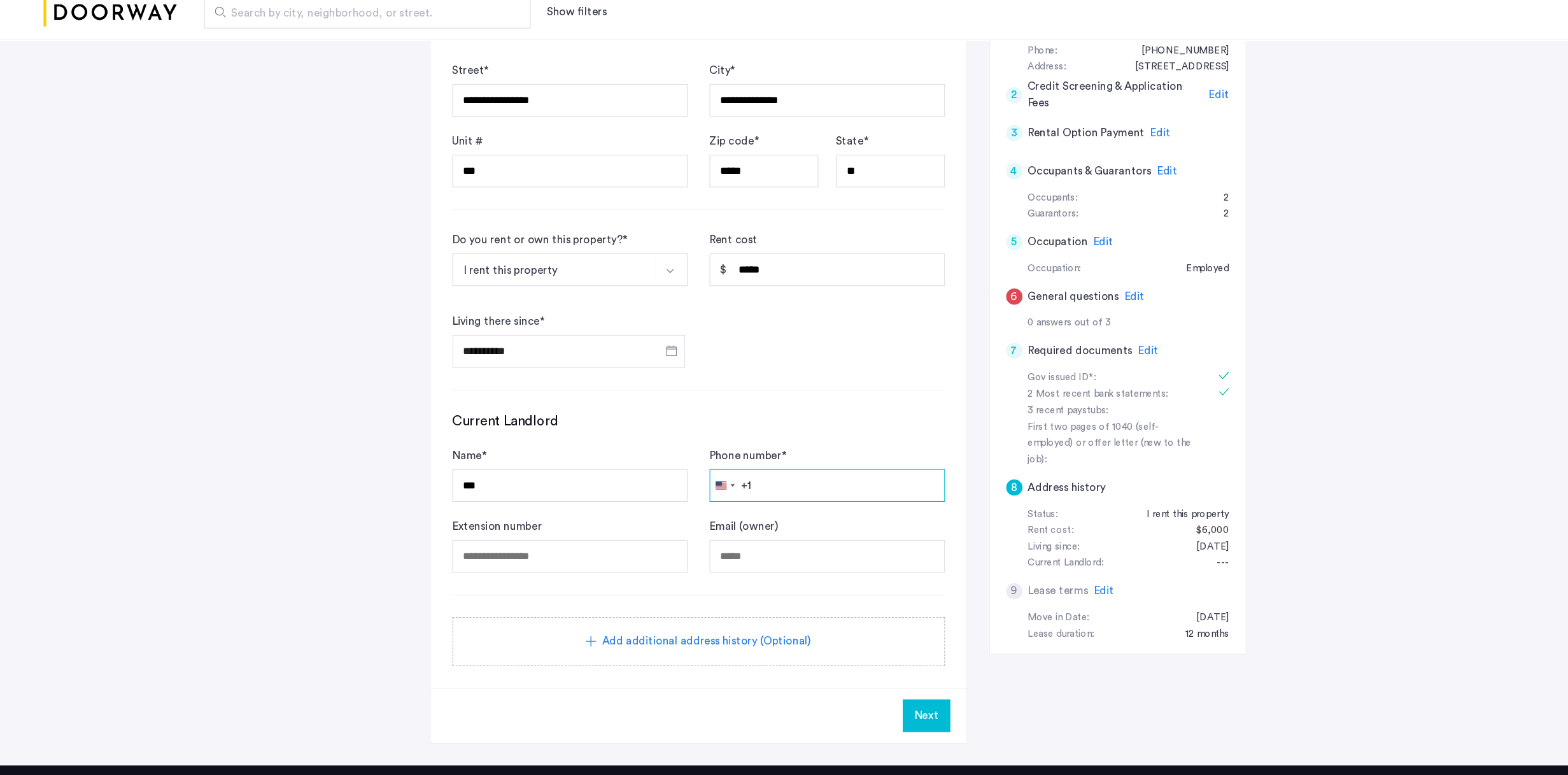
click at [791, 489] on input "Phone number *" at bounding box center [774, 504] width 220 height 31
type input "**********"
click at [859, 501] on span "Next" at bounding box center [867, 719] width 23 height 15
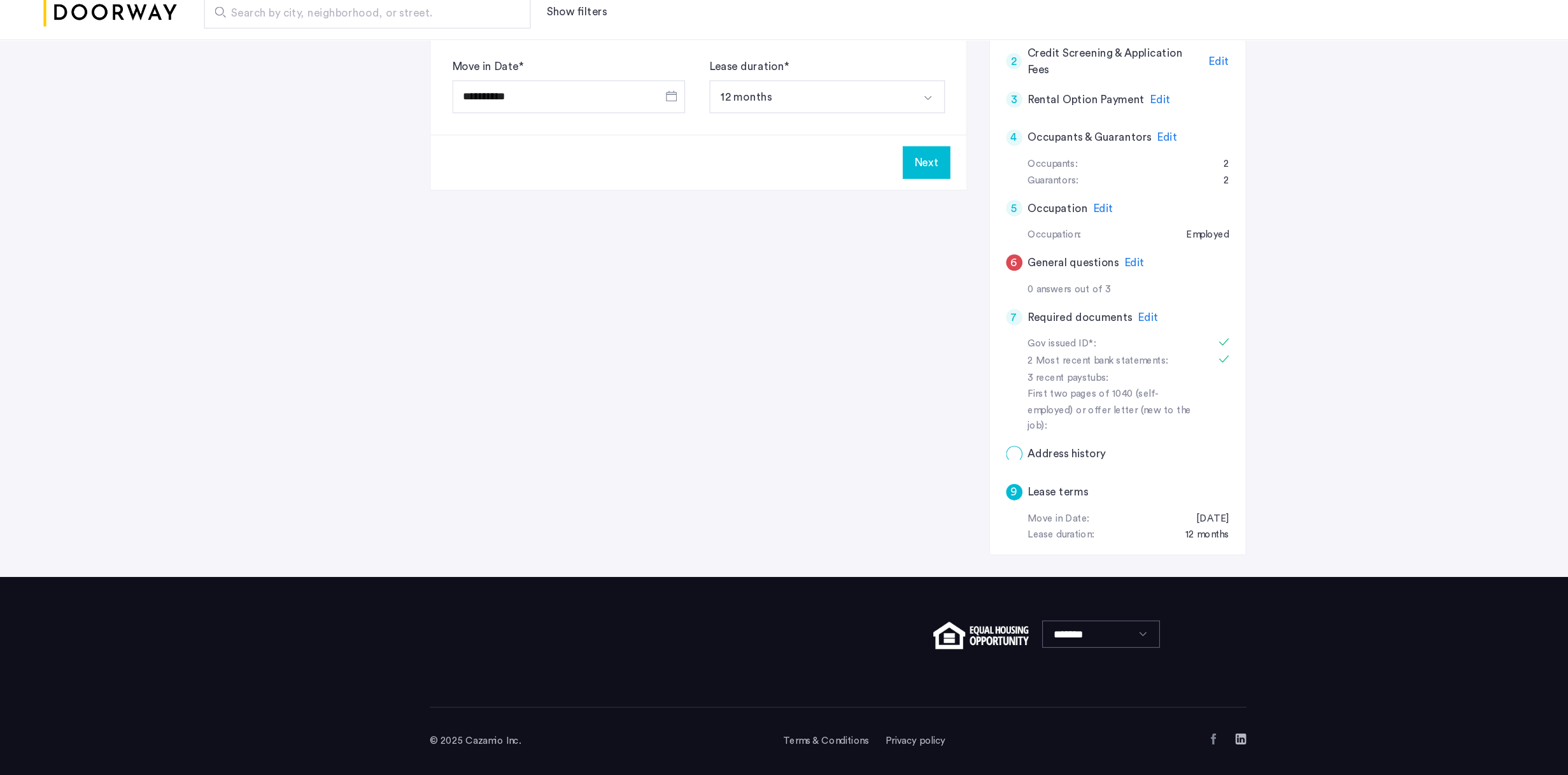
scroll to position [0, 0]
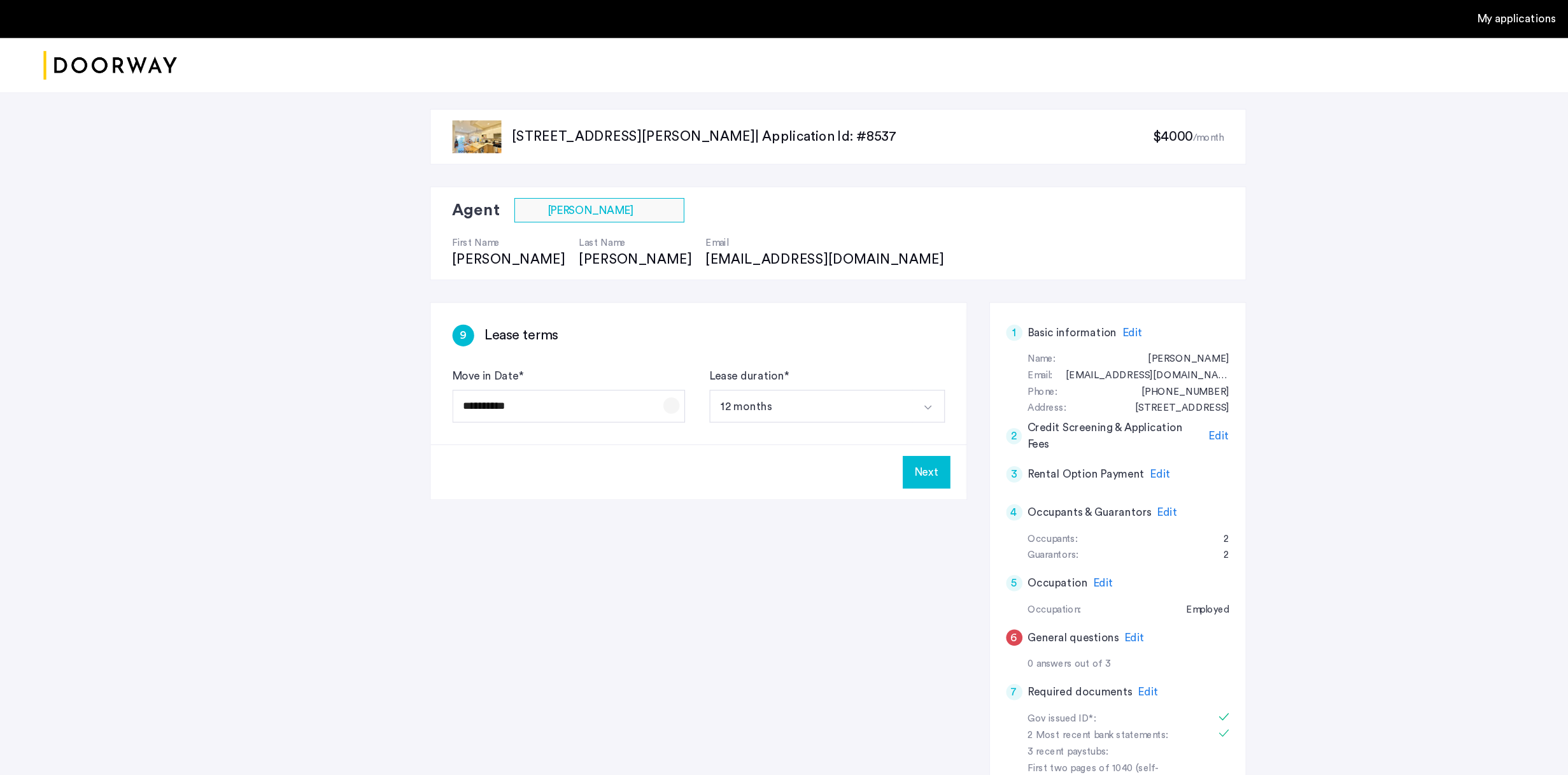
click at [628, 380] on span "Open calendar" at bounding box center [629, 380] width 31 height 31
click at [571, 429] on div "[DATE] [DATE]" at bounding box center [517, 434] width 182 height 26
click at [567, 435] on div "[DATE] [DATE]" at bounding box center [517, 434] width 182 height 26
click at [757, 452] on div at bounding box center [784, 388] width 1568 height 775
click at [864, 446] on button "Next" at bounding box center [867, 442] width 45 height 31
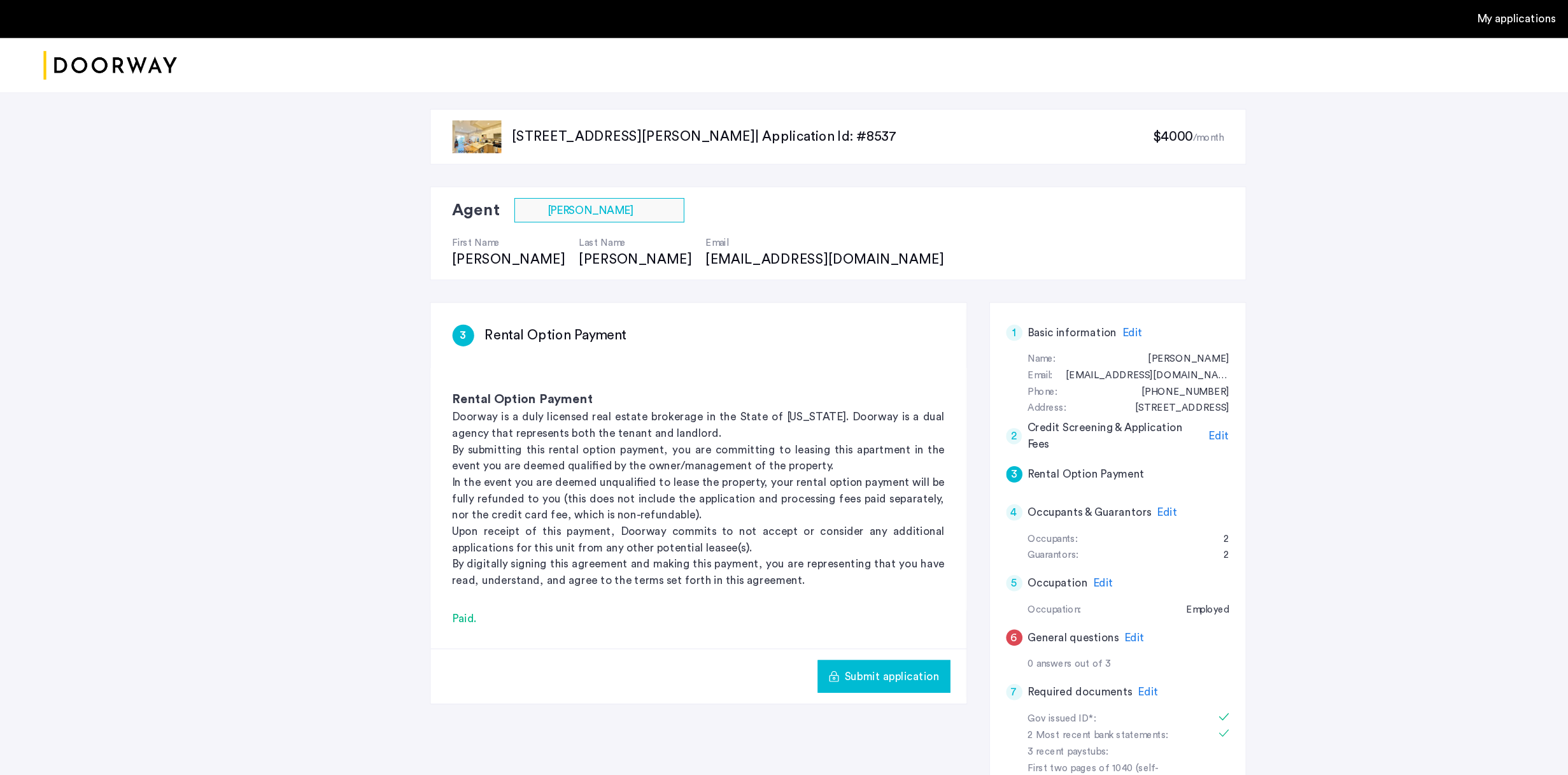
click at [962, 426] on div "3 Rental Option Payment" at bounding box center [1046, 444] width 209 height 36
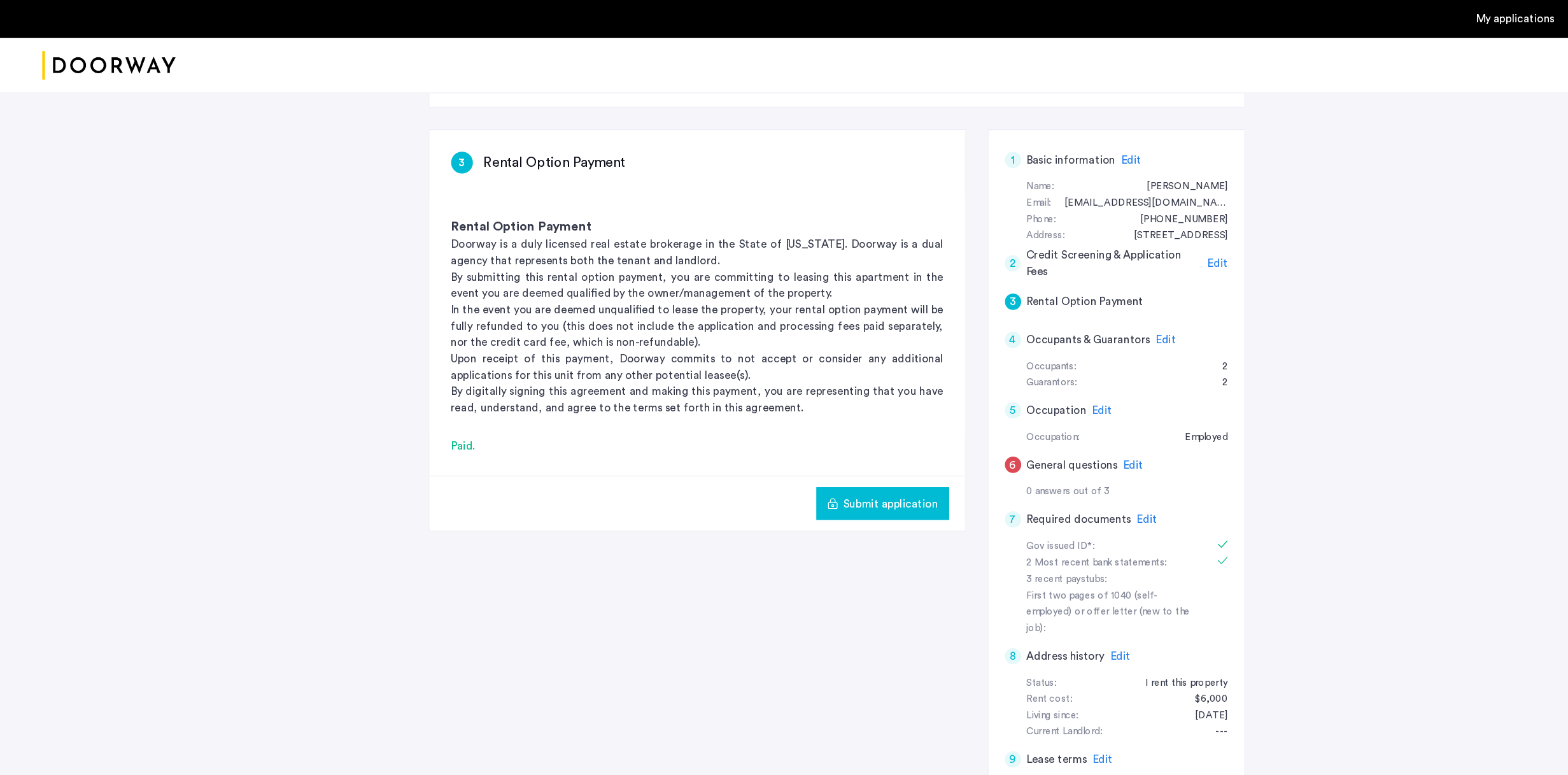
scroll to position [160, 0]
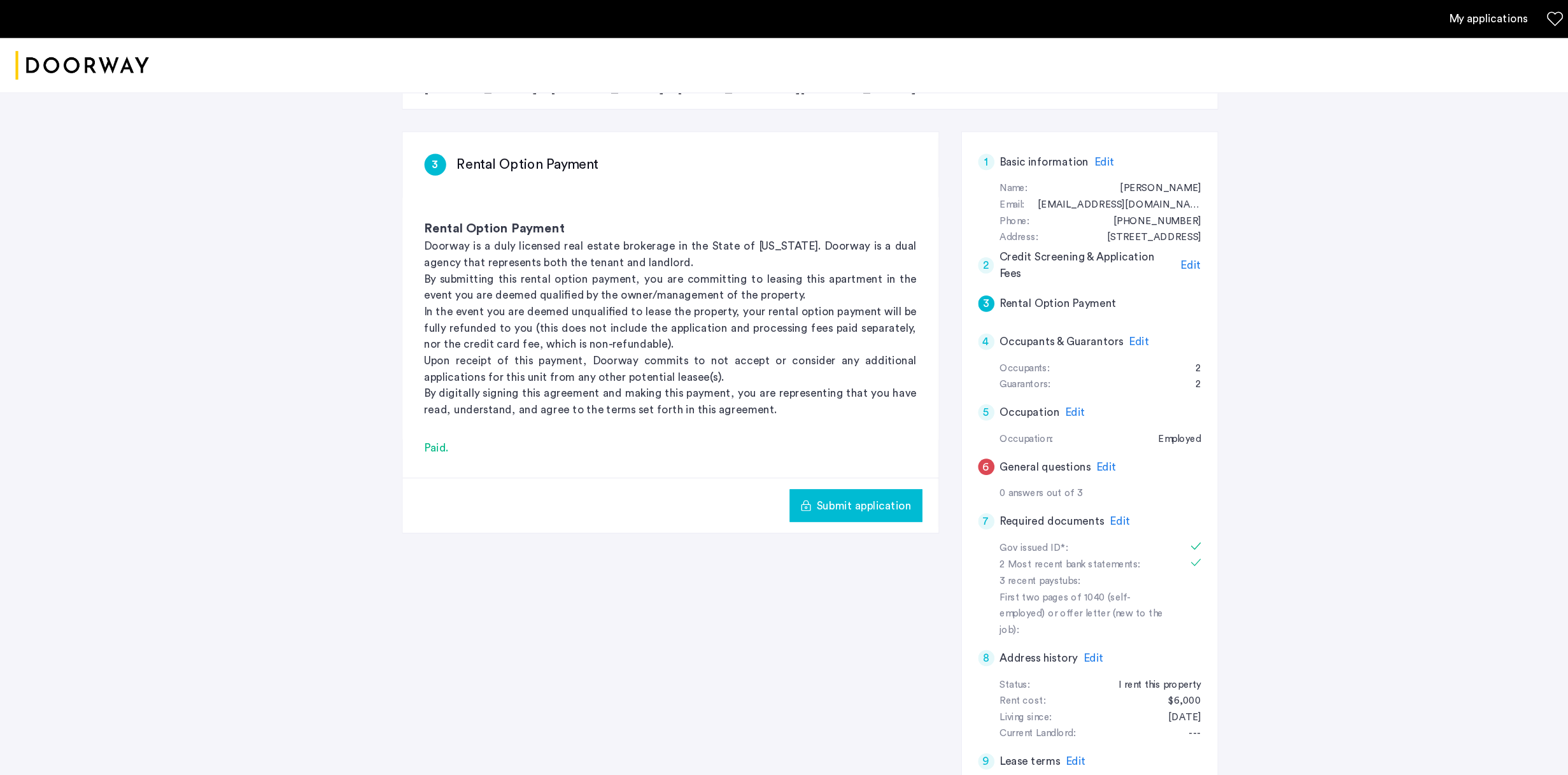
click at [962, 483] on span "Edit" at bounding box center [1074, 487] width 19 height 10
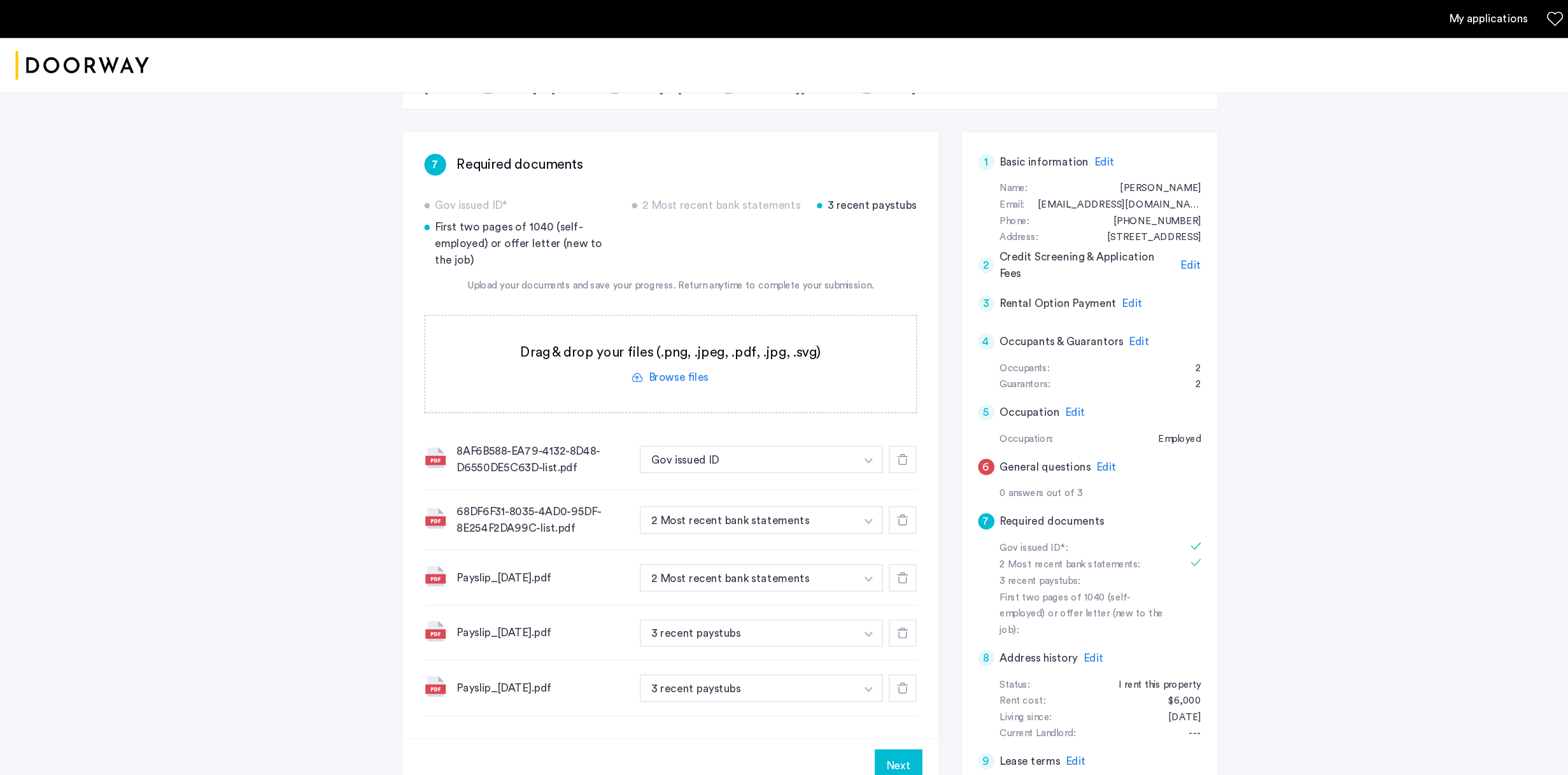
click at [548, 418] on div "8AF6B588-EA79-4132-8D48-D6550DE5C63D-list.pdf" at bounding box center [534, 430] width 161 height 31
click at [542, 431] on div "8AF6B588-EA79-4132-8D48-D6550DE5C63D-list.pdf" at bounding box center [534, 430] width 161 height 31
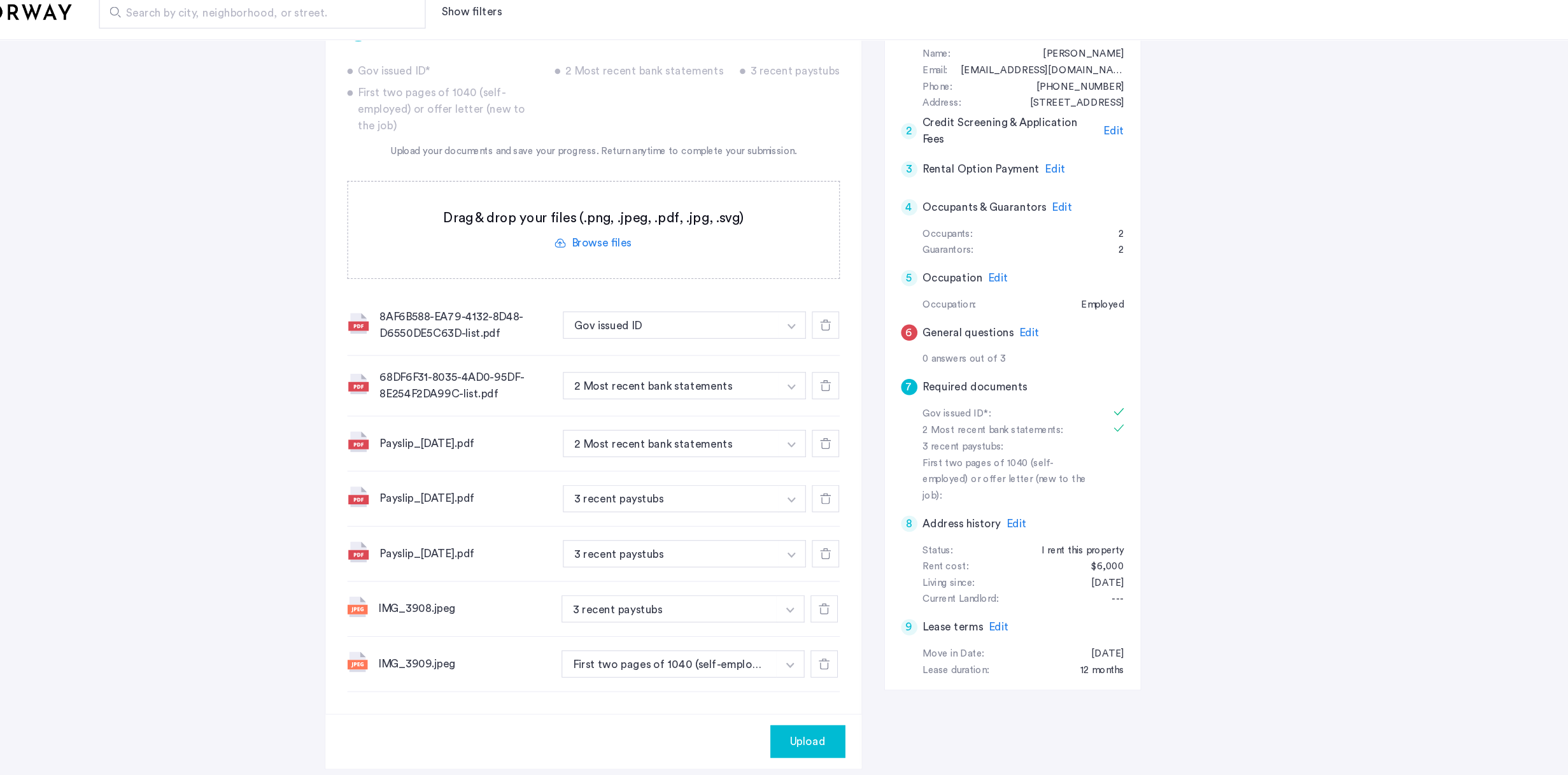
scroll to position [239, 0]
click at [827, 364] on button "button" at bounding box center [840, 350] width 26 height 26
click at [490, 501] on div "IMG_3908.jpeg 3 recent paystubs + 3 recent paystubs" at bounding box center [653, 616] width 461 height 52
click at [820, 501] on button "Upload" at bounding box center [854, 741] width 70 height 31
click at [844, 501] on button "Next" at bounding box center [867, 741] width 45 height 31
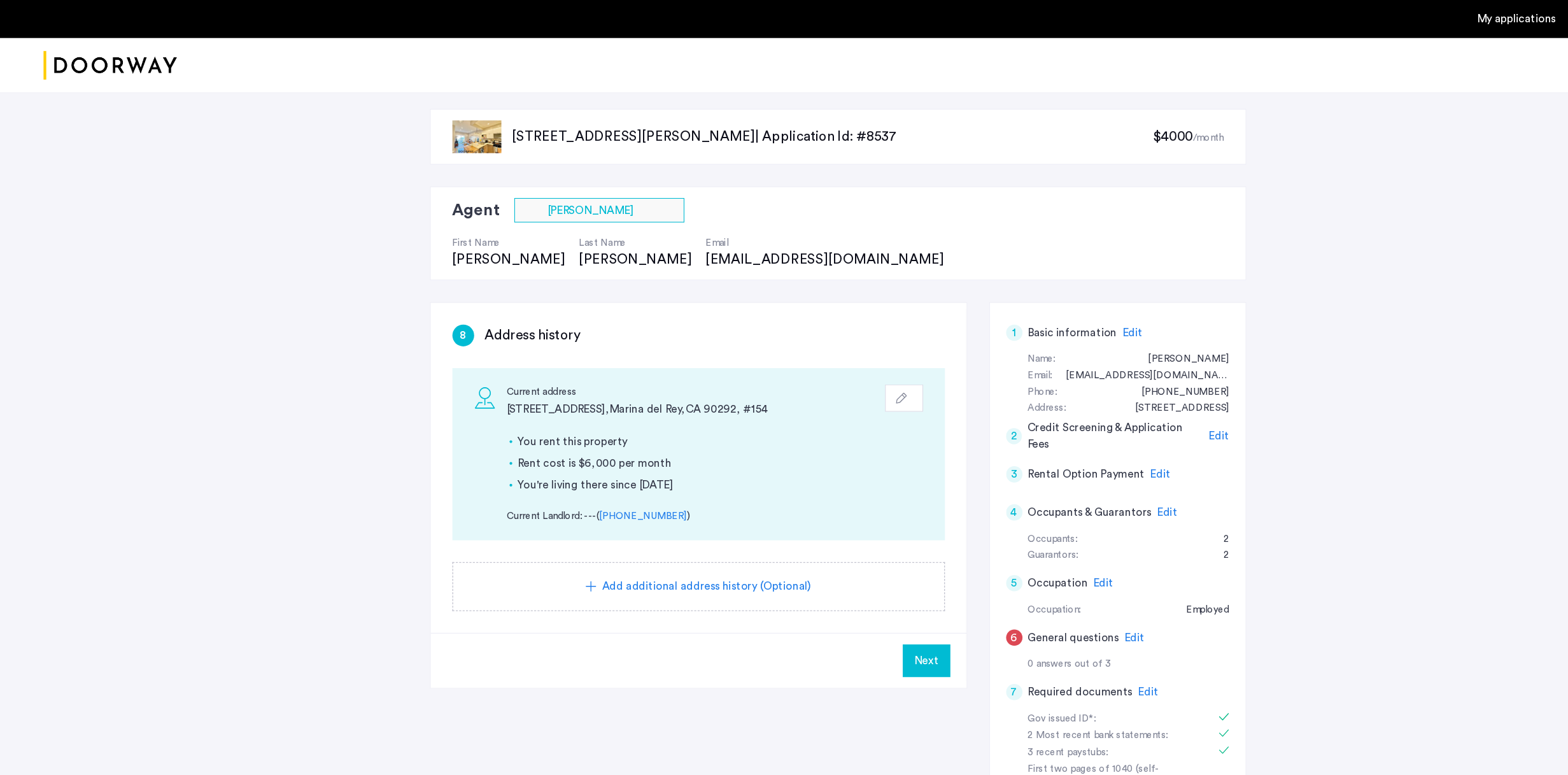
scroll to position [0, 0]
click at [962, 18] on link "My applications" at bounding box center [1419, 18] width 74 height 15
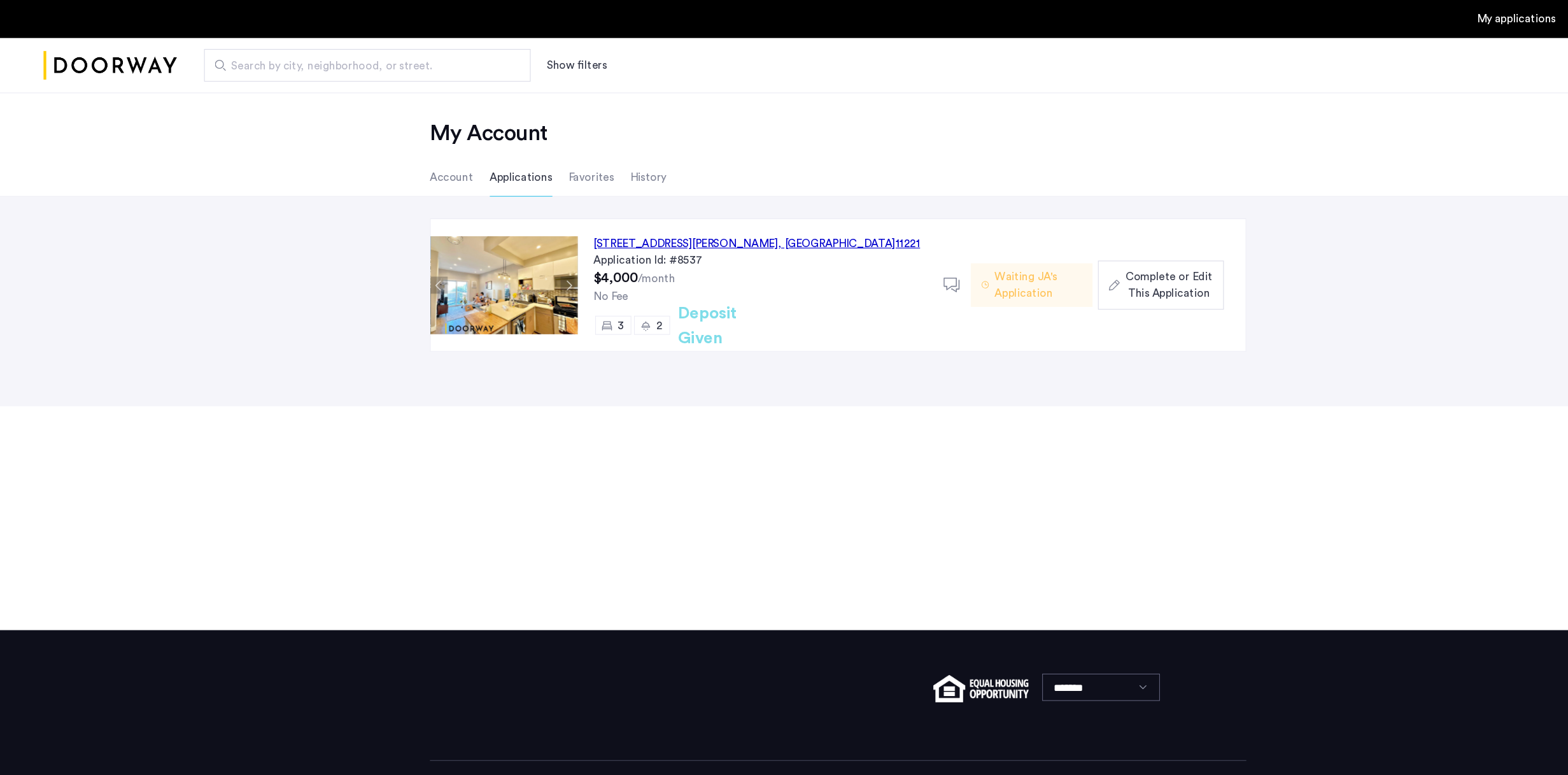
click at [962, 260] on span "Complete or Edit This Application" at bounding box center [1093, 267] width 81 height 31
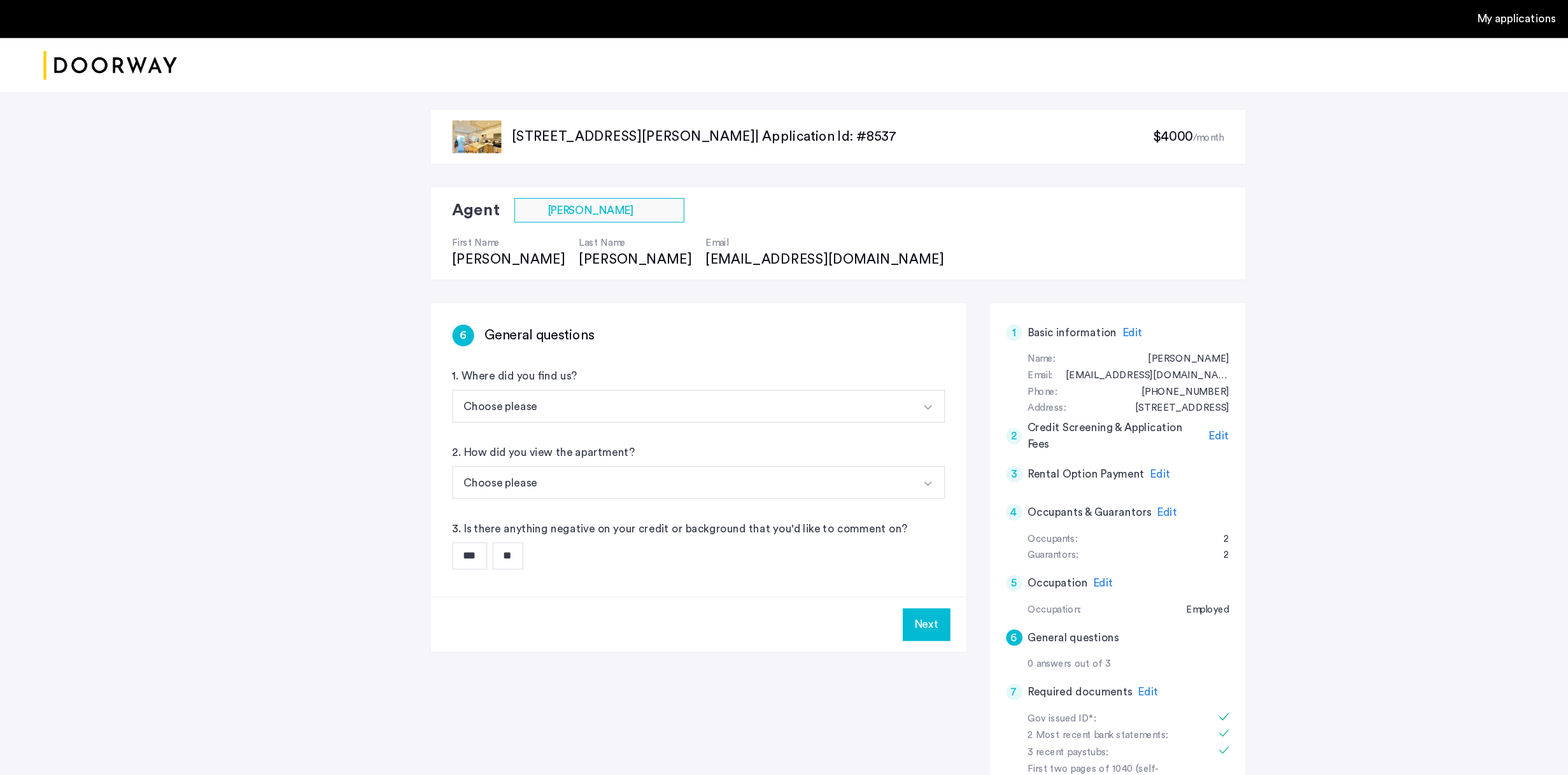
click at [962, 17] on link "My applications" at bounding box center [1419, 18] width 74 height 15
